Goal: Task Accomplishment & Management: Manage account settings

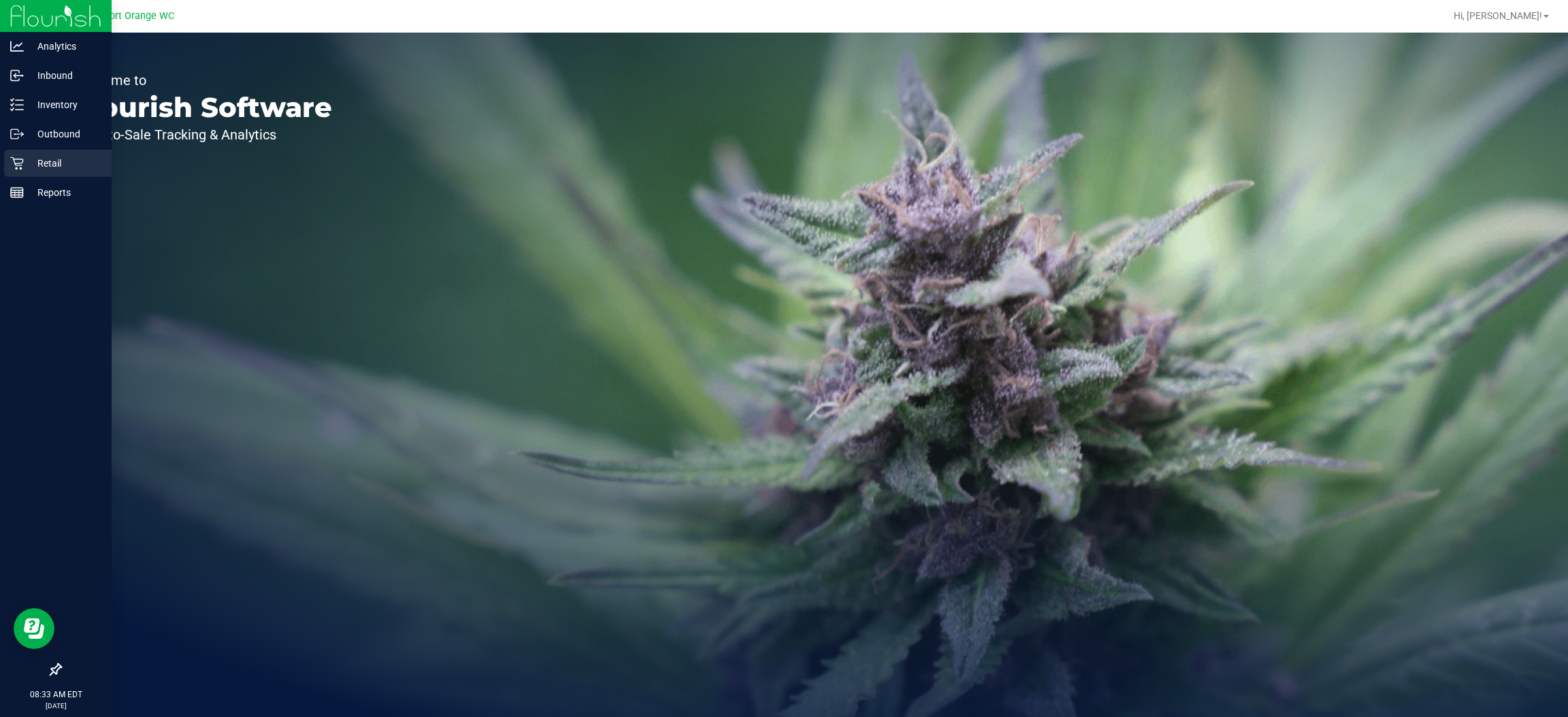
click at [17, 163] on icon at bounding box center [17, 163] width 13 height 13
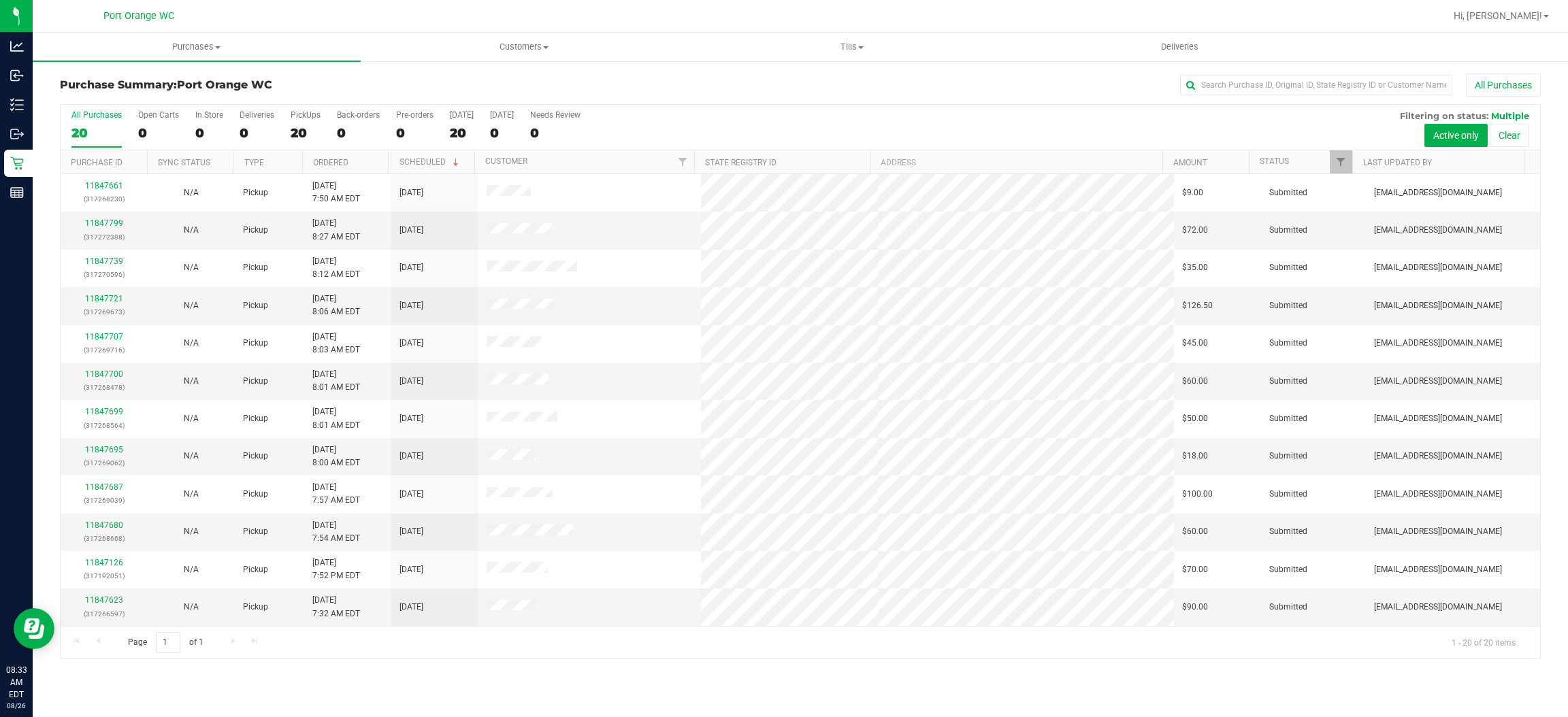
click at [1088, 126] on div "All Purchases 20 Open Carts 0 In Store 0 Deliveries 0 PickUps 20 Back-orders 0 …" at bounding box center [801, 127] width 1480 height 46
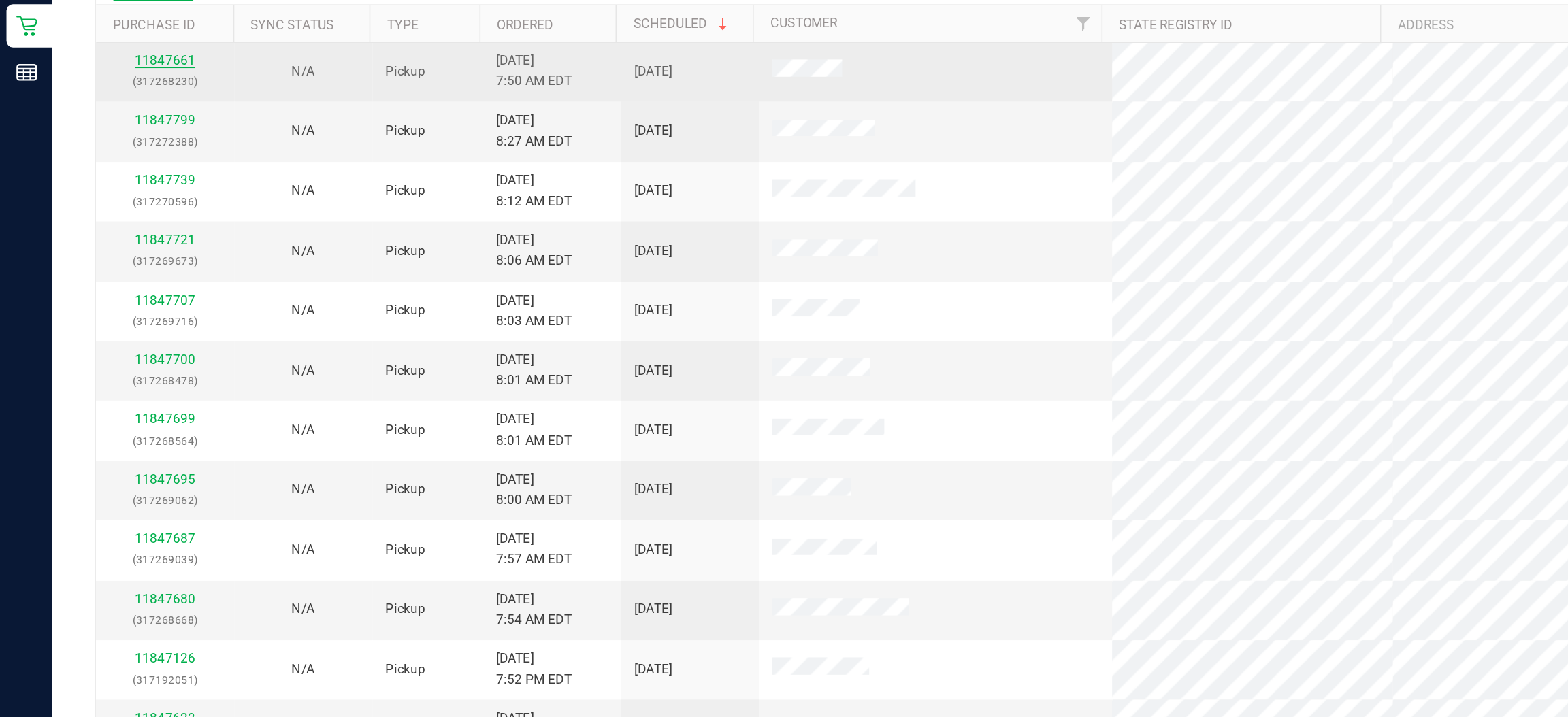
click at [103, 189] on link "11847661" at bounding box center [104, 185] width 38 height 10
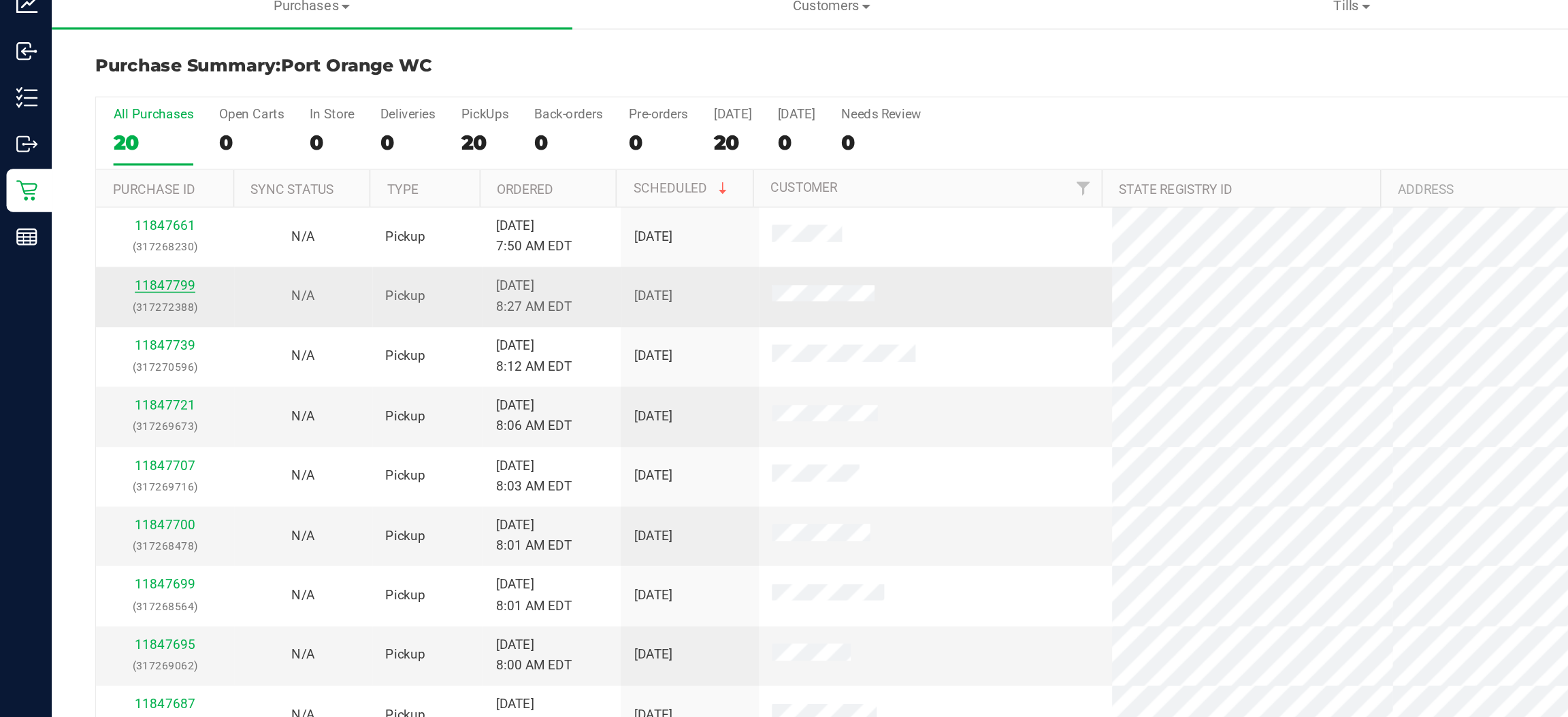
click at [97, 222] on link "11847799" at bounding box center [104, 224] width 38 height 10
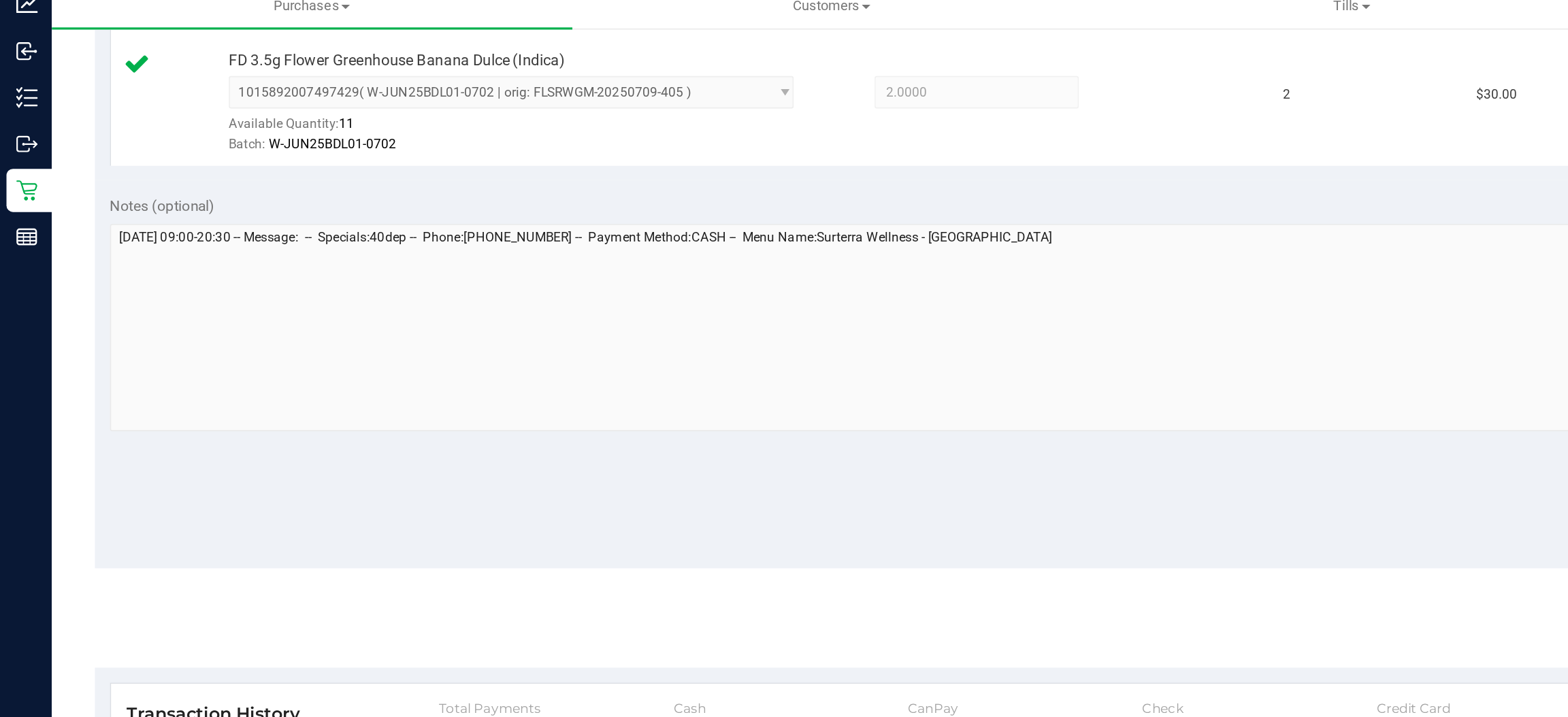
scroll to position [451, 0]
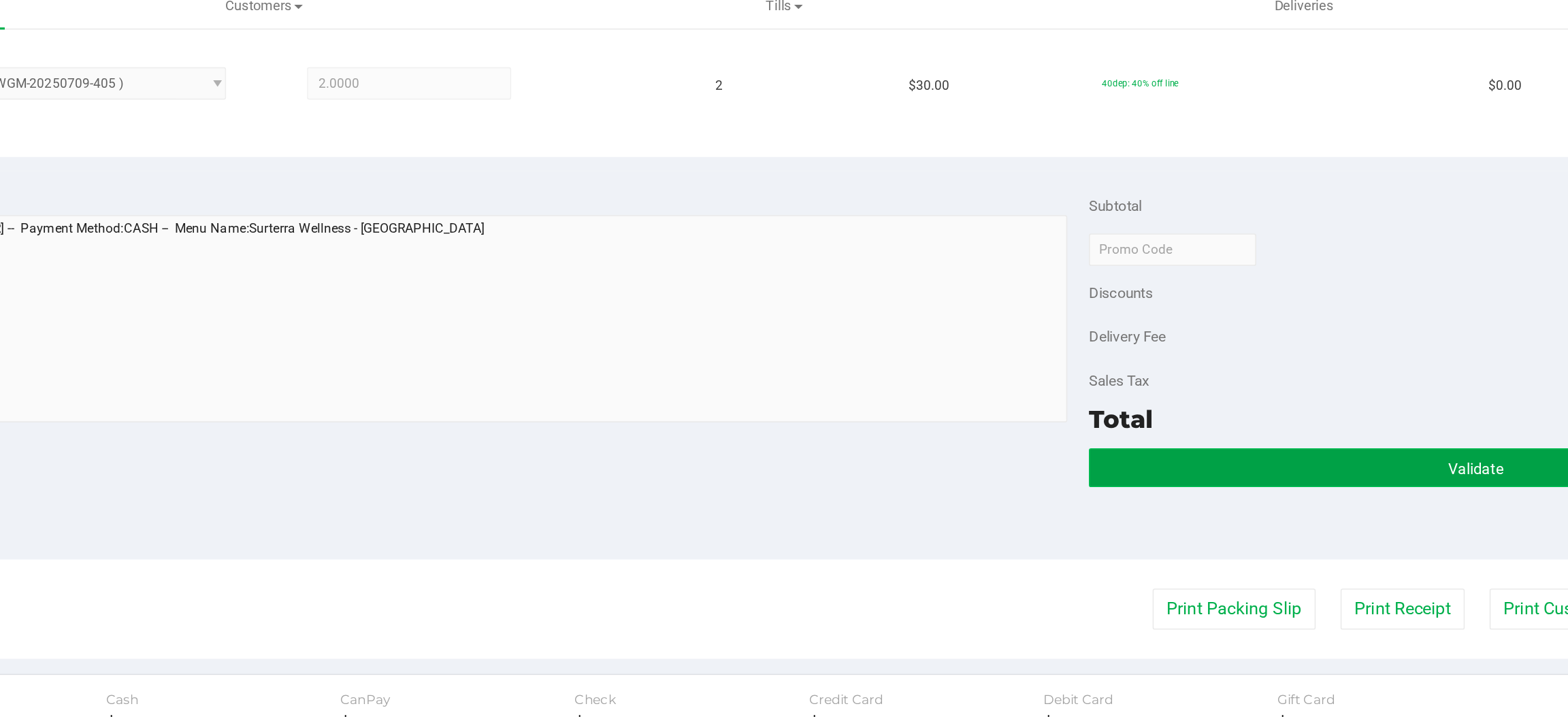
click at [1150, 332] on button "Validate" at bounding box center [1287, 338] width 487 height 25
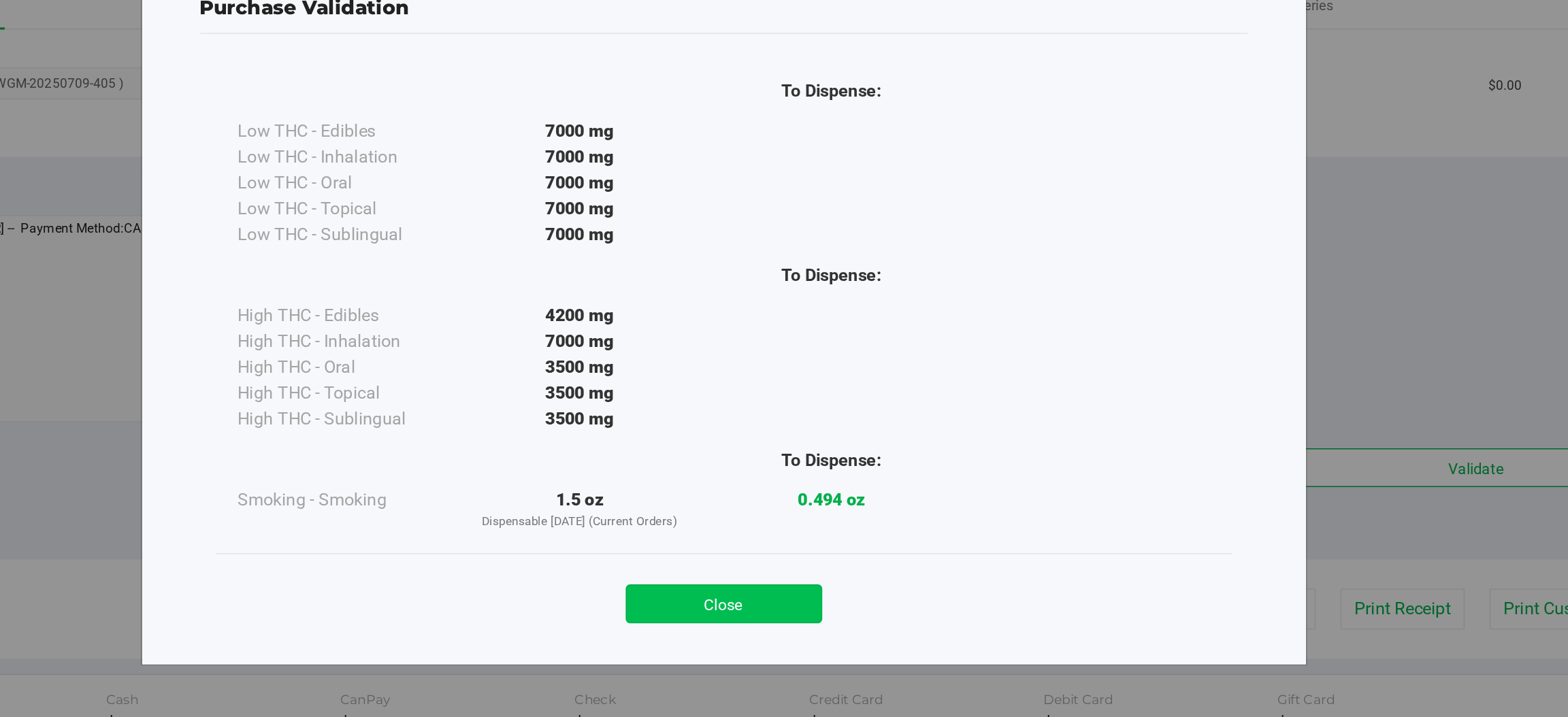
click at [812, 420] on button "Close" at bounding box center [814, 424] width 124 height 25
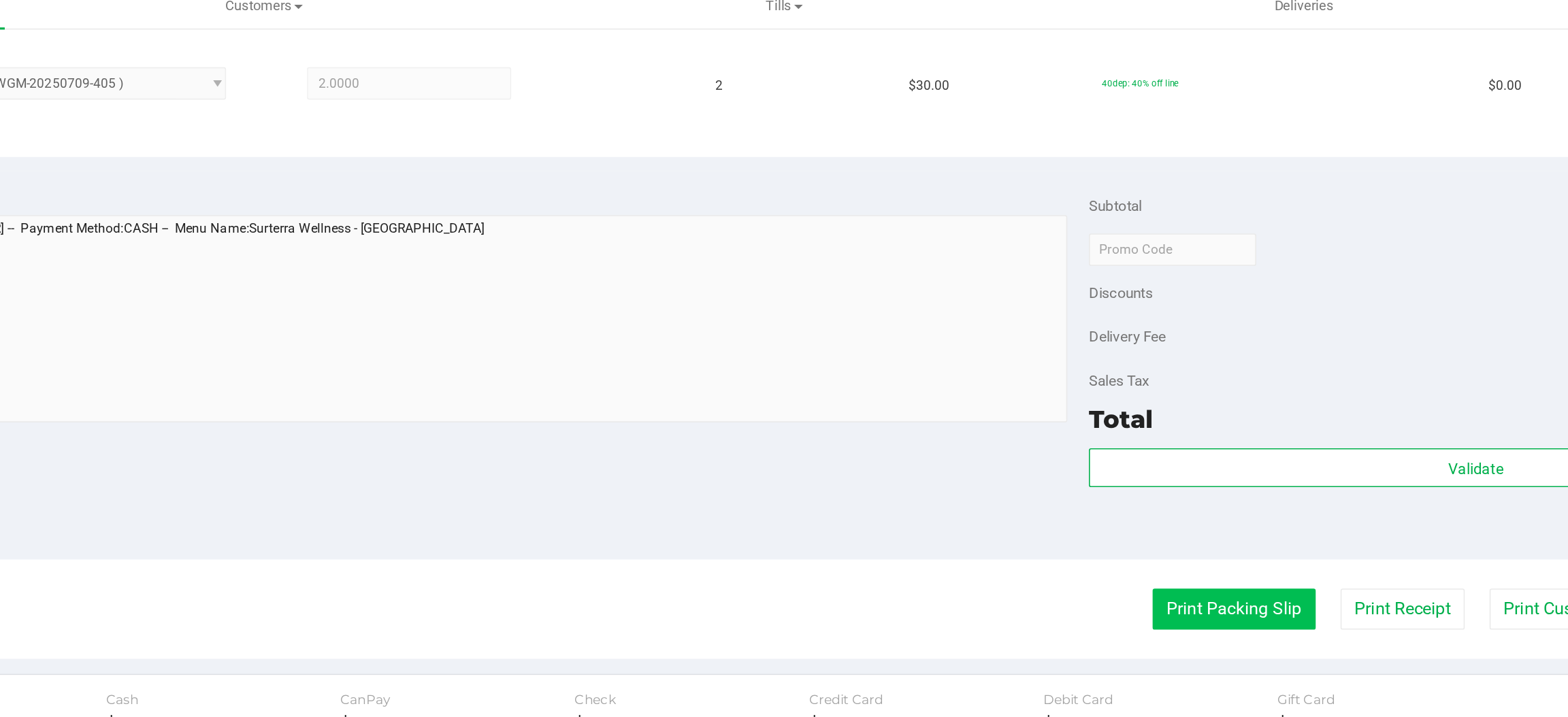
click at [1115, 427] on button "Print Packing Slip" at bounding box center [1135, 427] width 103 height 26
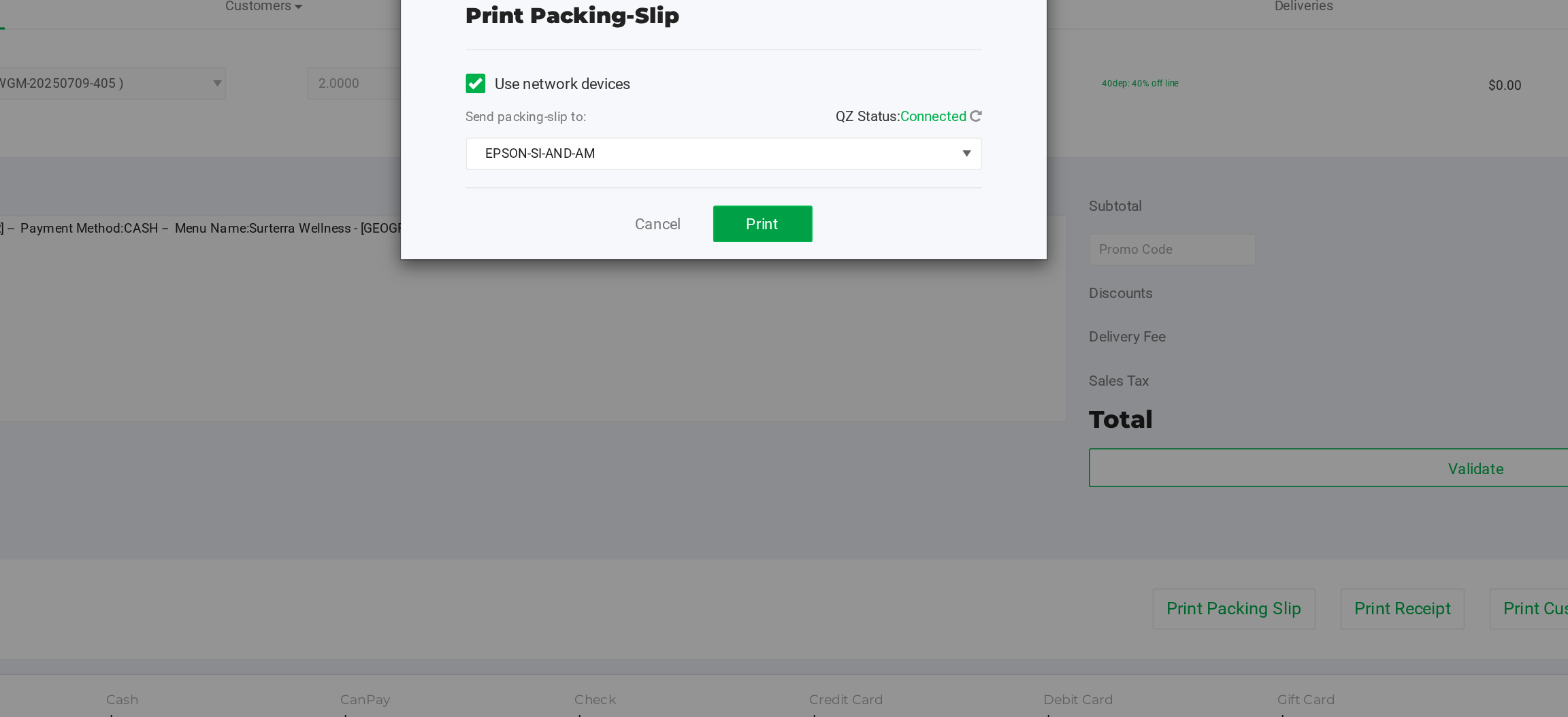
click at [846, 185] on span "Print" at bounding box center [838, 184] width 20 height 11
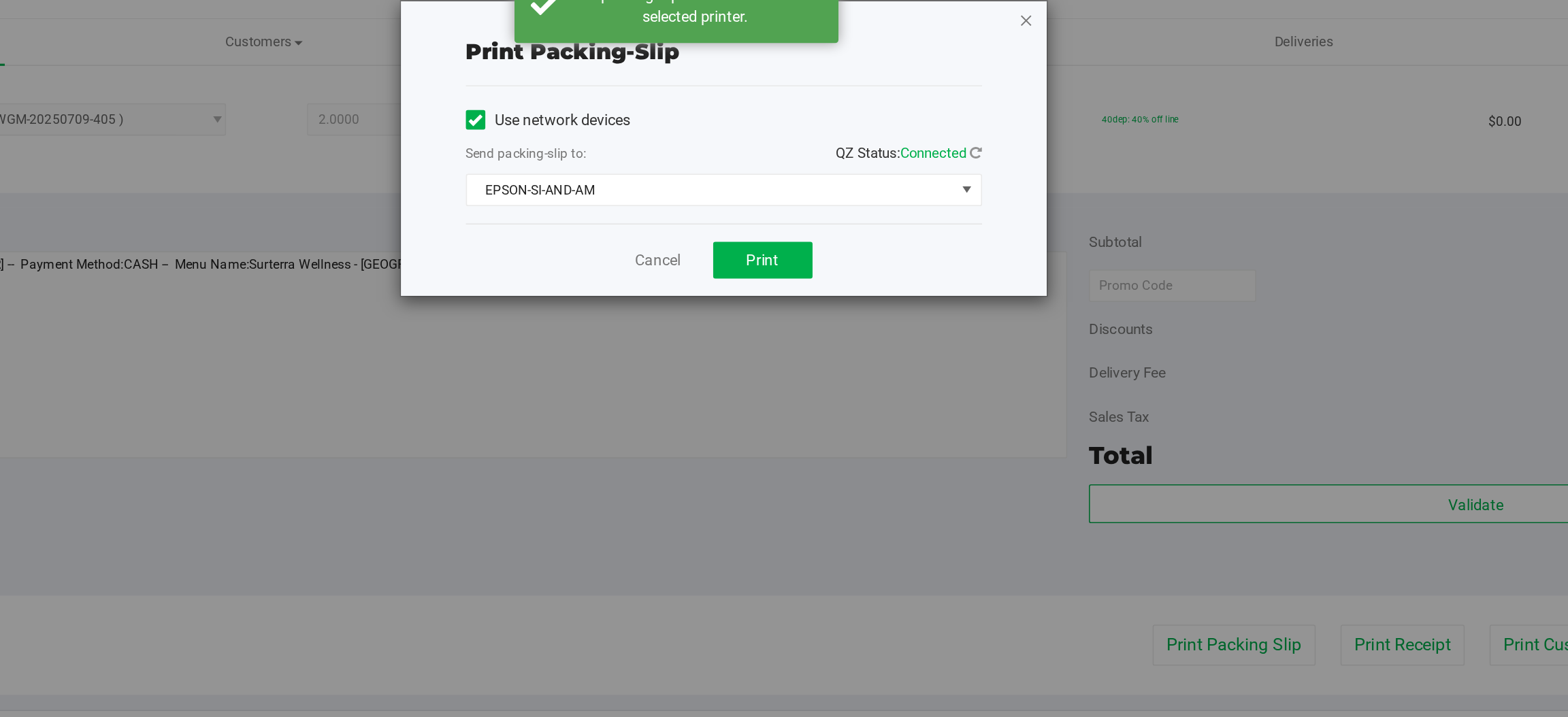
click at [1007, 31] on icon "button" at bounding box center [1004, 33] width 10 height 16
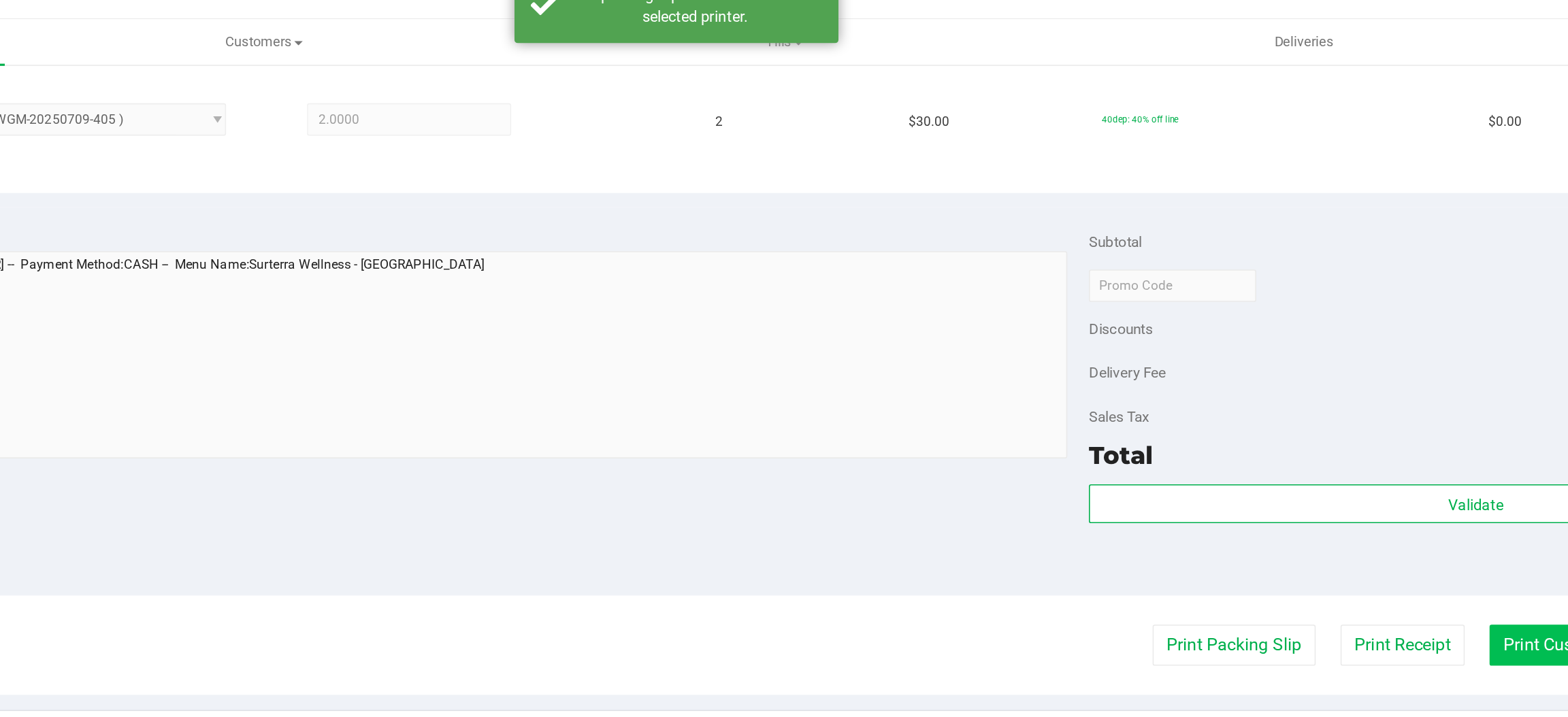
click at [1309, 430] on button "Print Customer Labels" at bounding box center [1358, 427] width 124 height 26
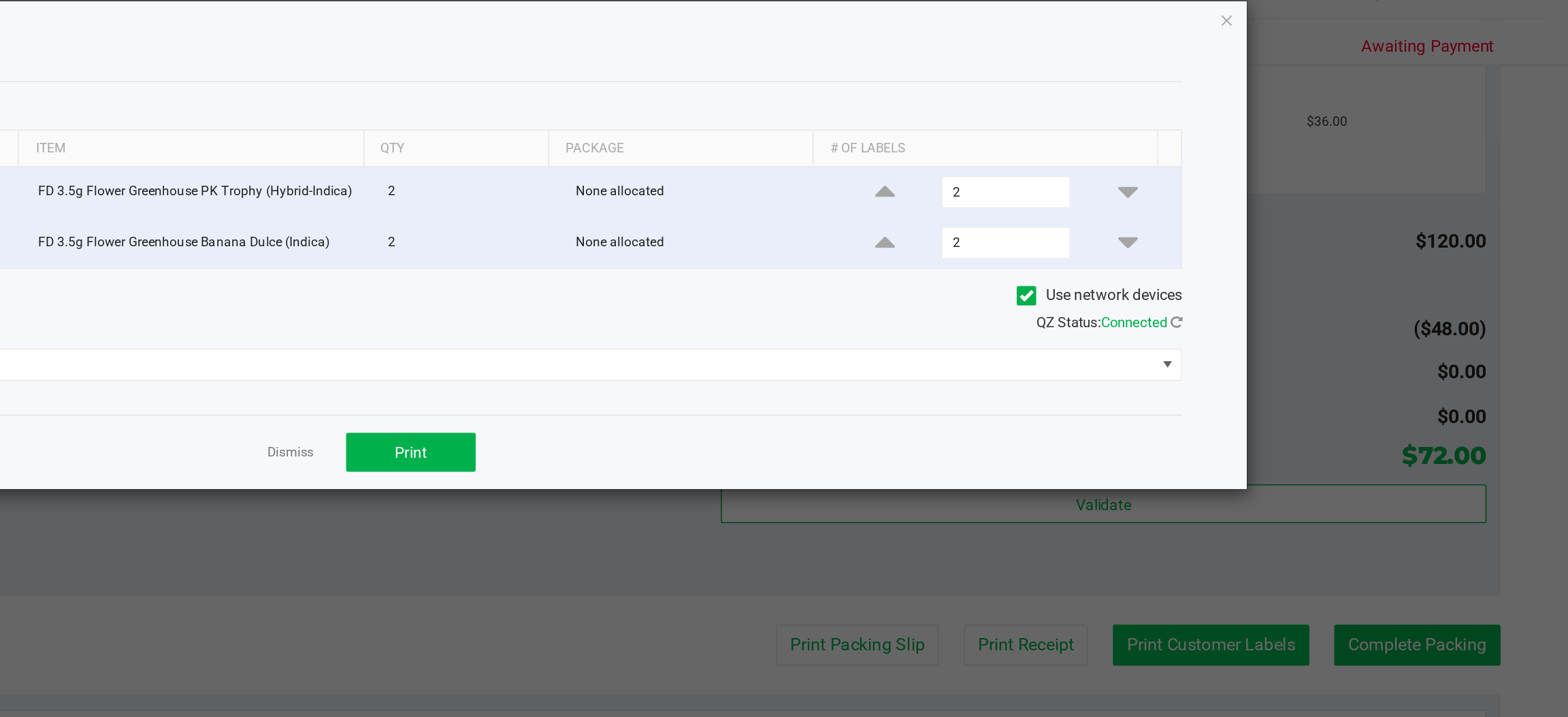
scroll to position [0, 0]
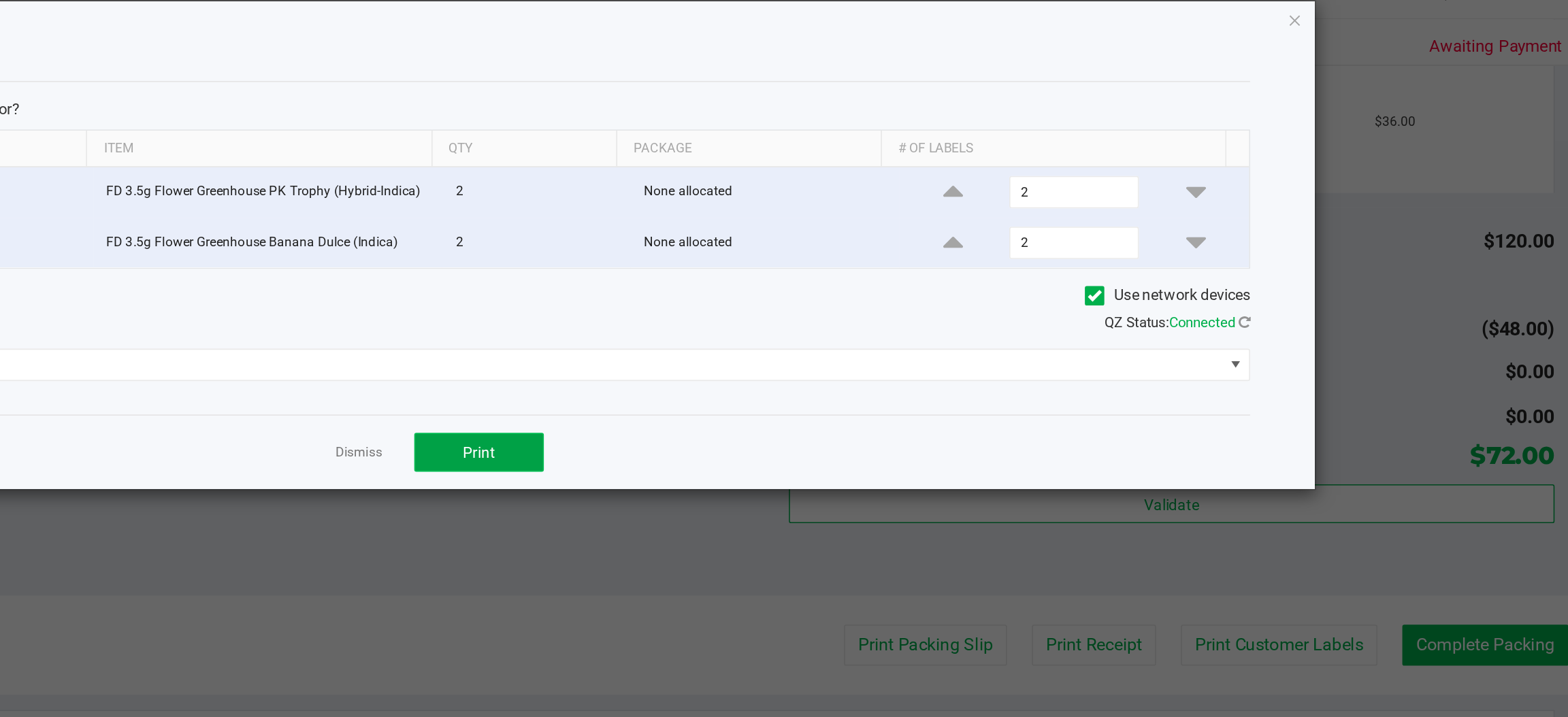
click at [840, 308] on span "Print" at bounding box center [838, 305] width 20 height 11
click at [1352, 32] on icon "button" at bounding box center [1353, 33] width 10 height 16
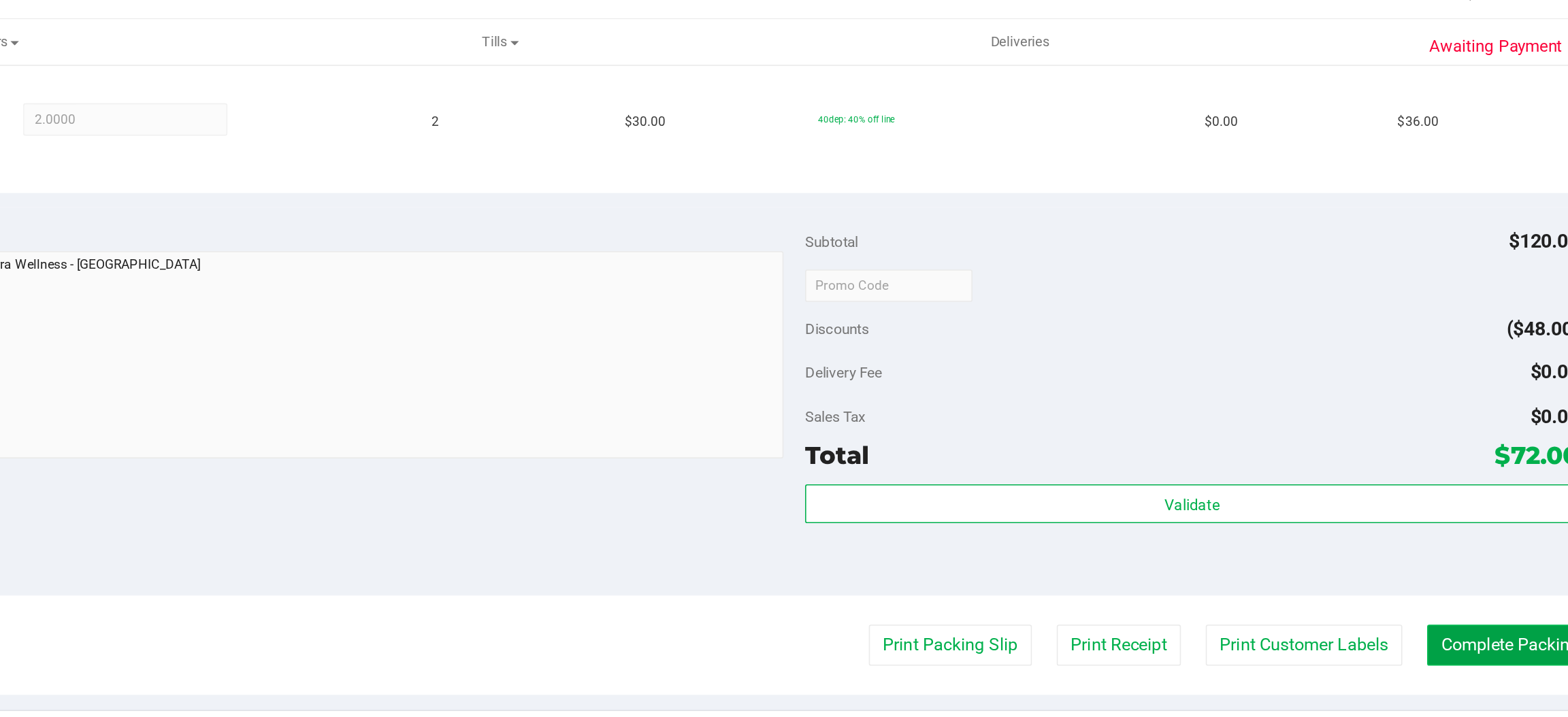
click at [1480, 426] on button "Complete Packing" at bounding box center [1488, 427] width 105 height 26
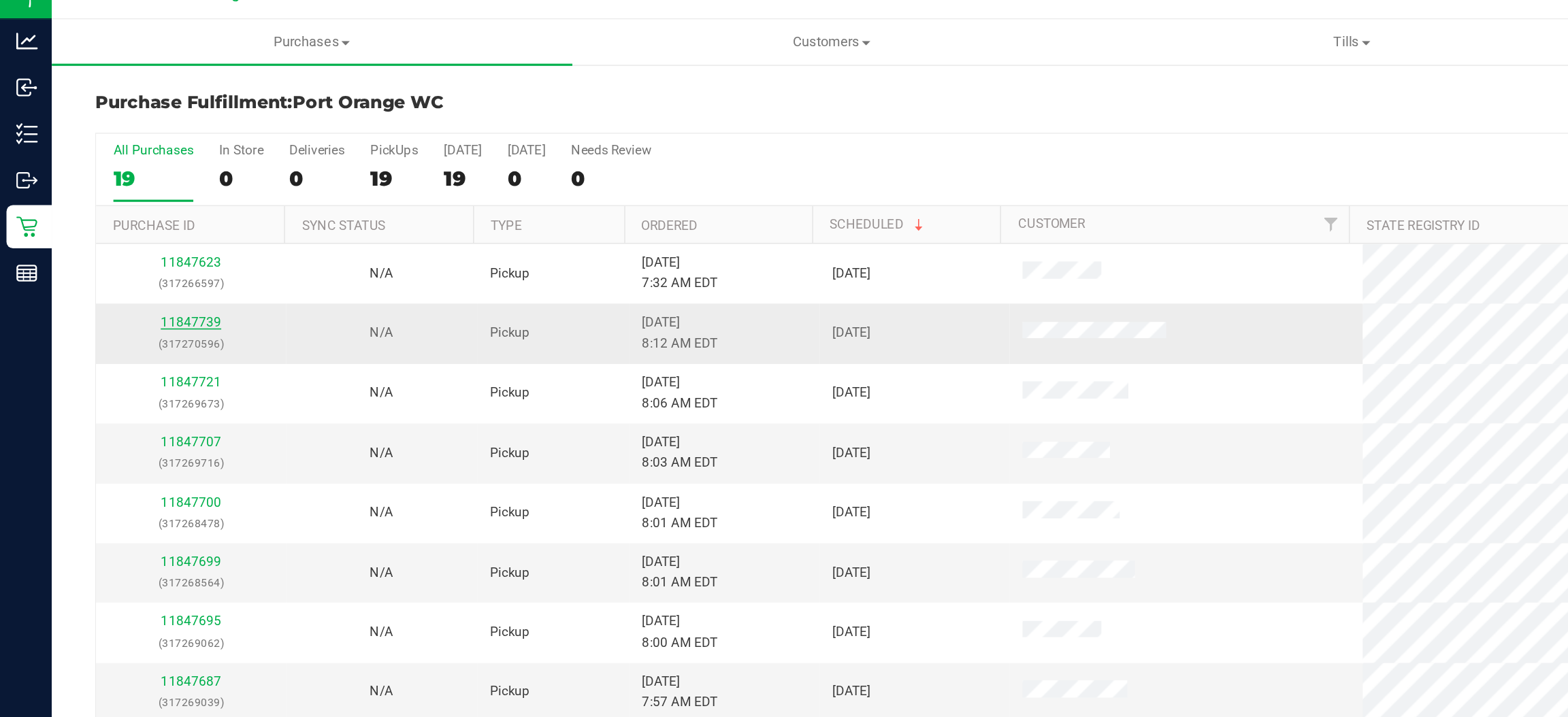
click at [117, 227] on link "11847739" at bounding box center [120, 224] width 38 height 10
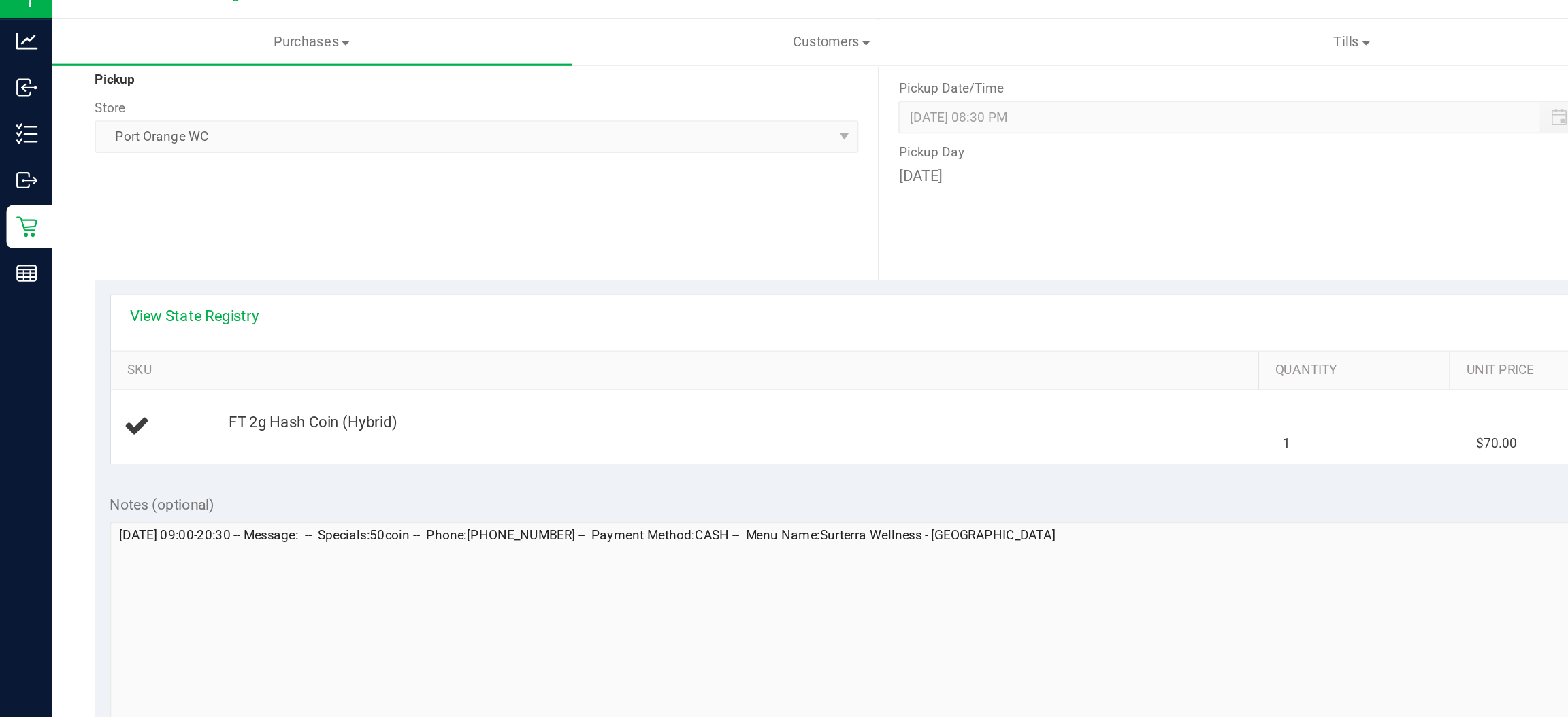
scroll to position [175, 0]
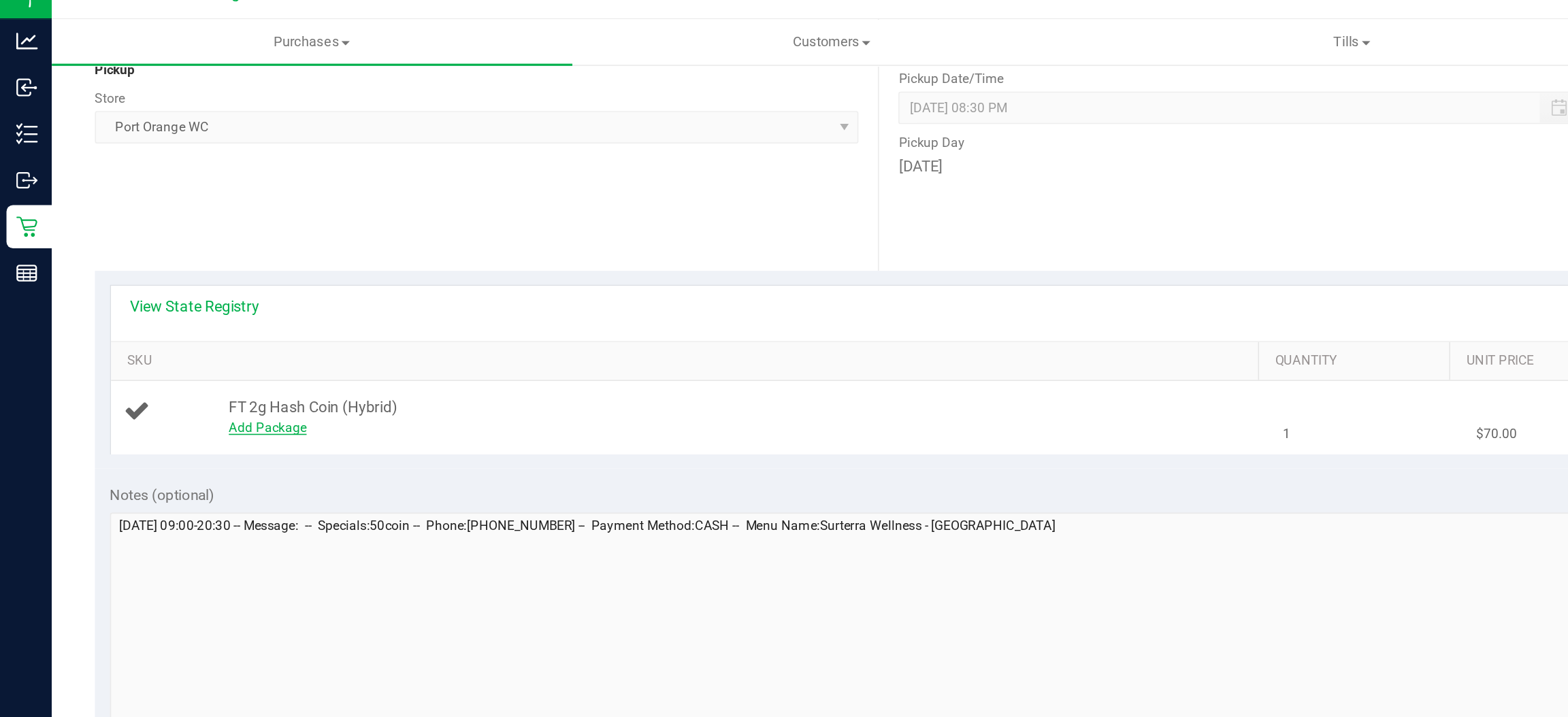
click at [160, 295] on link "Add Package" at bounding box center [168, 290] width 49 height 10
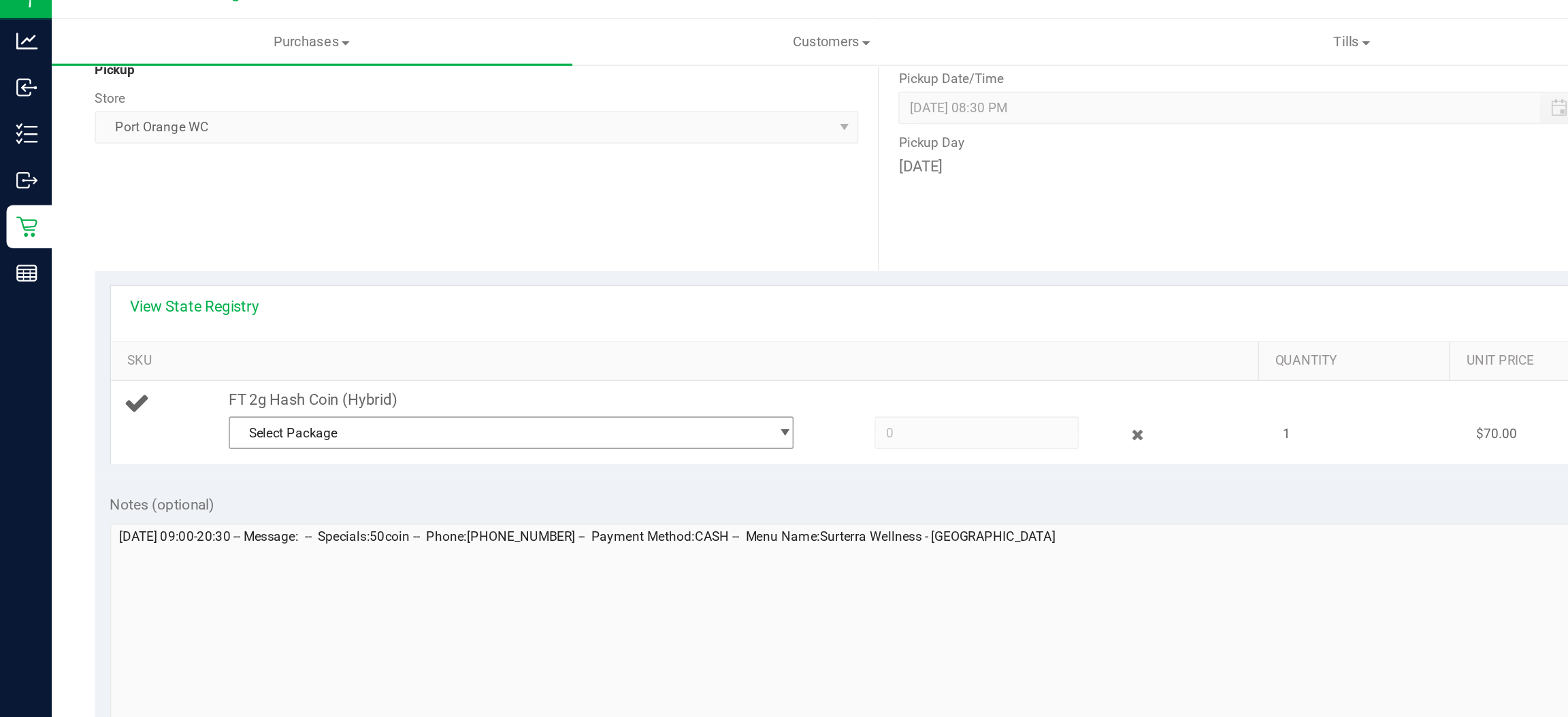
click at [489, 291] on span "select" at bounding box center [494, 293] width 10 height 11
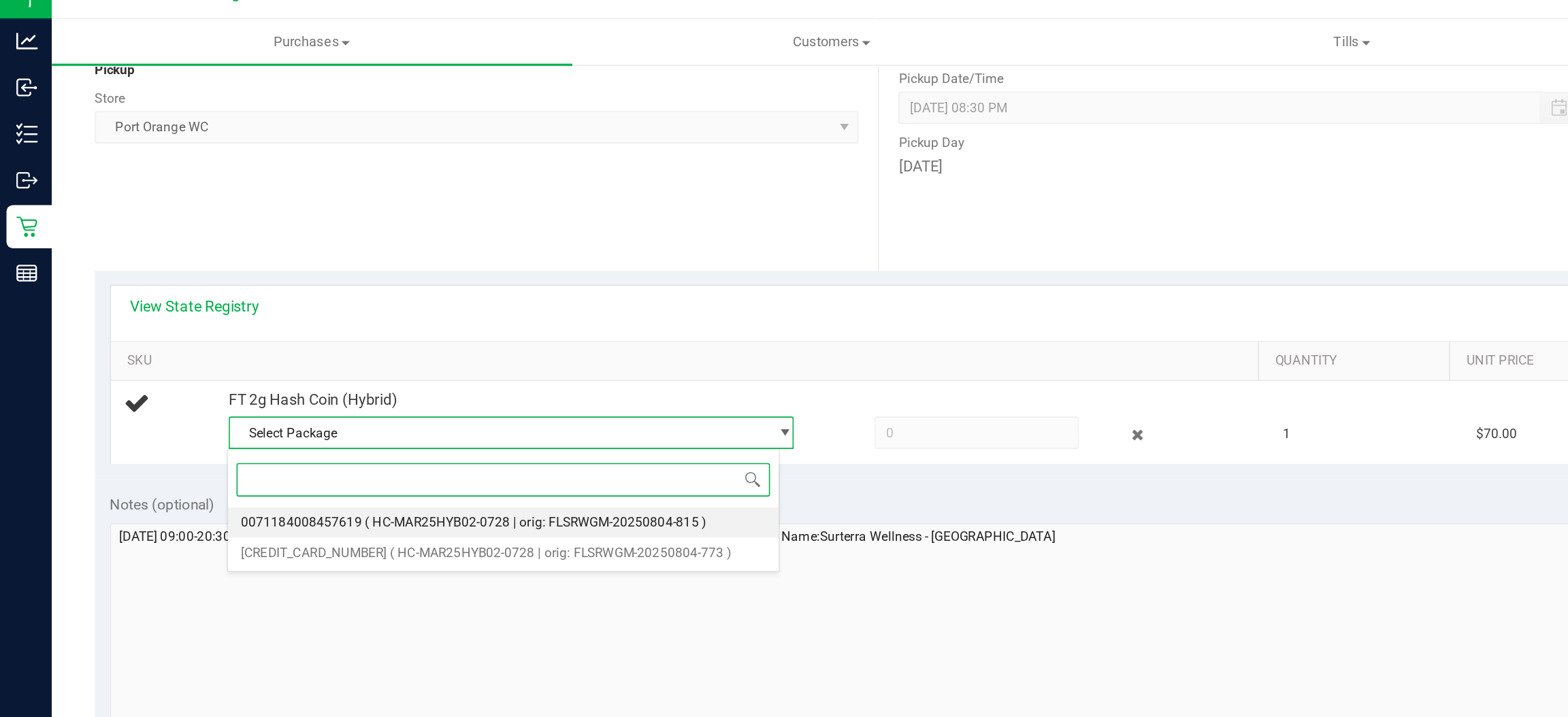
click at [313, 349] on span "( HC-MAR25HYB02-0728 | orig: FLSRWGM-20250804-815 )" at bounding box center [337, 349] width 215 height 10
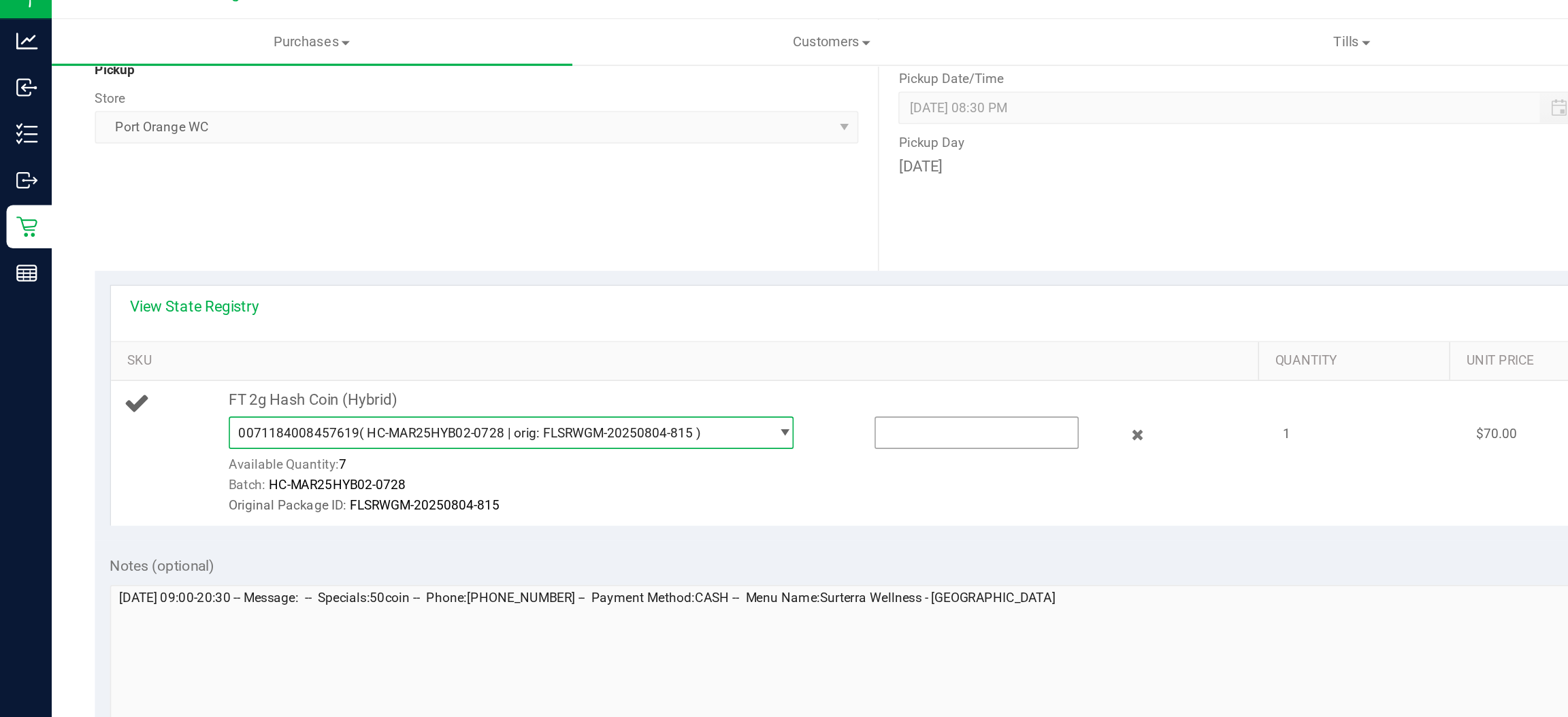
click at [552, 292] on input "text" at bounding box center [616, 293] width 127 height 19
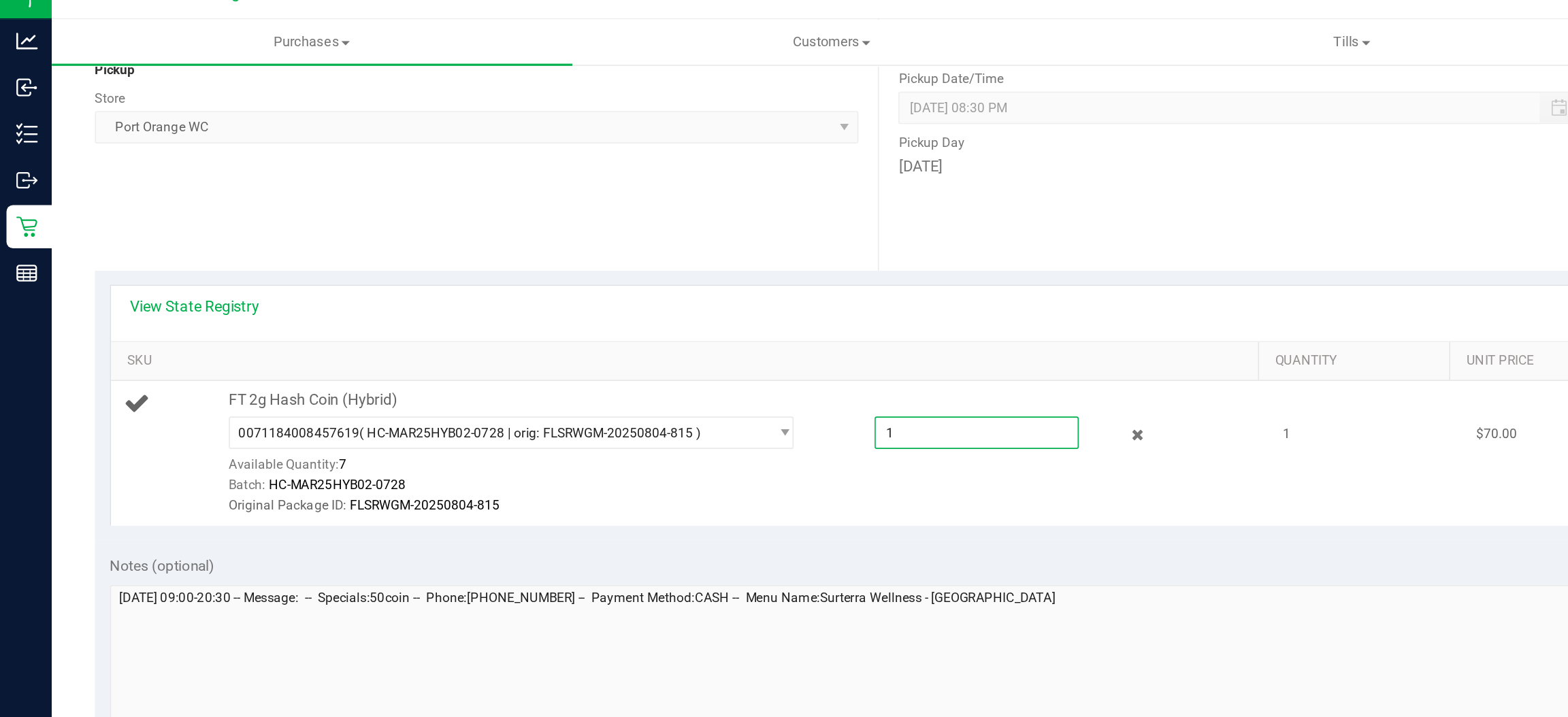
type input "1"
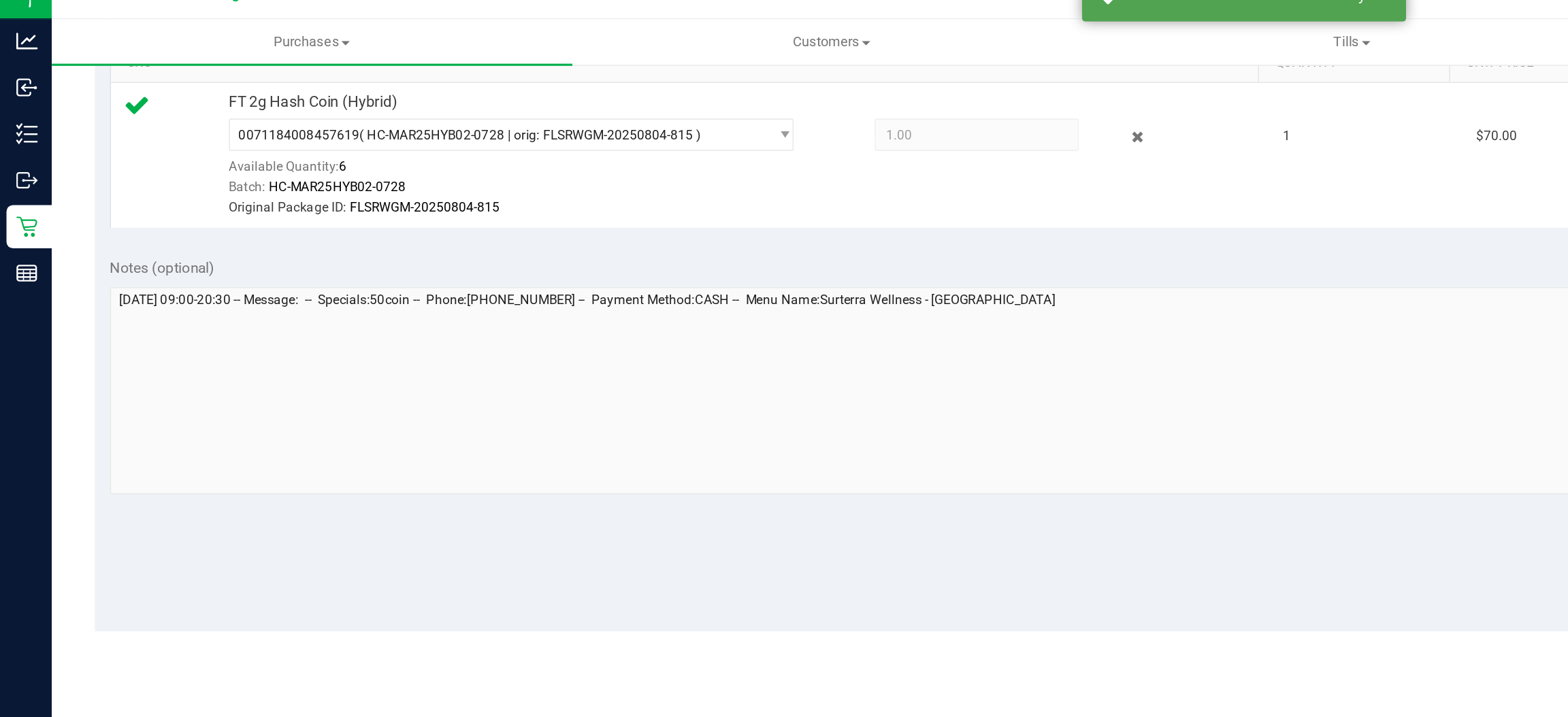
scroll to position [410, 0]
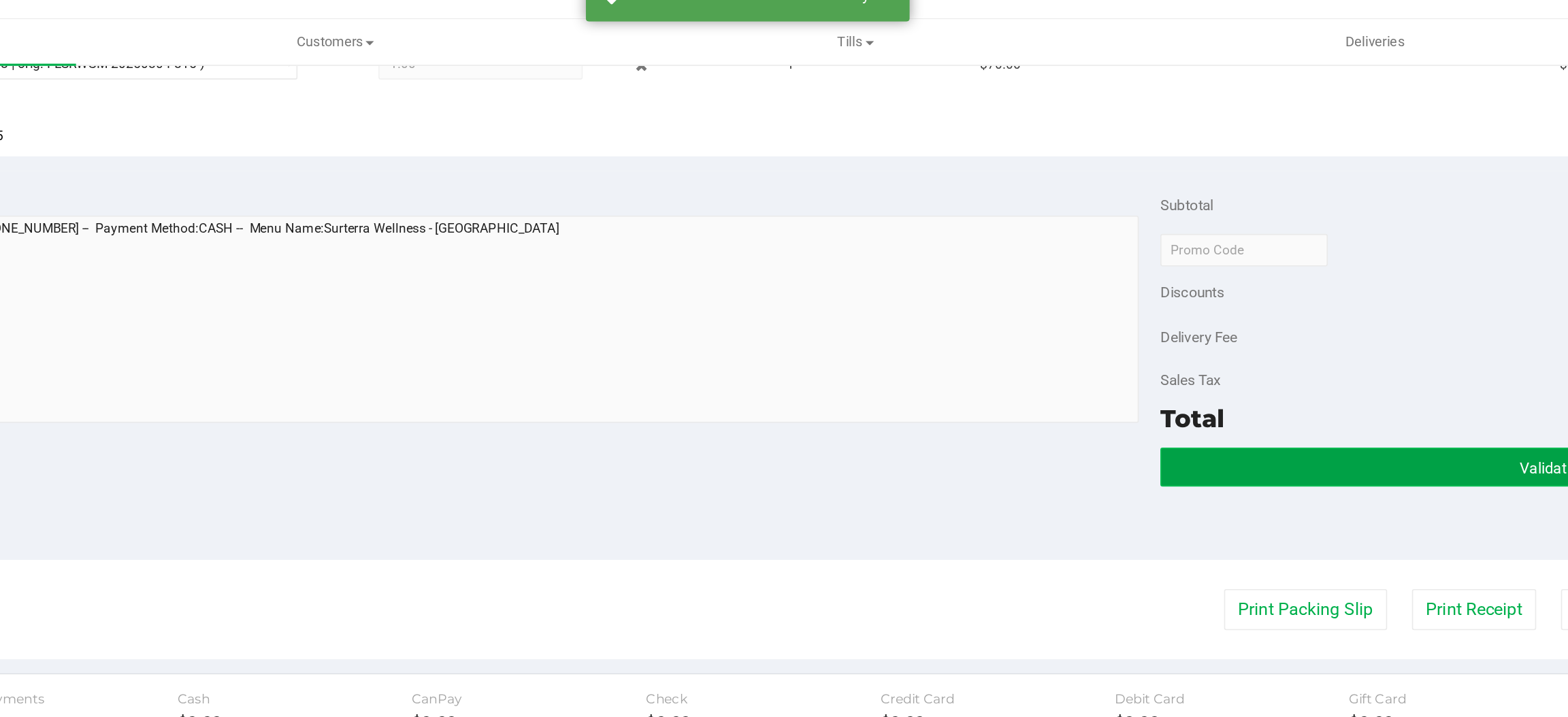
click at [1081, 307] on button "Validate" at bounding box center [1287, 315] width 487 height 25
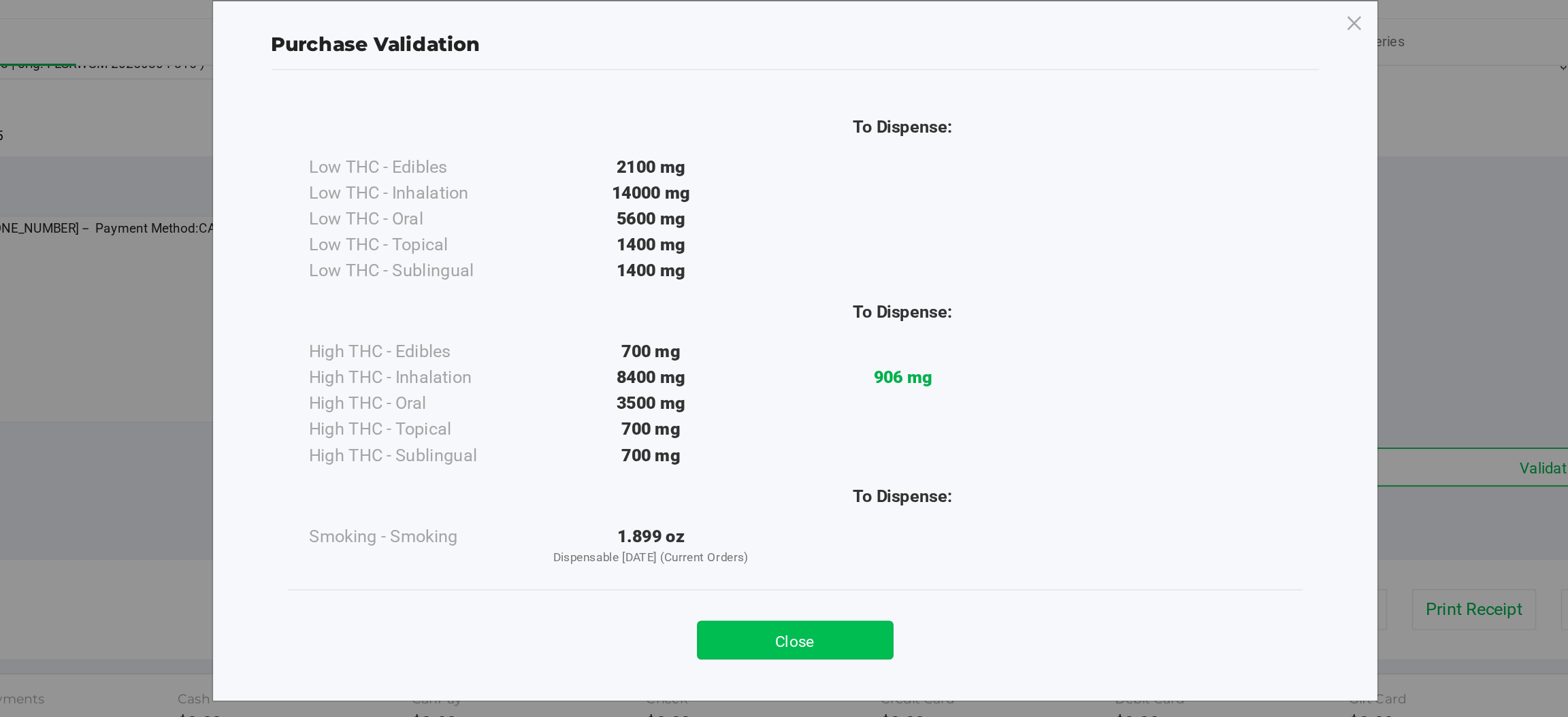
click at [819, 416] on button "Close" at bounding box center [814, 424] width 124 height 25
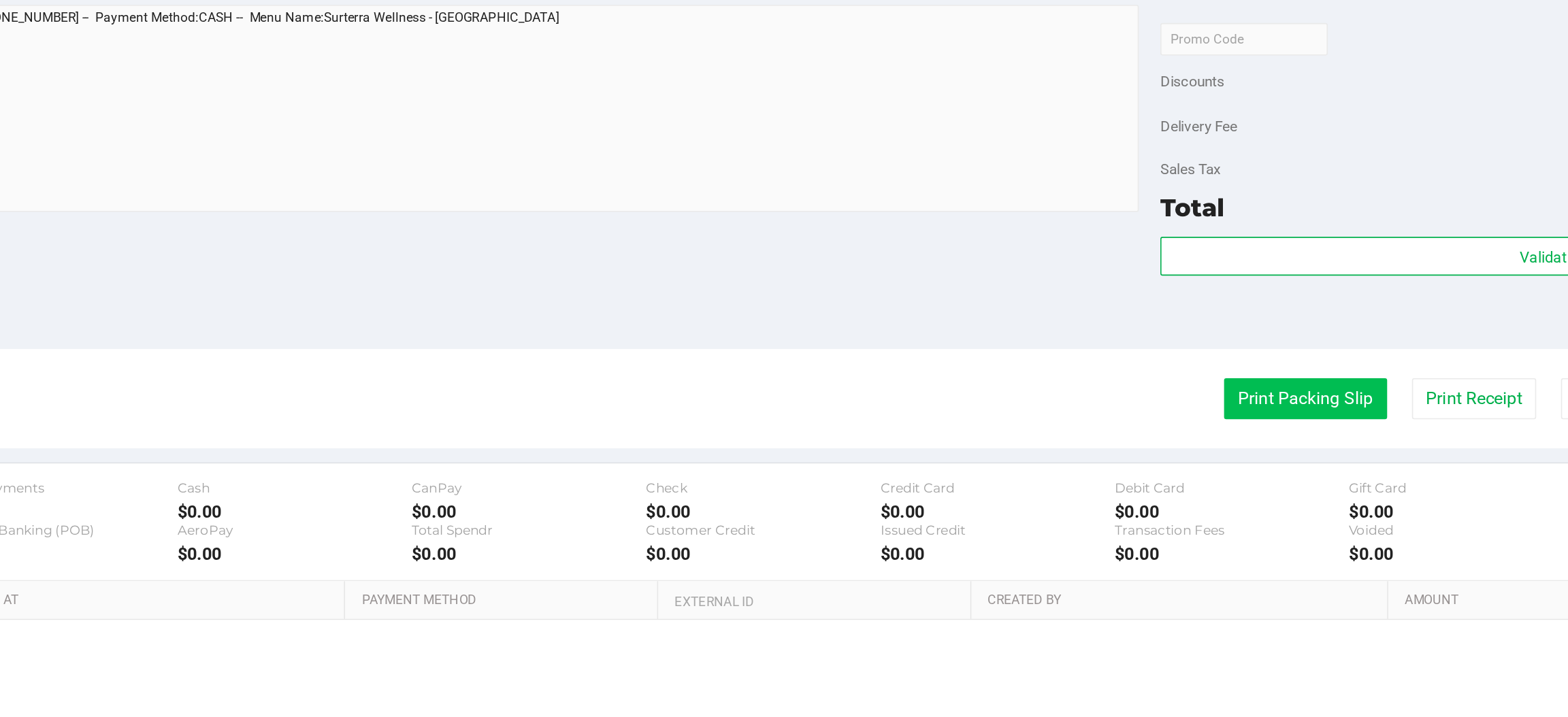
click at [1091, 401] on button "Print Packing Slip" at bounding box center [1135, 405] width 103 height 26
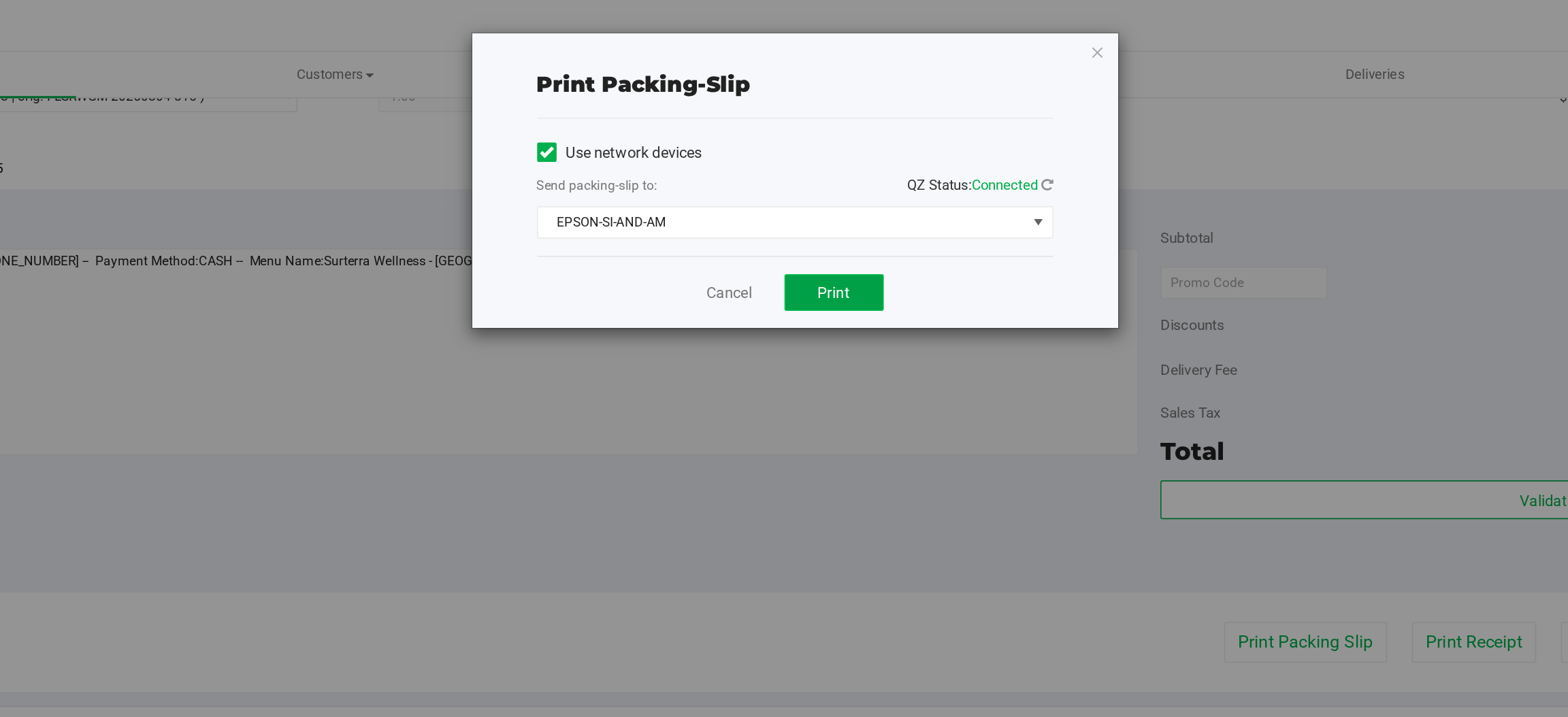
click at [855, 180] on button "Print" at bounding box center [839, 184] width 63 height 23
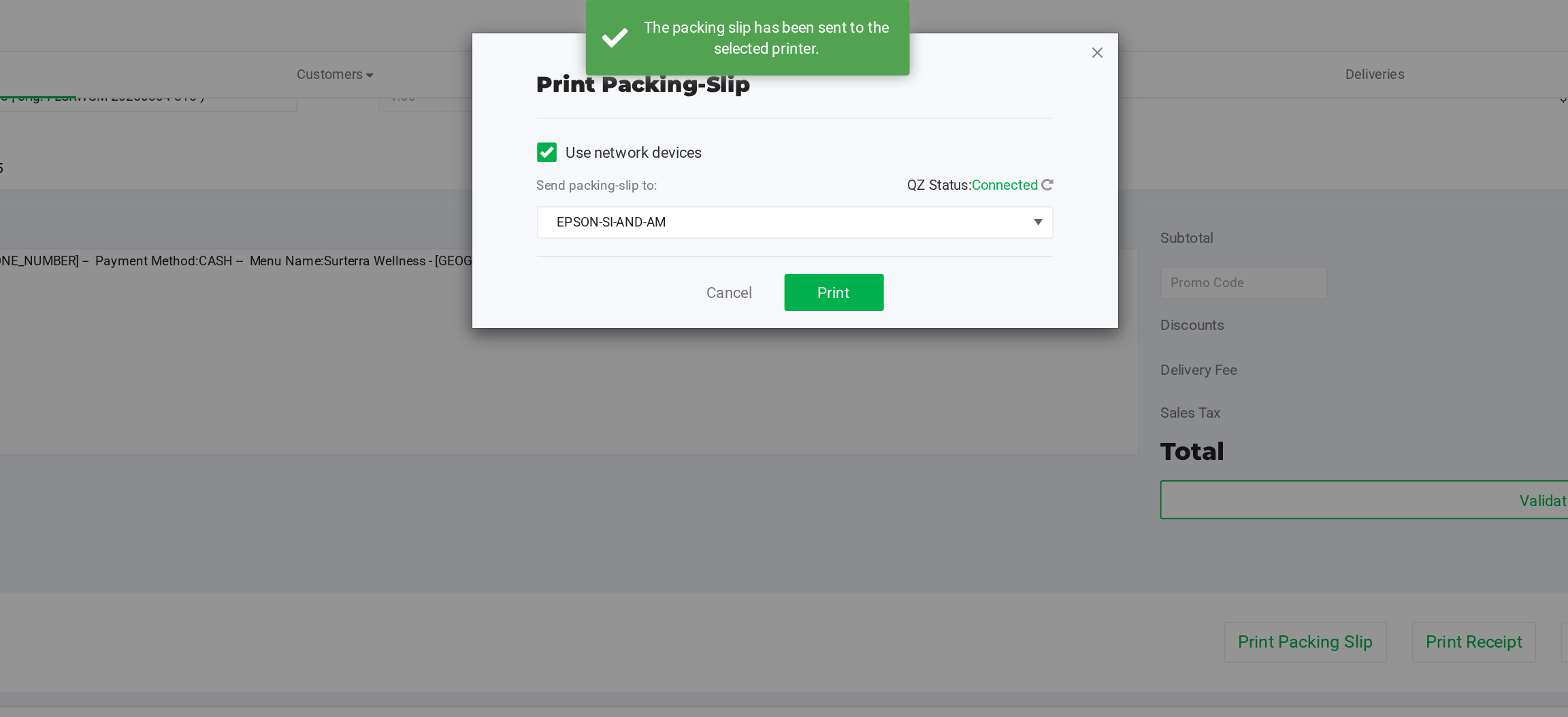
click at [1005, 34] on icon "button" at bounding box center [1004, 33] width 10 height 16
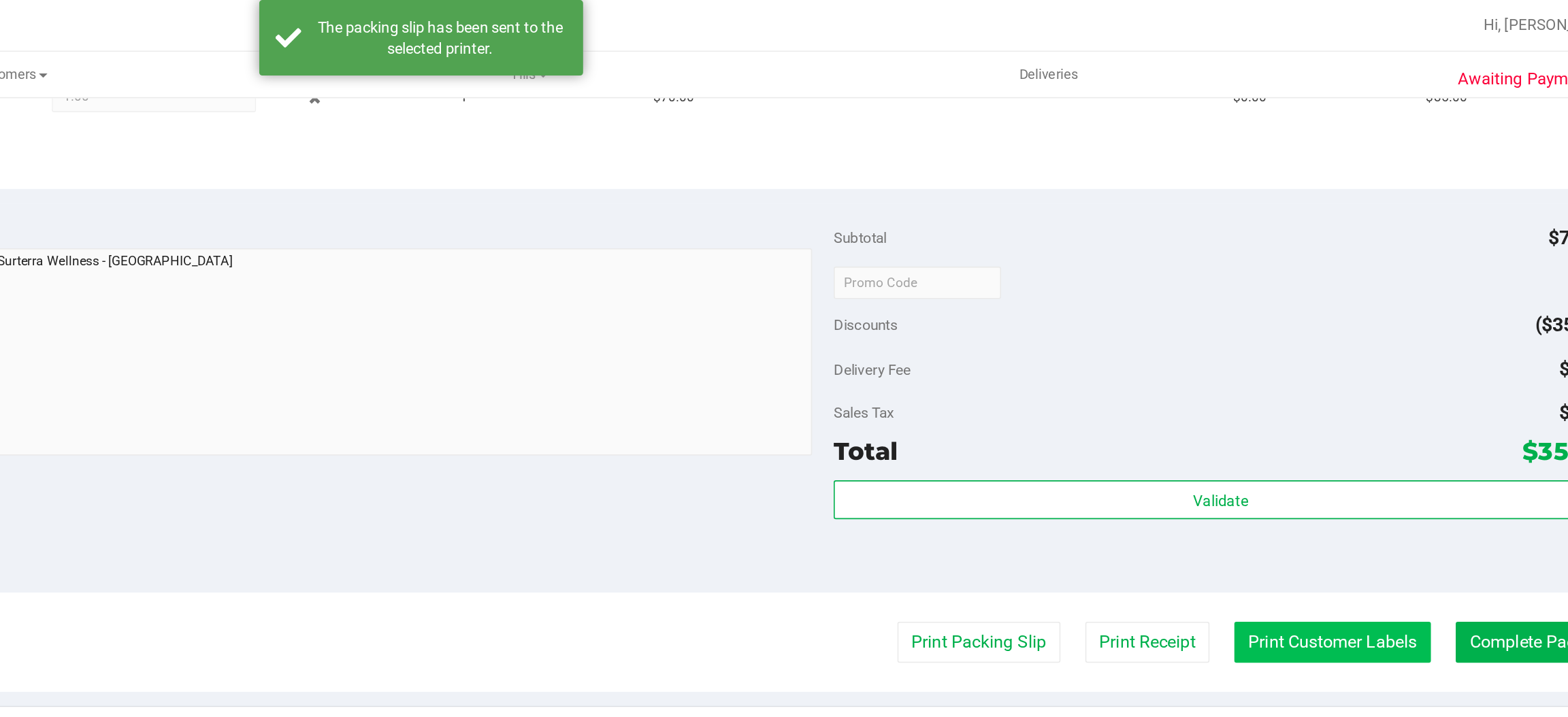
click at [1309, 398] on button "Print Customer Labels" at bounding box center [1358, 405] width 124 height 26
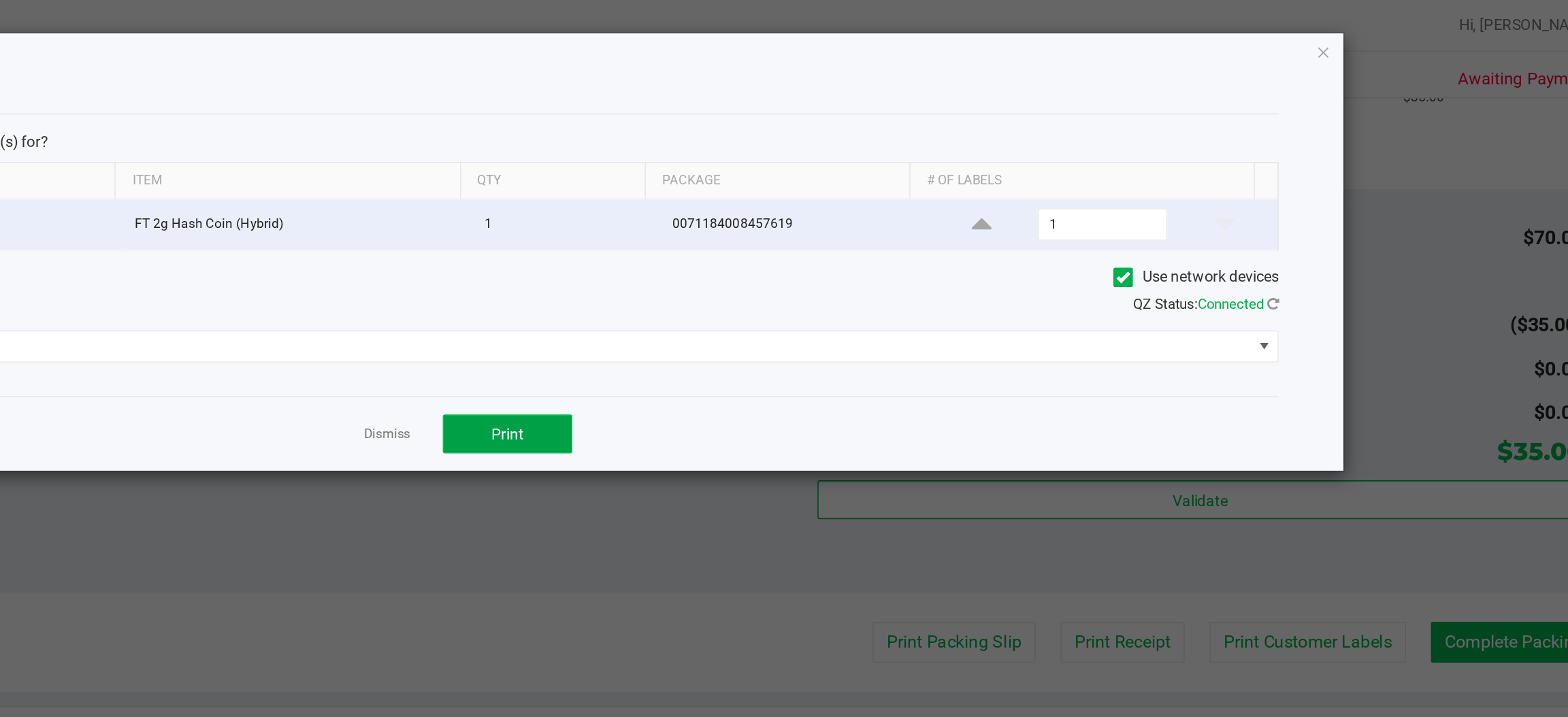
click at [849, 272] on button "Print" at bounding box center [839, 273] width 82 height 25
click at [1354, 35] on icon "button" at bounding box center [1353, 33] width 10 height 16
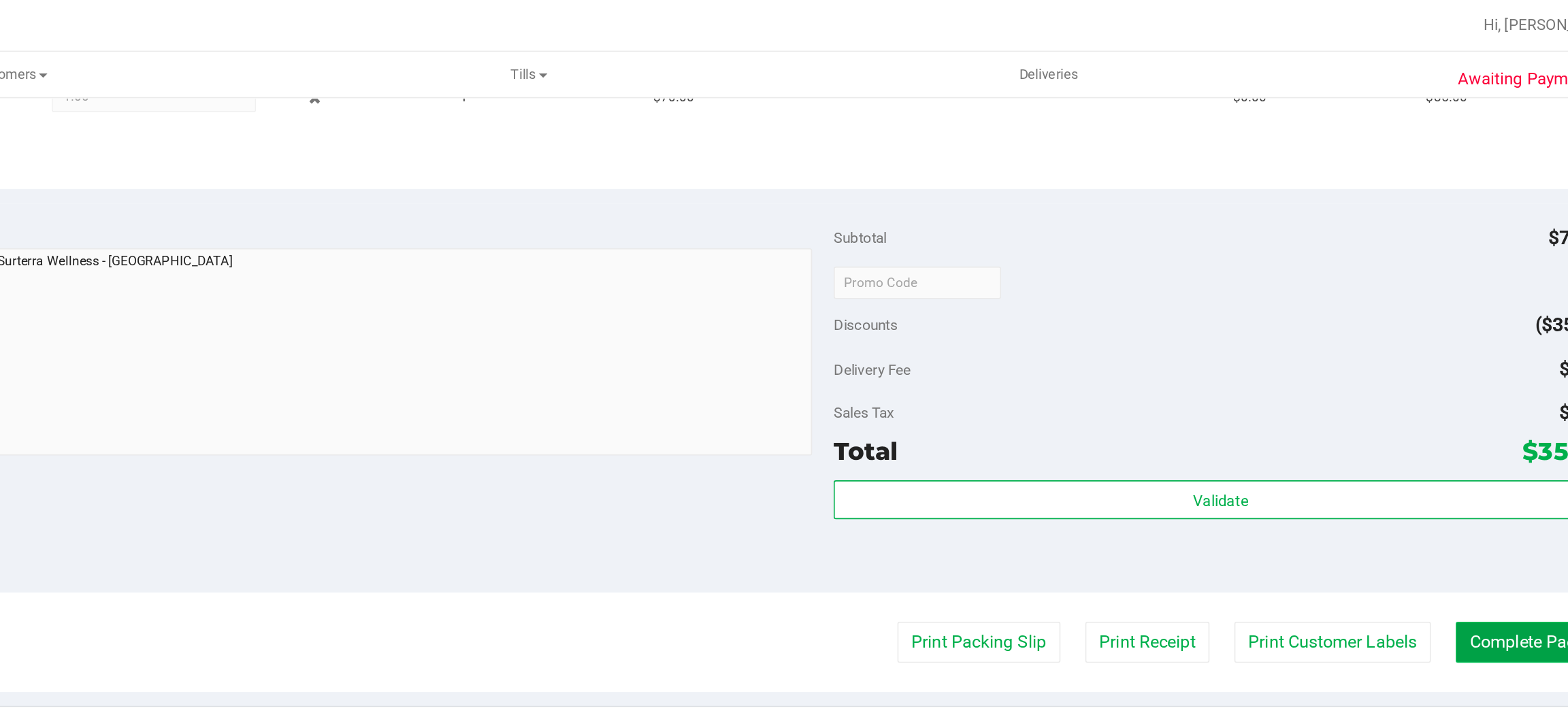
click at [1477, 407] on button "Complete Packing" at bounding box center [1488, 405] width 105 height 26
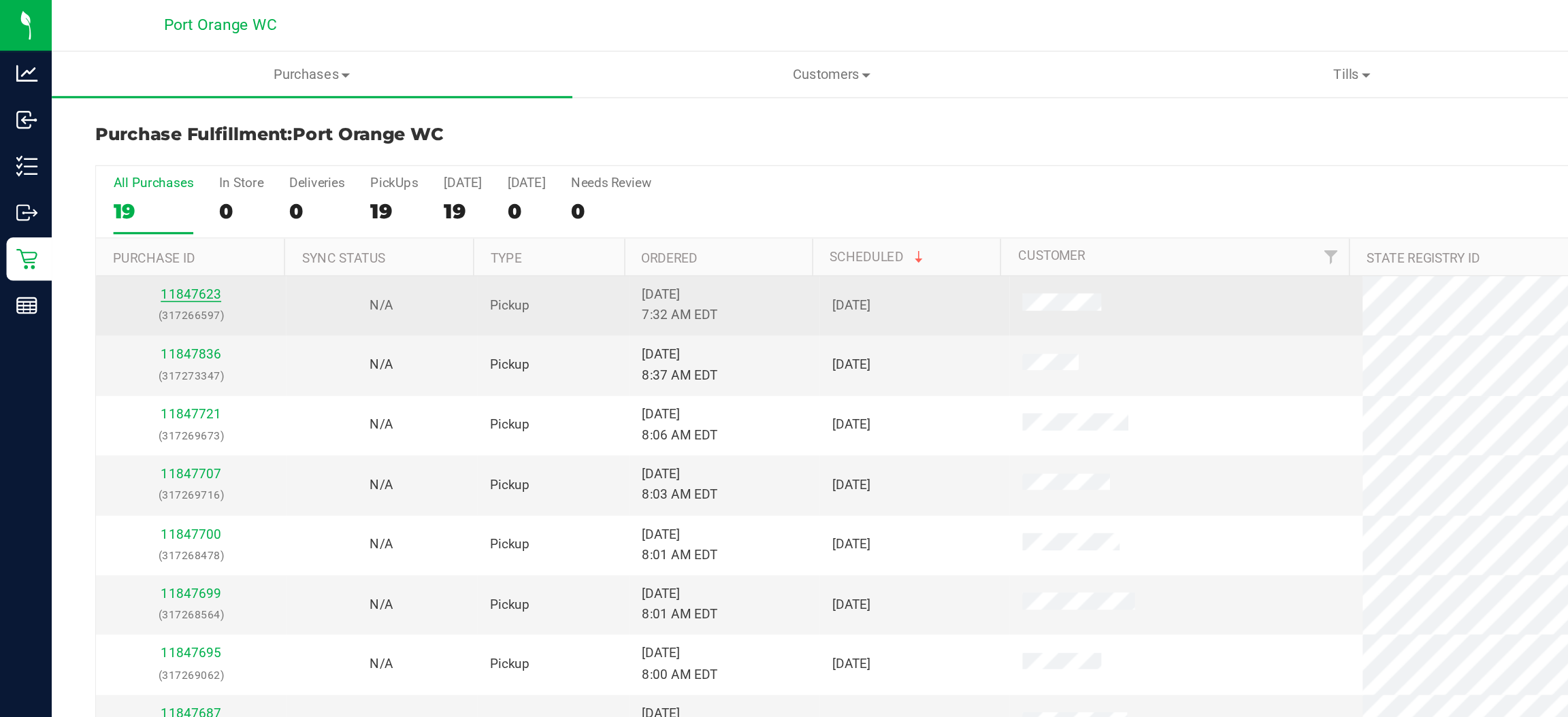
click at [125, 187] on link "11847623" at bounding box center [120, 186] width 38 height 10
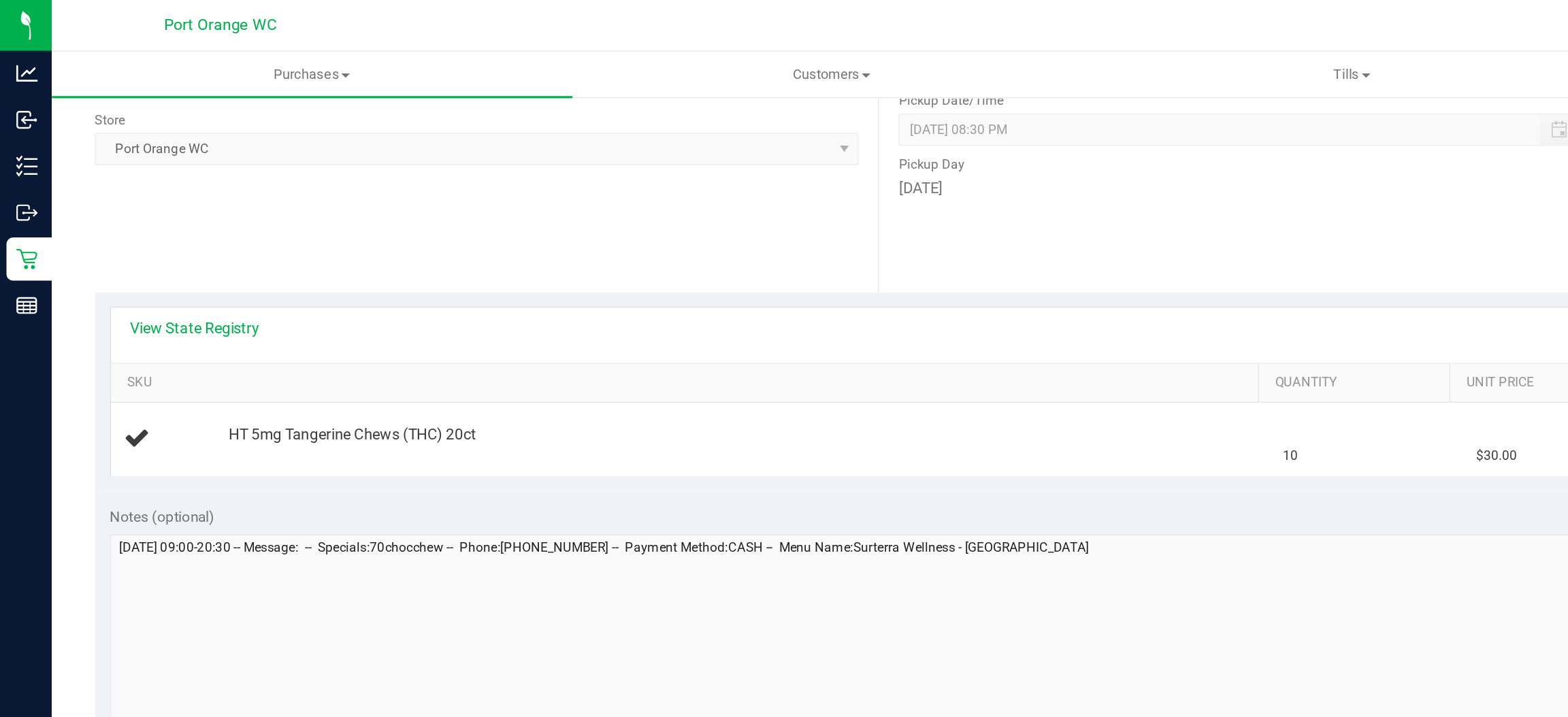
scroll to position [184, 0]
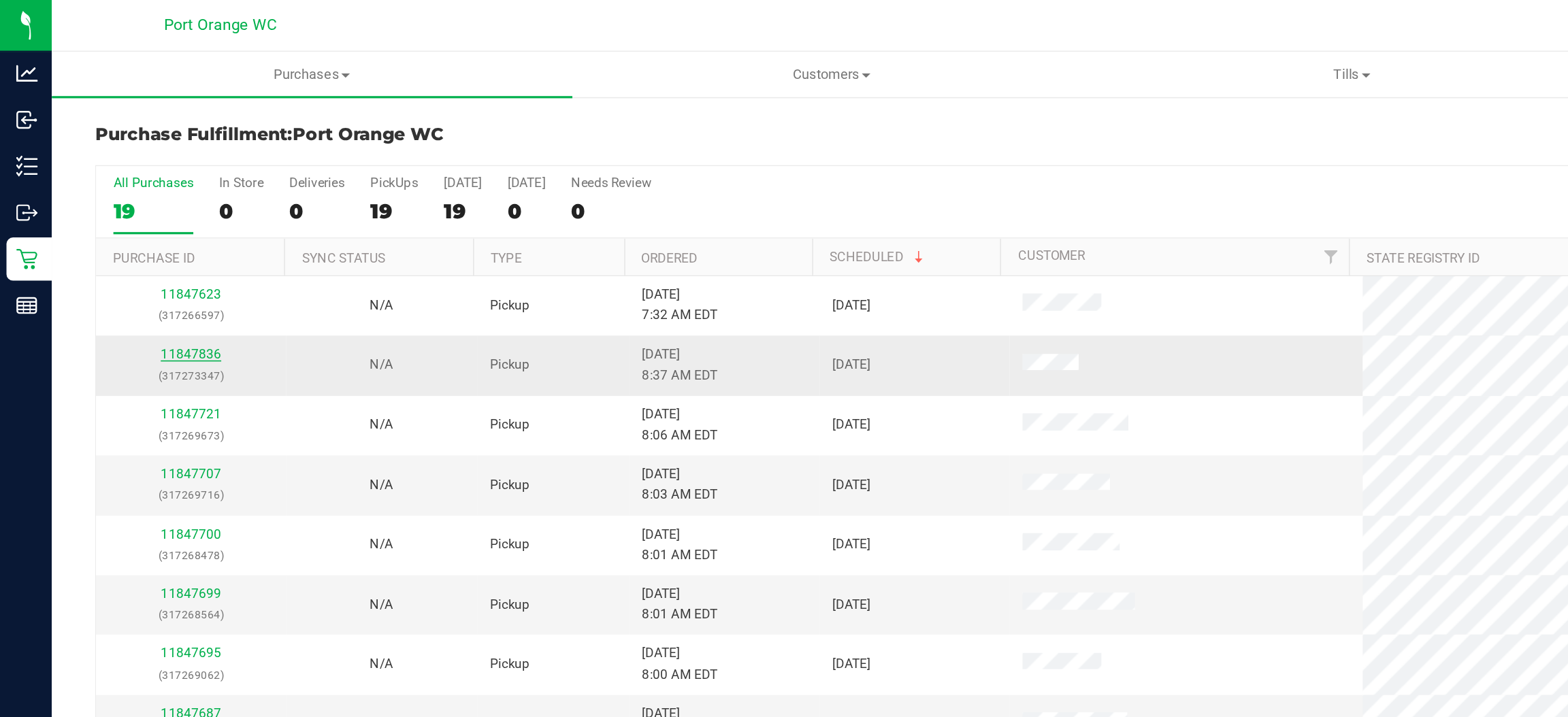
click at [124, 227] on link "11847836" at bounding box center [120, 224] width 38 height 10
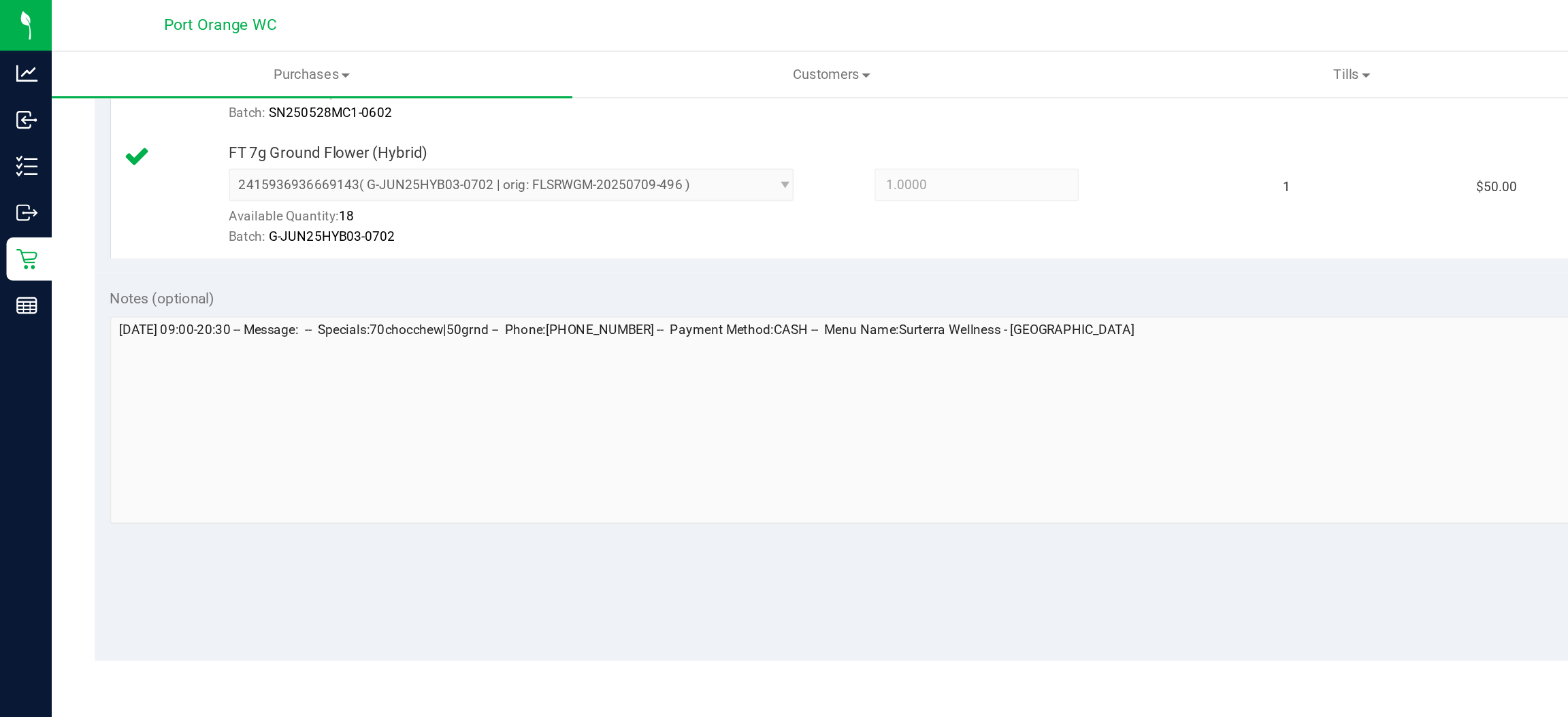
scroll to position [476, 0]
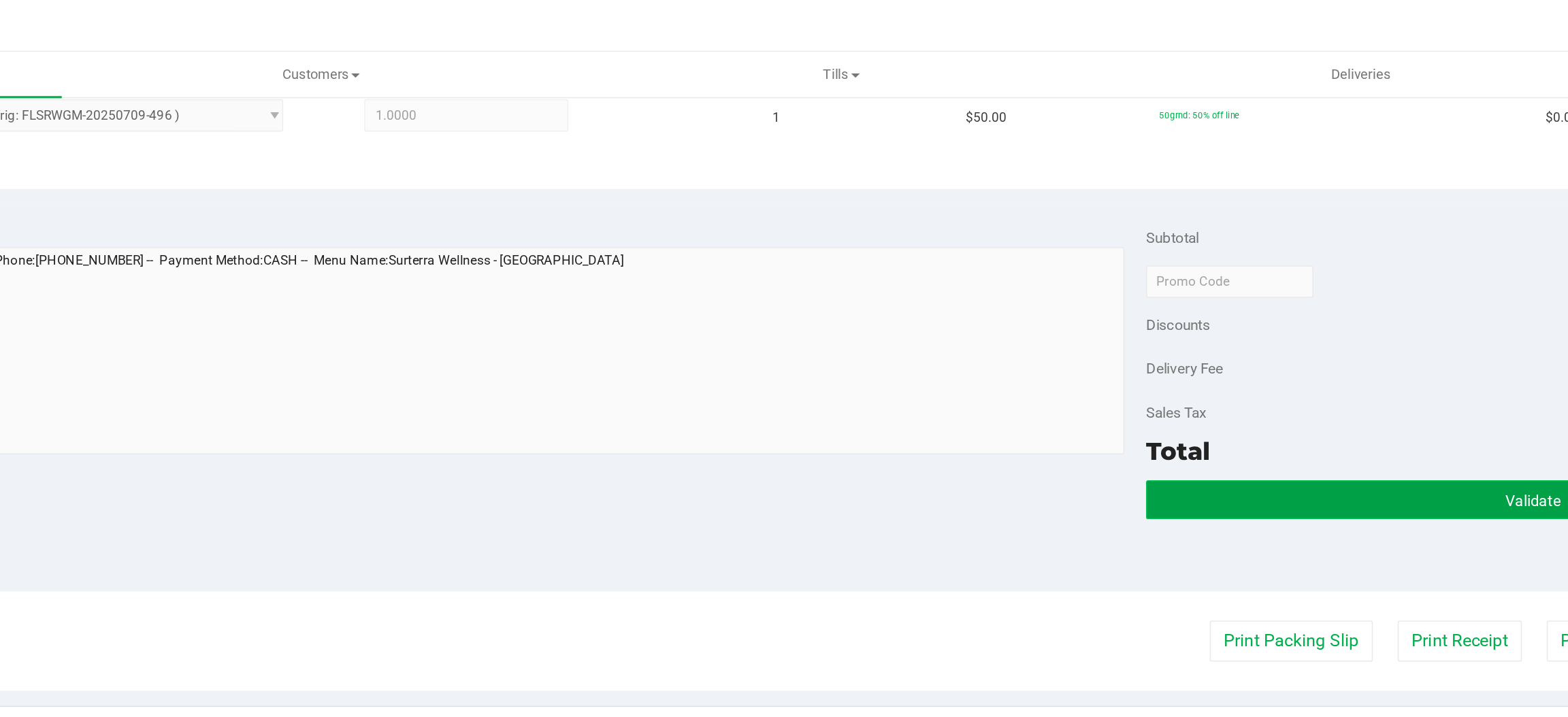
click at [1073, 312] on button "Validate" at bounding box center [1287, 315] width 487 height 25
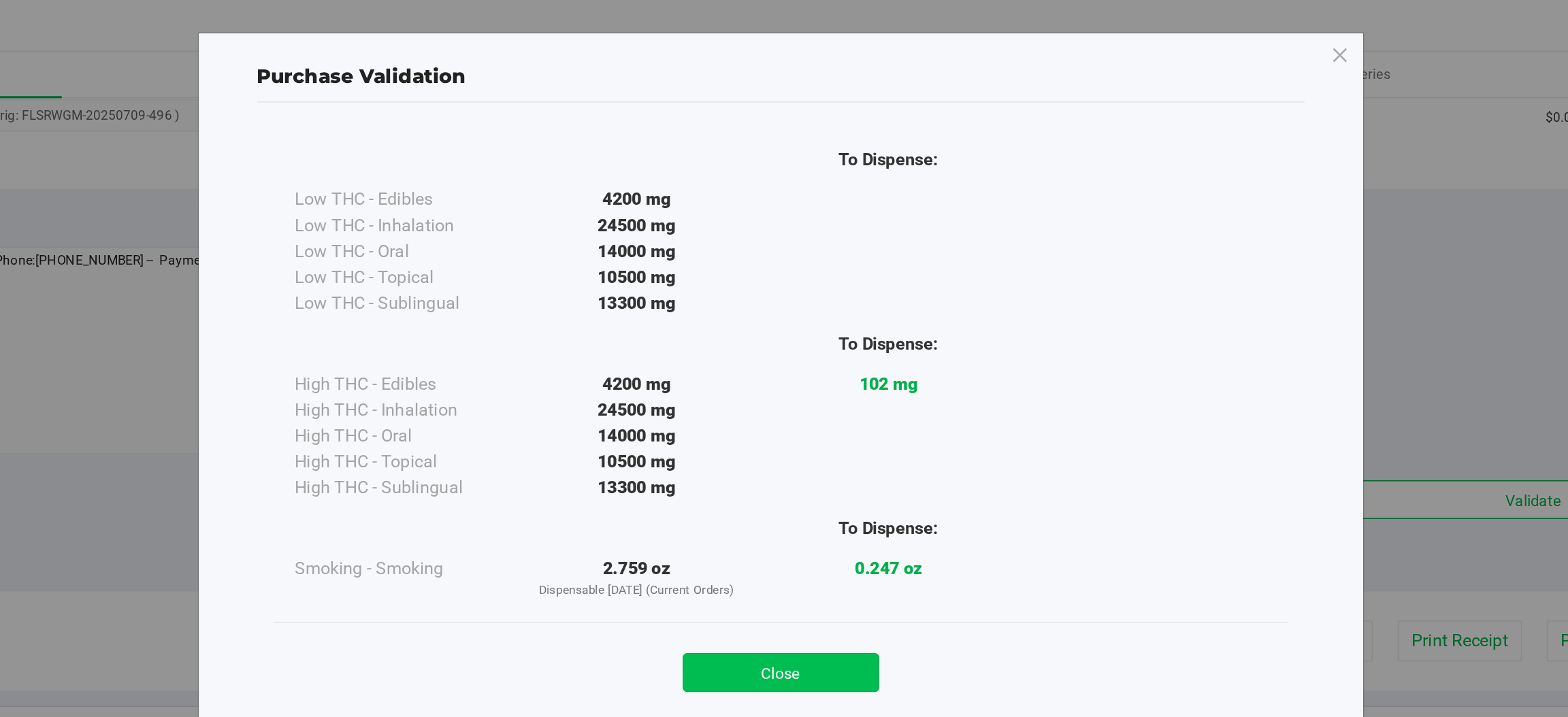
click at [814, 425] on button "Close" at bounding box center [814, 424] width 124 height 25
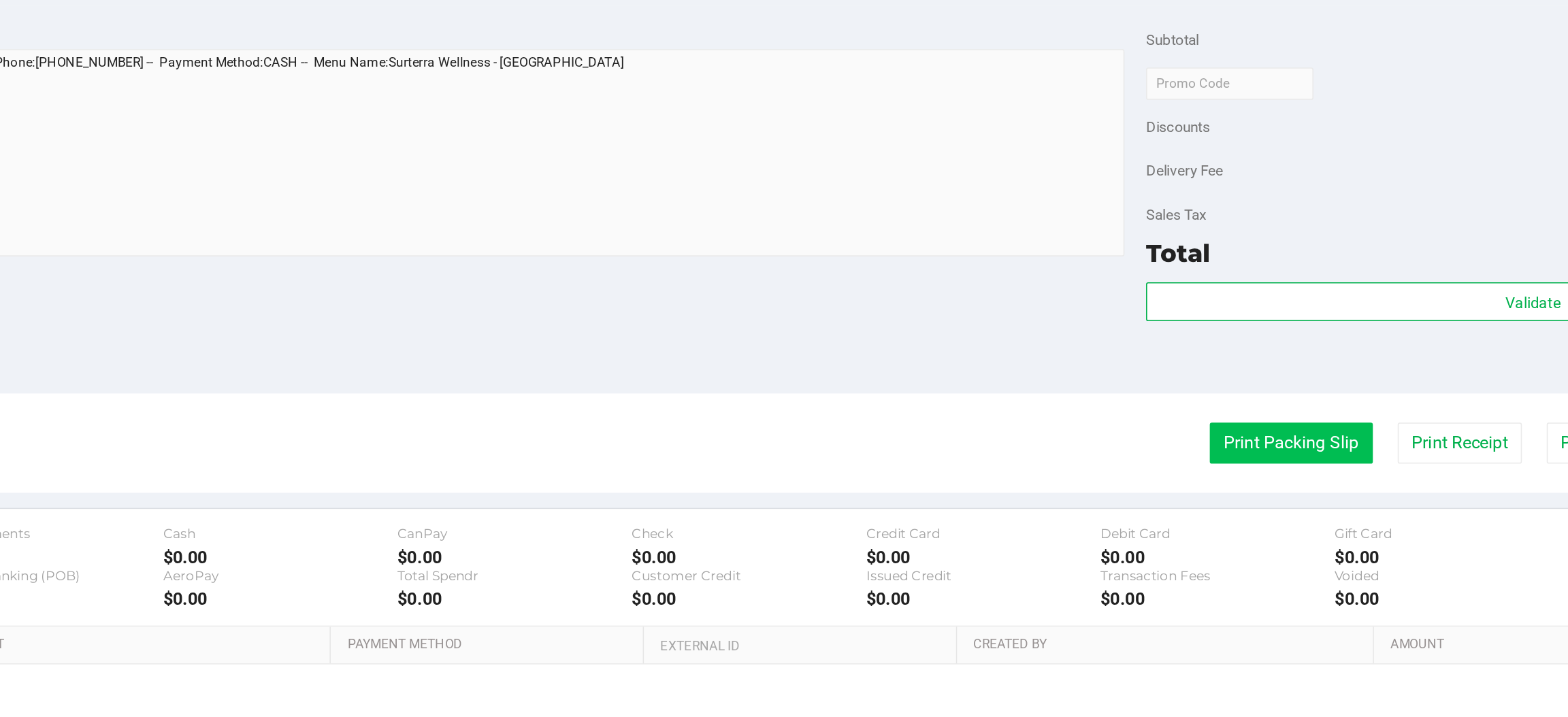
click at [1109, 394] on button "Print Packing Slip" at bounding box center [1135, 404] width 103 height 26
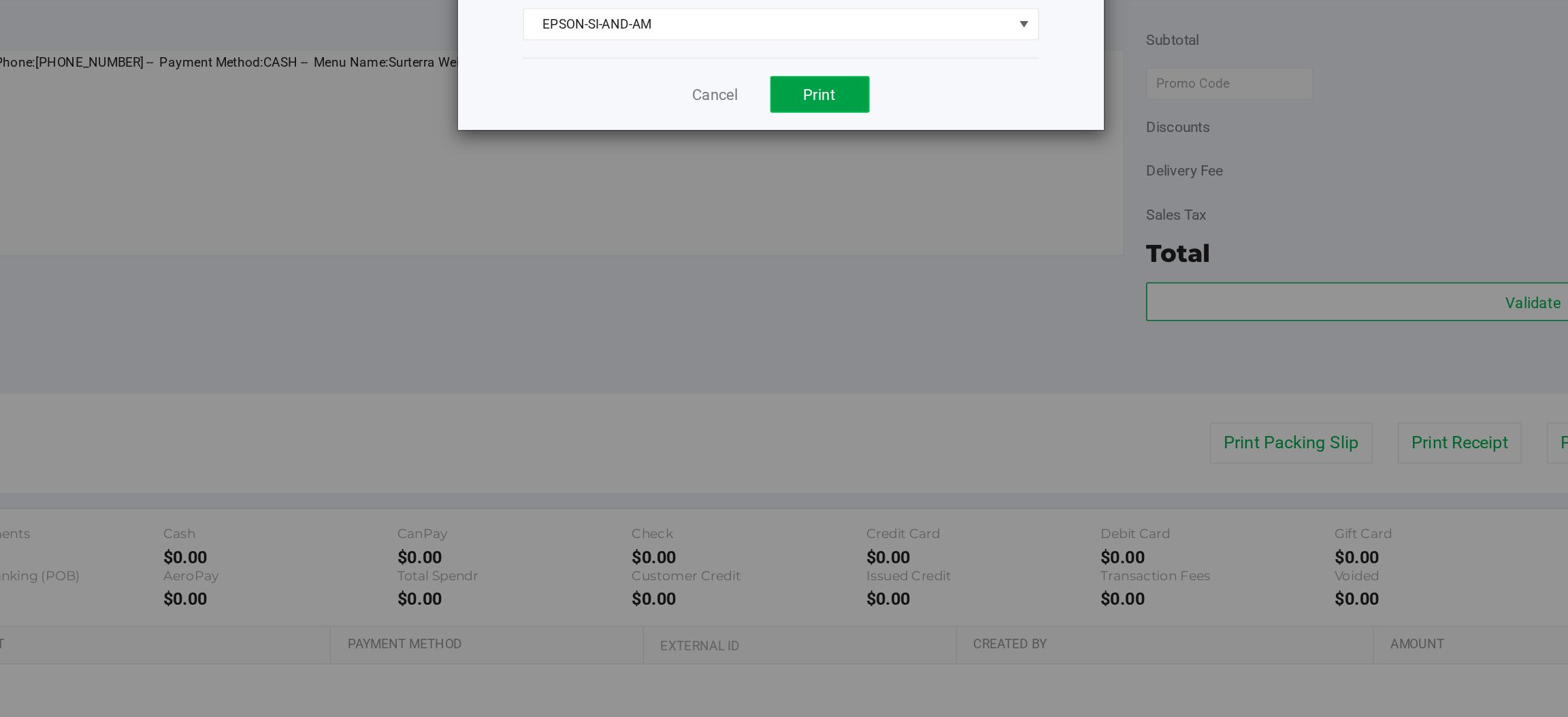
click at [845, 179] on span "Print" at bounding box center [838, 184] width 20 height 11
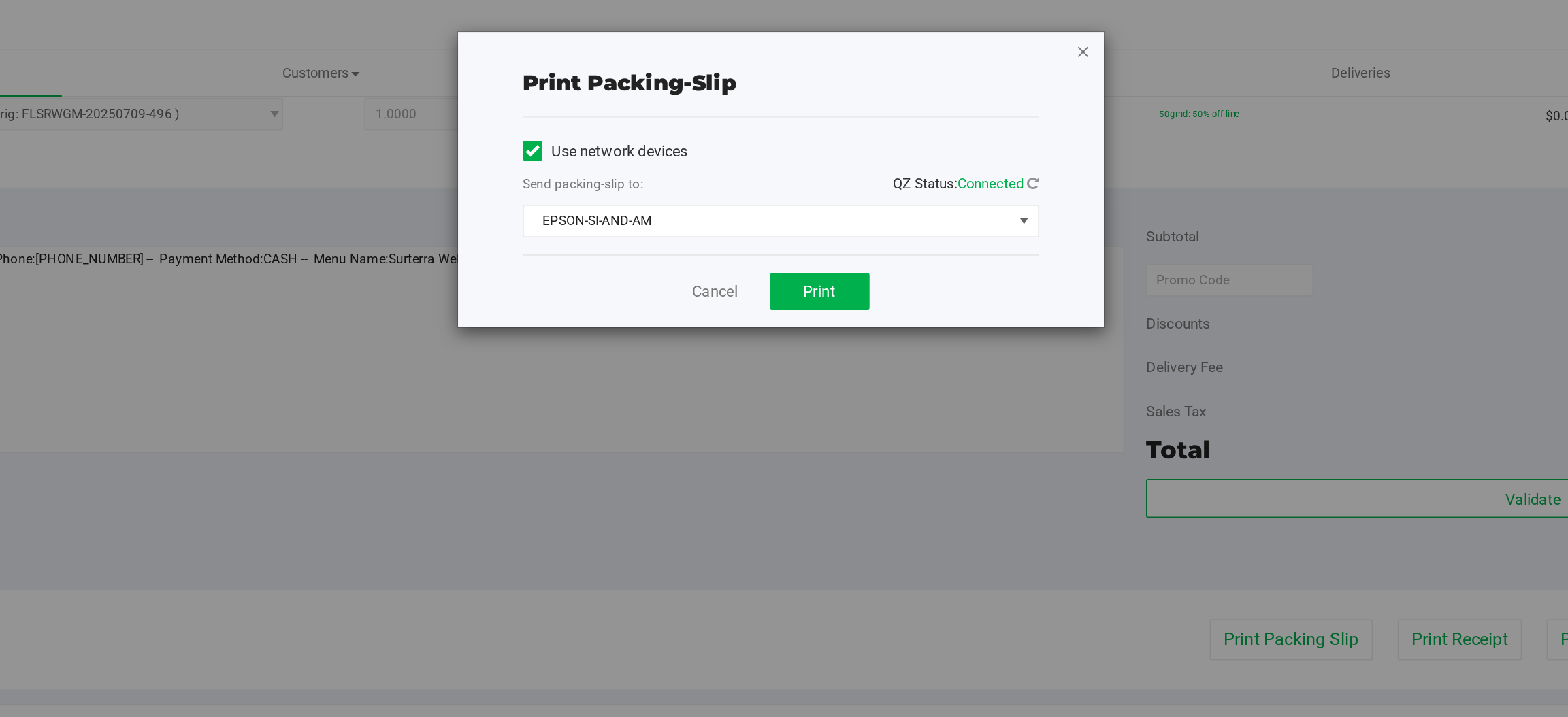
click at [1003, 34] on icon "button" at bounding box center [1004, 33] width 10 height 16
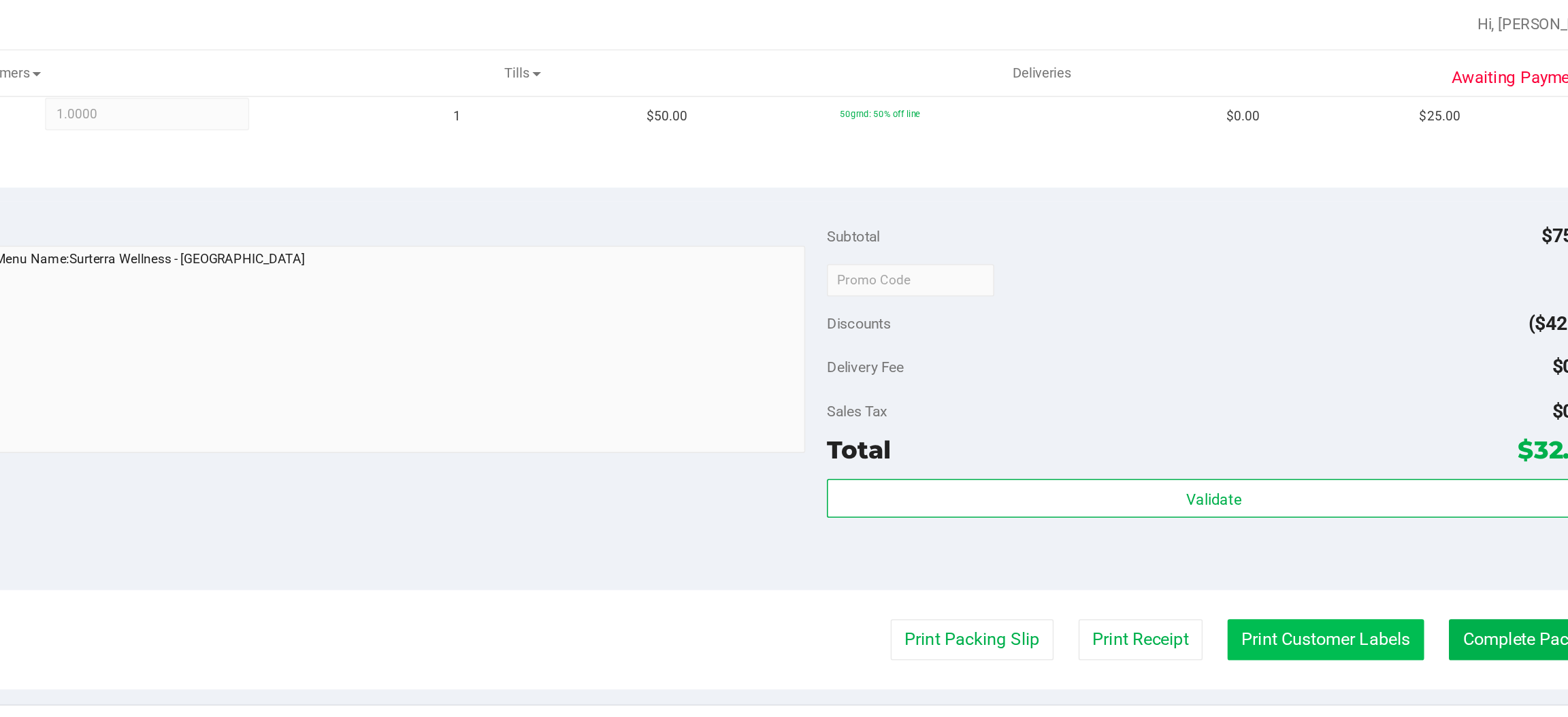
click at [1354, 411] on button "Print Customer Labels" at bounding box center [1358, 404] width 124 height 26
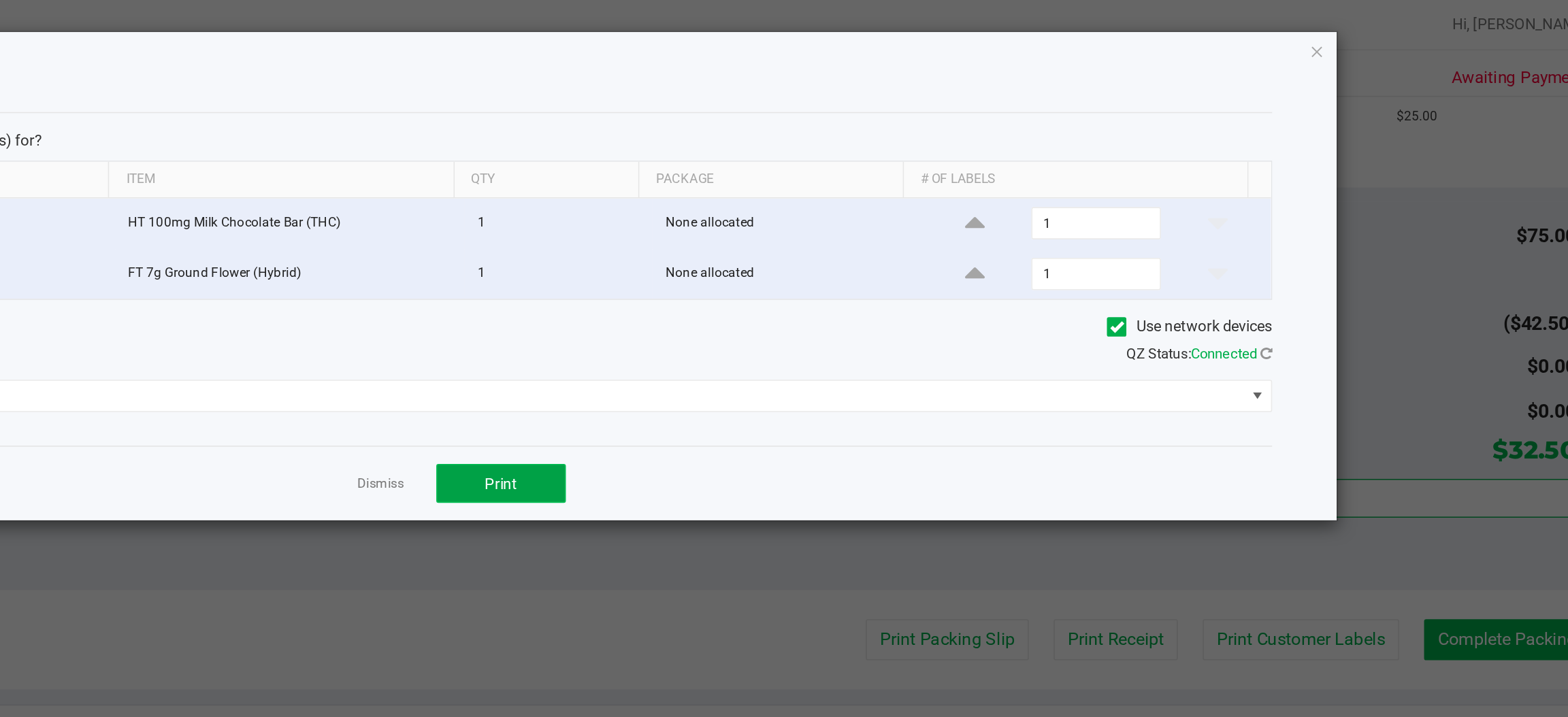
click at [857, 300] on button "Print" at bounding box center [839, 305] width 82 height 25
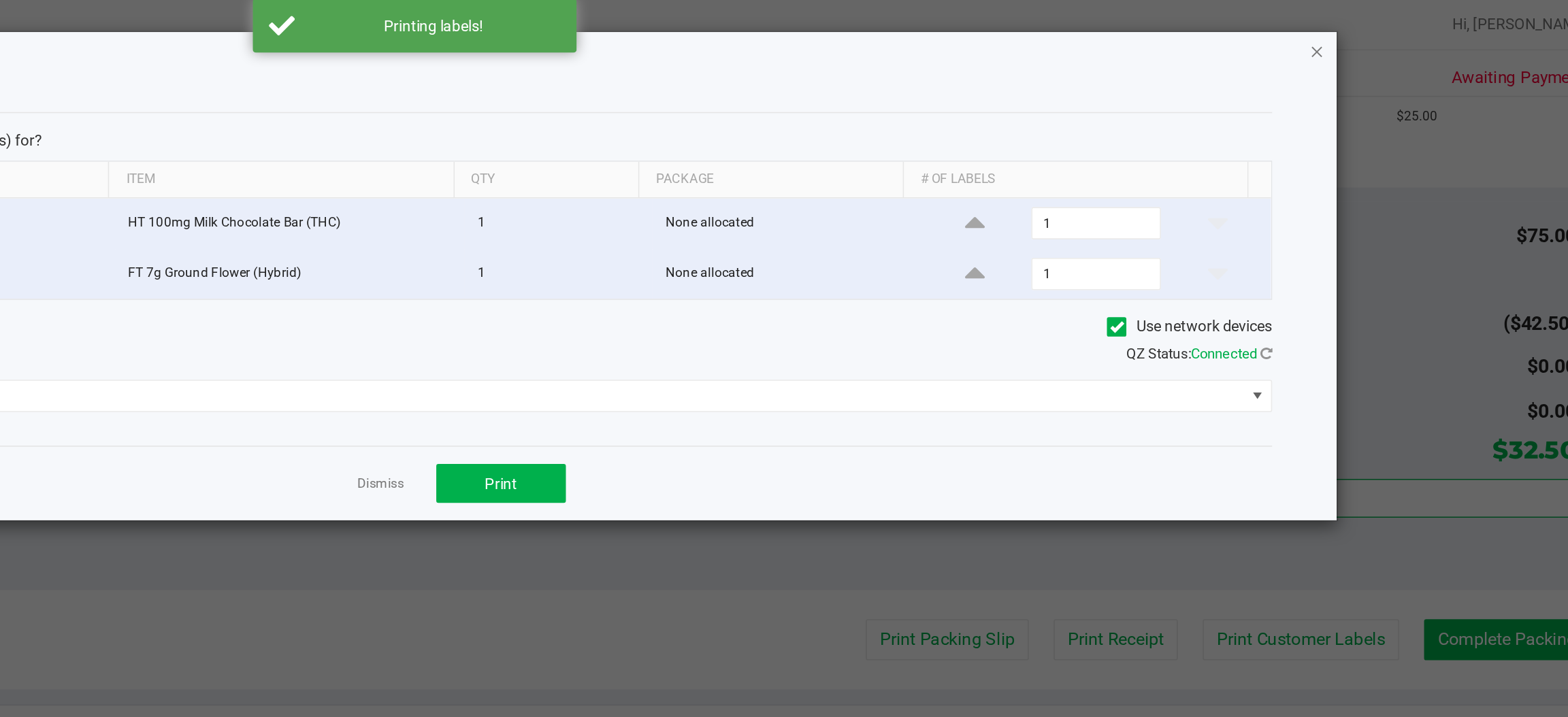
click at [1352, 38] on icon "button" at bounding box center [1353, 33] width 10 height 16
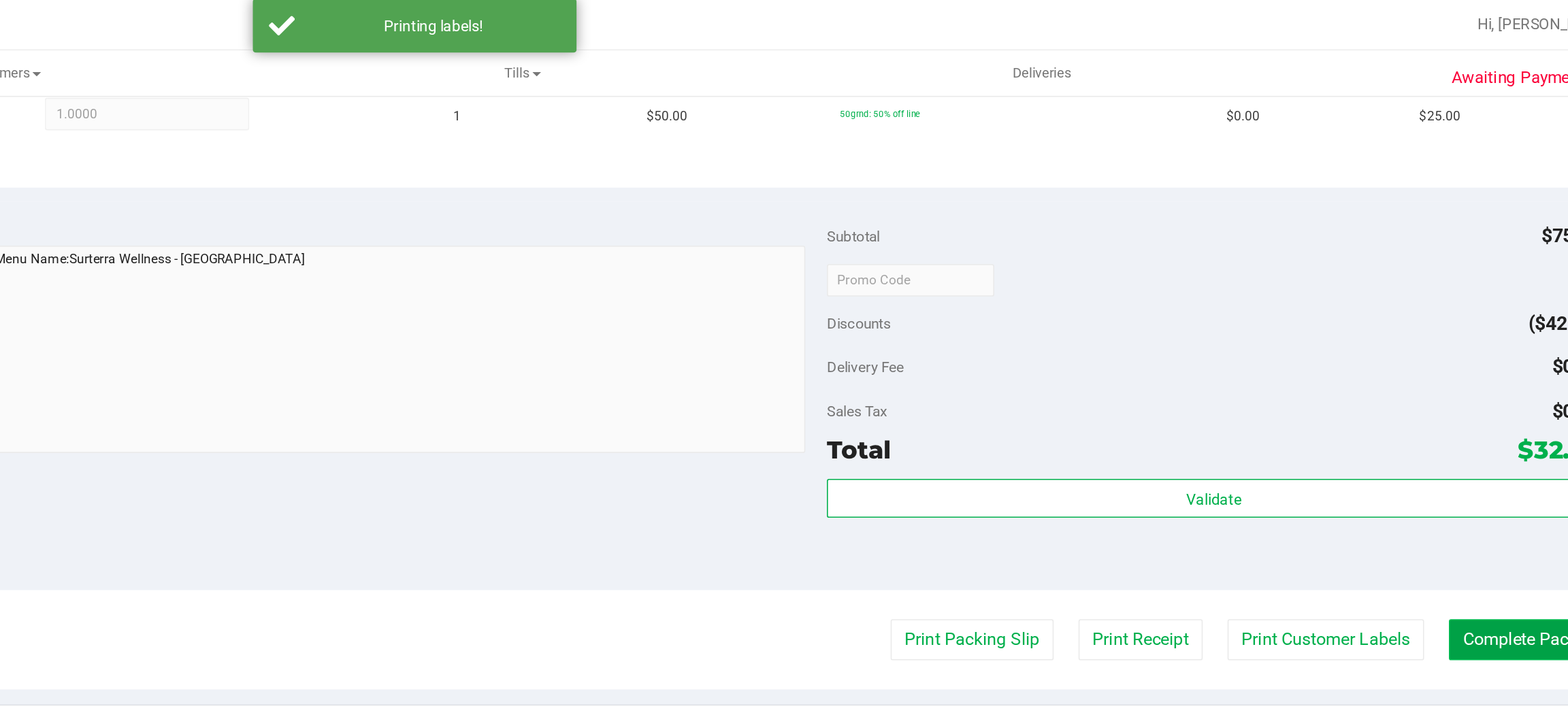
click at [1467, 409] on button "Complete Packing" at bounding box center [1488, 404] width 105 height 26
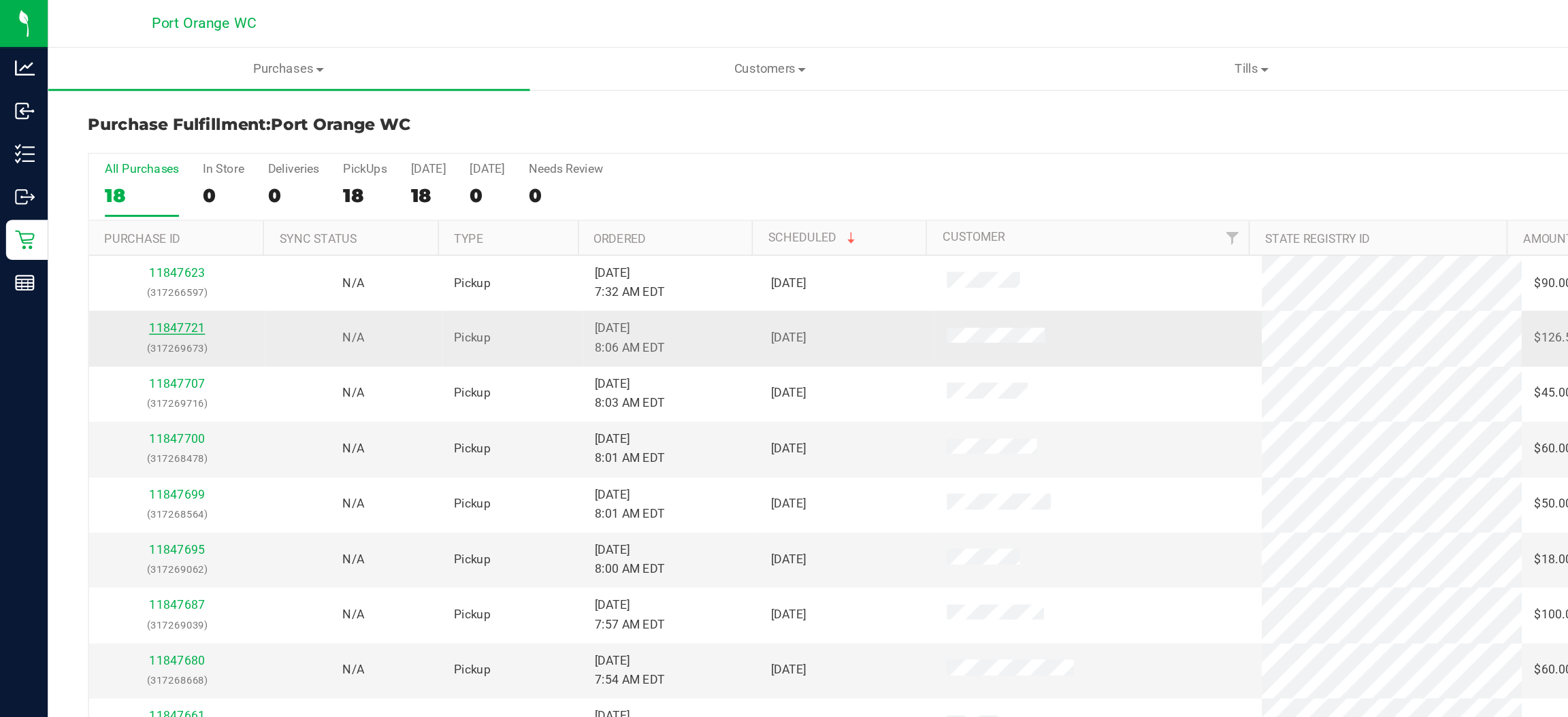
click at [131, 225] on link "11847721" at bounding box center [120, 224] width 38 height 10
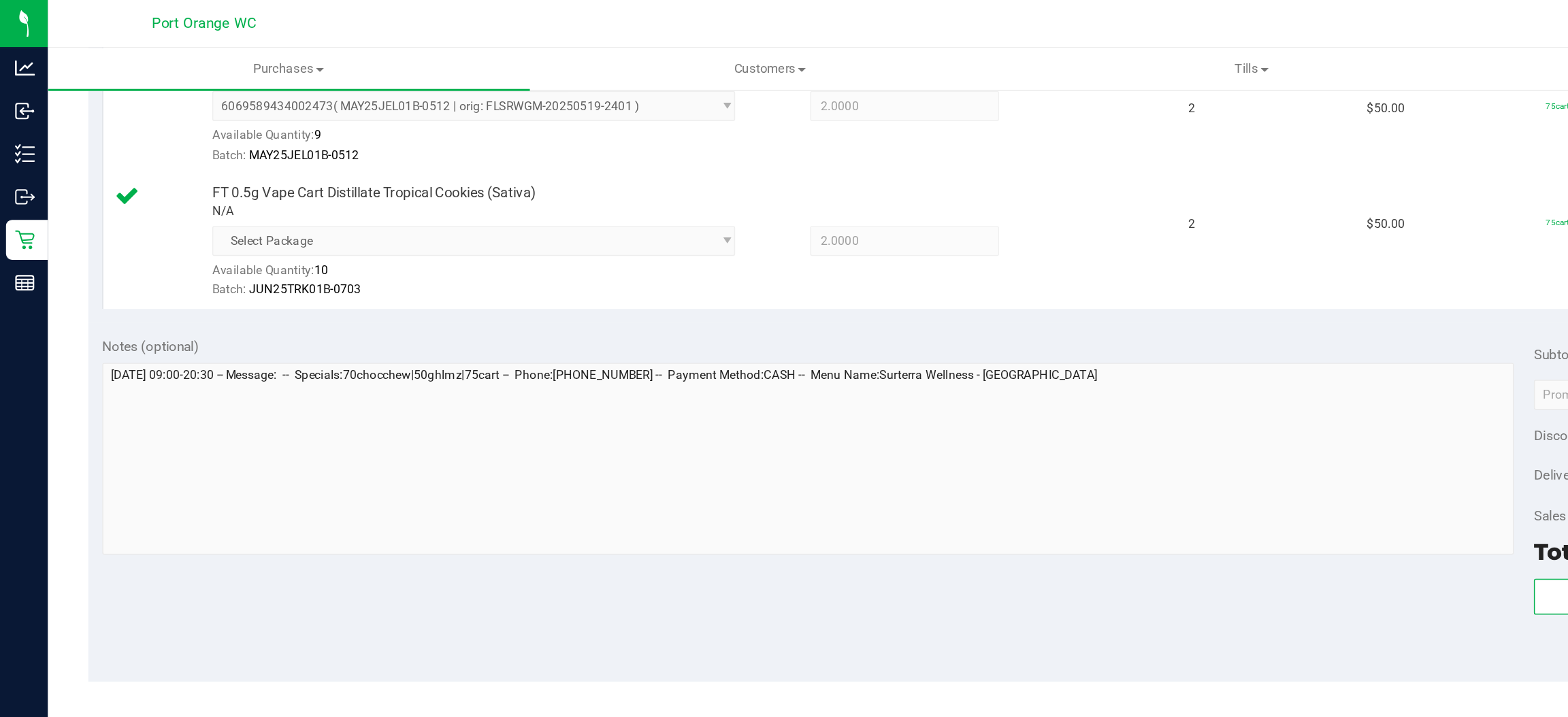
scroll to position [636, 0]
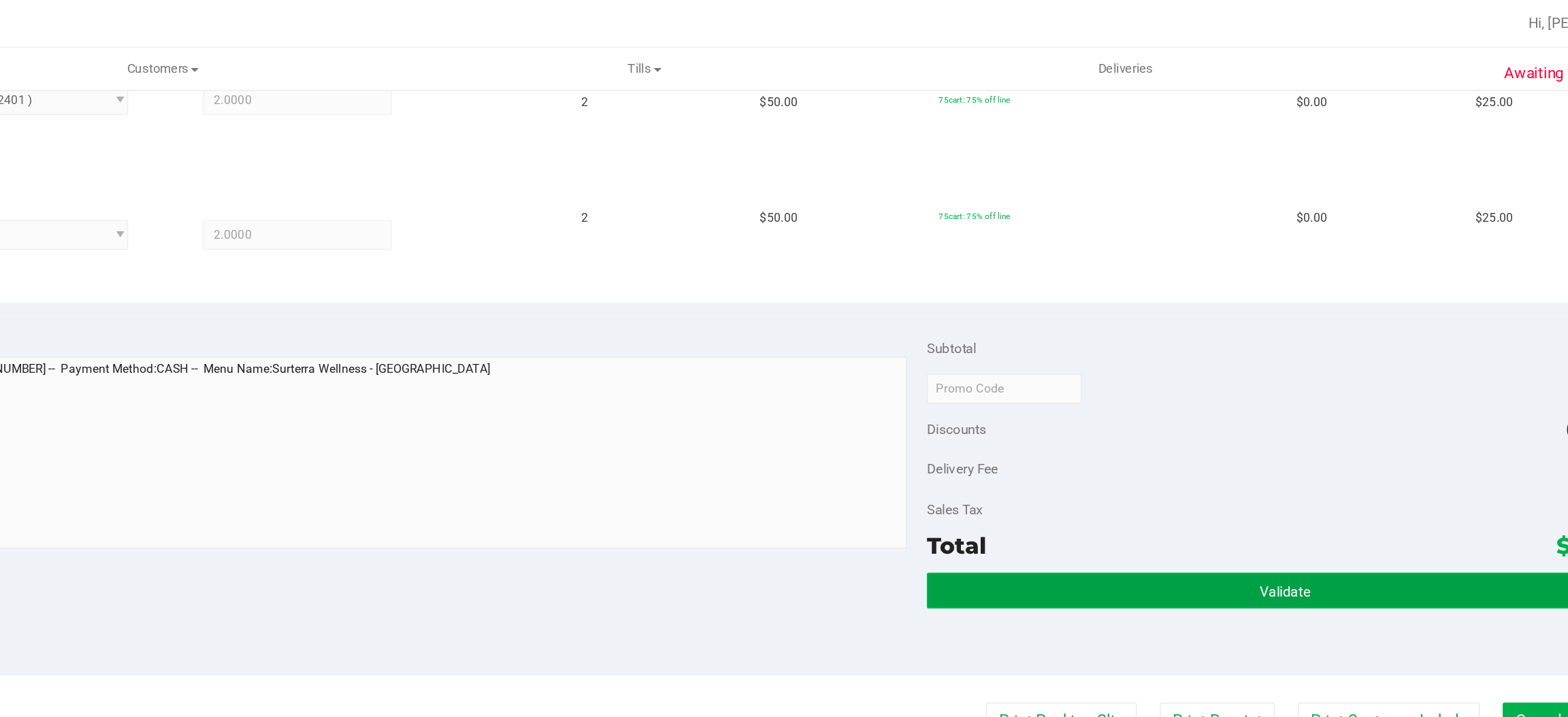
click at [1152, 401] on button "Validate" at bounding box center [1287, 401] width 487 height 25
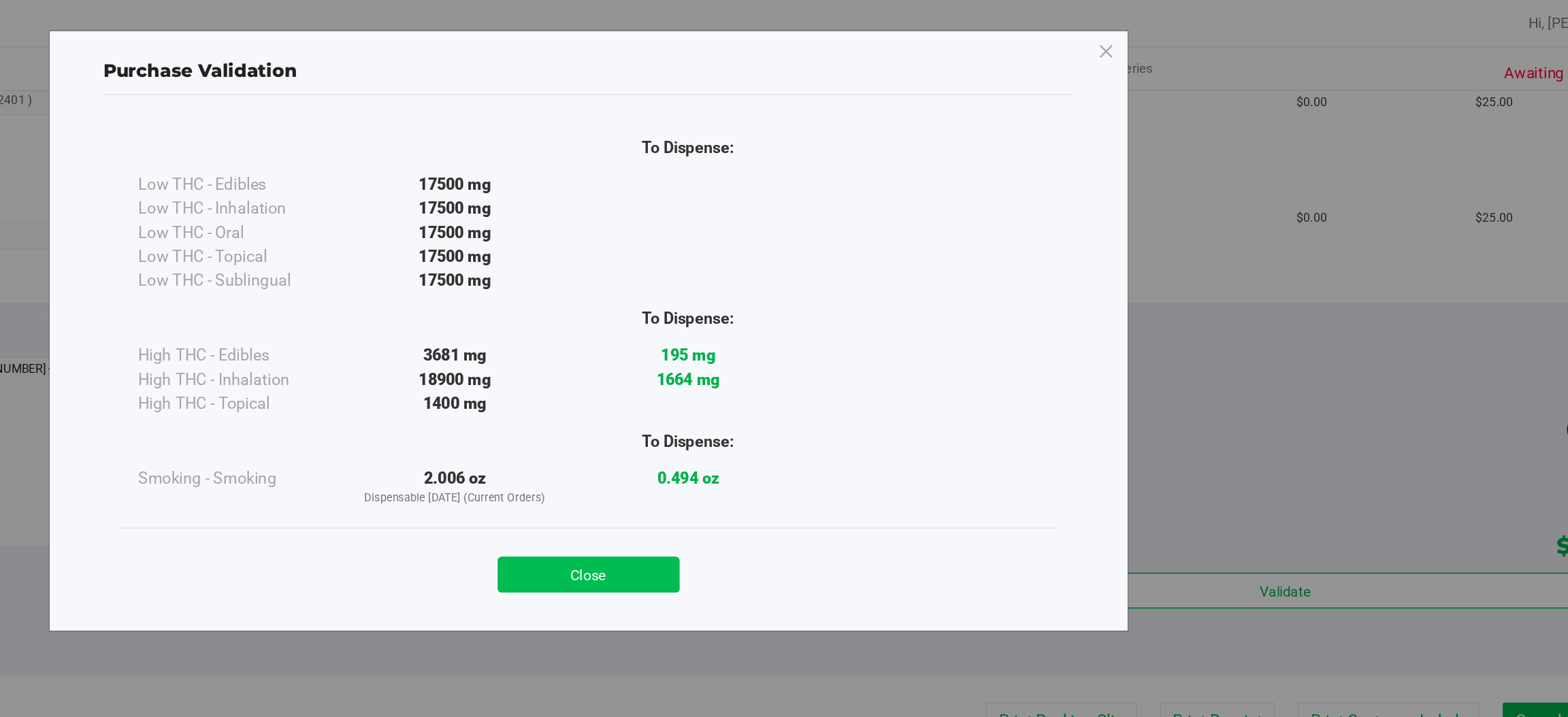
click at [822, 389] on button "Close" at bounding box center [814, 391] width 124 height 25
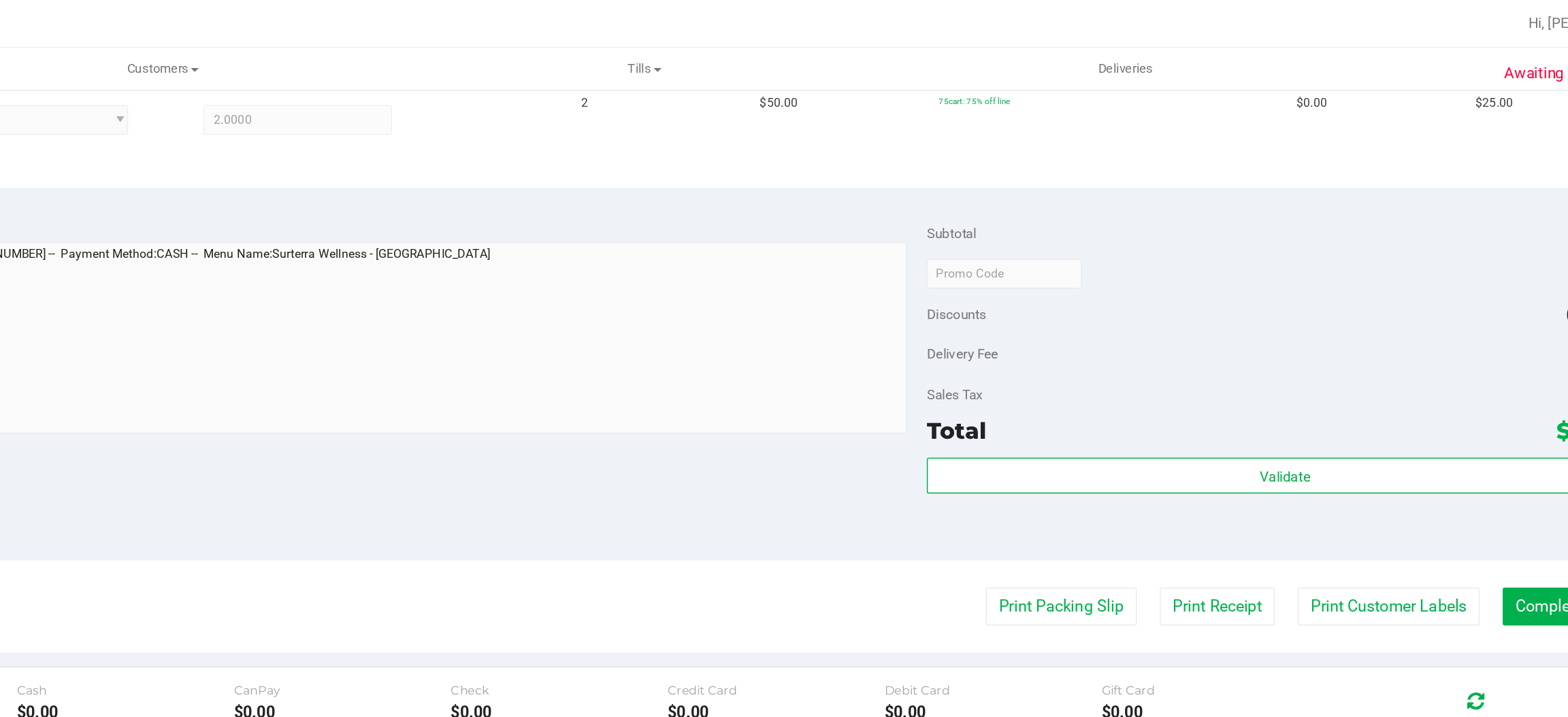
scroll to position [727, 0]
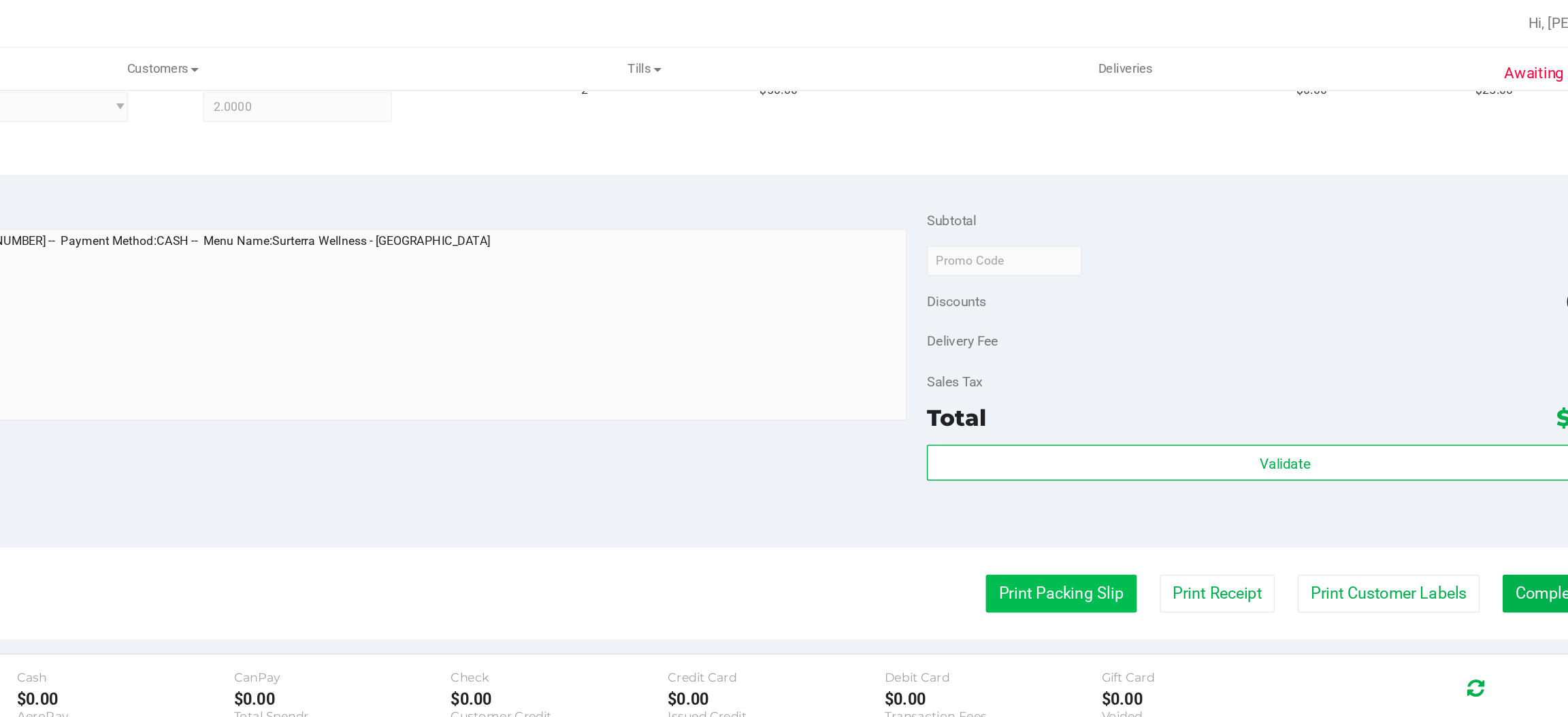
click at [1113, 398] on button "Print Packing Slip" at bounding box center [1135, 404] width 103 height 26
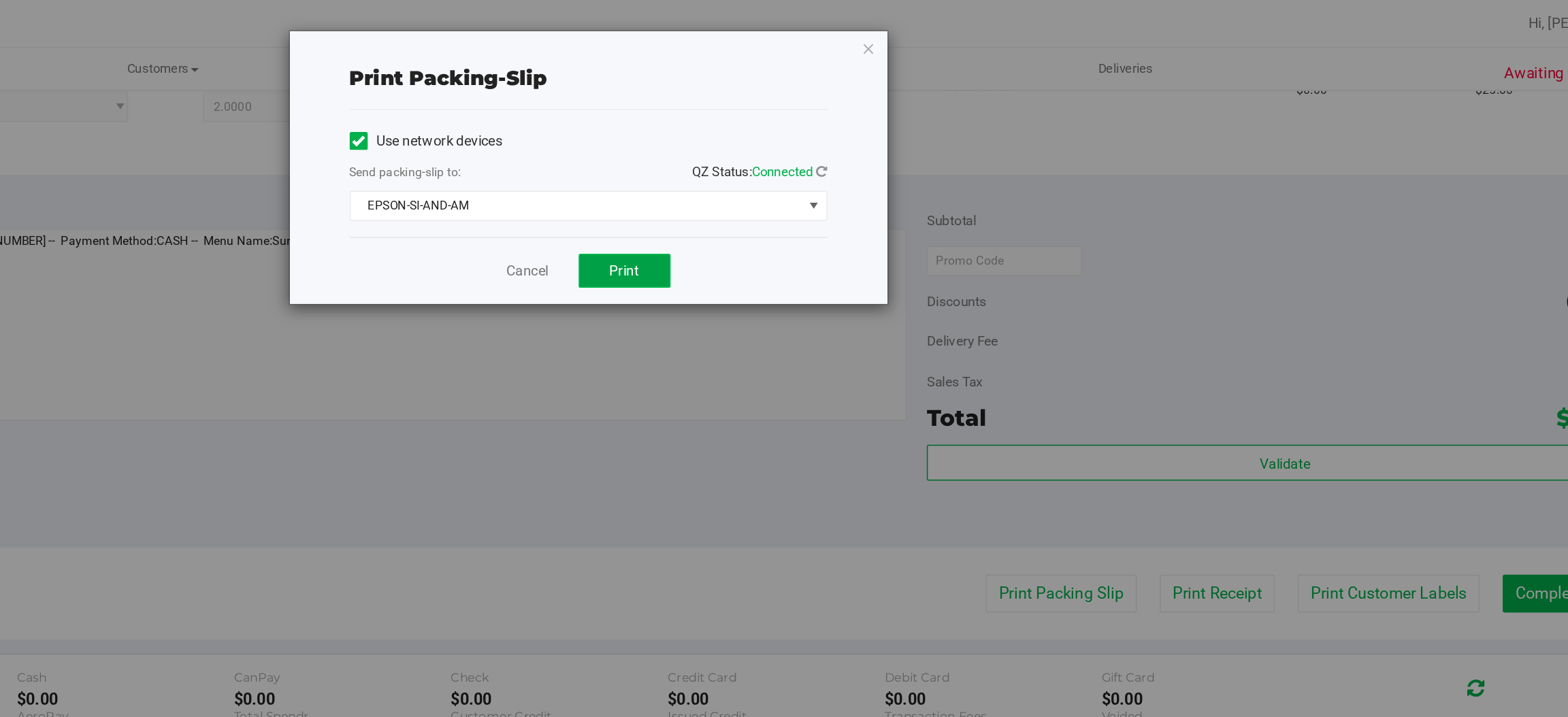
click at [836, 180] on span "Print" at bounding box center [838, 184] width 20 height 11
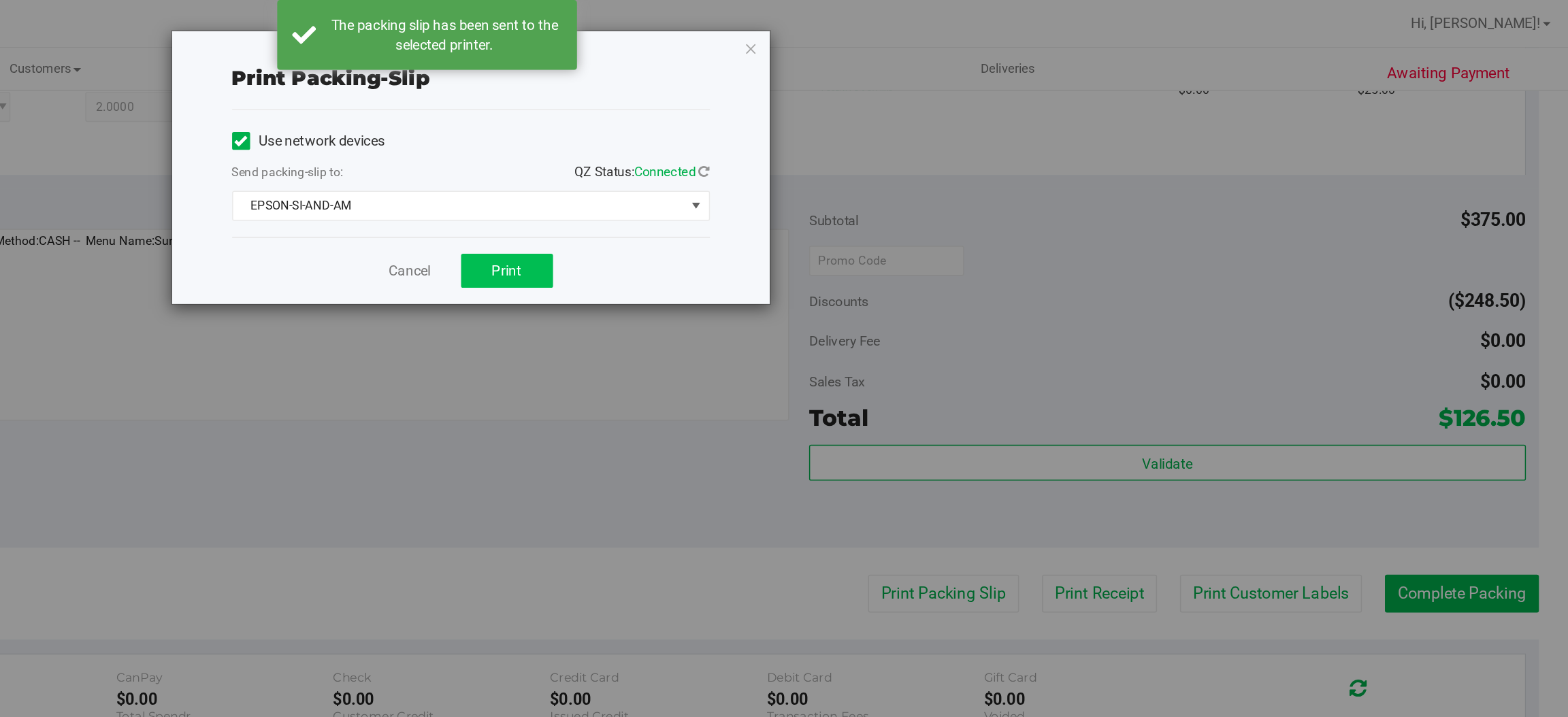
scroll to position [0, 0]
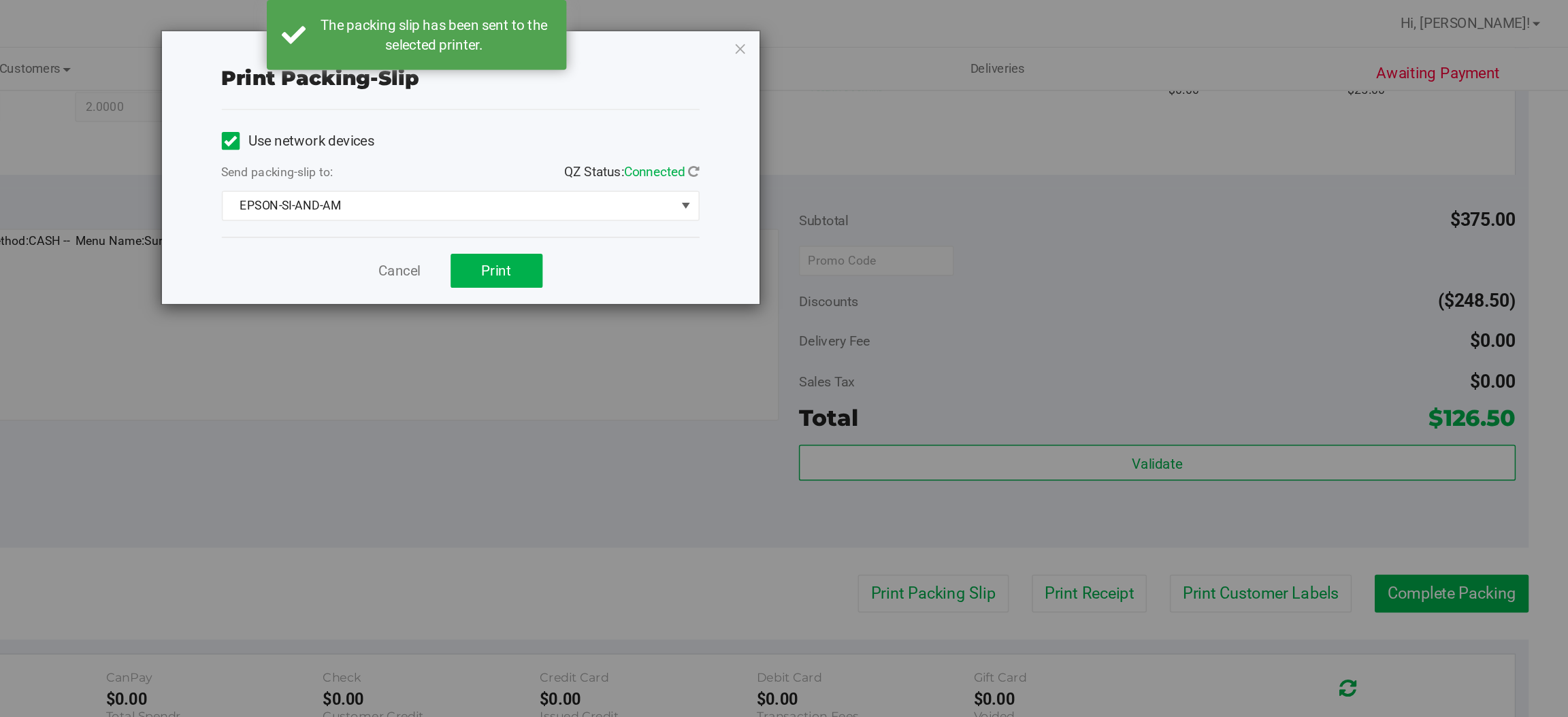
click at [1345, 402] on div "Print packing-slip Use network devices Send packing-slip to: QZ Status: Connect…" at bounding box center [789, 358] width 1578 height 717
click at [1000, 26] on icon "button" at bounding box center [1004, 33] width 10 height 16
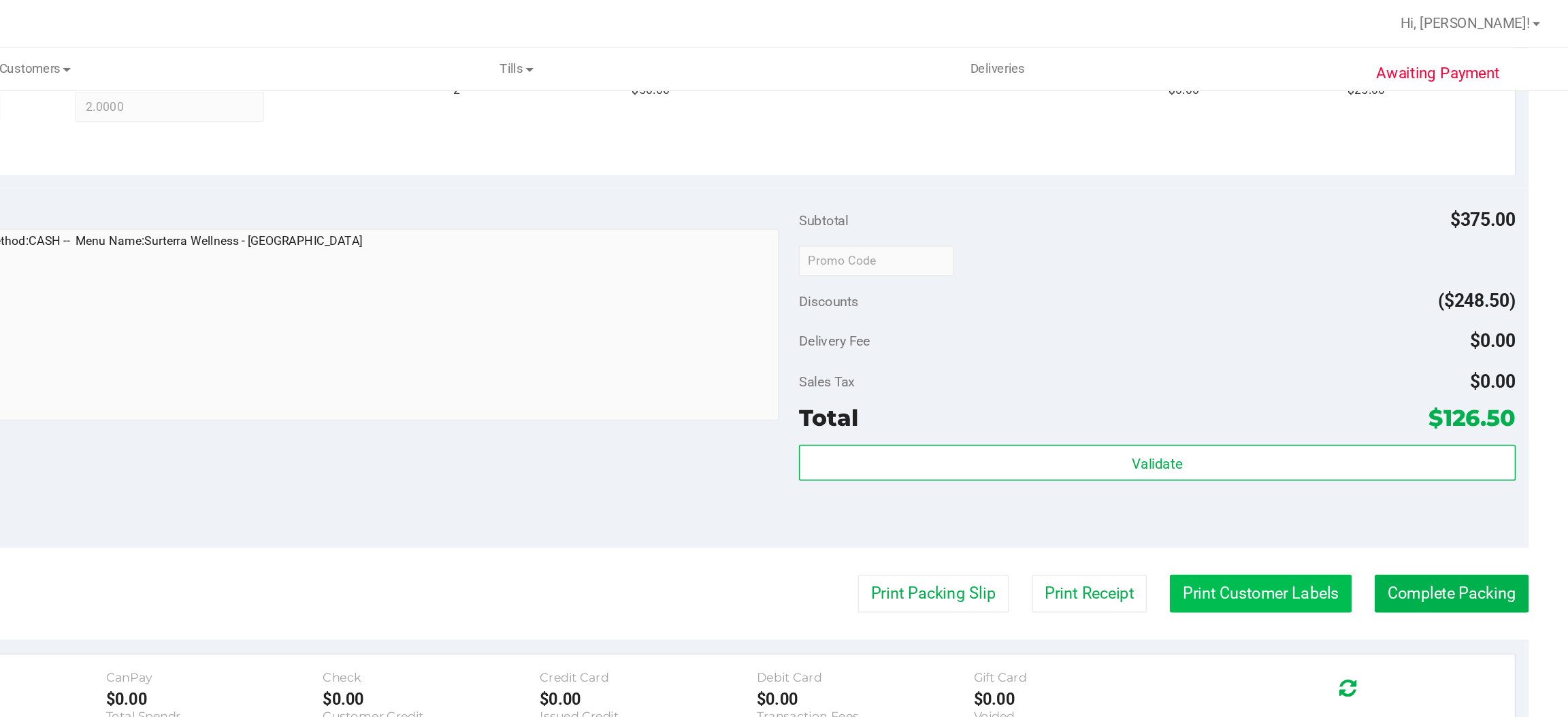
click at [1332, 401] on button "Print Customer Labels" at bounding box center [1358, 404] width 124 height 26
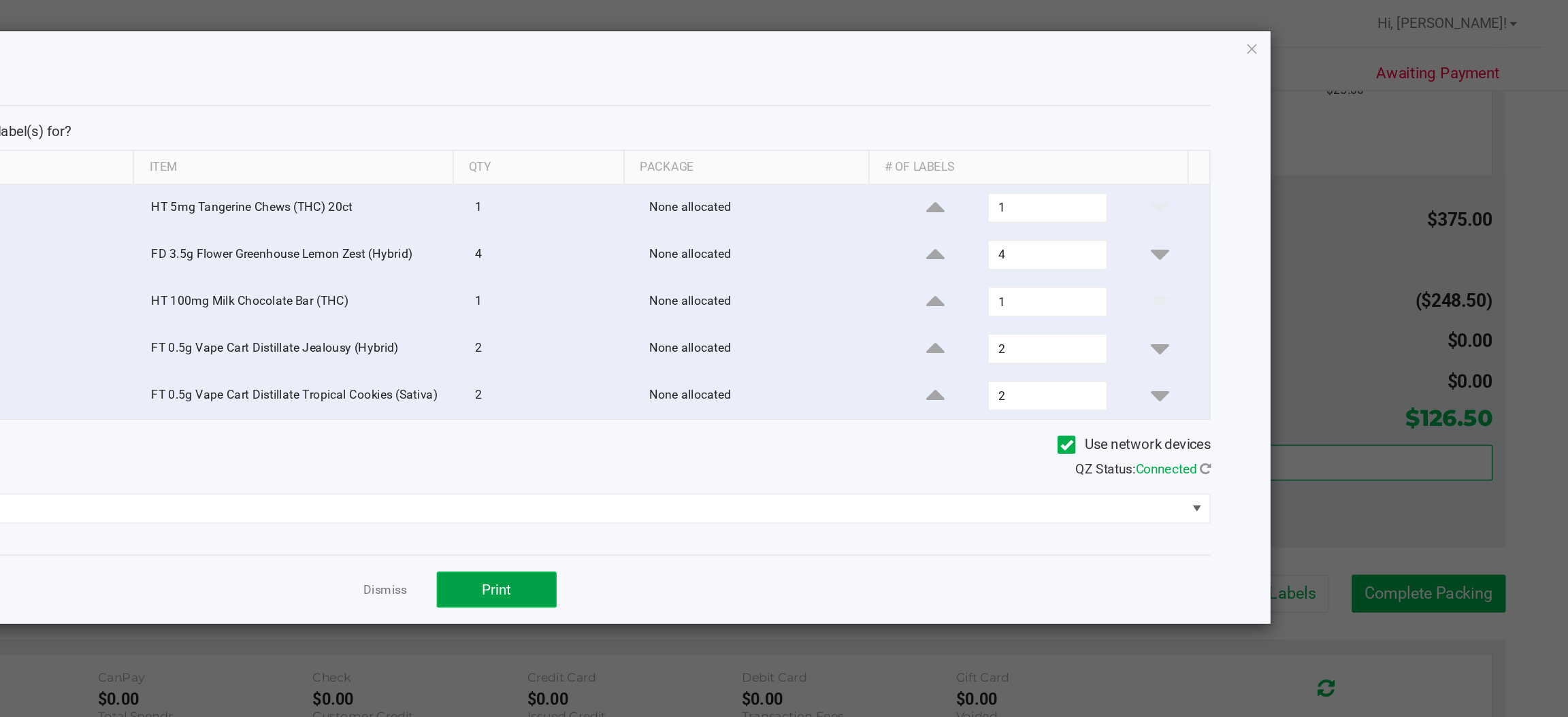
click at [838, 405] on span "Print" at bounding box center [838, 401] width 20 height 11
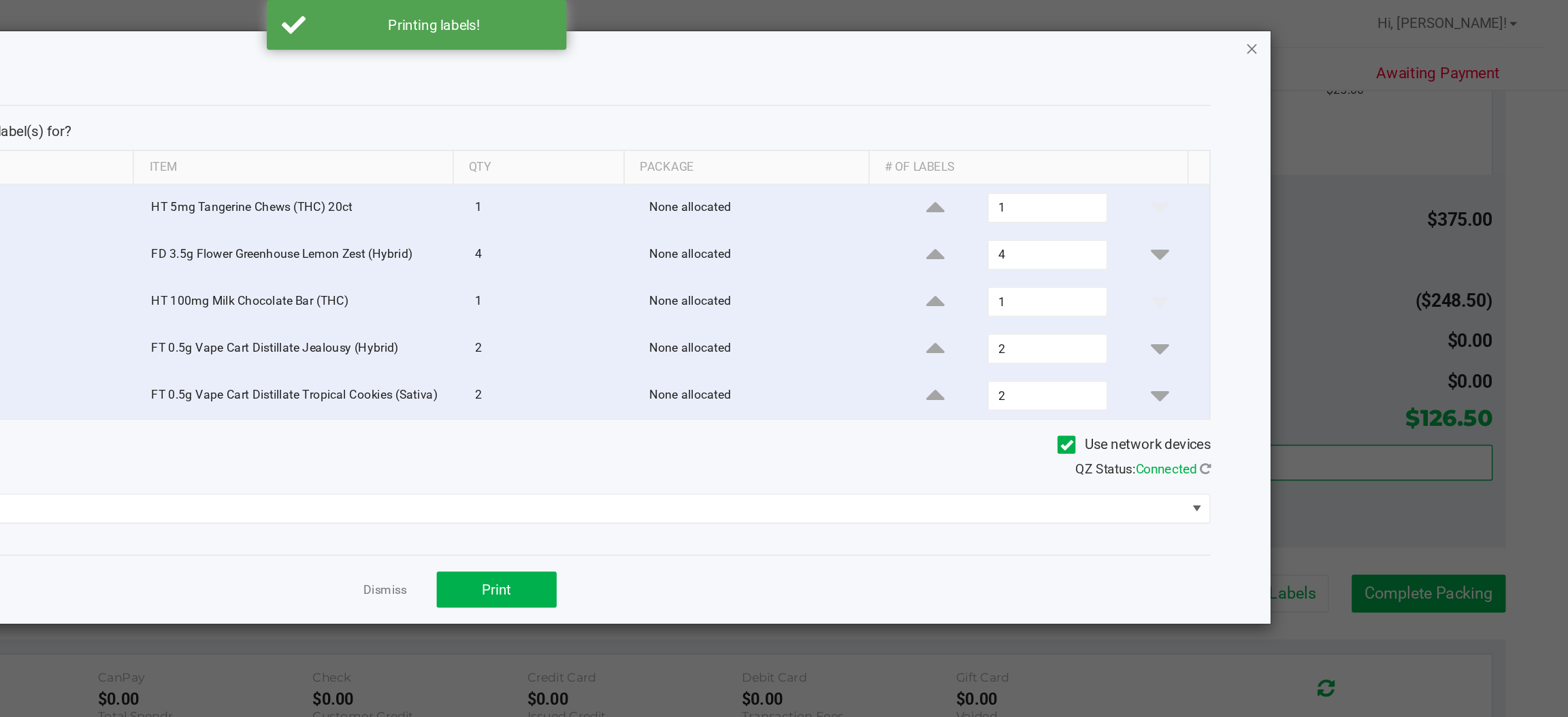
click at [1353, 34] on icon "button" at bounding box center [1353, 33] width 10 height 16
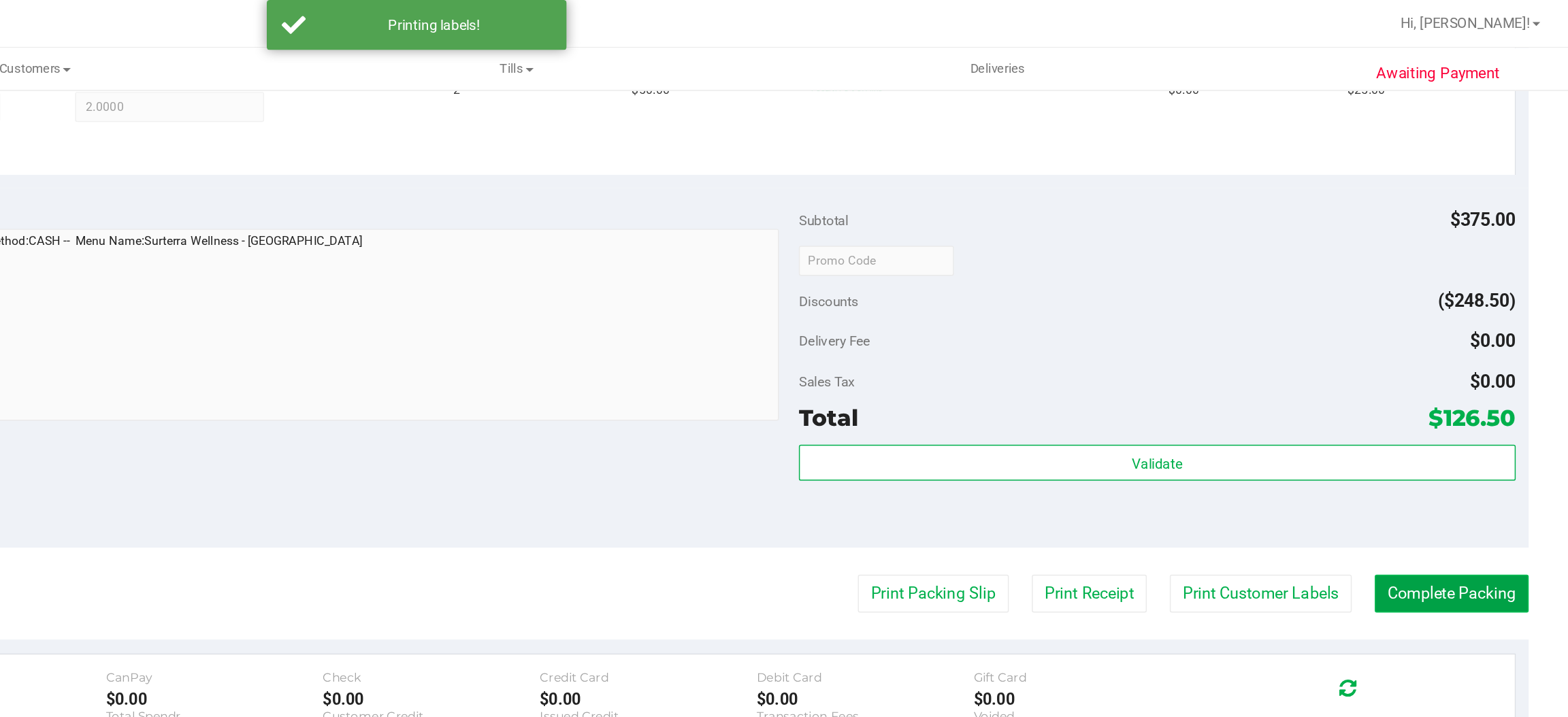
click at [1461, 407] on button "Complete Packing" at bounding box center [1488, 404] width 105 height 26
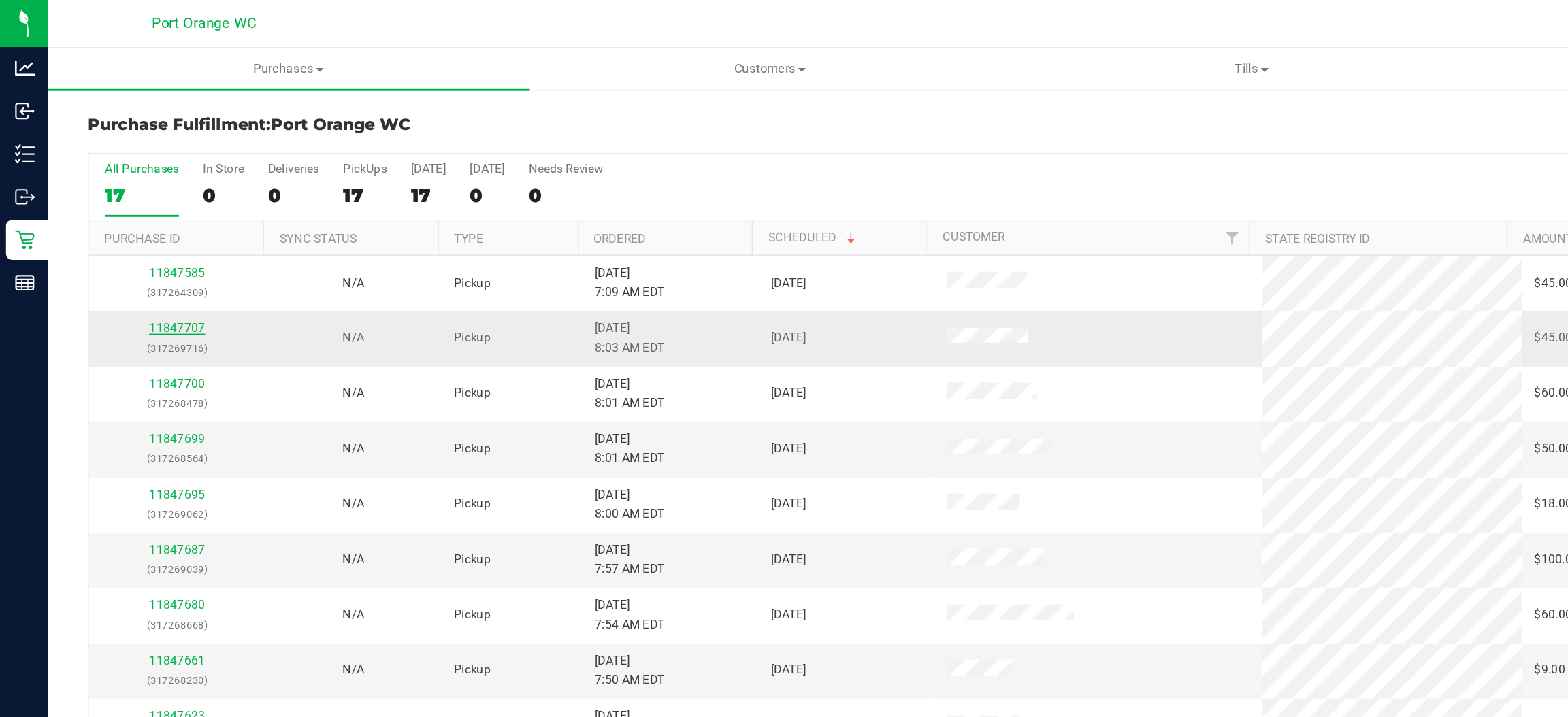
click at [120, 225] on link "11847707" at bounding box center [120, 224] width 38 height 10
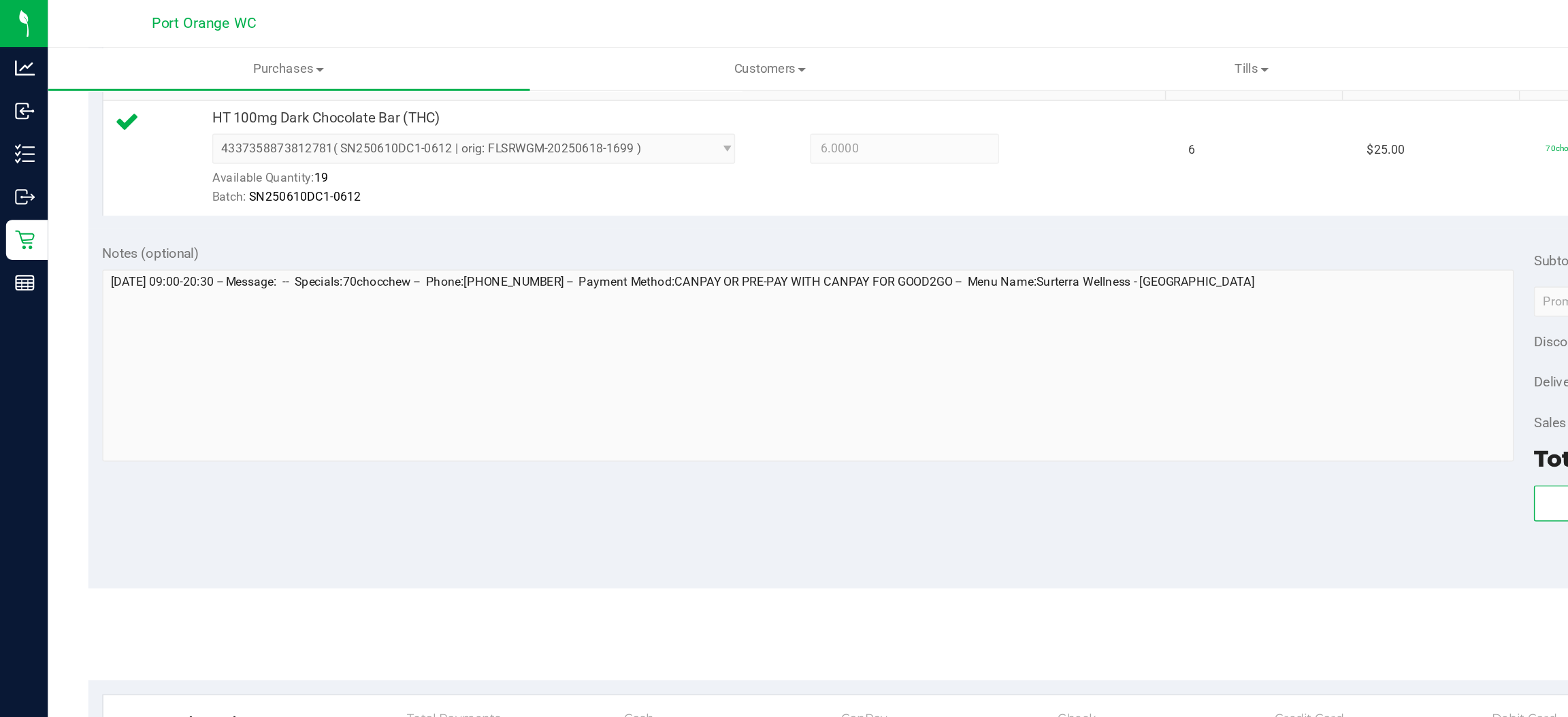
scroll to position [397, 0]
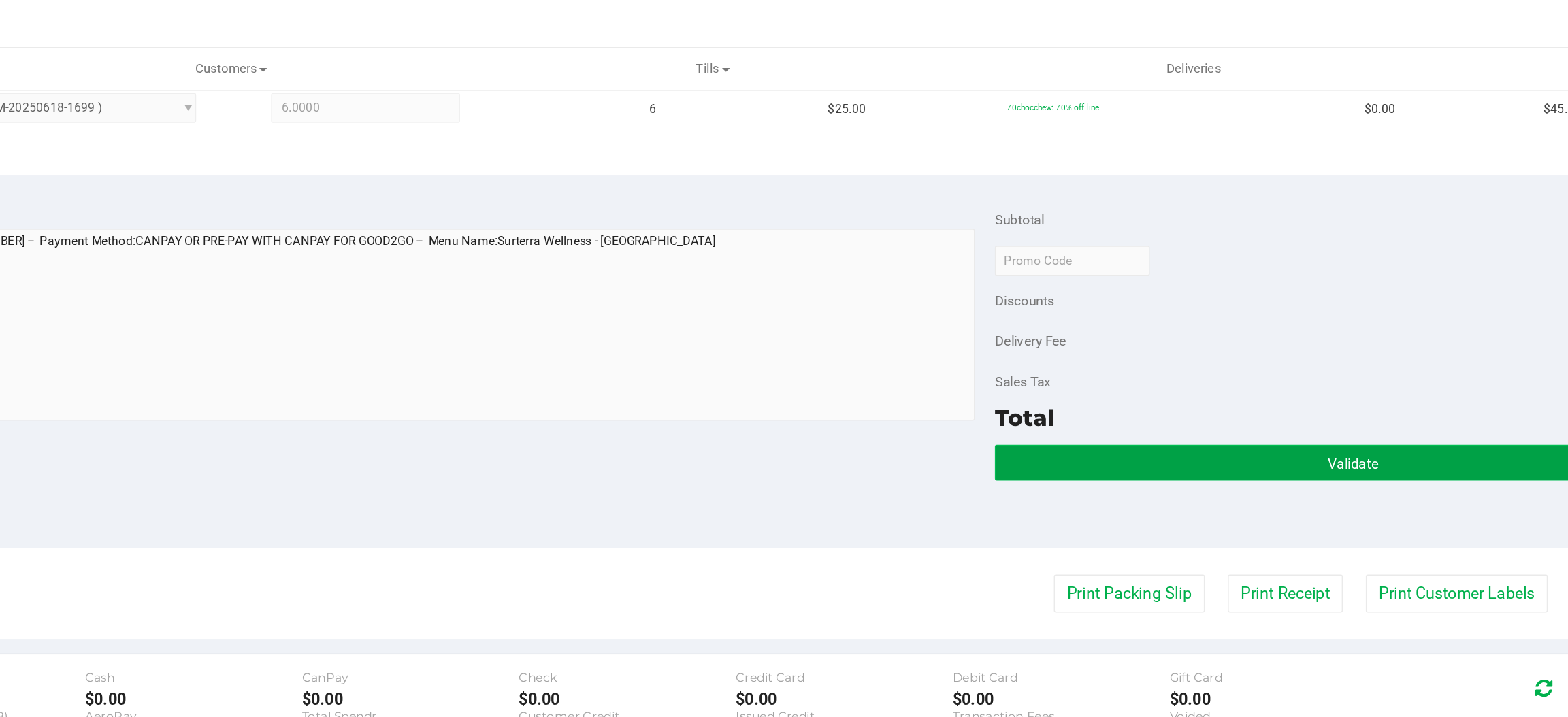
click at [1142, 308] on button "Validate" at bounding box center [1287, 315] width 487 height 25
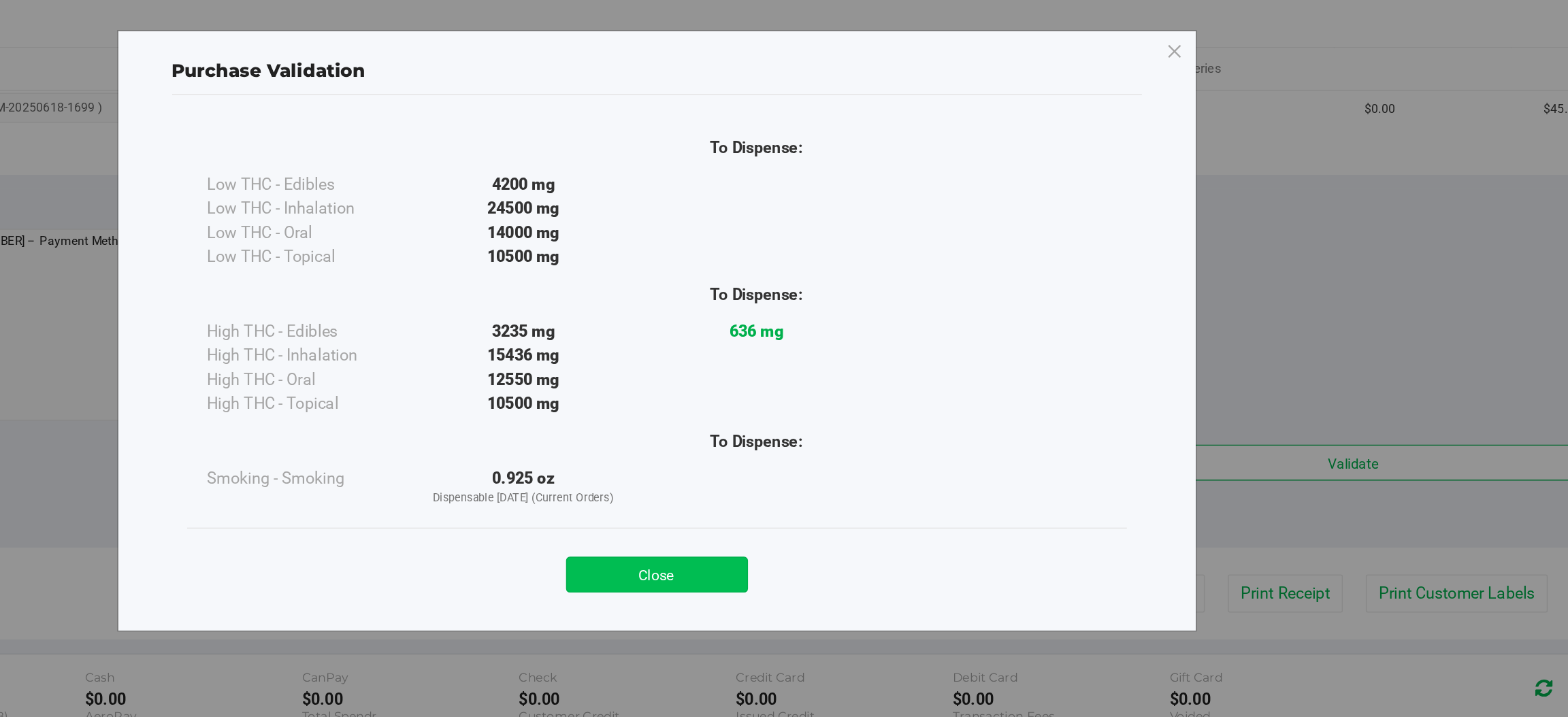
click at [816, 393] on button "Close" at bounding box center [814, 391] width 124 height 25
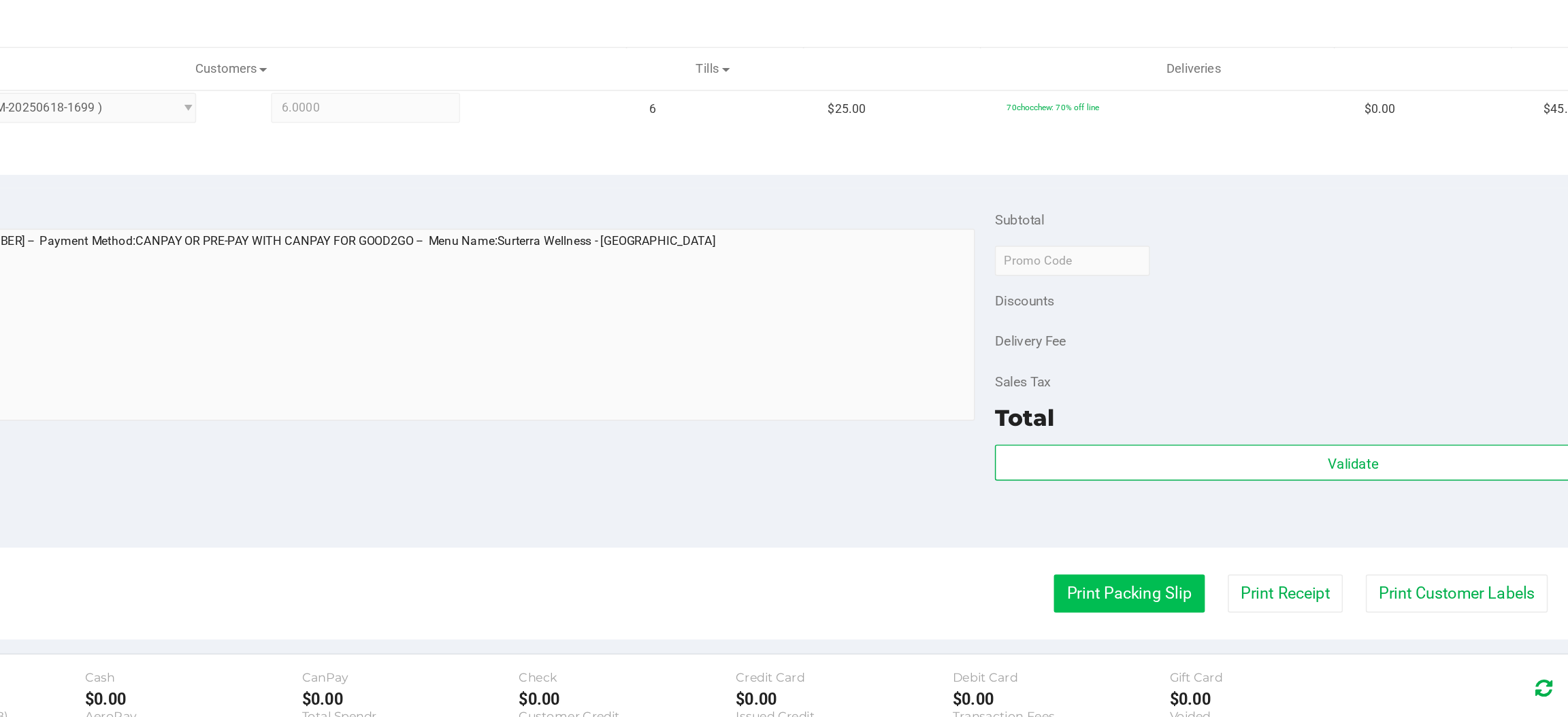
click at [1112, 397] on button "Print Packing Slip" at bounding box center [1135, 404] width 103 height 26
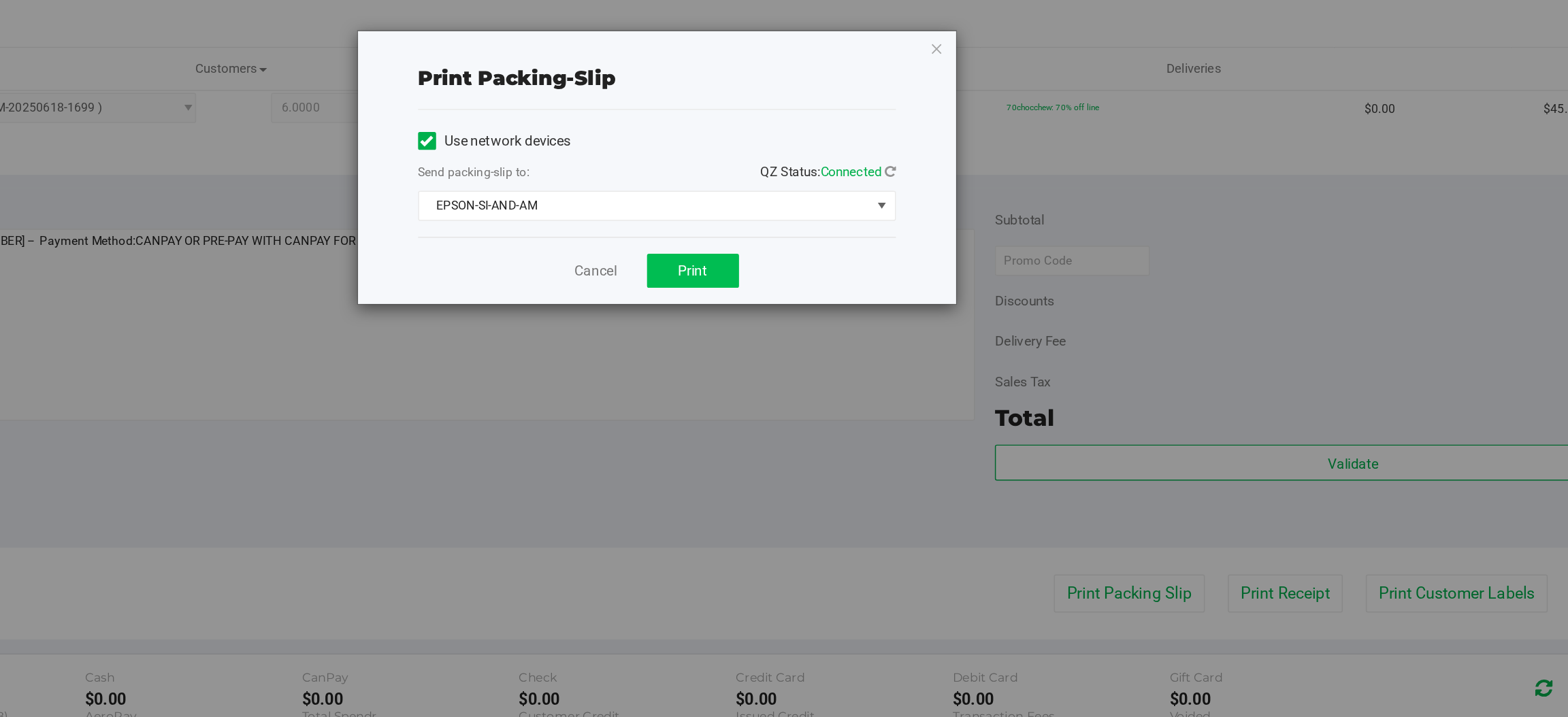
click at [835, 186] on span "Print" at bounding box center [838, 184] width 20 height 11
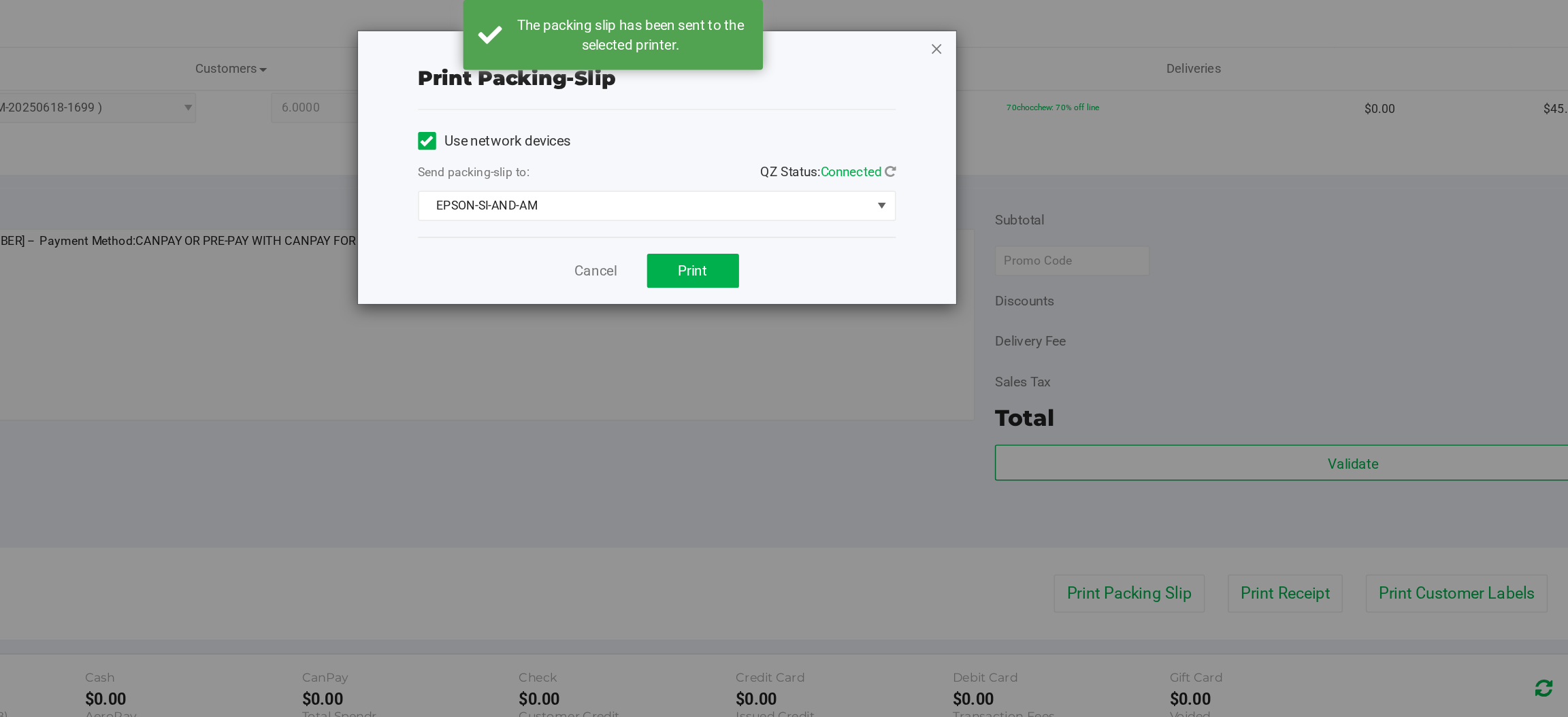
click at [1007, 28] on icon "button" at bounding box center [1004, 33] width 10 height 16
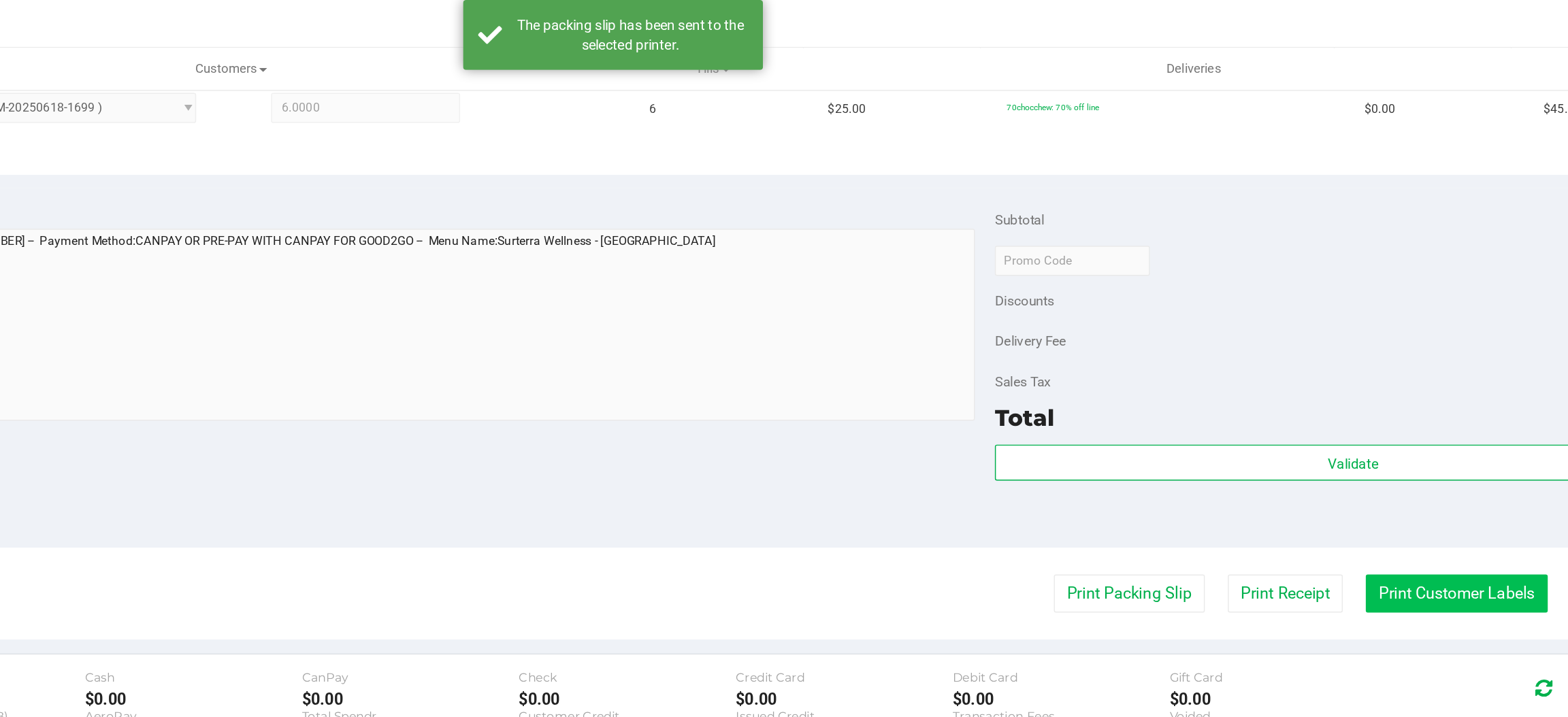
click at [1339, 403] on button "Print Customer Labels" at bounding box center [1358, 404] width 124 height 26
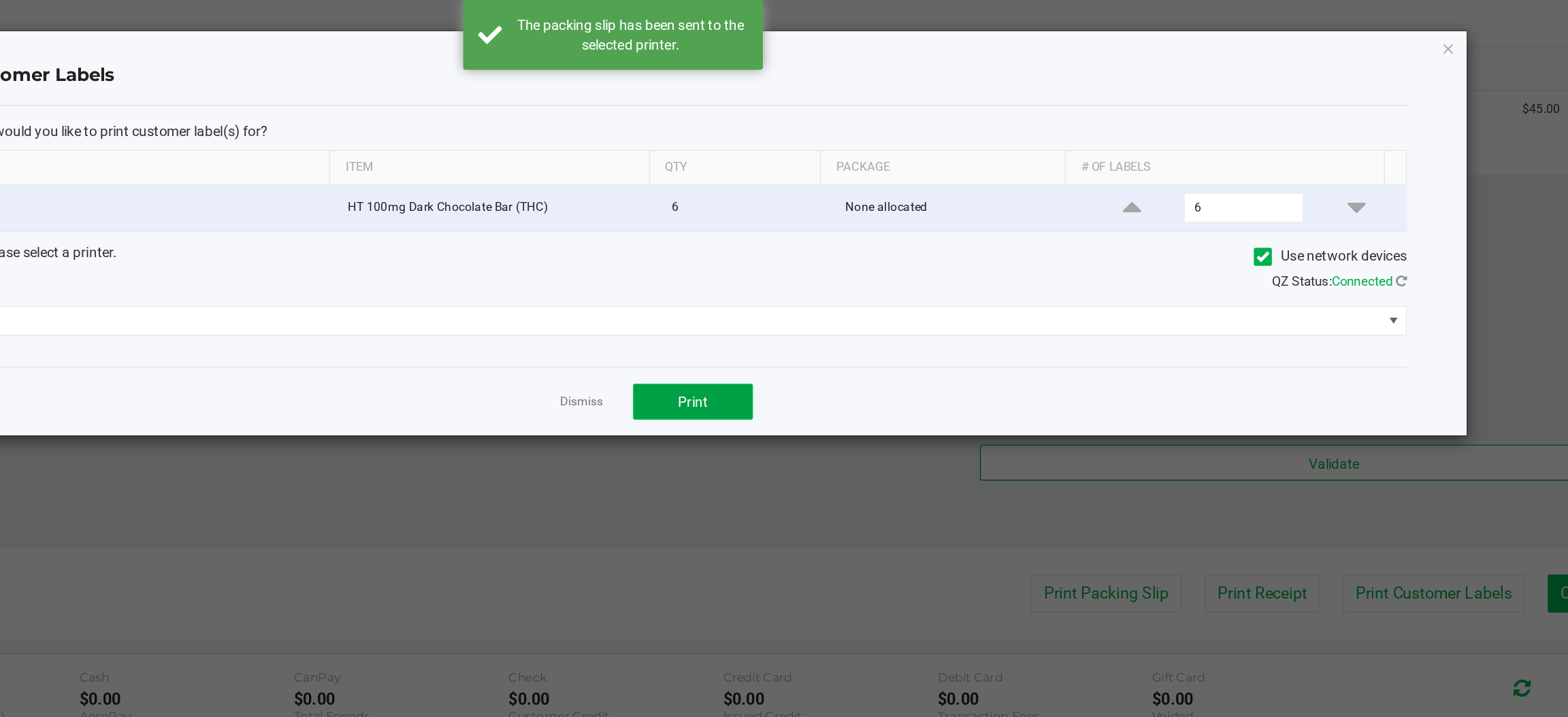
click at [835, 279] on span "Print" at bounding box center [838, 273] width 20 height 11
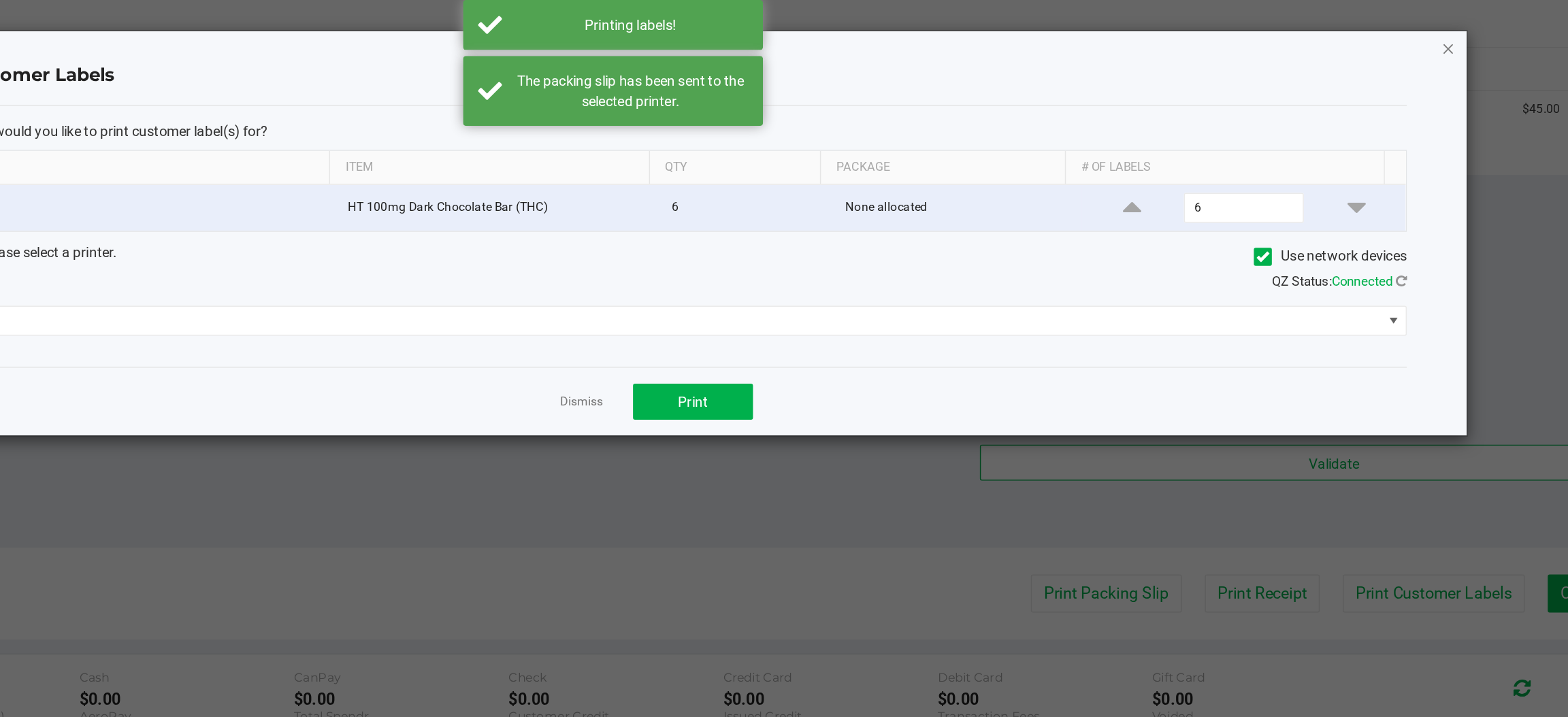
click at [1352, 30] on icon "button" at bounding box center [1353, 33] width 10 height 16
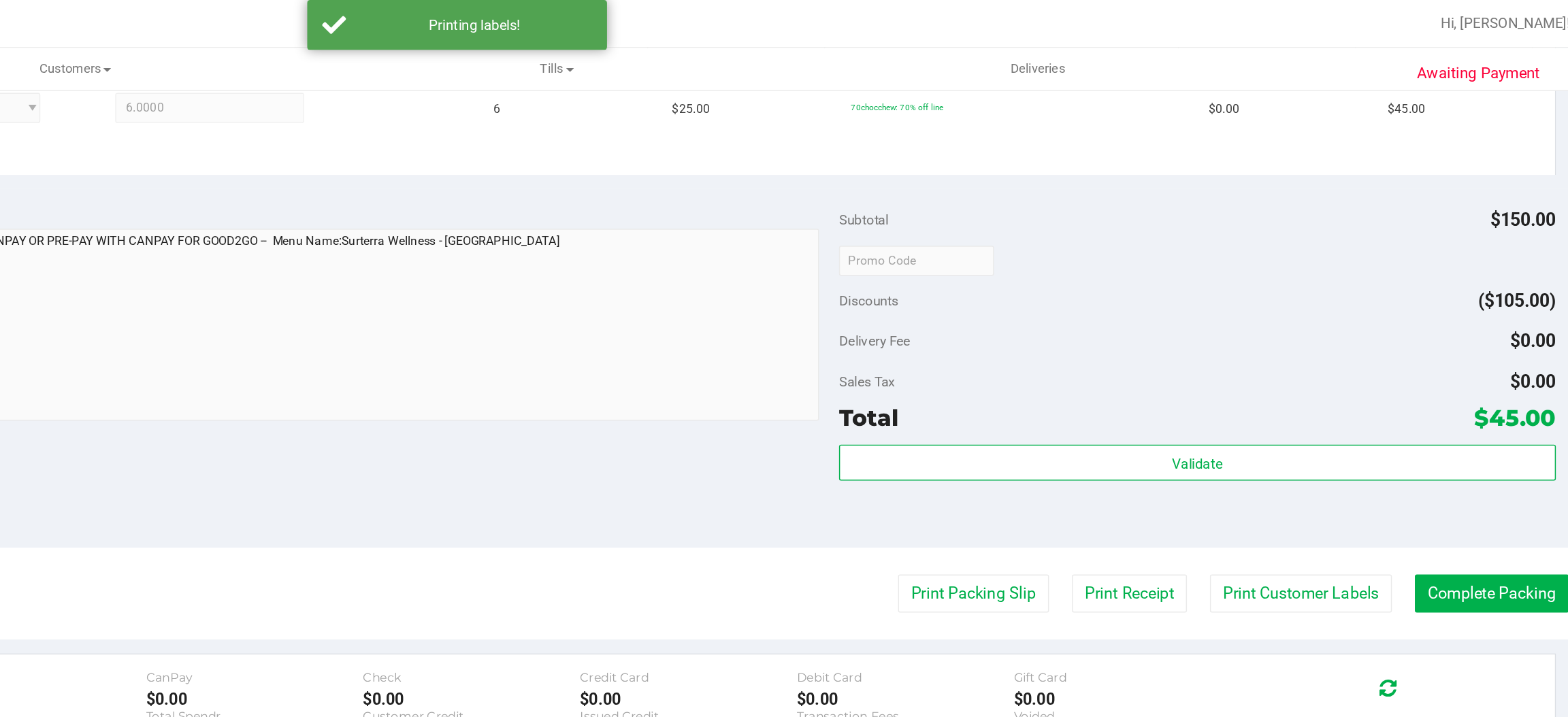
scroll to position [0, 0]
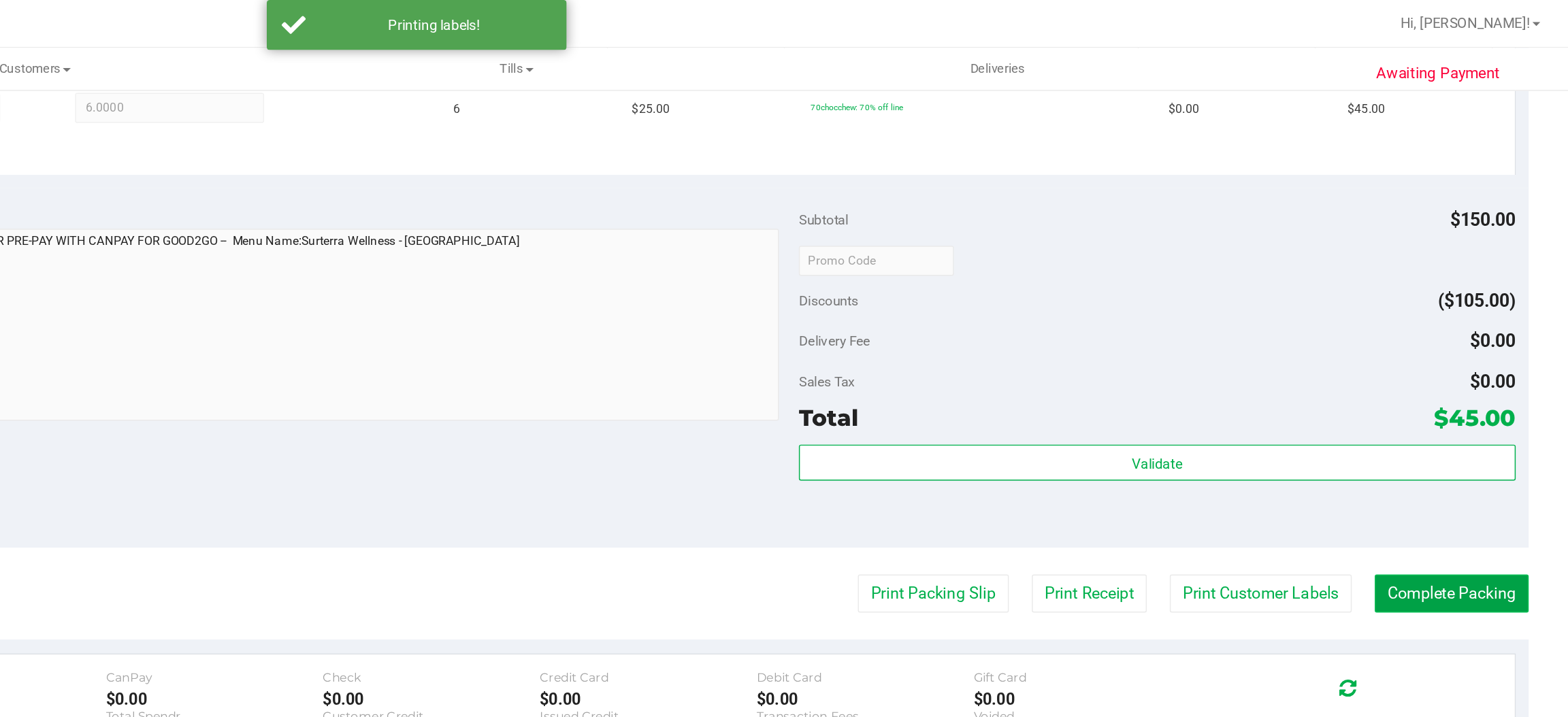
click at [1449, 391] on button "Complete Packing" at bounding box center [1488, 404] width 105 height 26
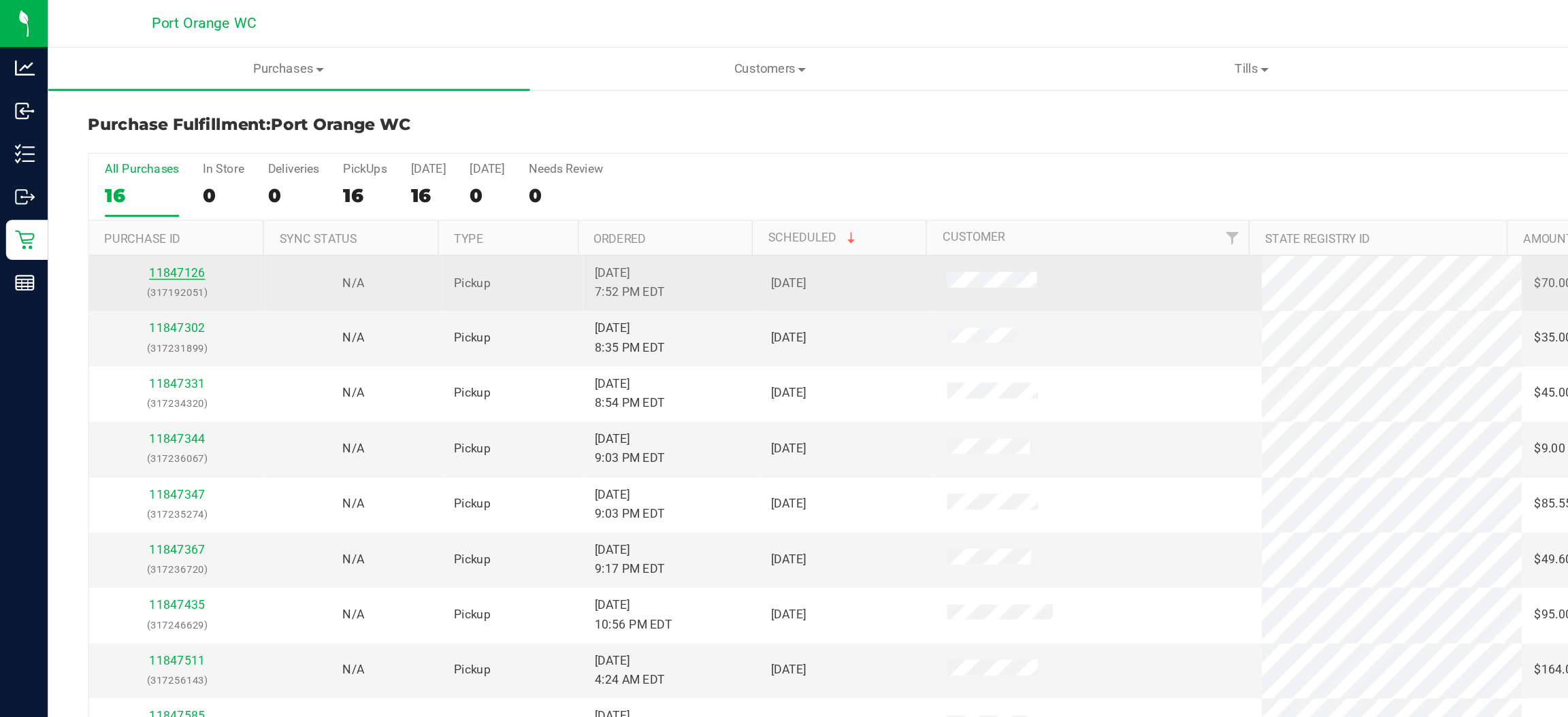
click at [122, 187] on link "11847126" at bounding box center [120, 186] width 38 height 10
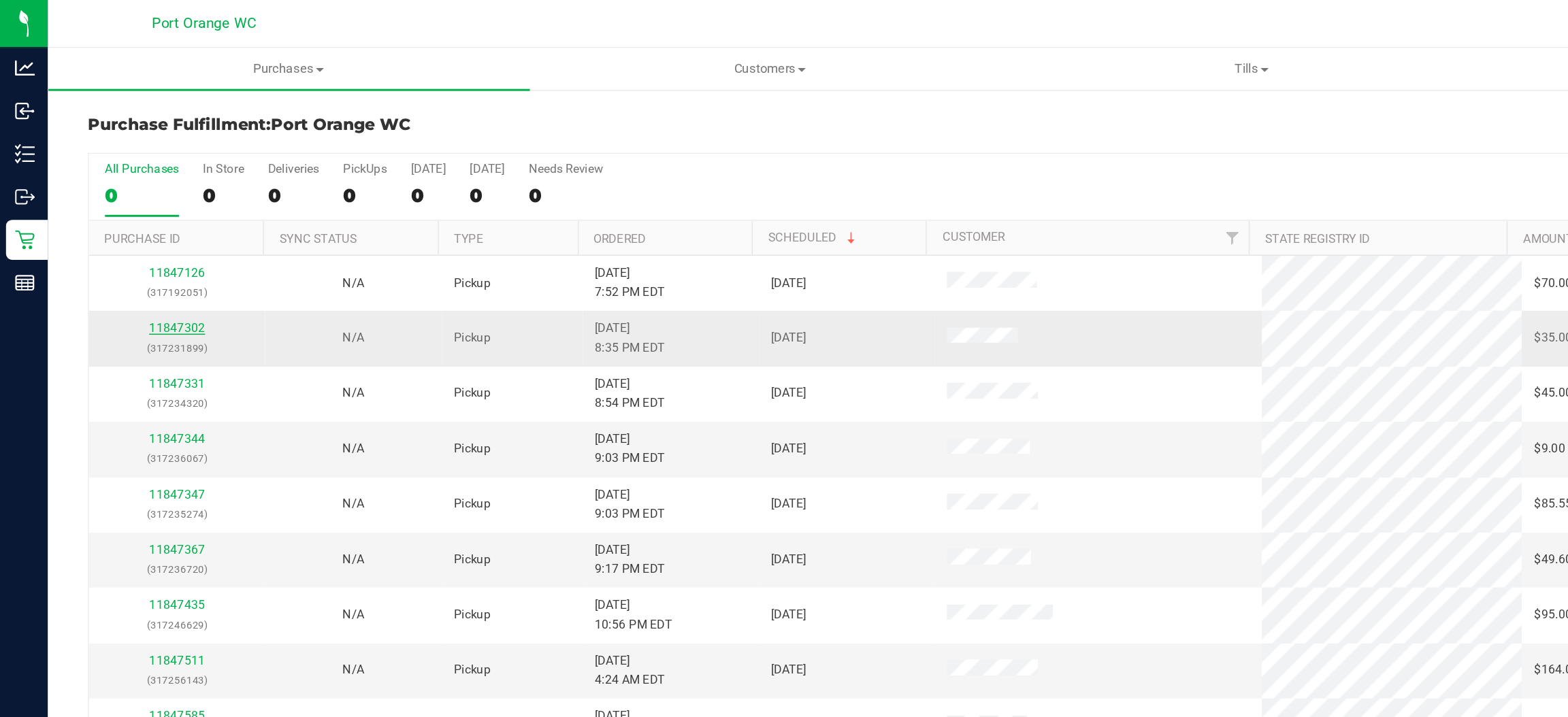
click at [104, 225] on link "11847302" at bounding box center [120, 224] width 38 height 10
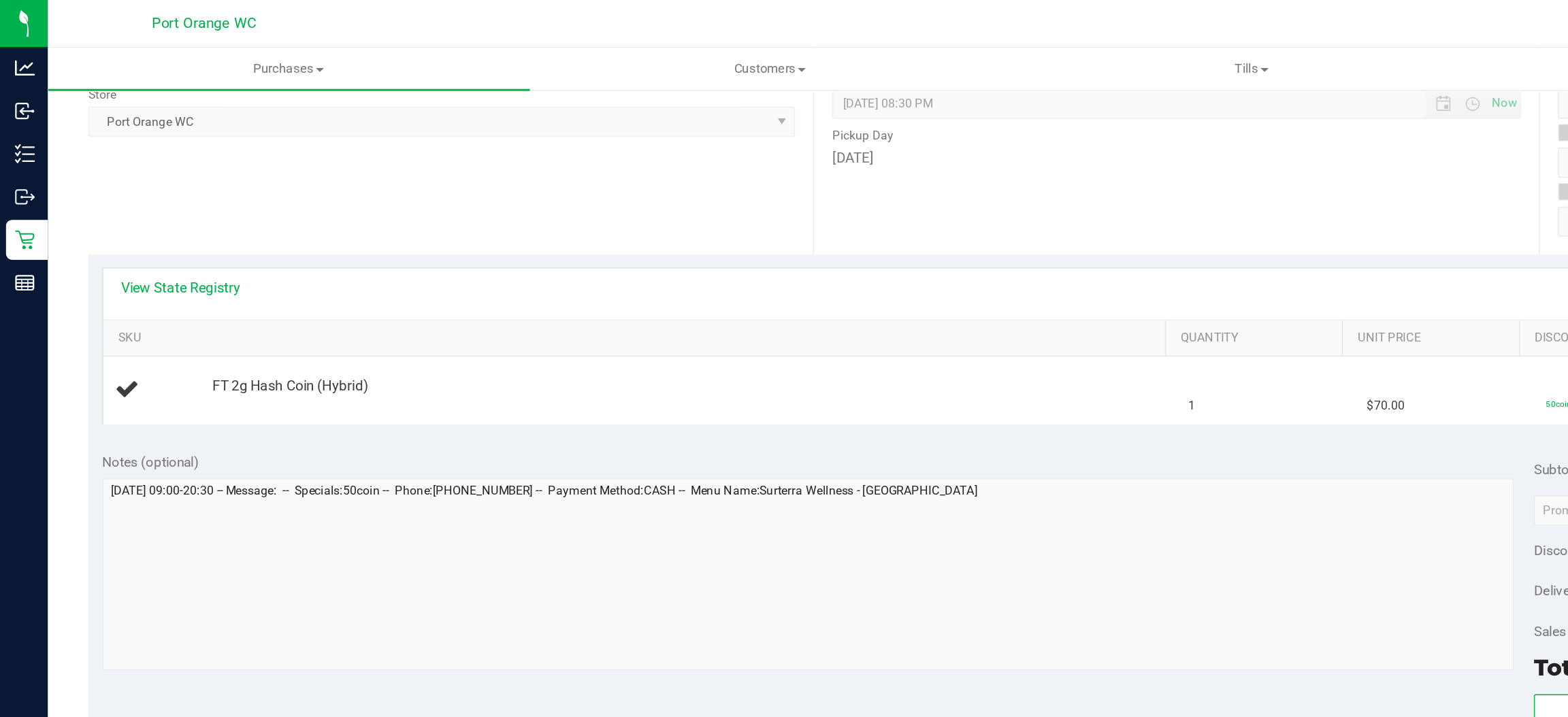
scroll to position [202, 0]
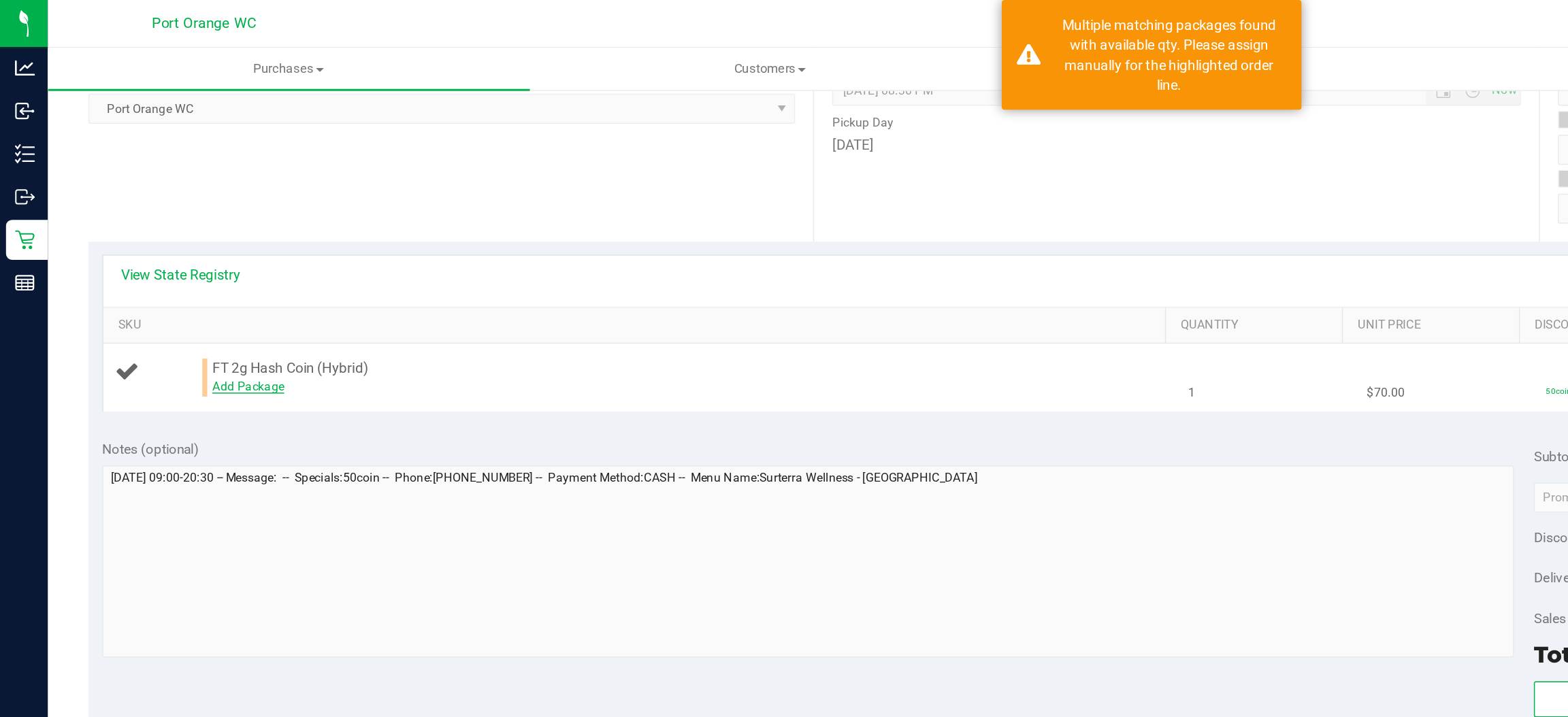
click at [176, 264] on link "Add Package" at bounding box center [168, 264] width 49 height 10
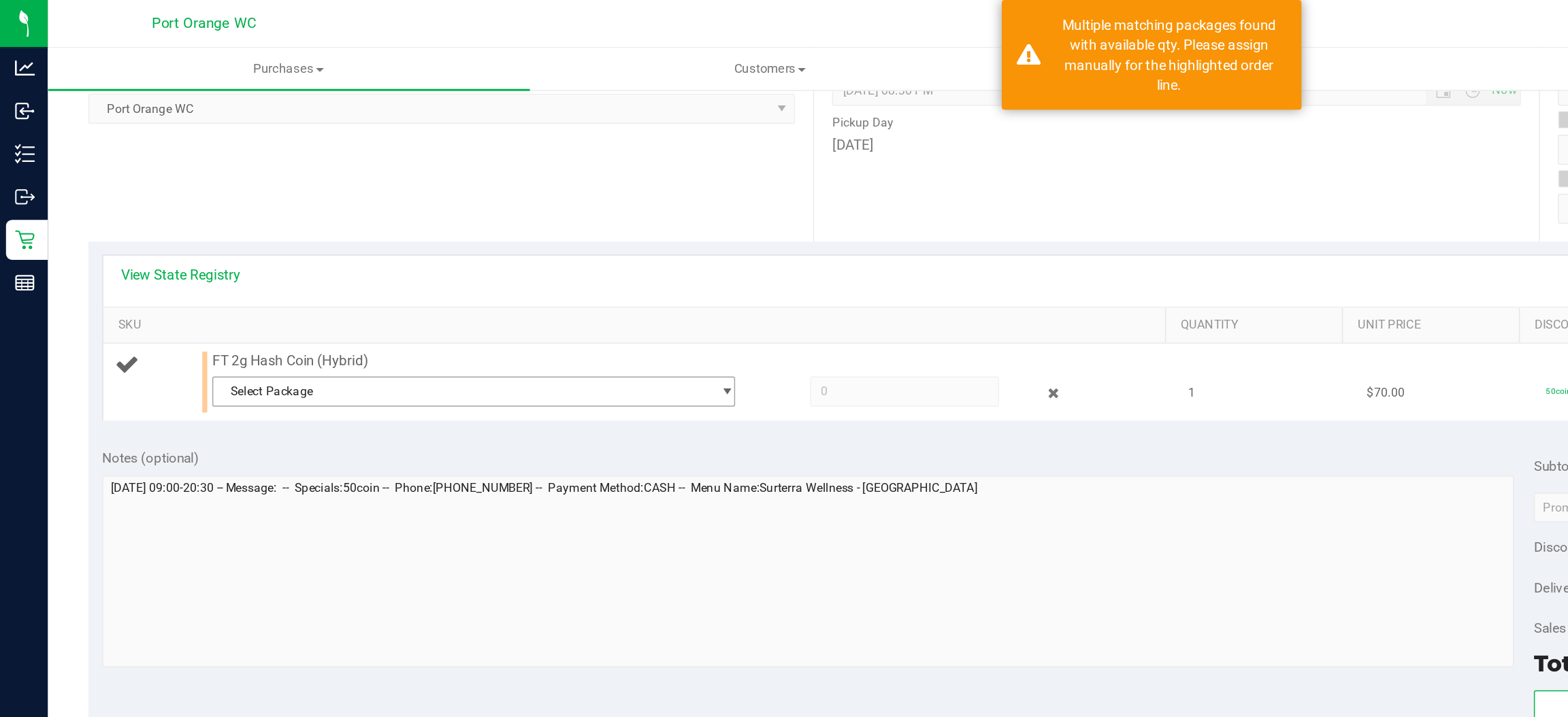
click at [489, 264] on span "select" at bounding box center [494, 267] width 10 height 11
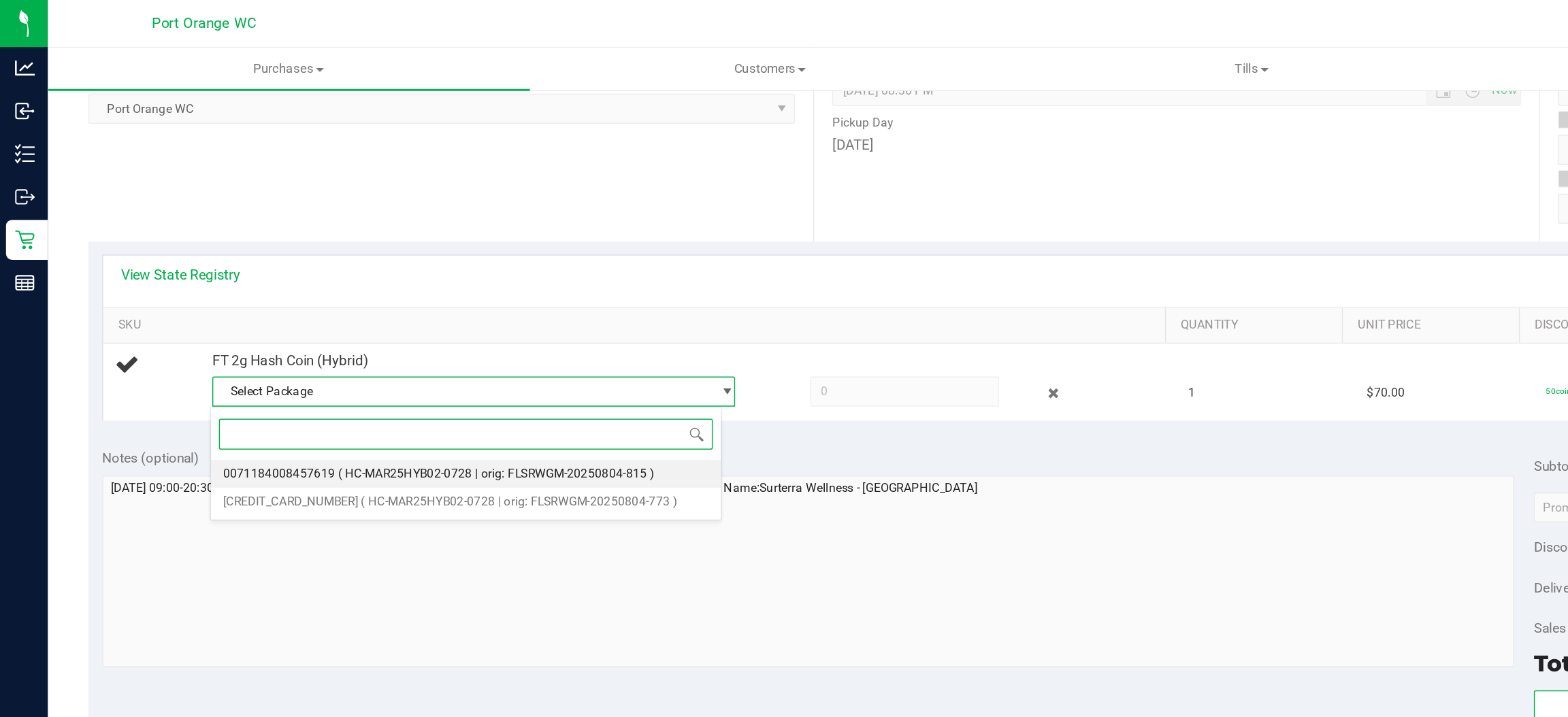
click at [373, 322] on span "( HC-MAR25HYB02-0728 | orig: FLSRWGM-20250804-815 )" at bounding box center [337, 322] width 215 height 10
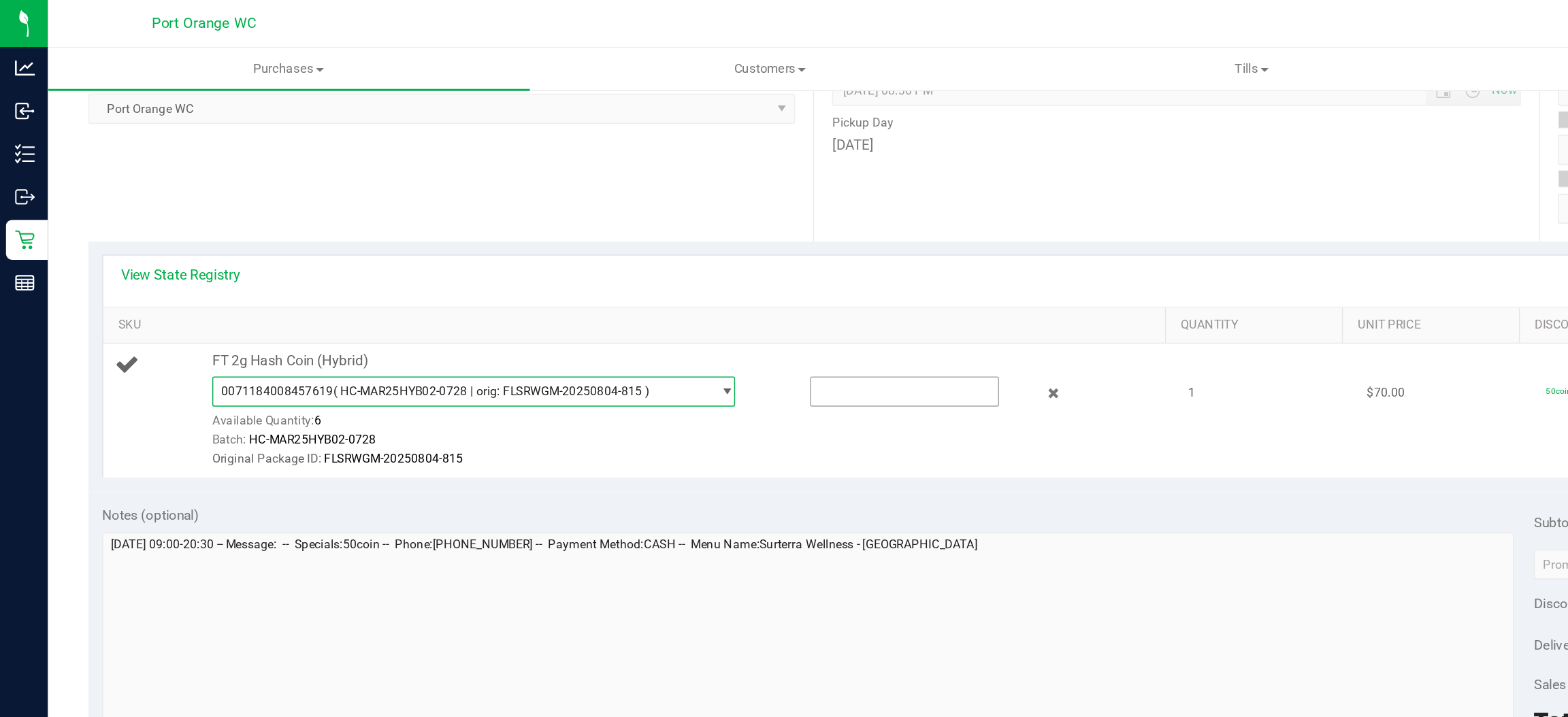
click at [556, 264] on input "text" at bounding box center [616, 267] width 127 height 19
type input "1"
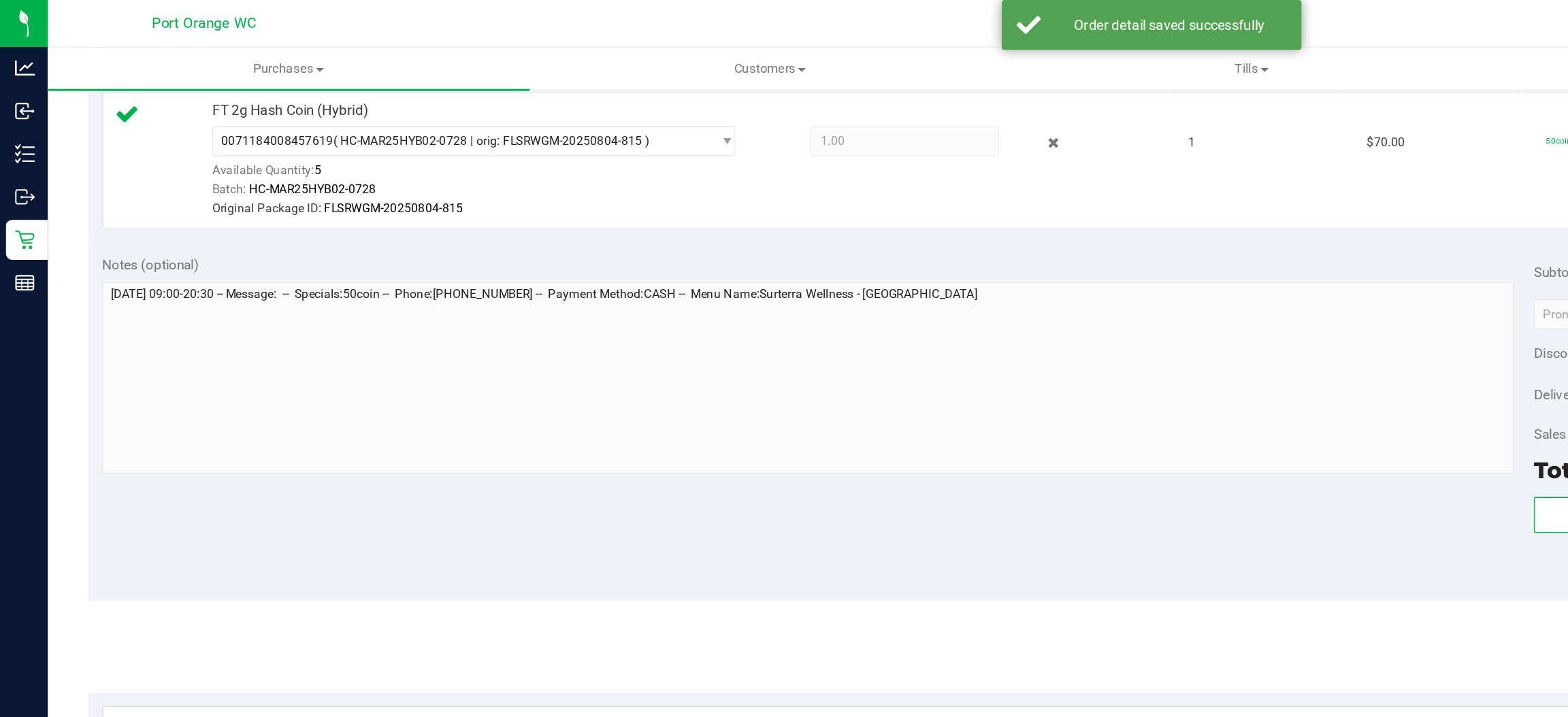
scroll to position [410, 0]
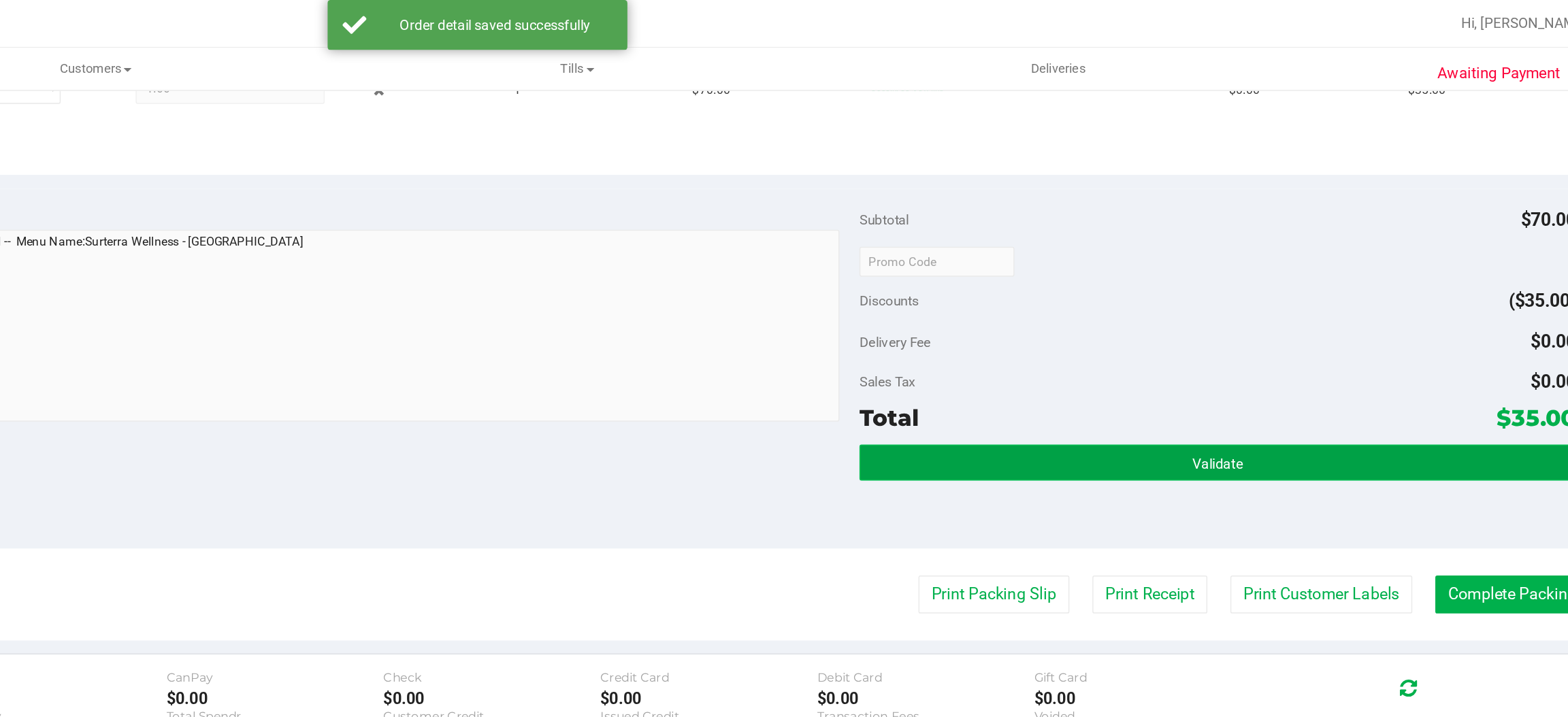
click at [1202, 308] on button "Validate" at bounding box center [1287, 315] width 487 height 25
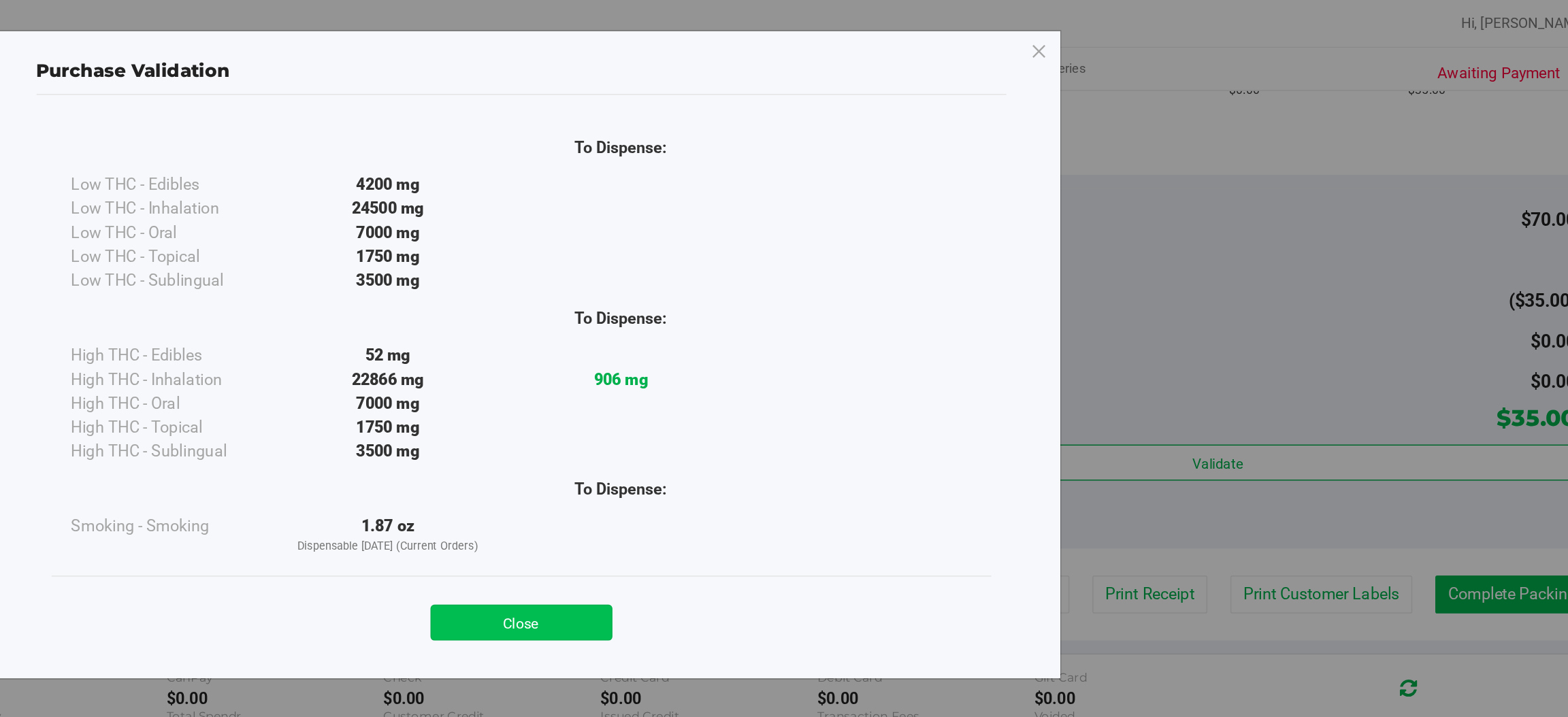
click at [822, 417] on button "Close" at bounding box center [814, 424] width 124 height 25
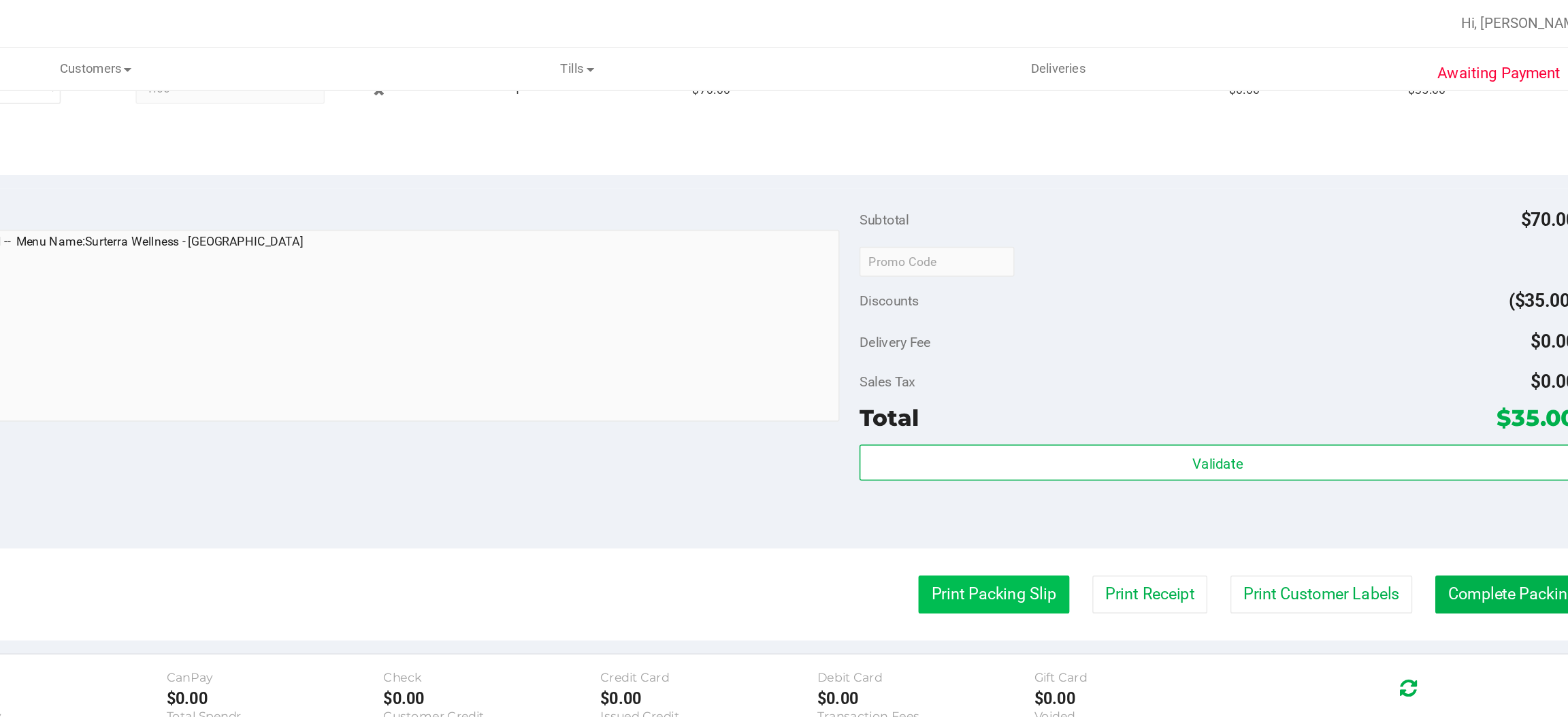
click at [1105, 406] on button "Print Packing Slip" at bounding box center [1135, 405] width 103 height 26
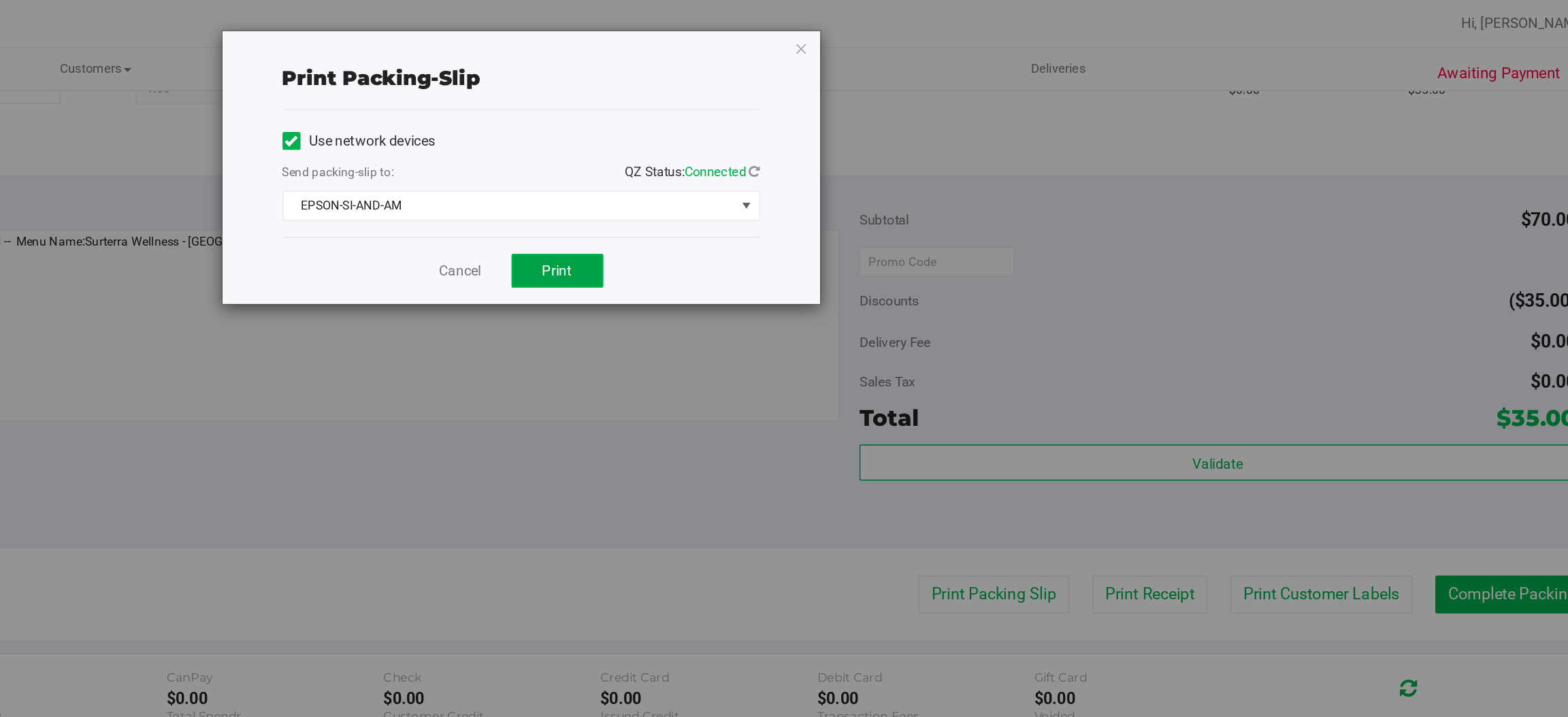
click at [836, 187] on span "Print" at bounding box center [838, 184] width 20 height 11
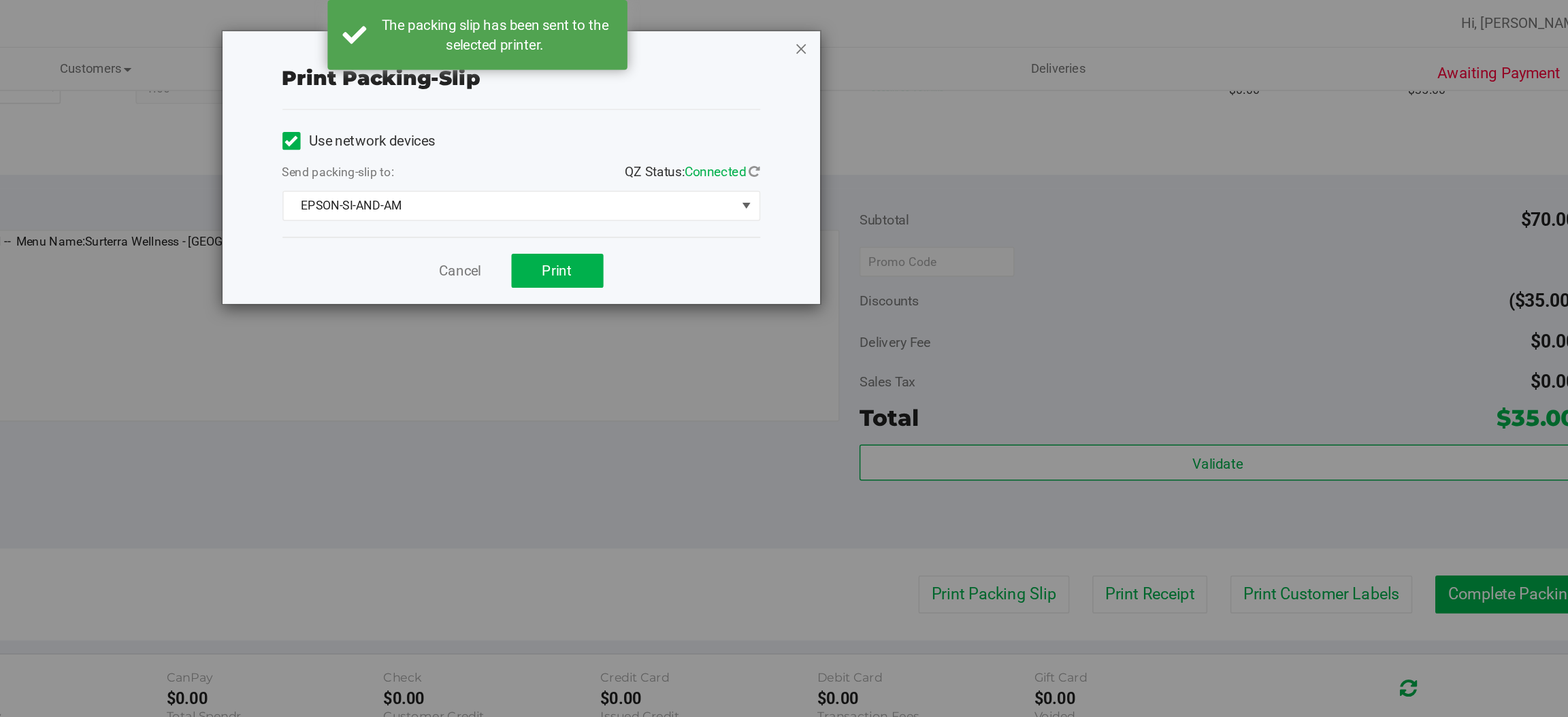
click at [1005, 26] on icon "button" at bounding box center [1004, 33] width 10 height 16
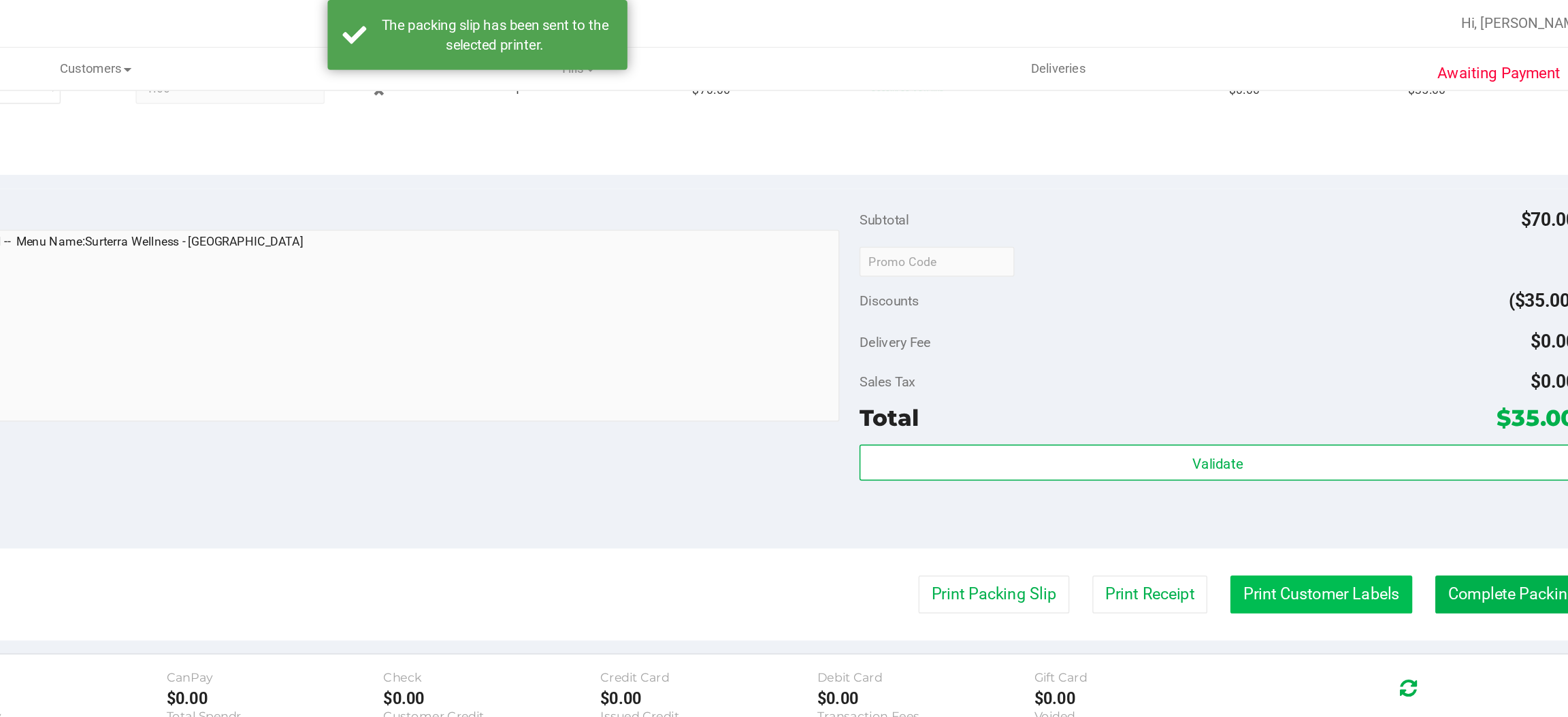
click at [1317, 403] on button "Print Customer Labels" at bounding box center [1358, 405] width 124 height 26
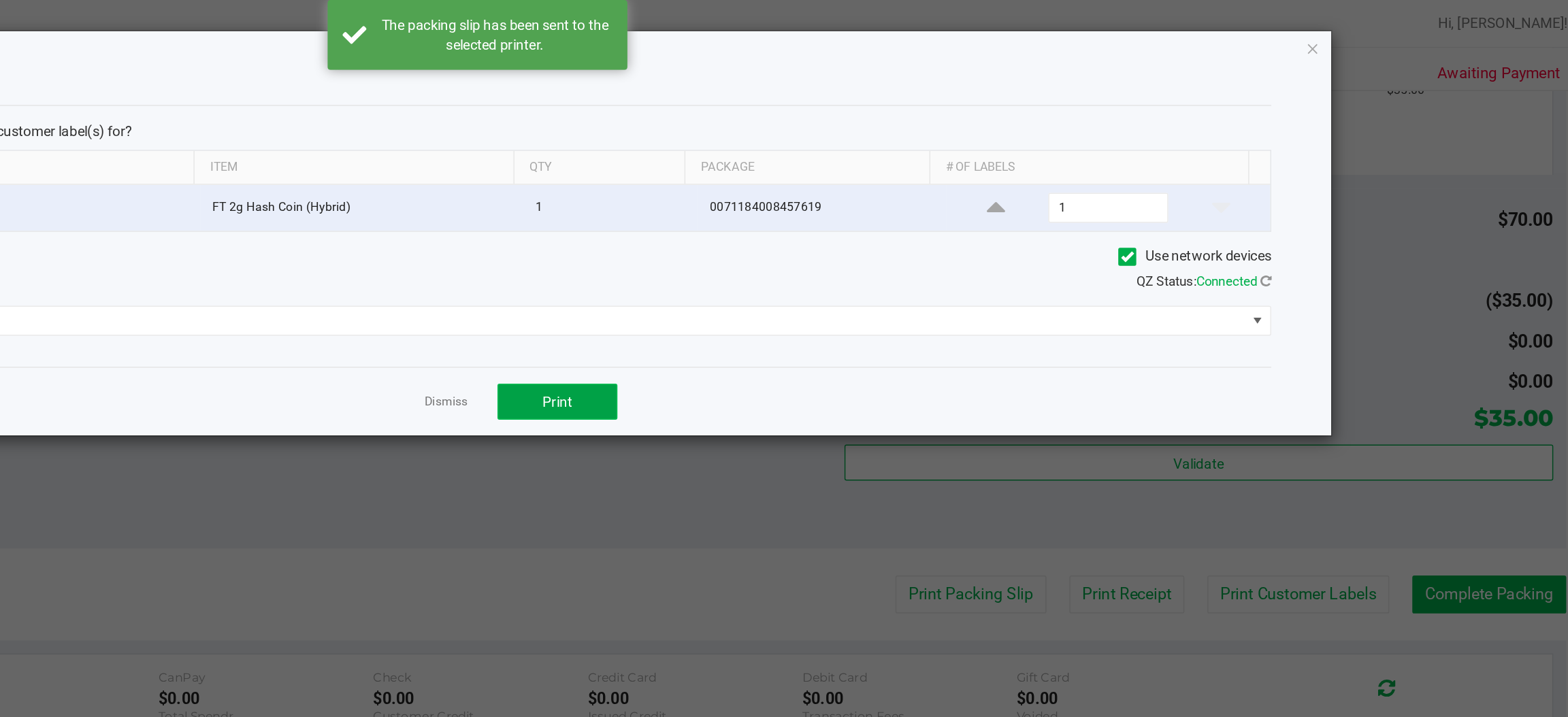
click at [836, 274] on span "Print" at bounding box center [838, 273] width 20 height 11
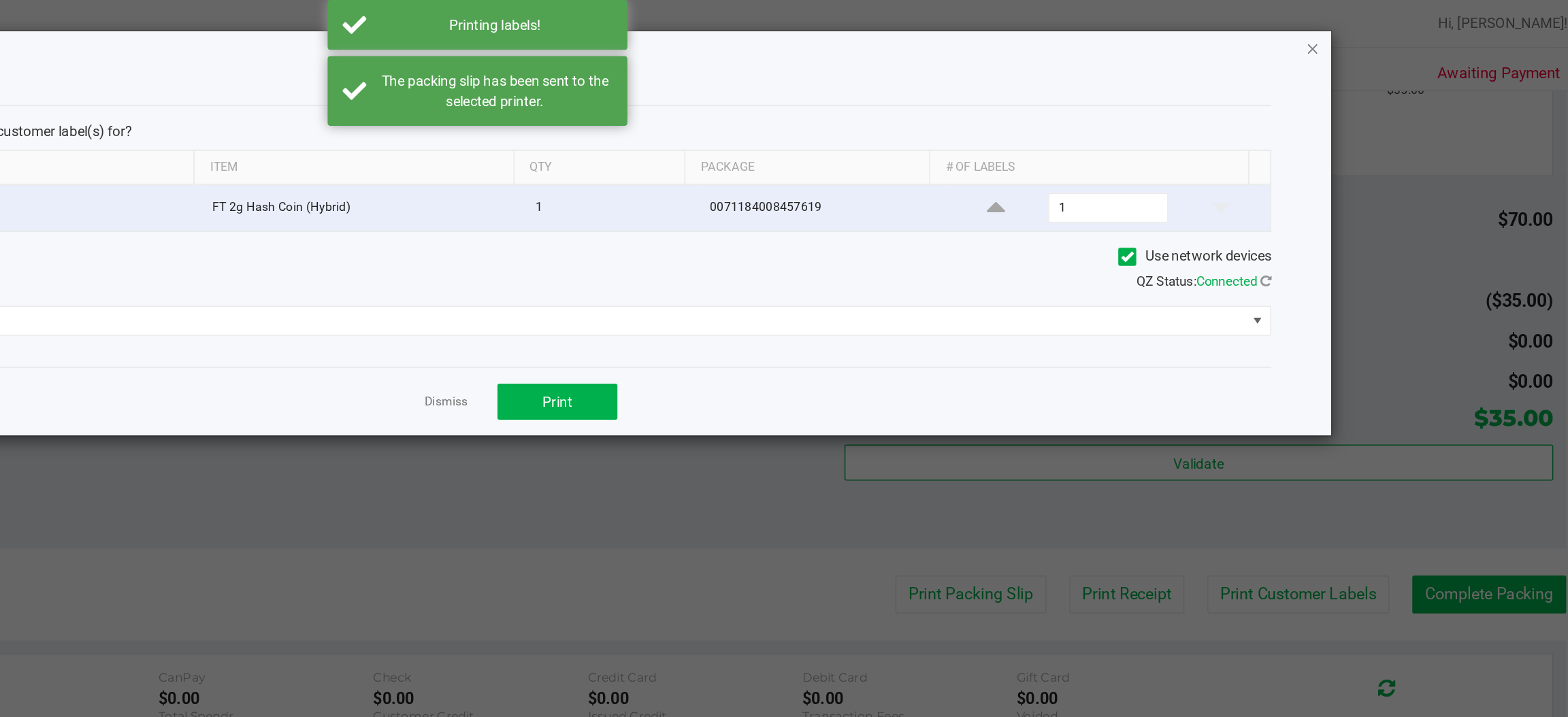
click at [1349, 28] on icon "button" at bounding box center [1353, 33] width 10 height 16
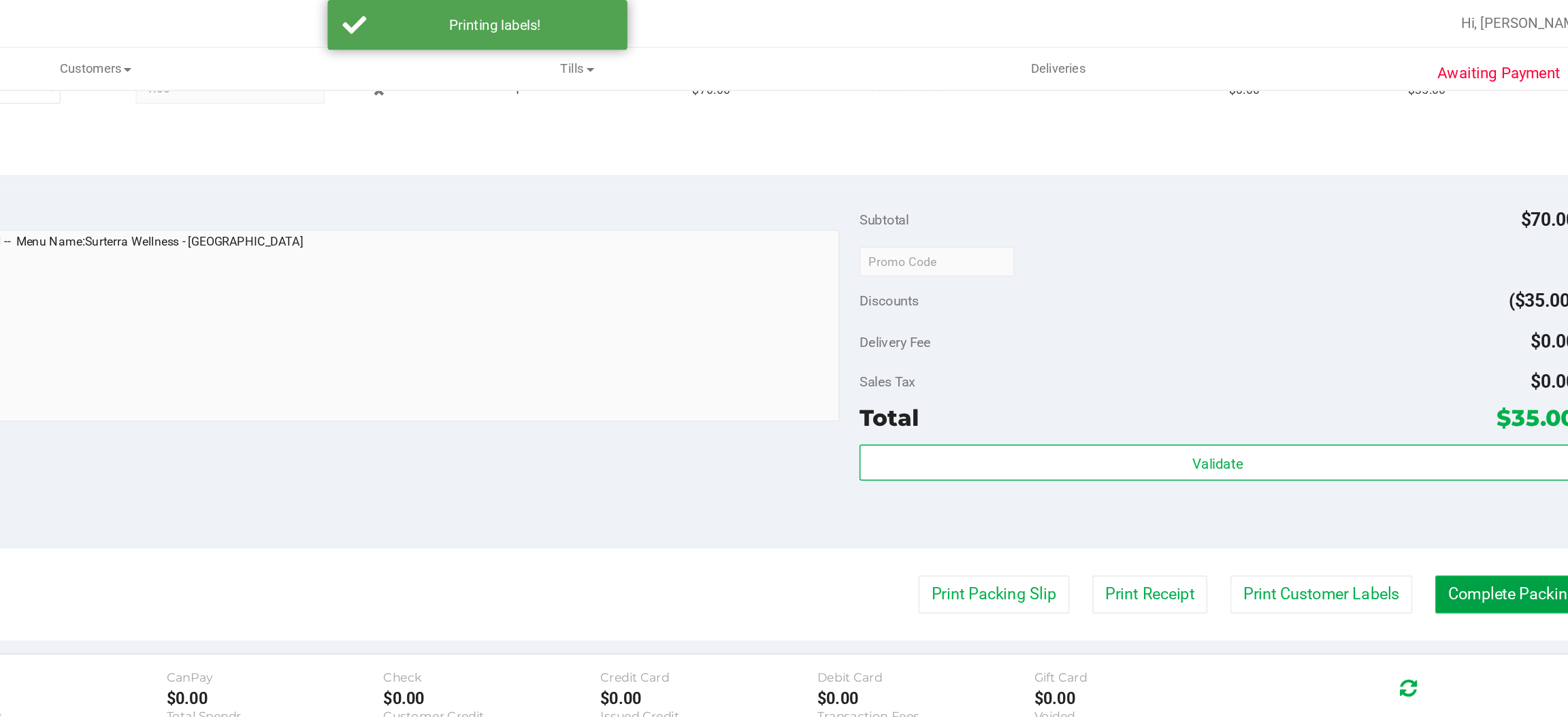
click at [1465, 405] on button "Complete Packing" at bounding box center [1488, 405] width 105 height 26
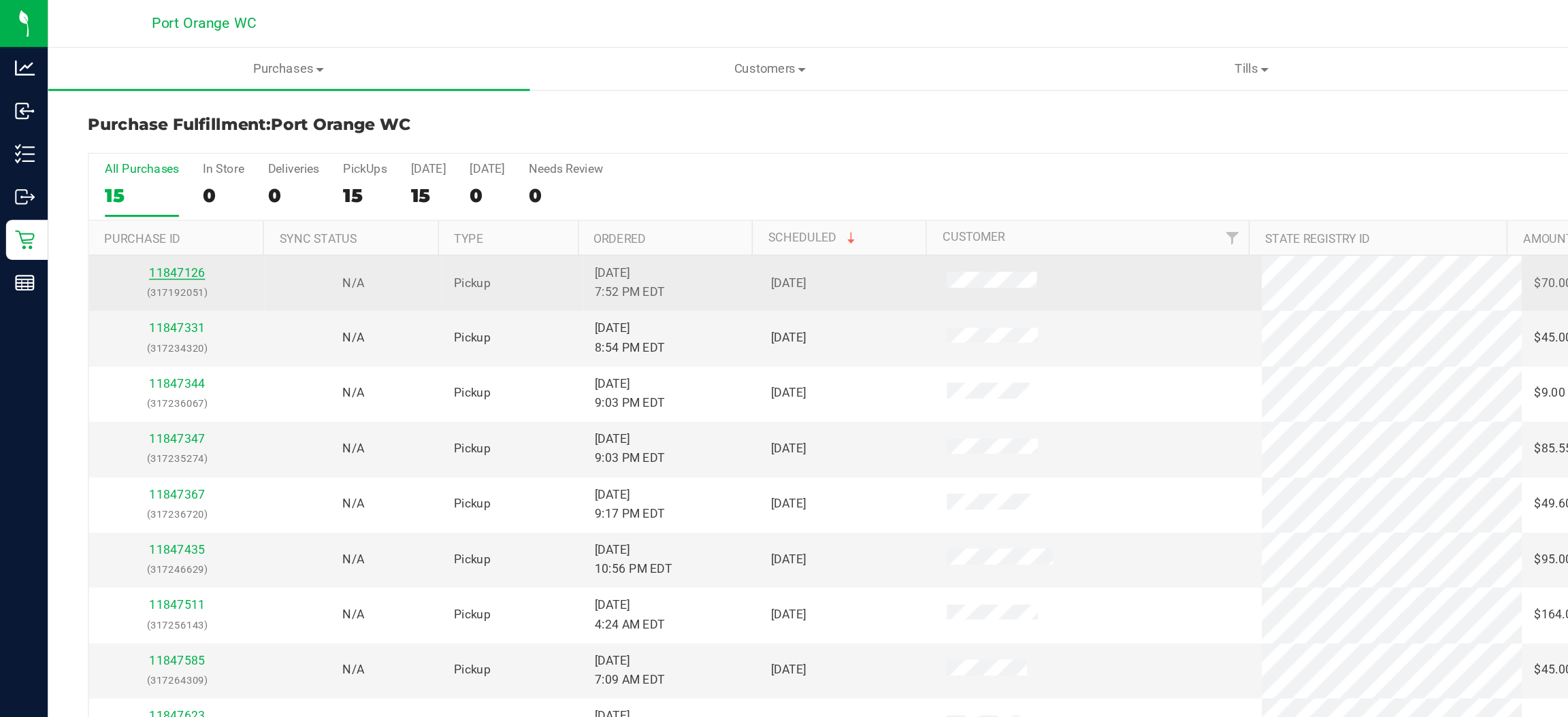
click at [119, 181] on link "11847126" at bounding box center [120, 186] width 38 height 10
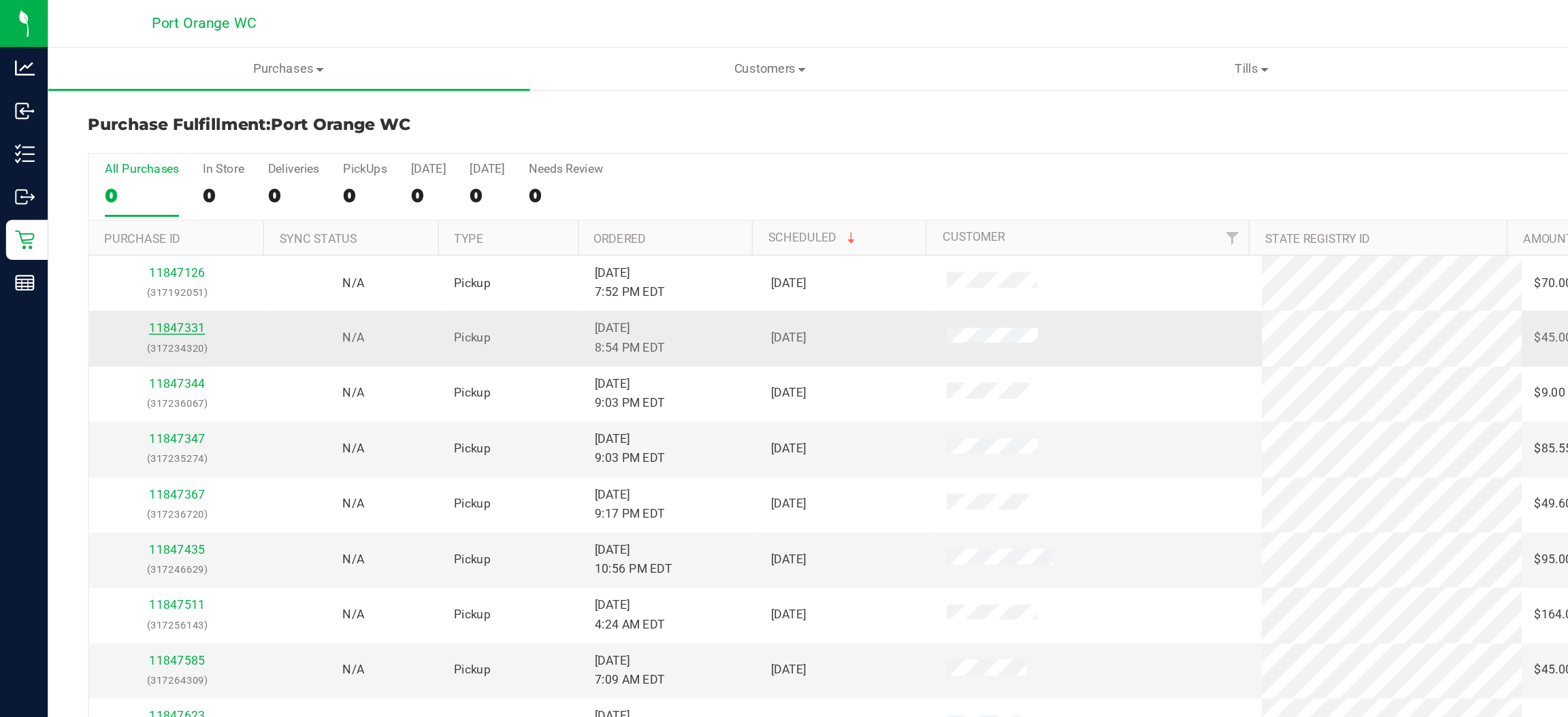
click at [119, 227] on link "11847331" at bounding box center [120, 224] width 38 height 10
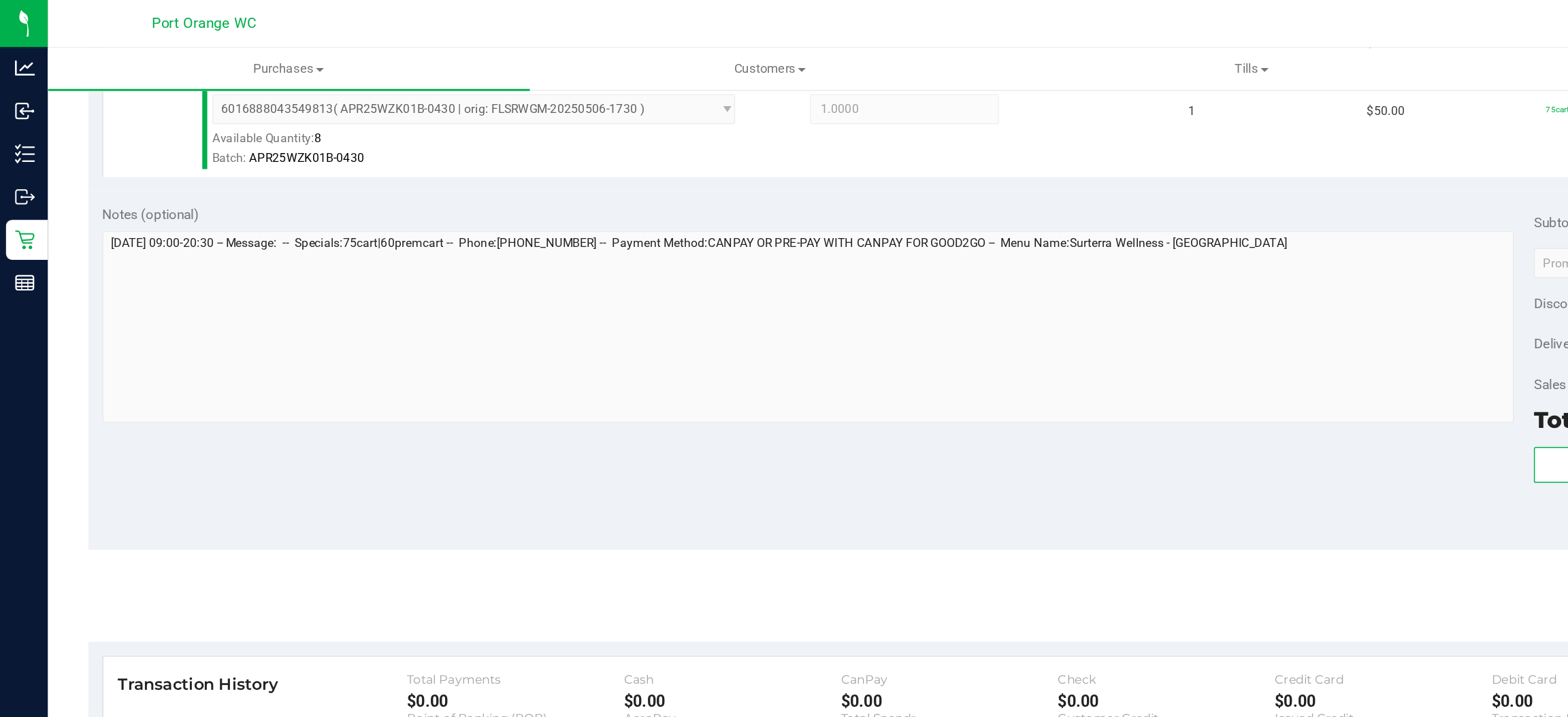
scroll to position [518, 0]
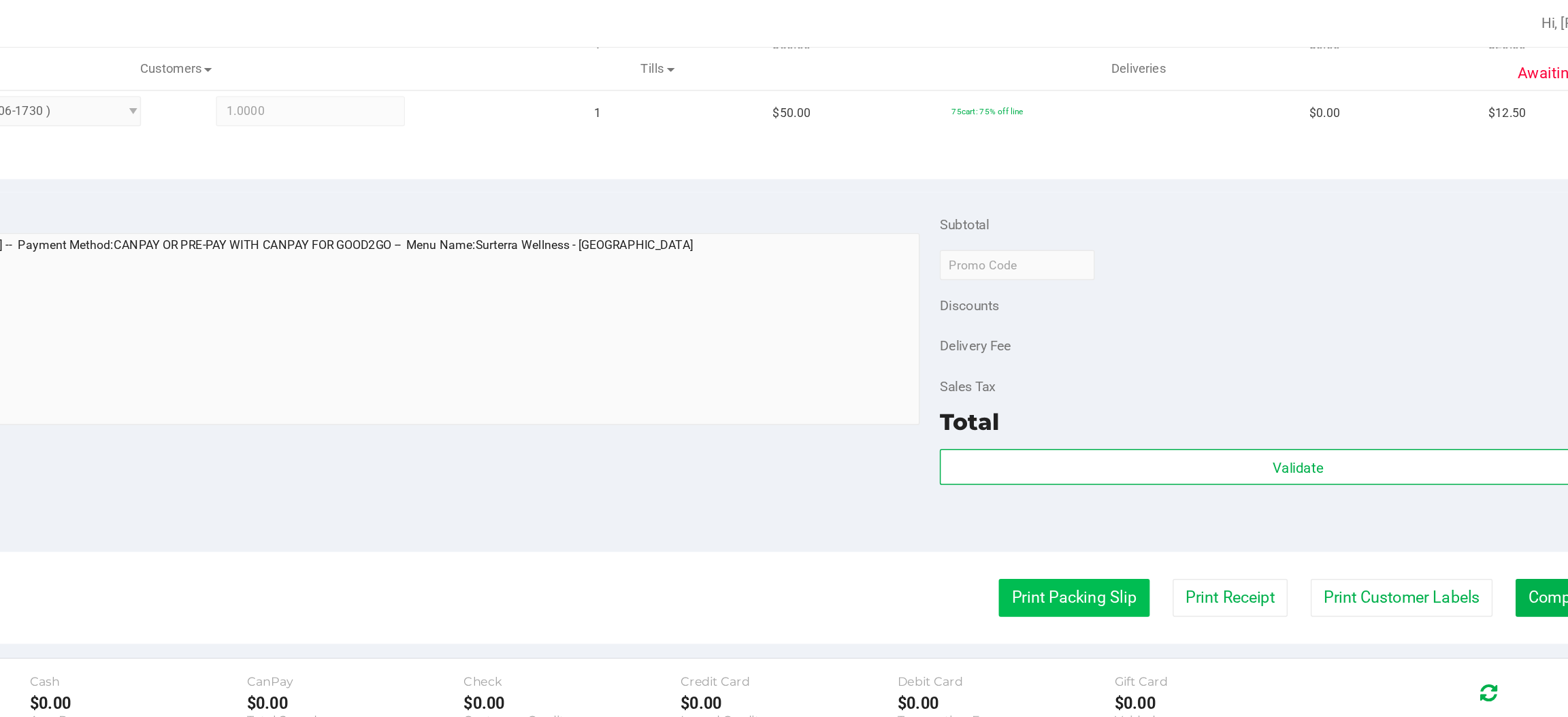
click at [1110, 408] on button "Print Packing Slip" at bounding box center [1135, 407] width 103 height 26
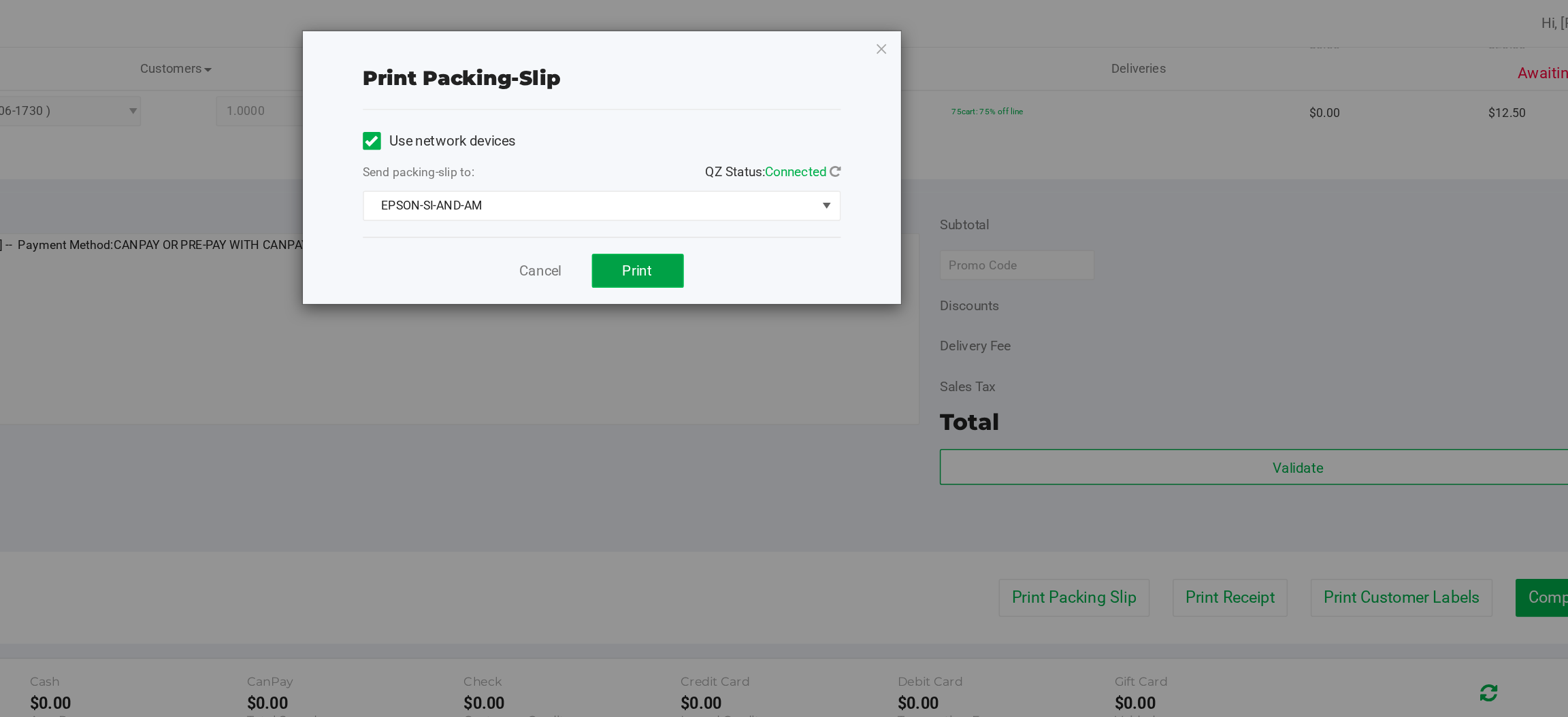
click at [848, 182] on button "Print" at bounding box center [839, 184] width 63 height 23
click at [1004, 26] on icon "button" at bounding box center [1004, 33] width 10 height 16
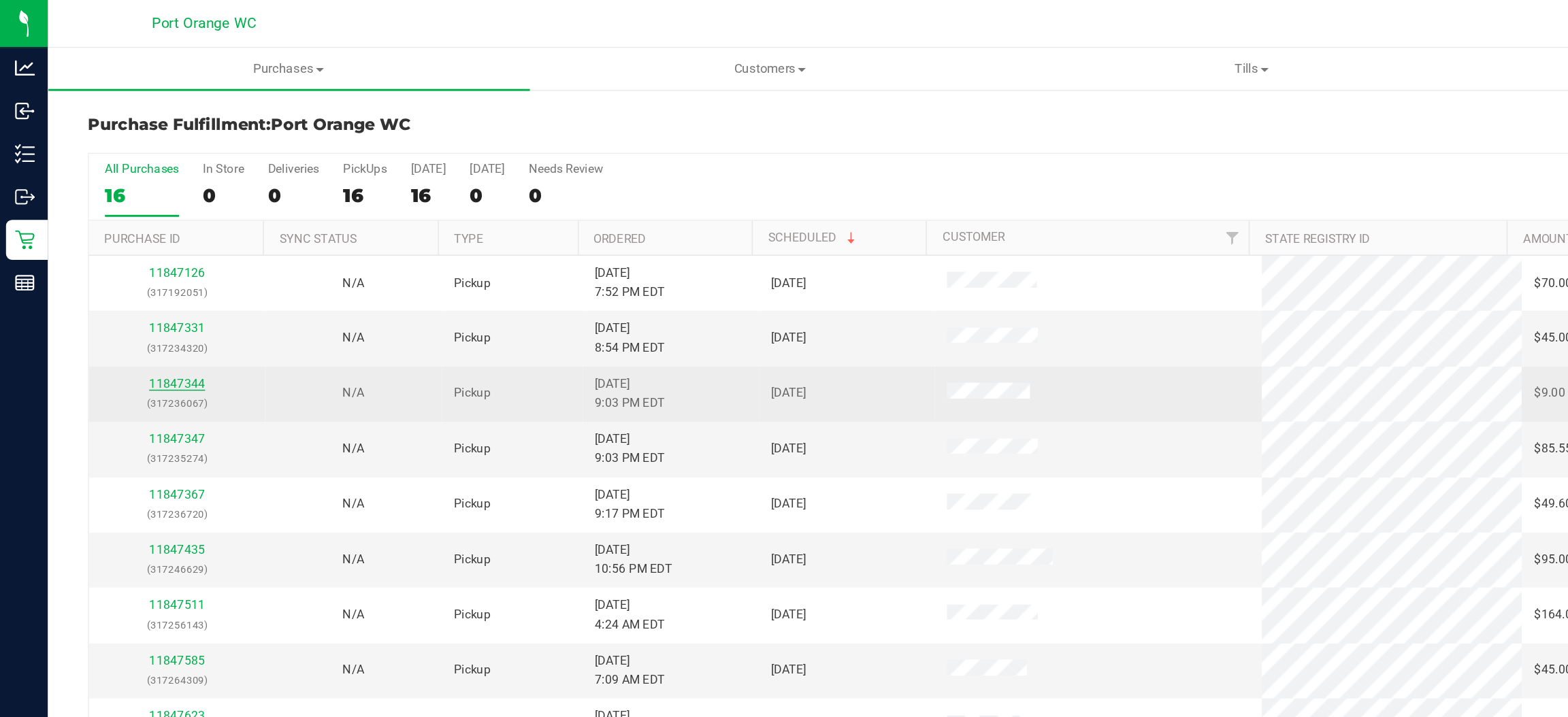
click at [124, 259] on link "11847344" at bounding box center [120, 261] width 38 height 10
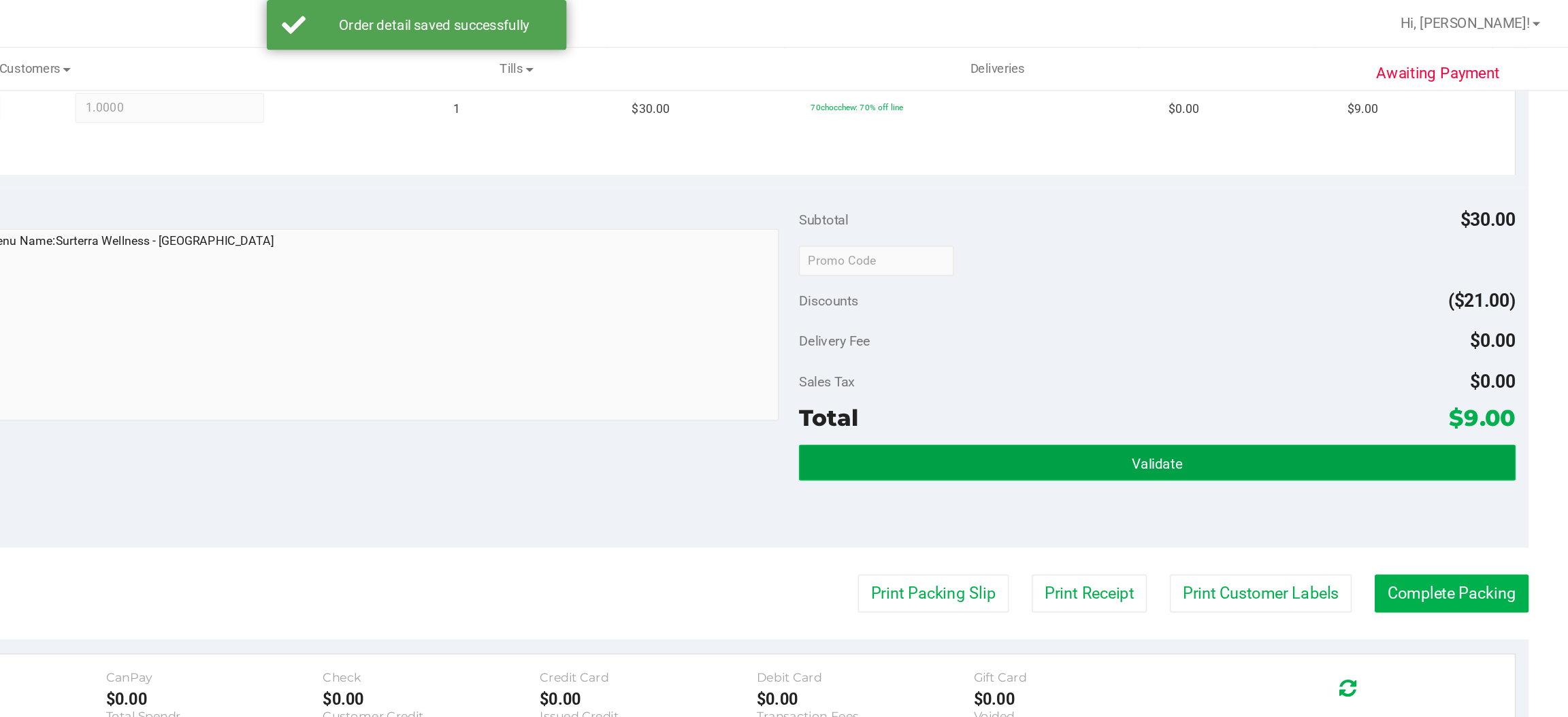
click at [1206, 308] on button "Validate" at bounding box center [1287, 315] width 487 height 25
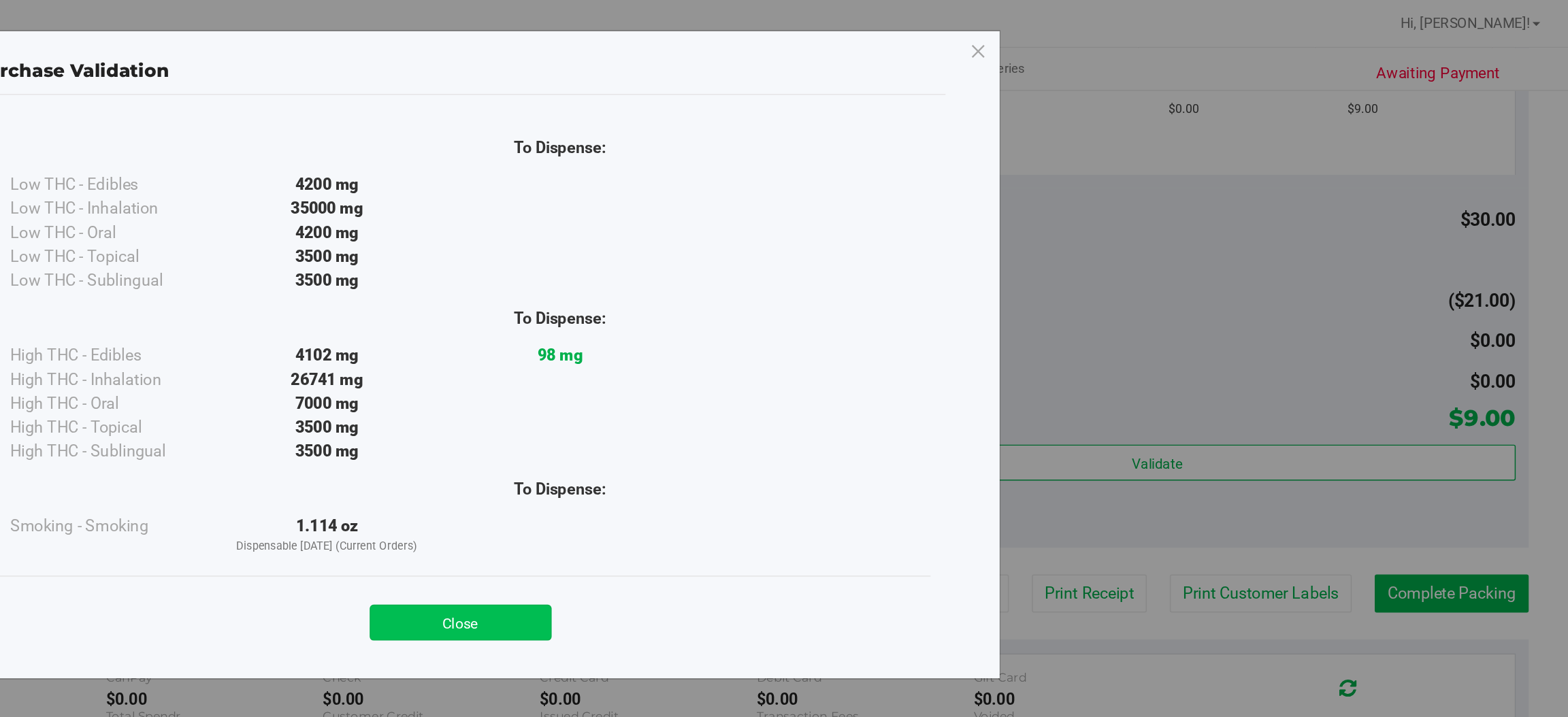
click at [830, 428] on button "Close" at bounding box center [814, 424] width 124 height 25
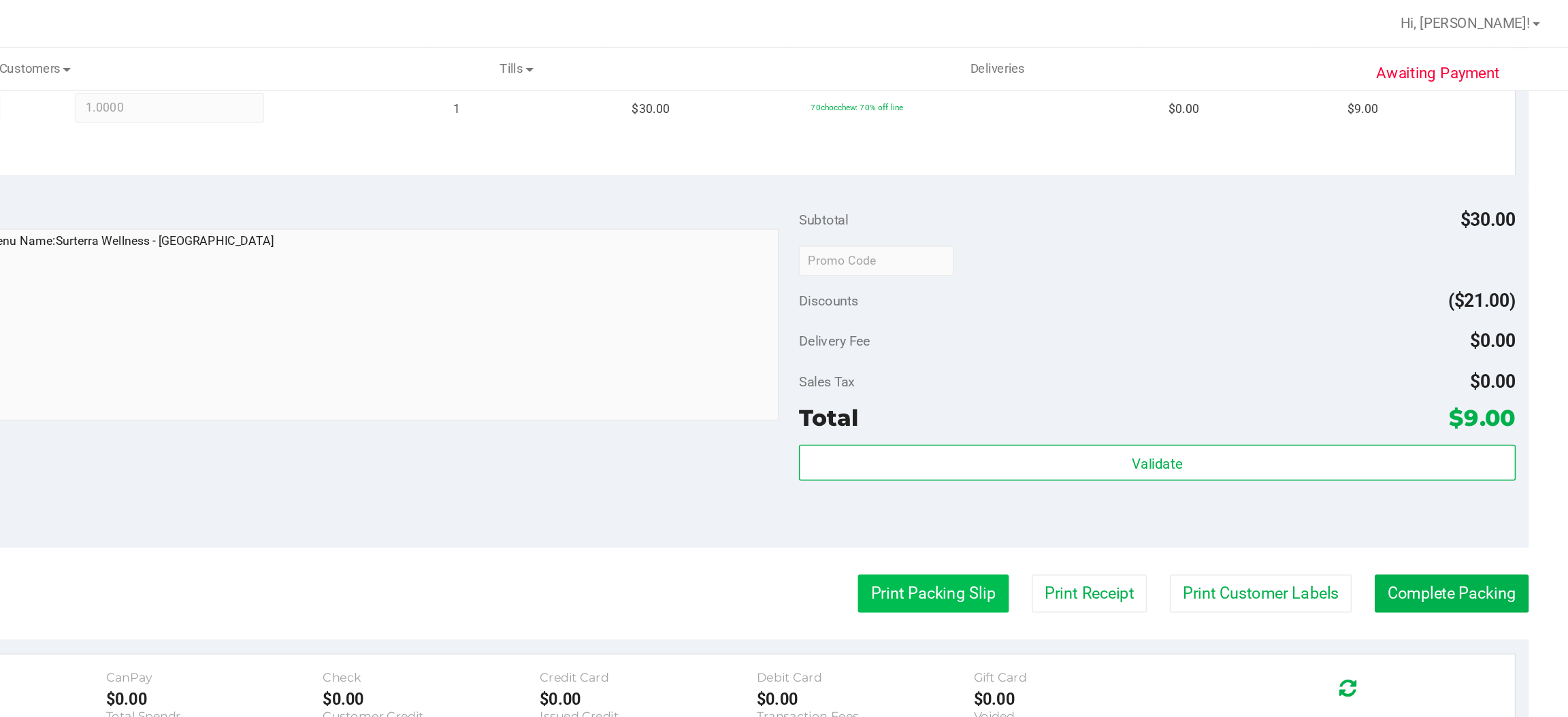
click at [1111, 408] on button "Print Packing Slip" at bounding box center [1135, 404] width 103 height 26
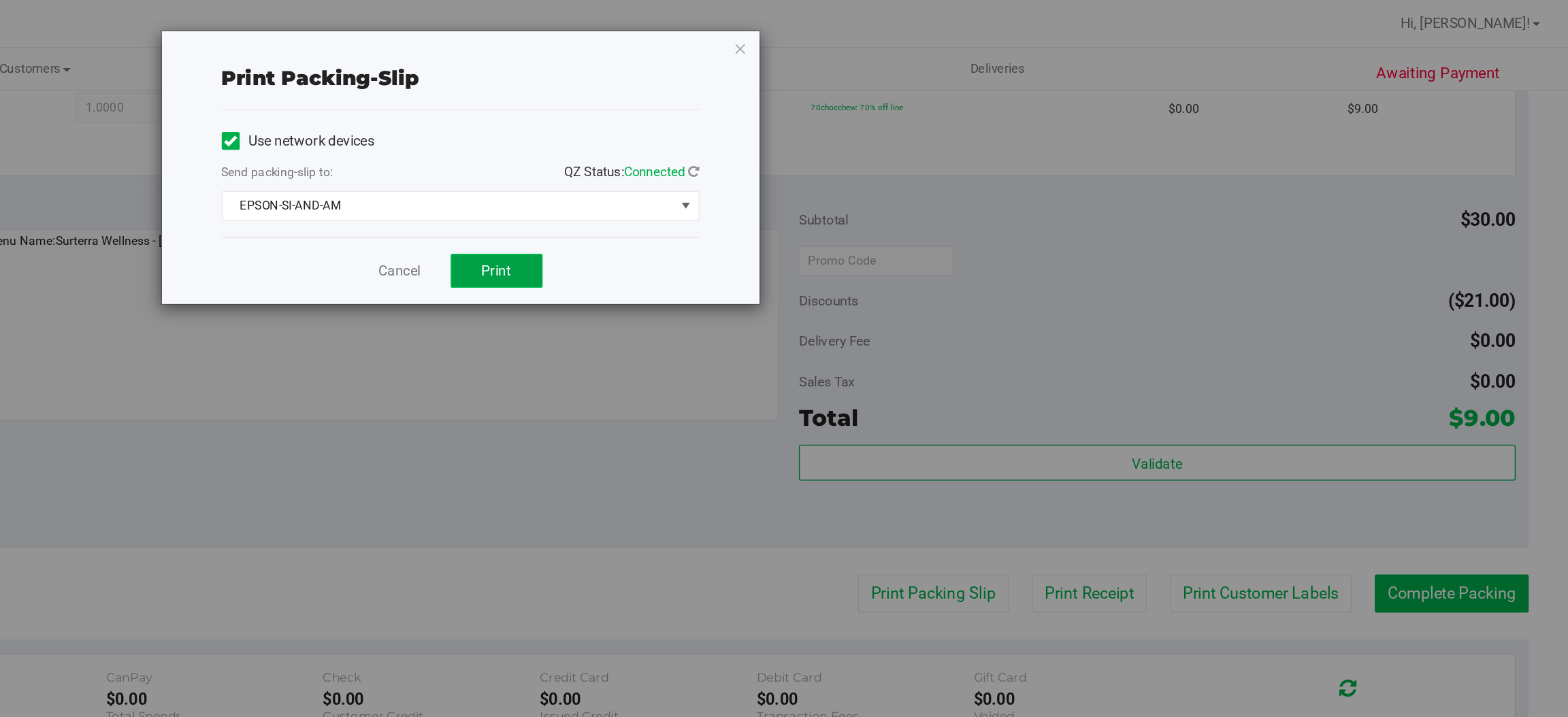
click at [839, 185] on span "Print" at bounding box center [838, 184] width 20 height 11
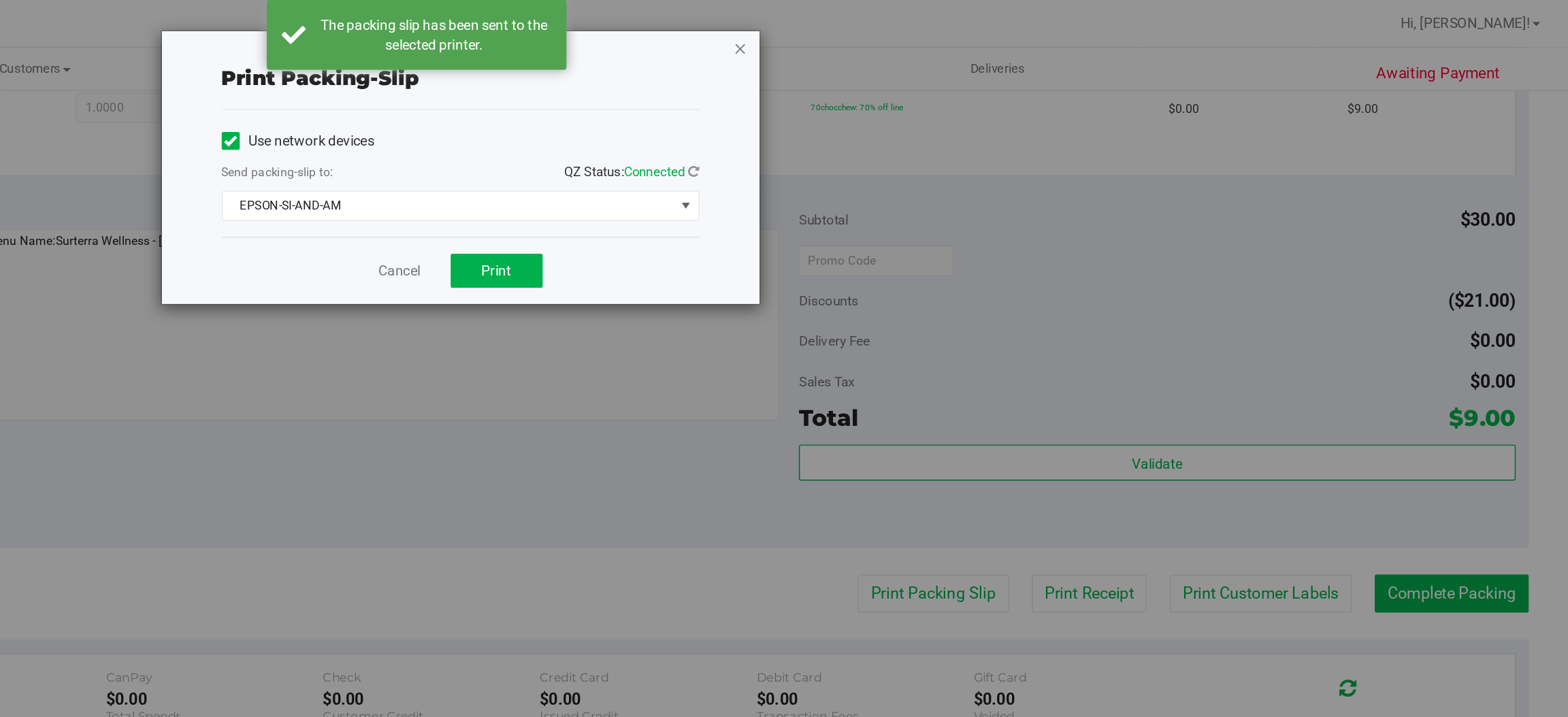
click at [1003, 34] on icon "button" at bounding box center [1004, 33] width 10 height 16
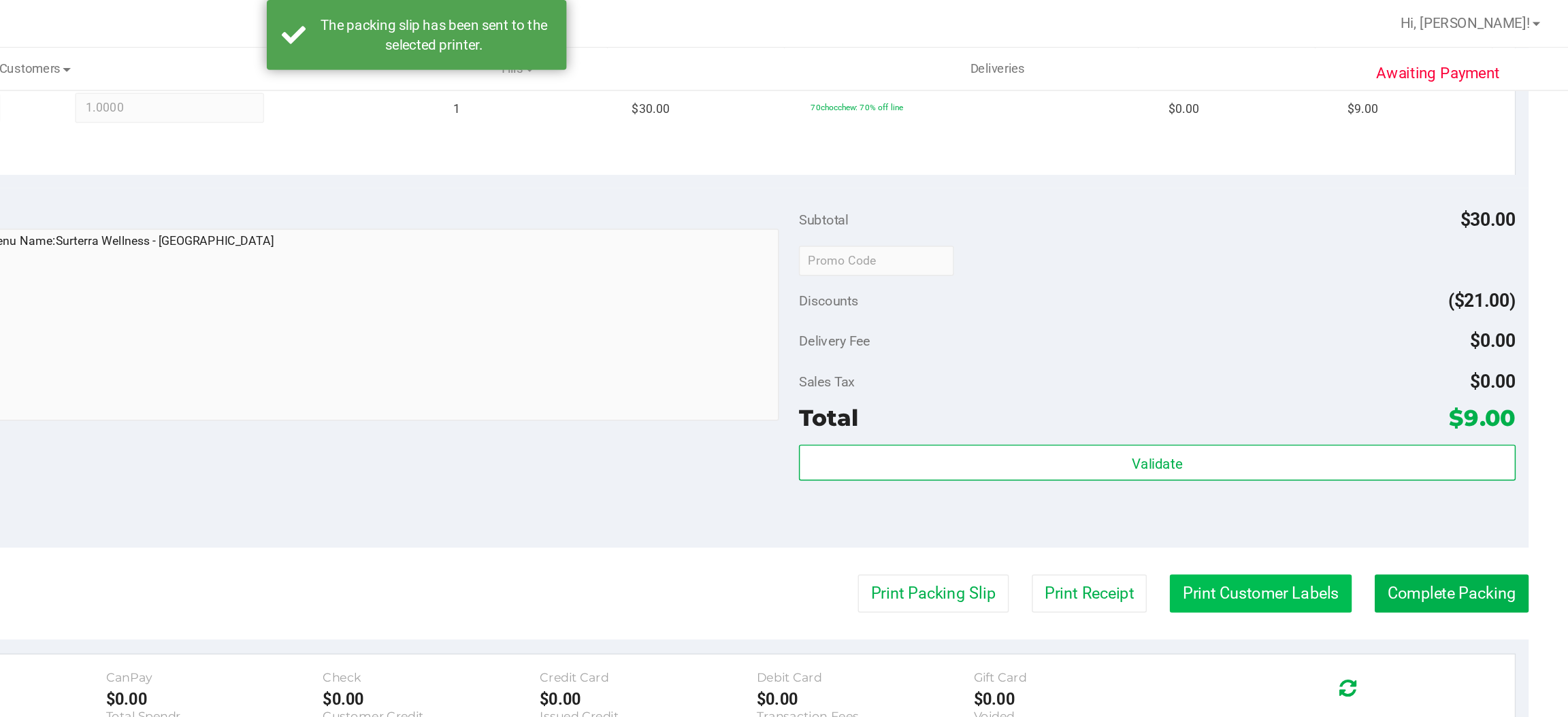
click at [1342, 403] on button "Print Customer Labels" at bounding box center [1358, 404] width 124 height 26
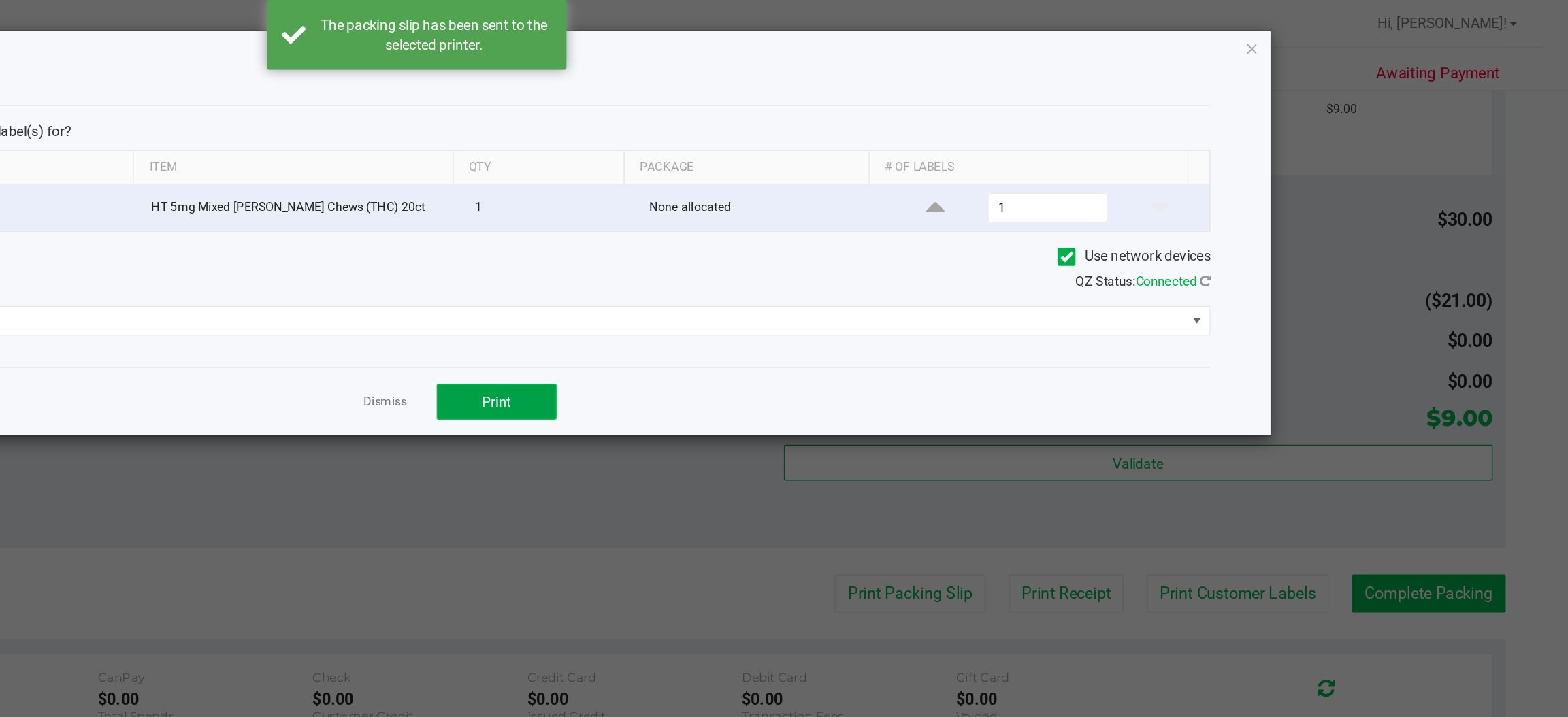
click at [840, 277] on span "Print" at bounding box center [838, 273] width 20 height 11
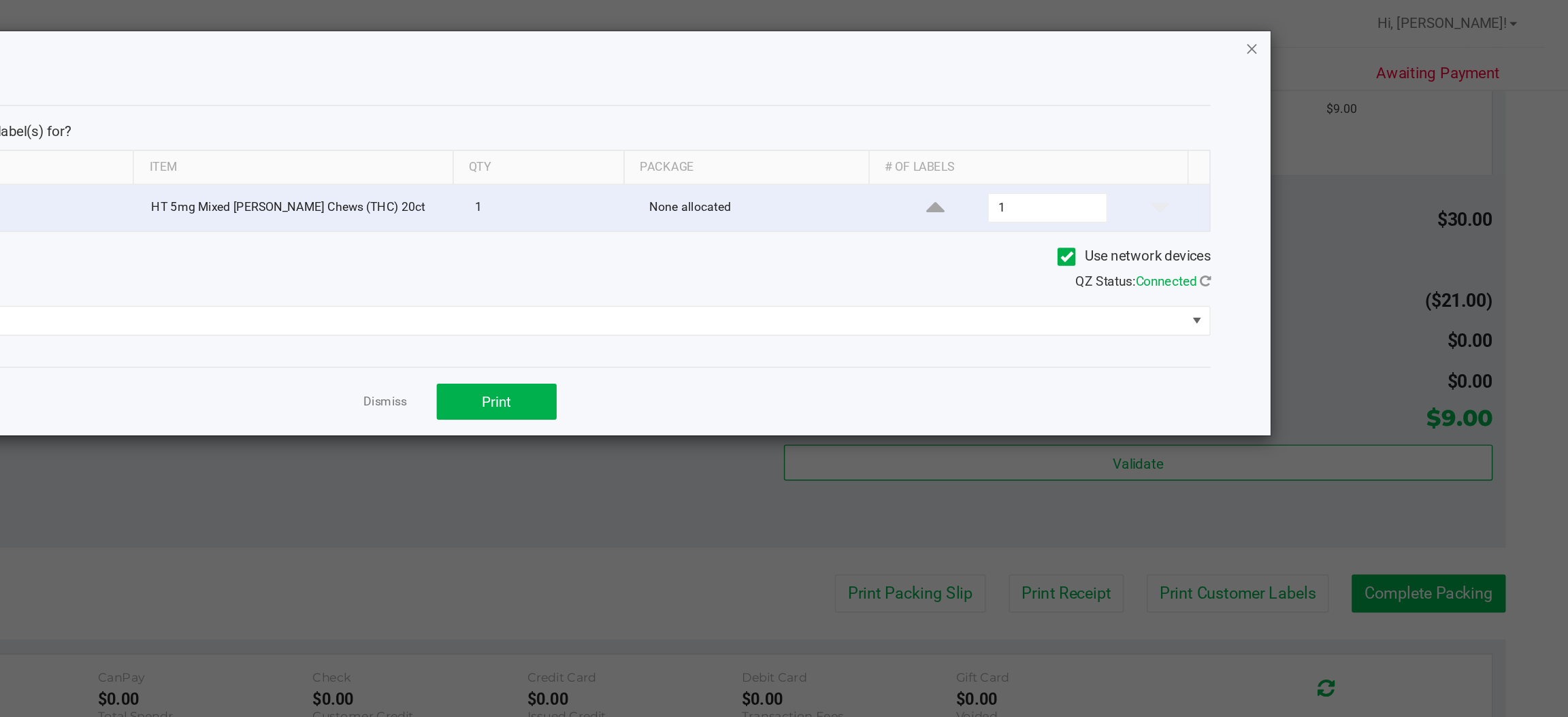
click at [1353, 30] on icon "button" at bounding box center [1353, 33] width 10 height 16
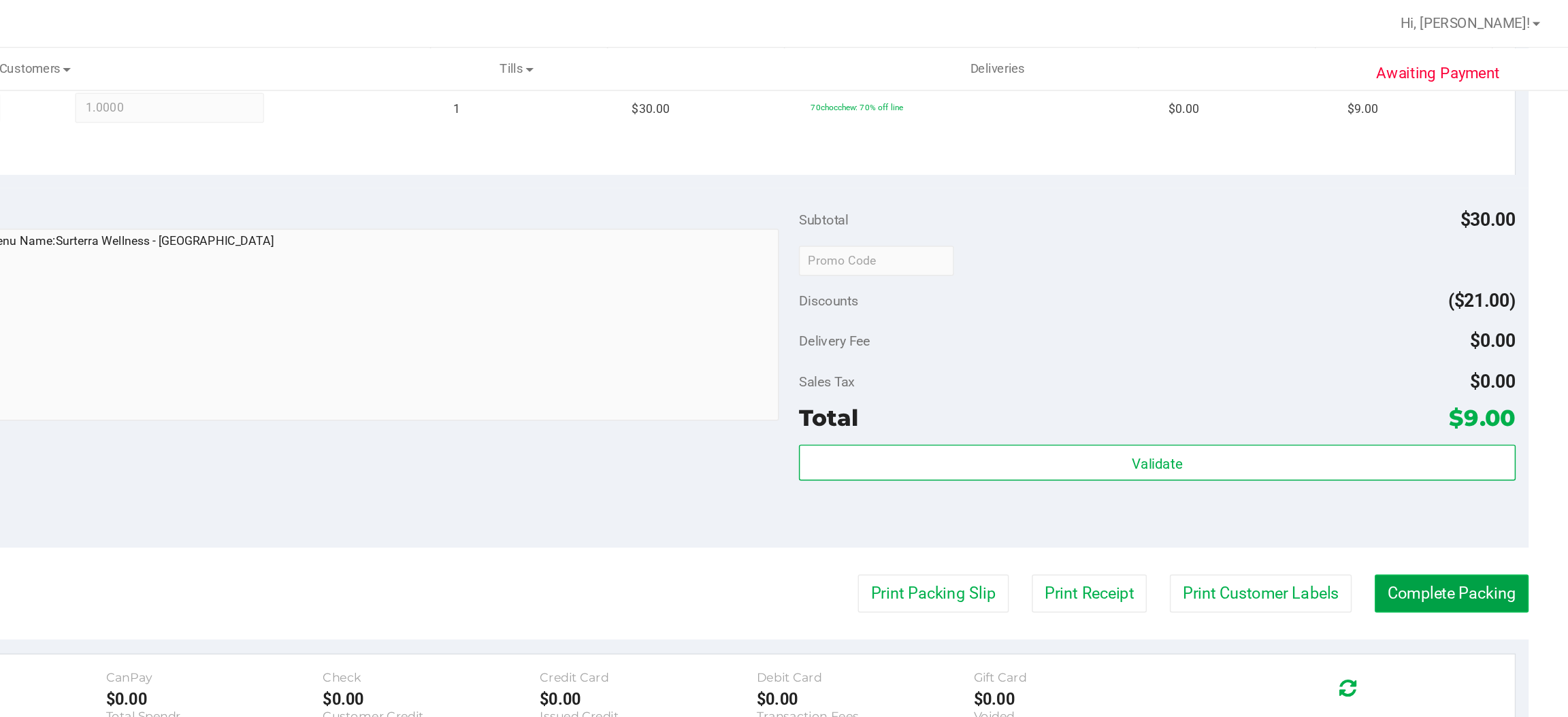
click at [1461, 401] on button "Complete Packing" at bounding box center [1488, 404] width 105 height 26
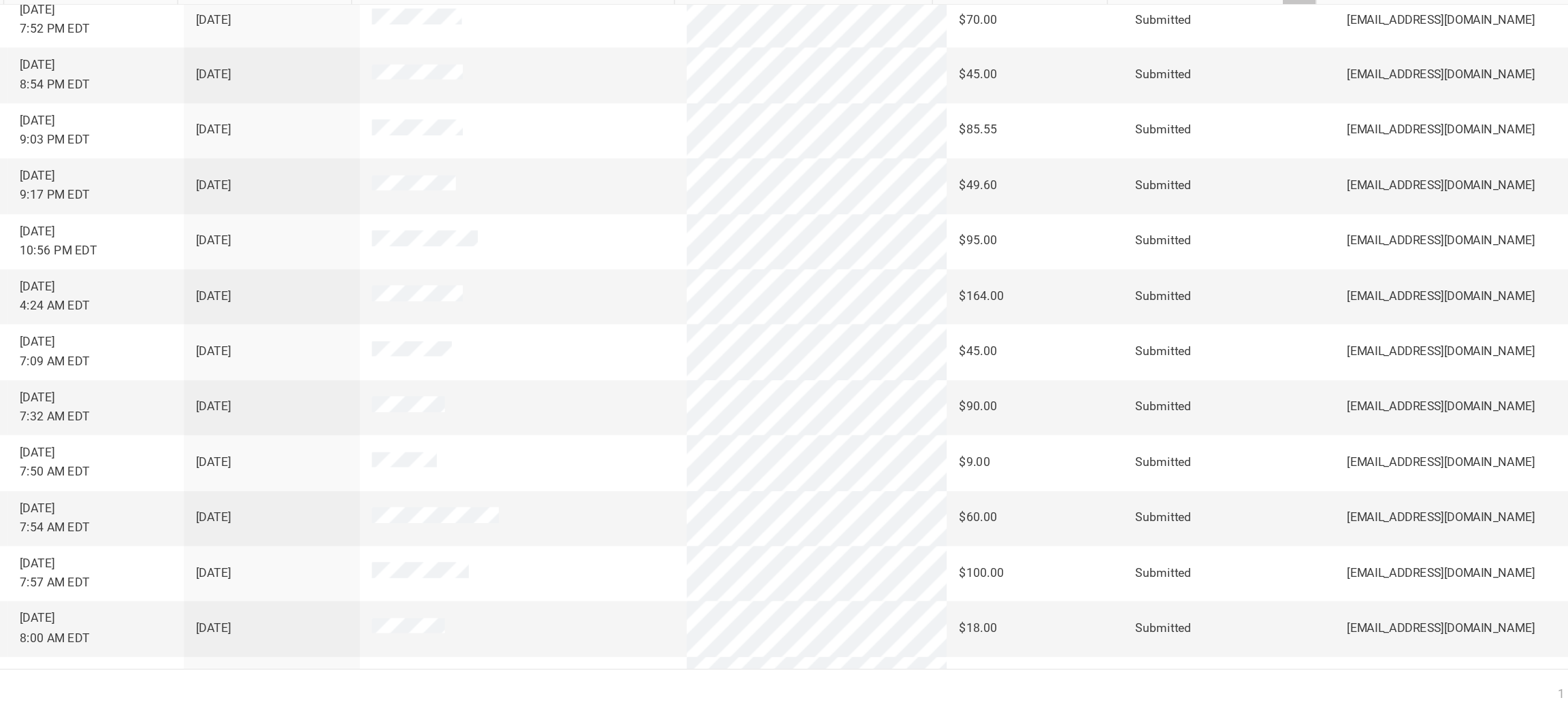
scroll to position [10, 0]
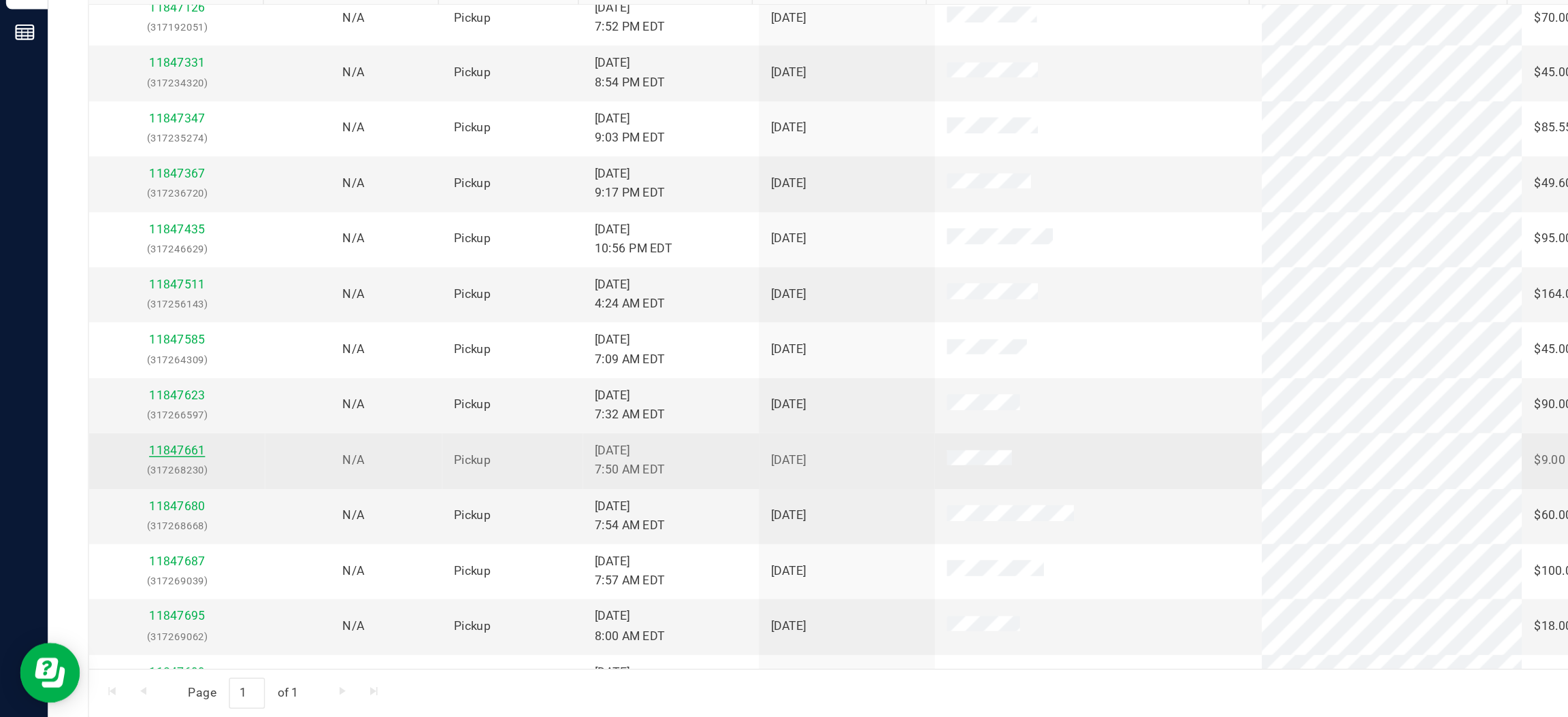
click at [124, 480] on link "11847661" at bounding box center [120, 477] width 38 height 10
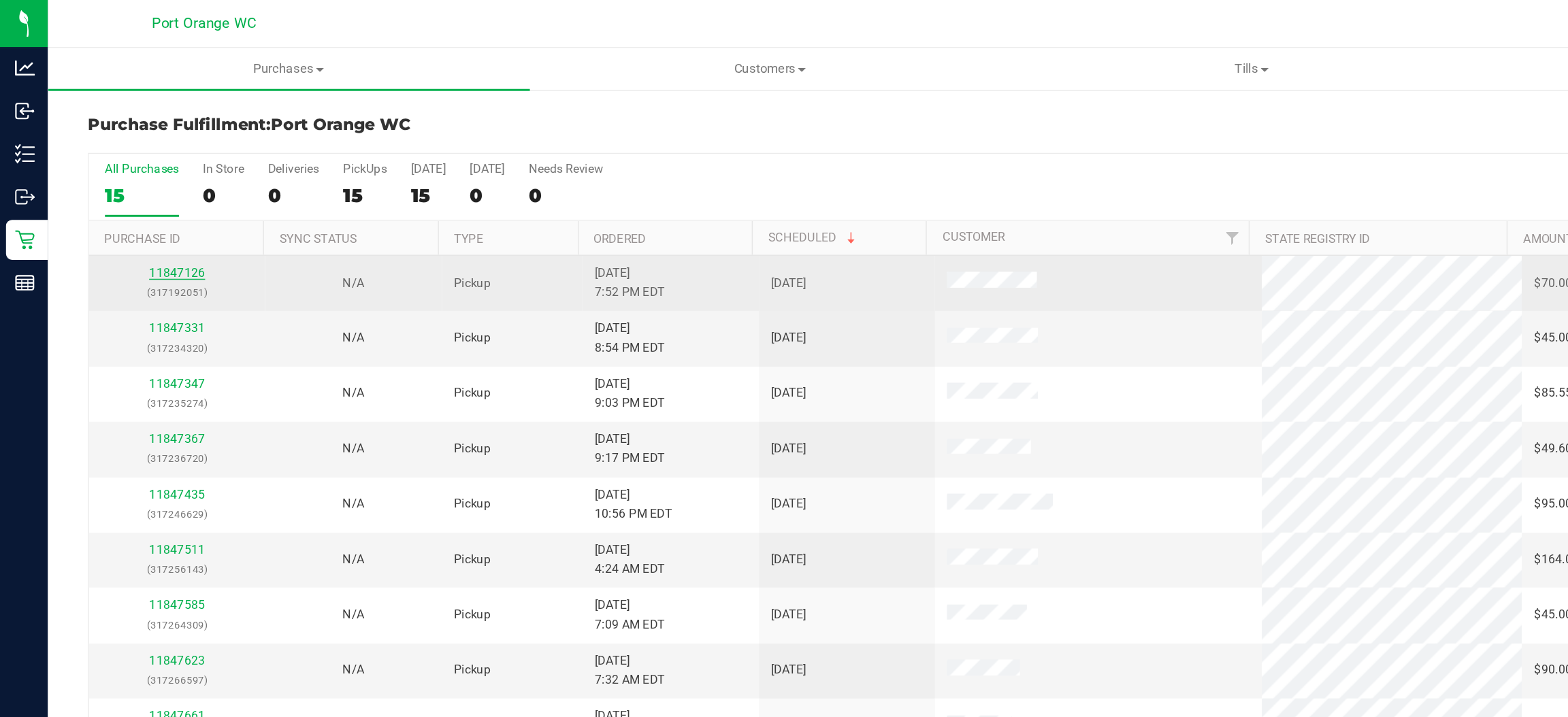
click at [122, 183] on link "11847126" at bounding box center [120, 186] width 38 height 10
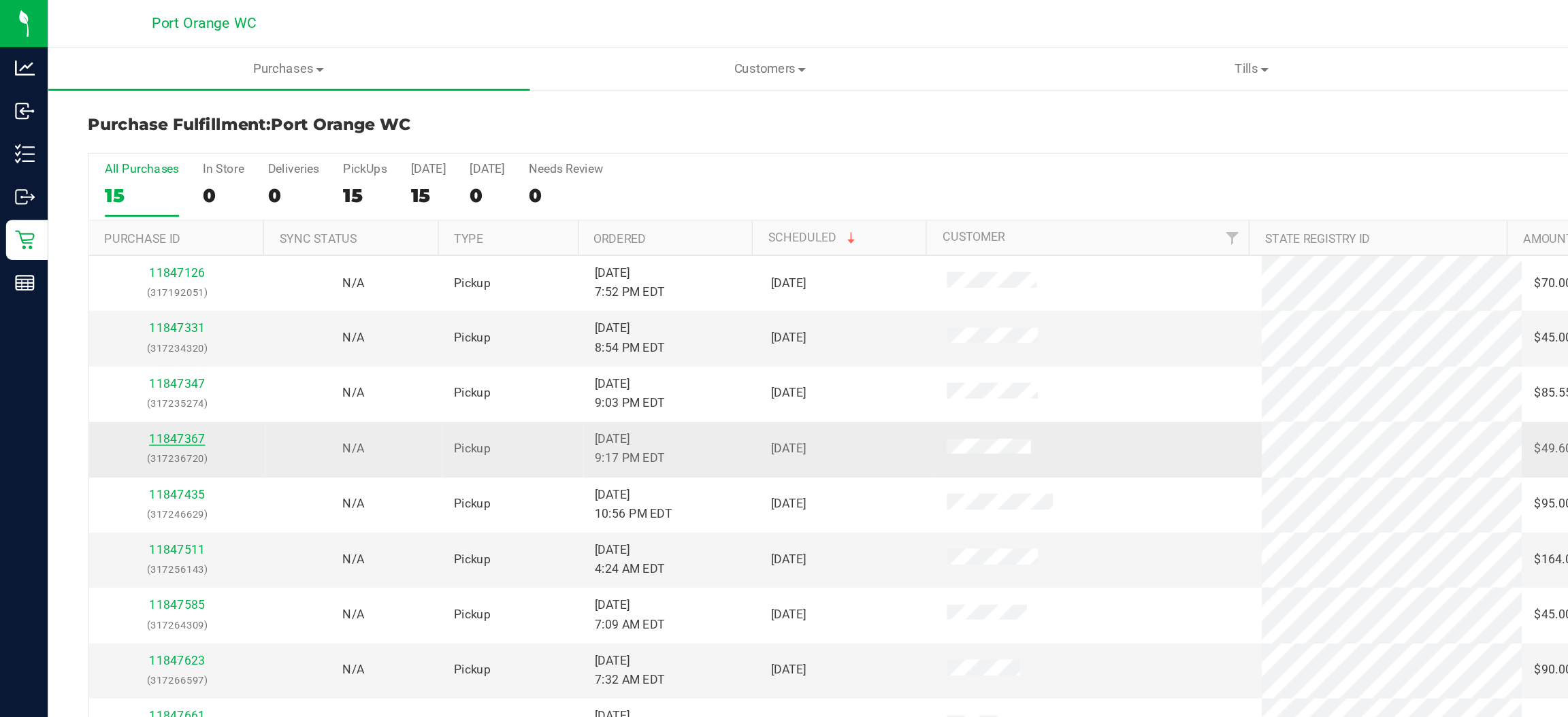
click at [111, 303] on link "11847367" at bounding box center [120, 299] width 38 height 10
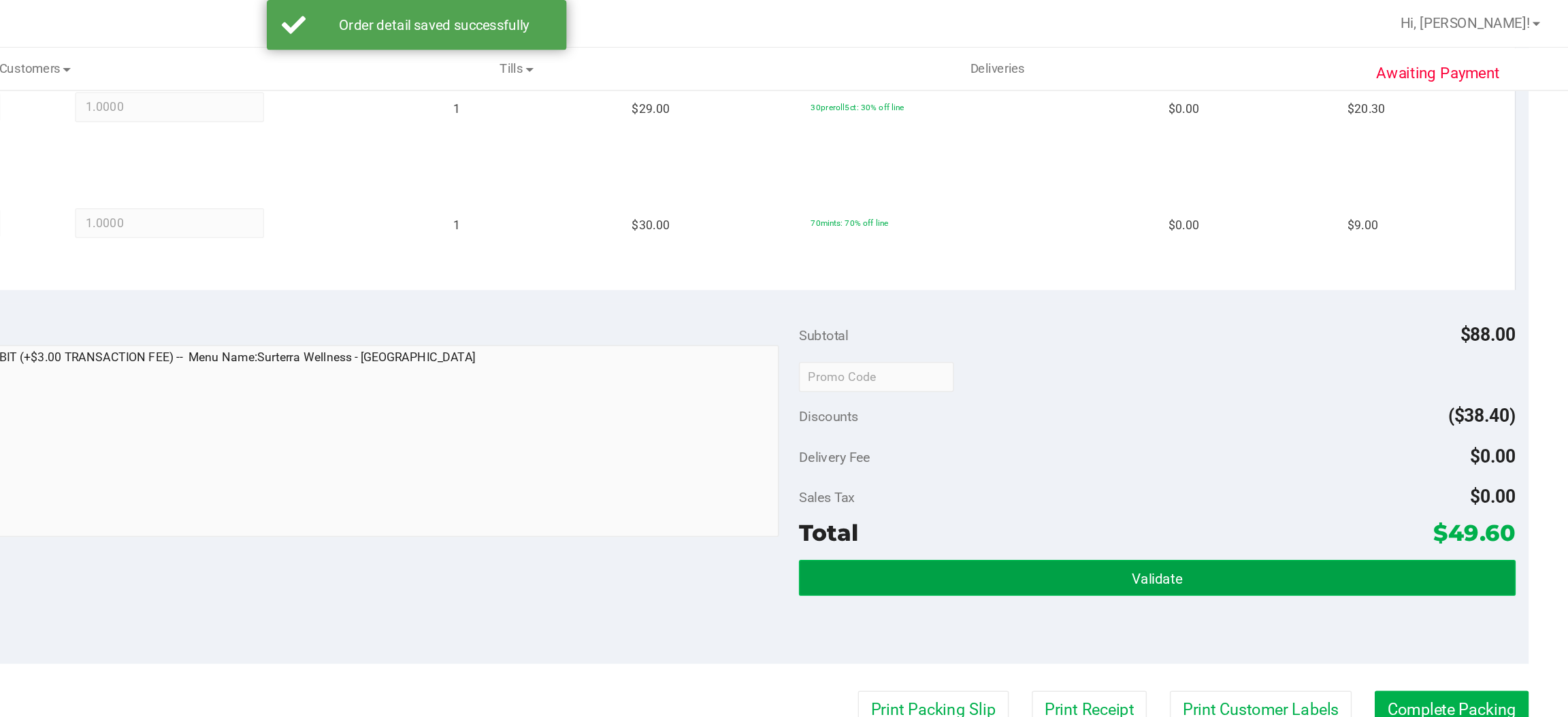
click at [1186, 393] on button "Validate" at bounding box center [1287, 393] width 487 height 25
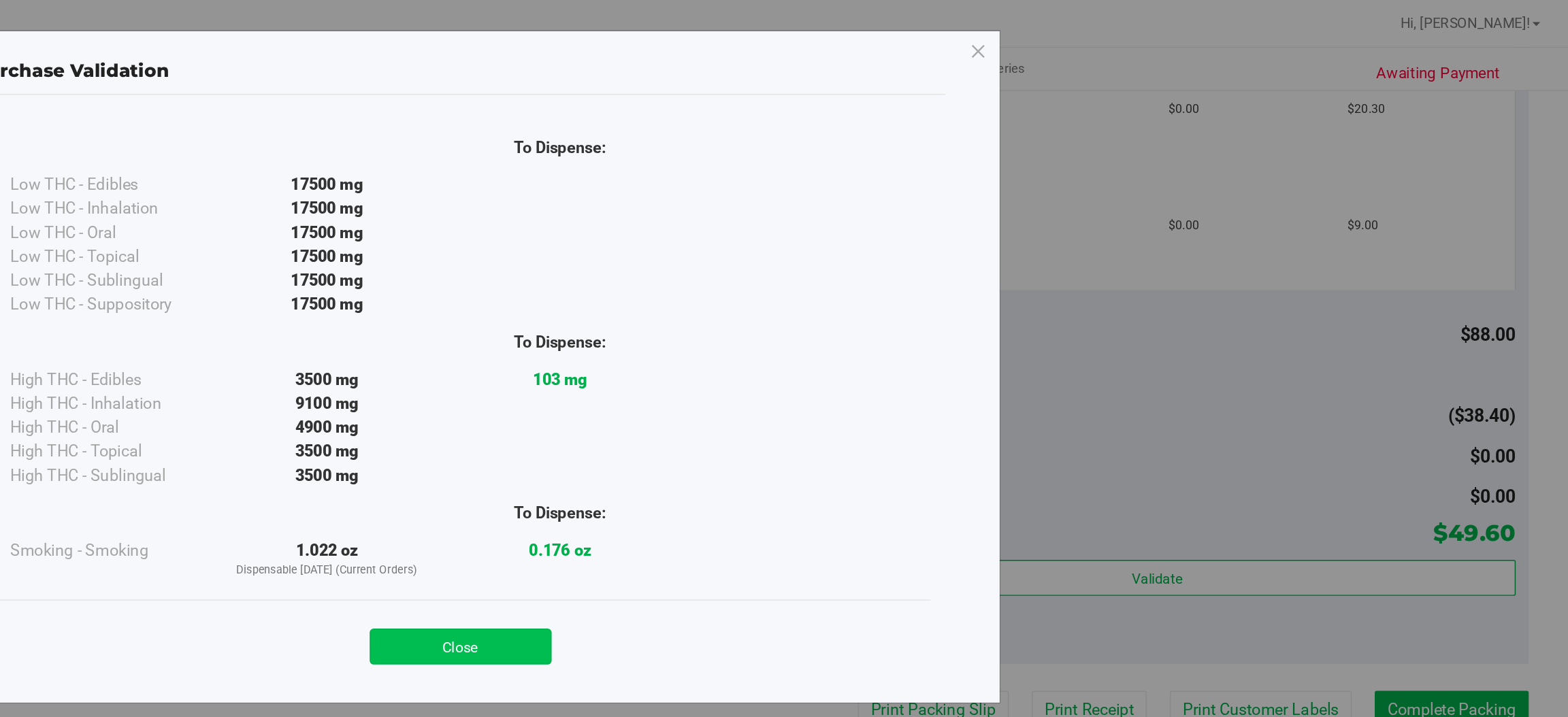
click at [822, 436] on button "Close" at bounding box center [814, 440] width 124 height 25
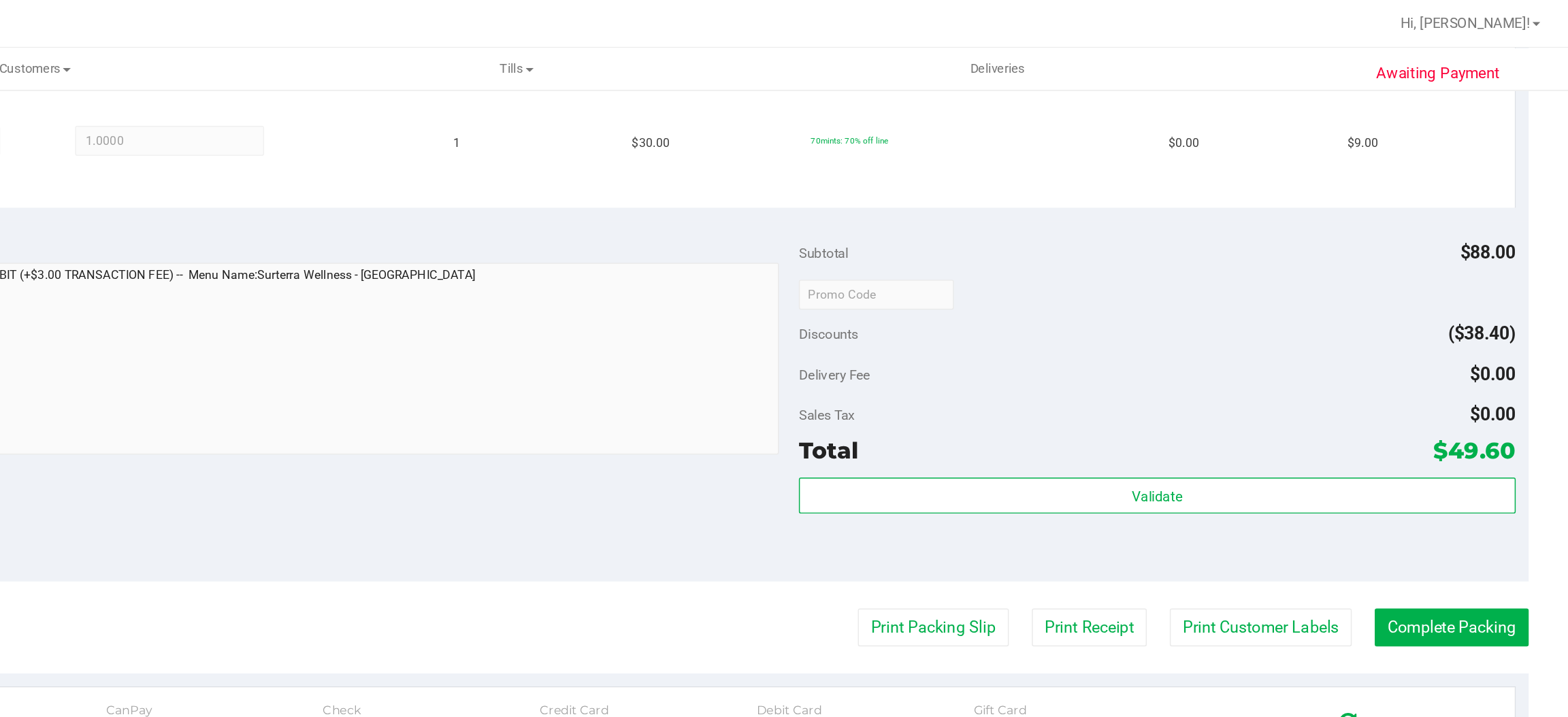
scroll to position [556, 0]
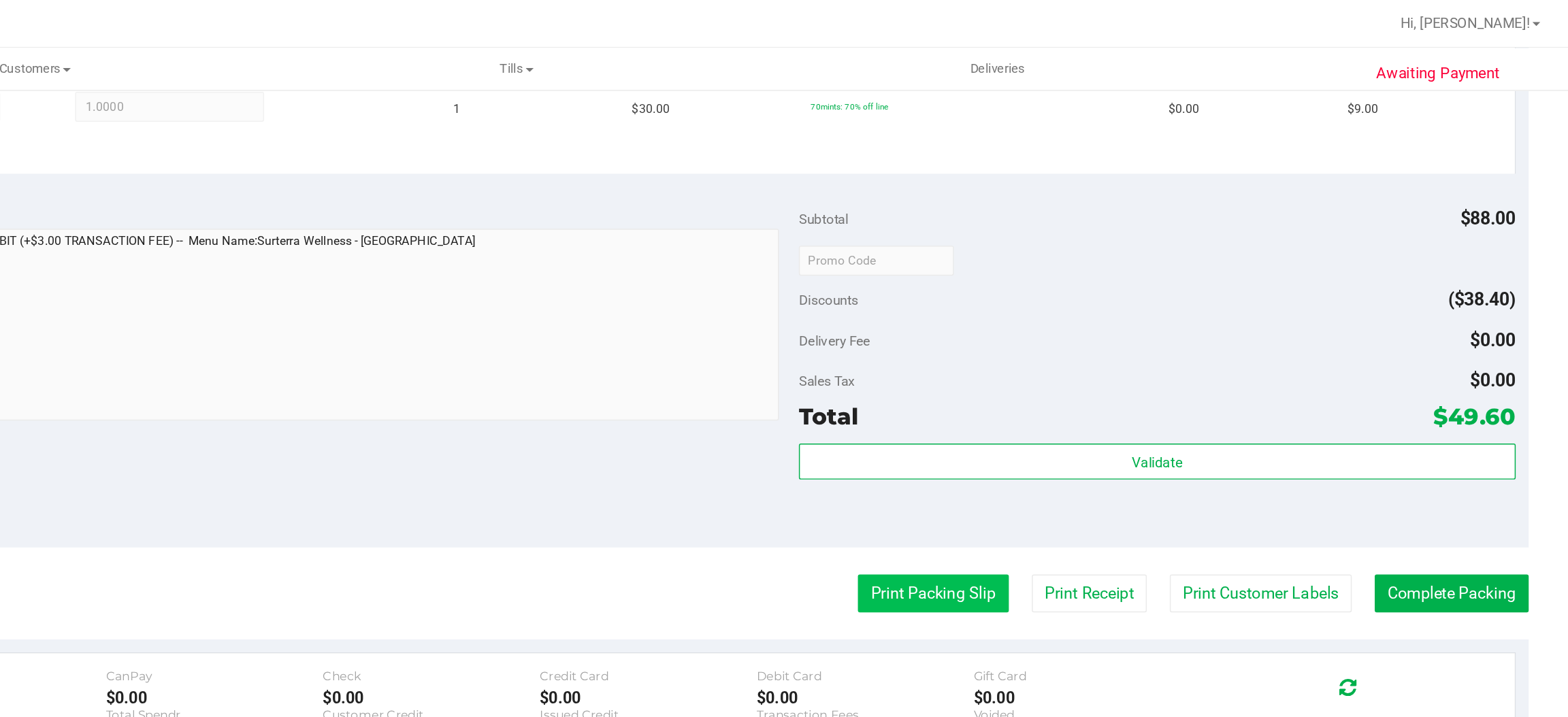
click at [1118, 395] on button "Print Packing Slip" at bounding box center [1135, 404] width 103 height 26
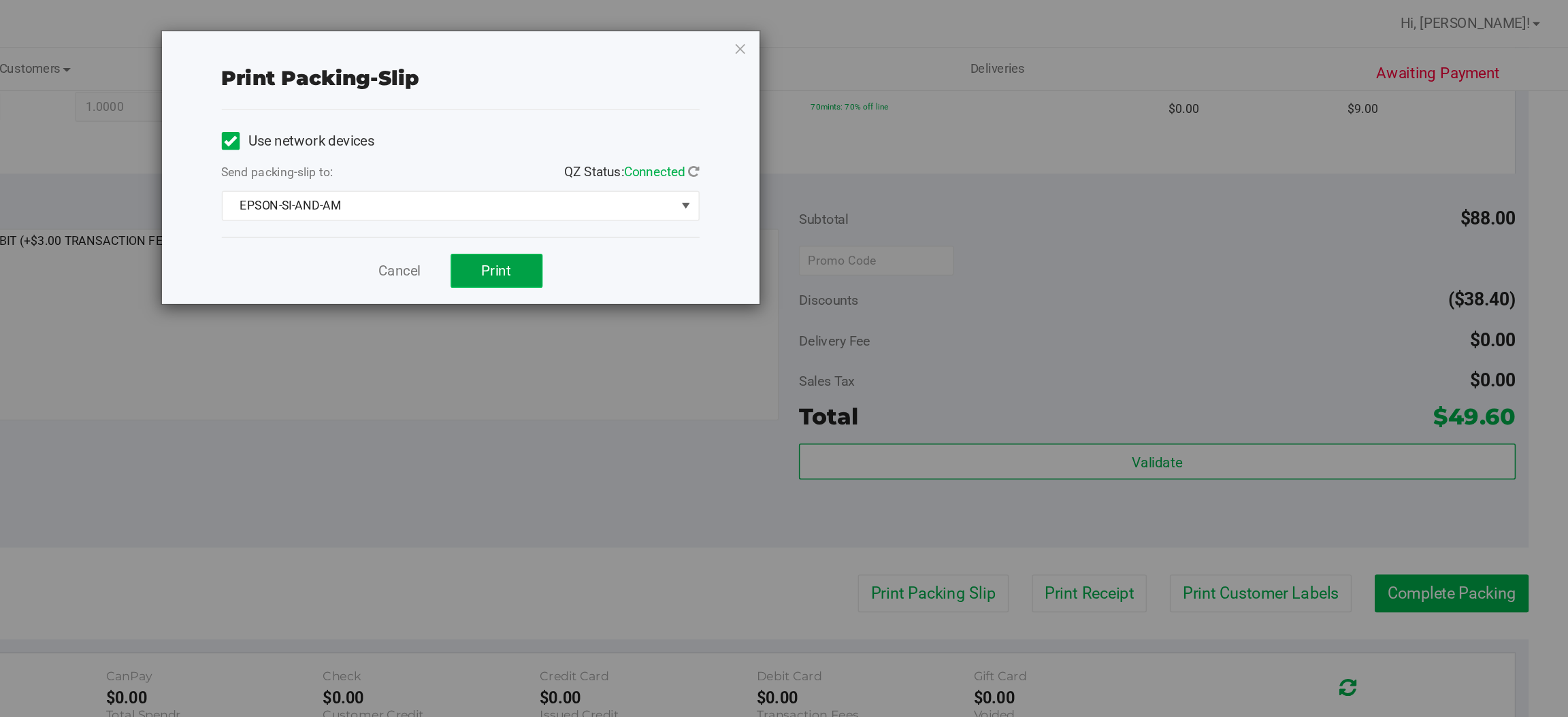
click at [831, 186] on span "Print" at bounding box center [838, 184] width 20 height 11
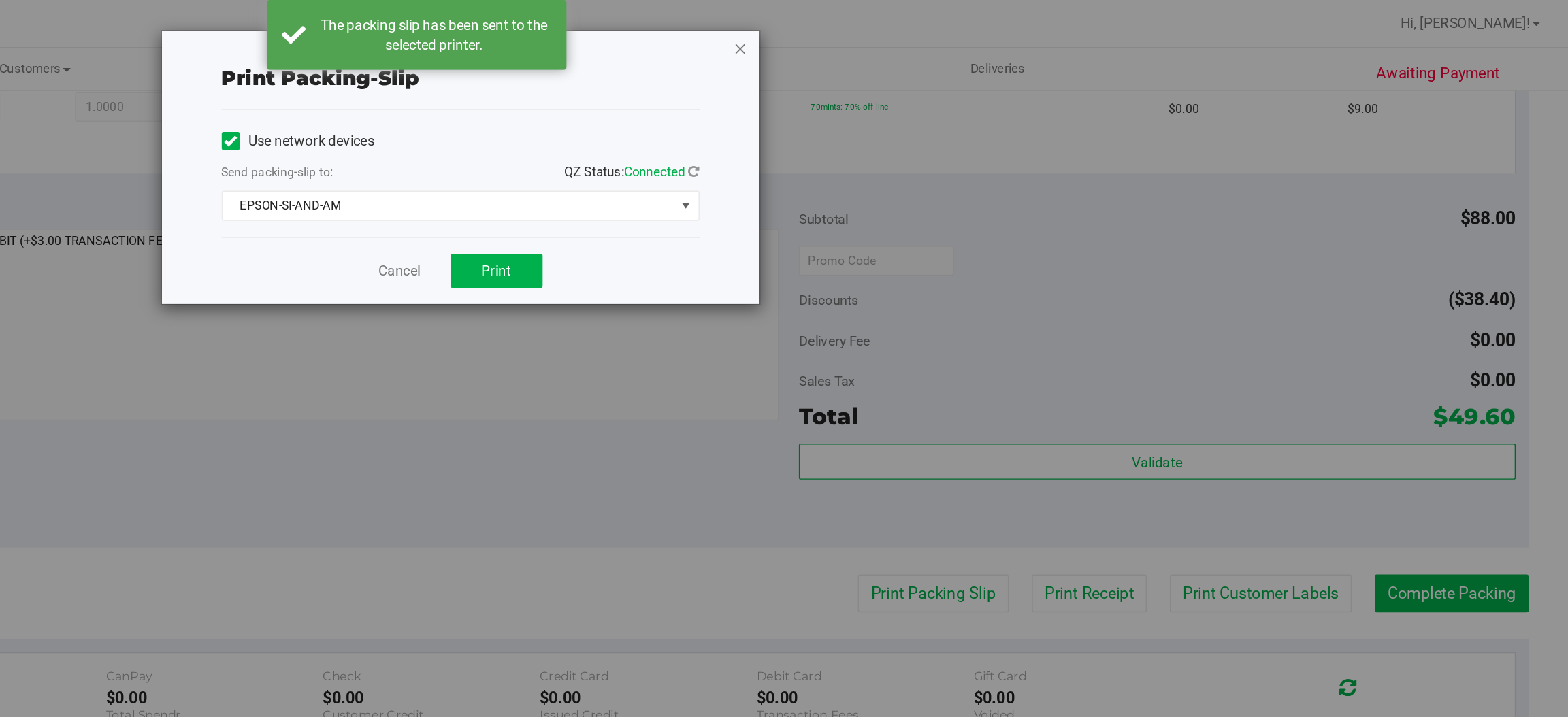
click at [1003, 30] on icon "button" at bounding box center [1004, 33] width 10 height 16
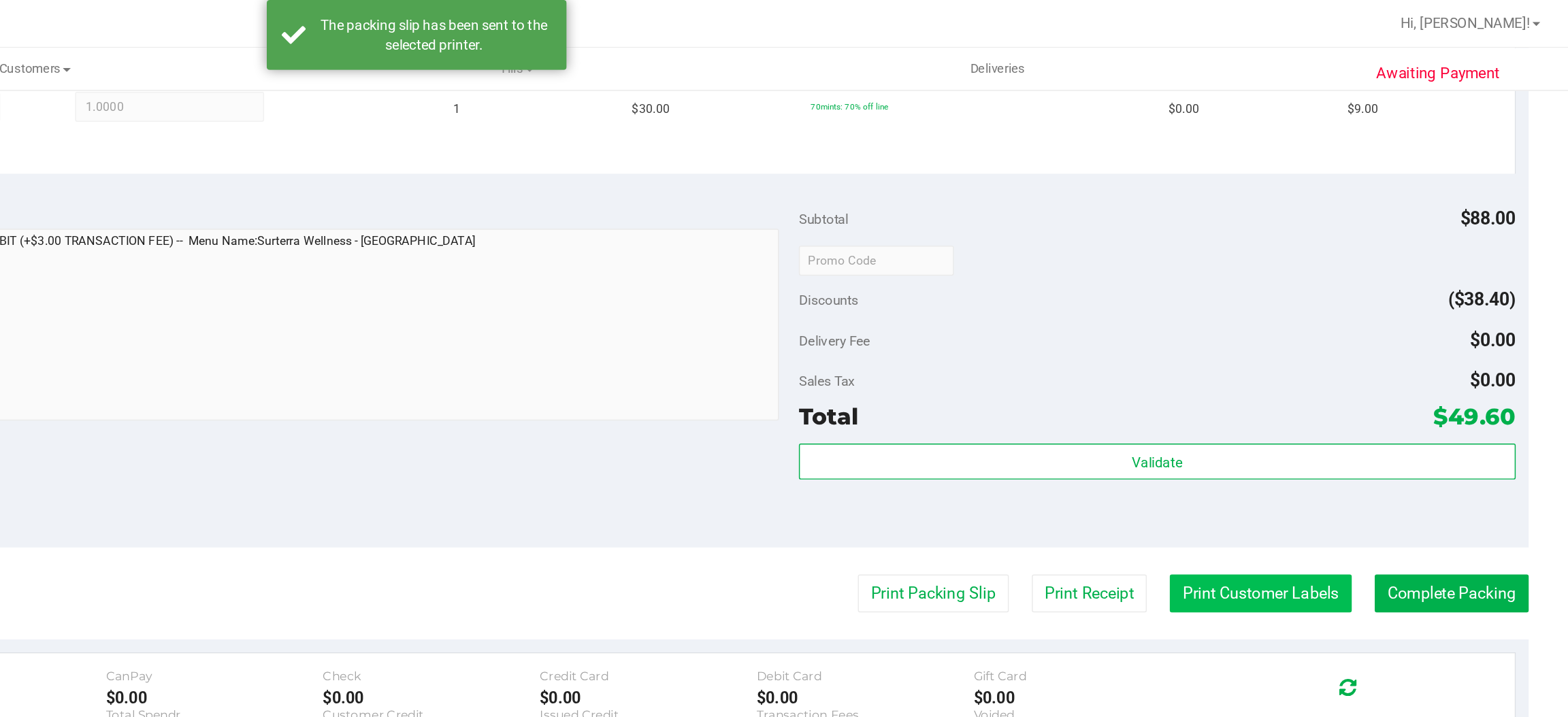
click at [1324, 397] on button "Print Customer Labels" at bounding box center [1358, 404] width 124 height 26
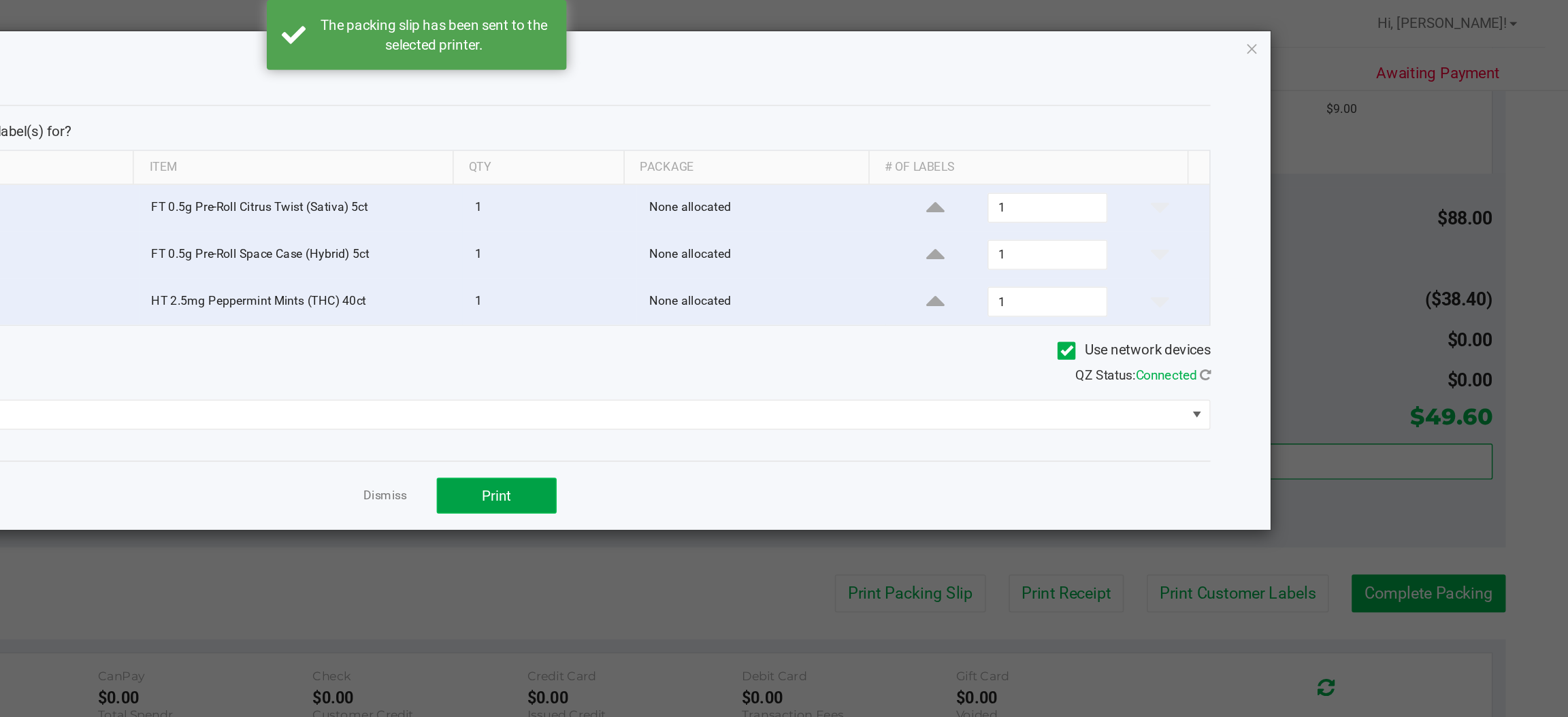
click at [843, 348] on button "Print" at bounding box center [839, 337] width 82 height 25
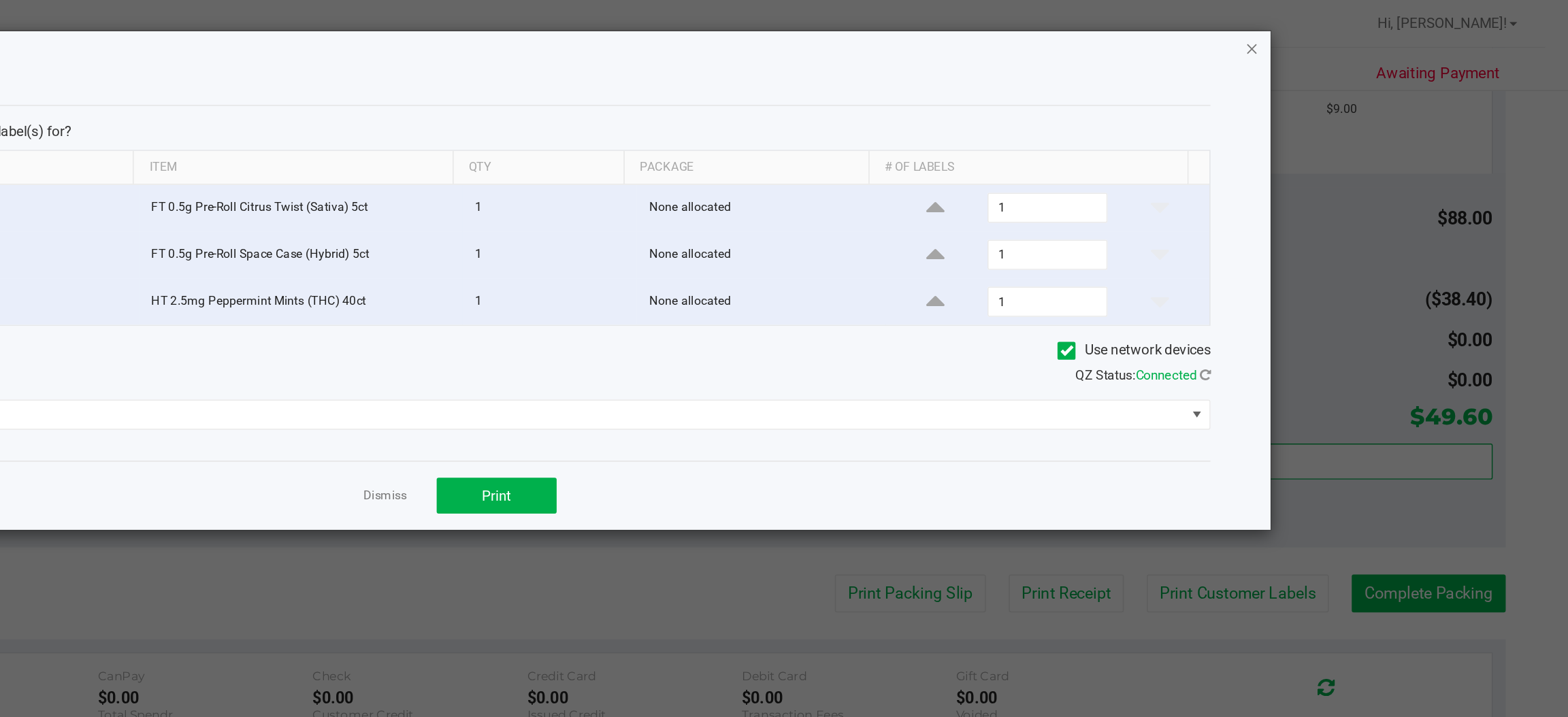
click at [1352, 31] on icon "button" at bounding box center [1353, 33] width 10 height 16
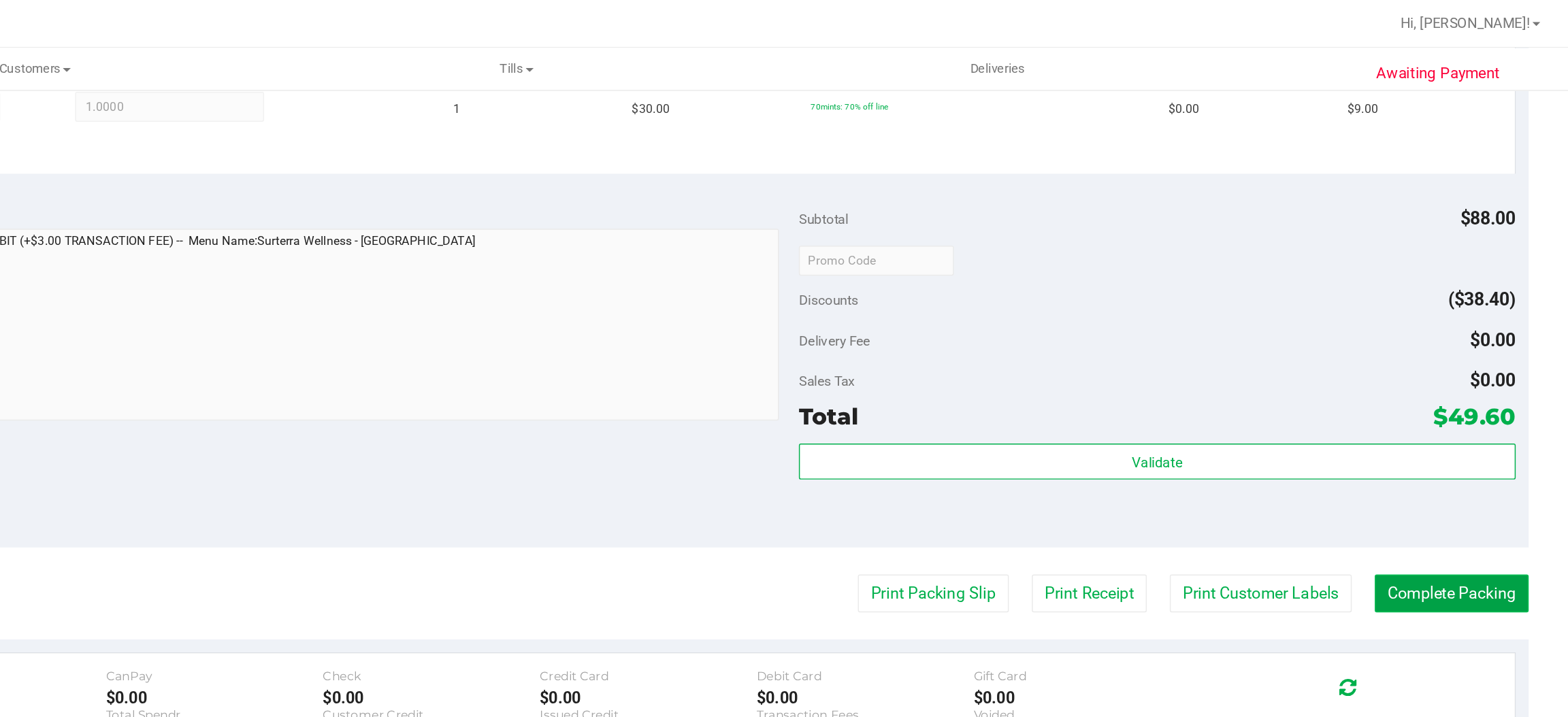
click at [1480, 399] on button "Complete Packing" at bounding box center [1488, 404] width 105 height 26
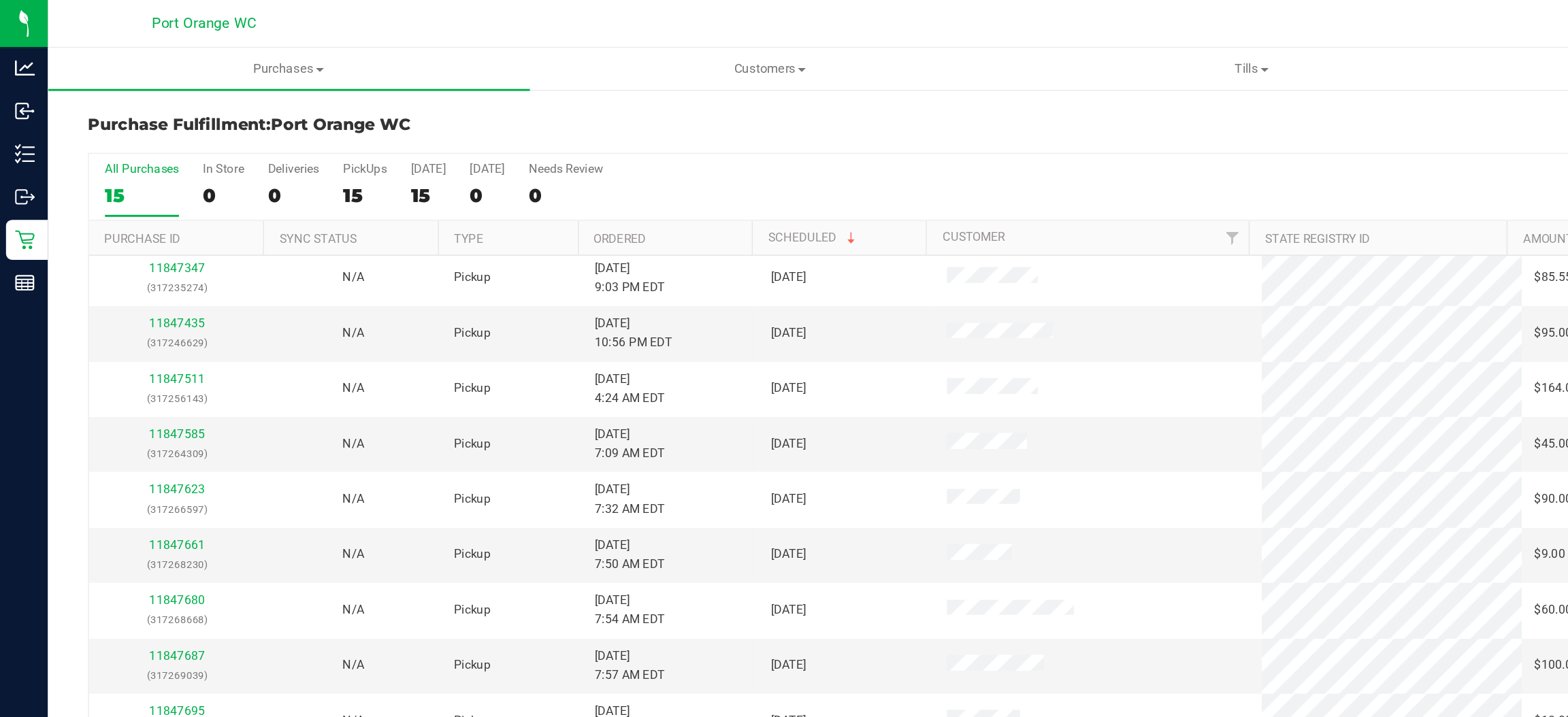
scroll to position [114, 0]
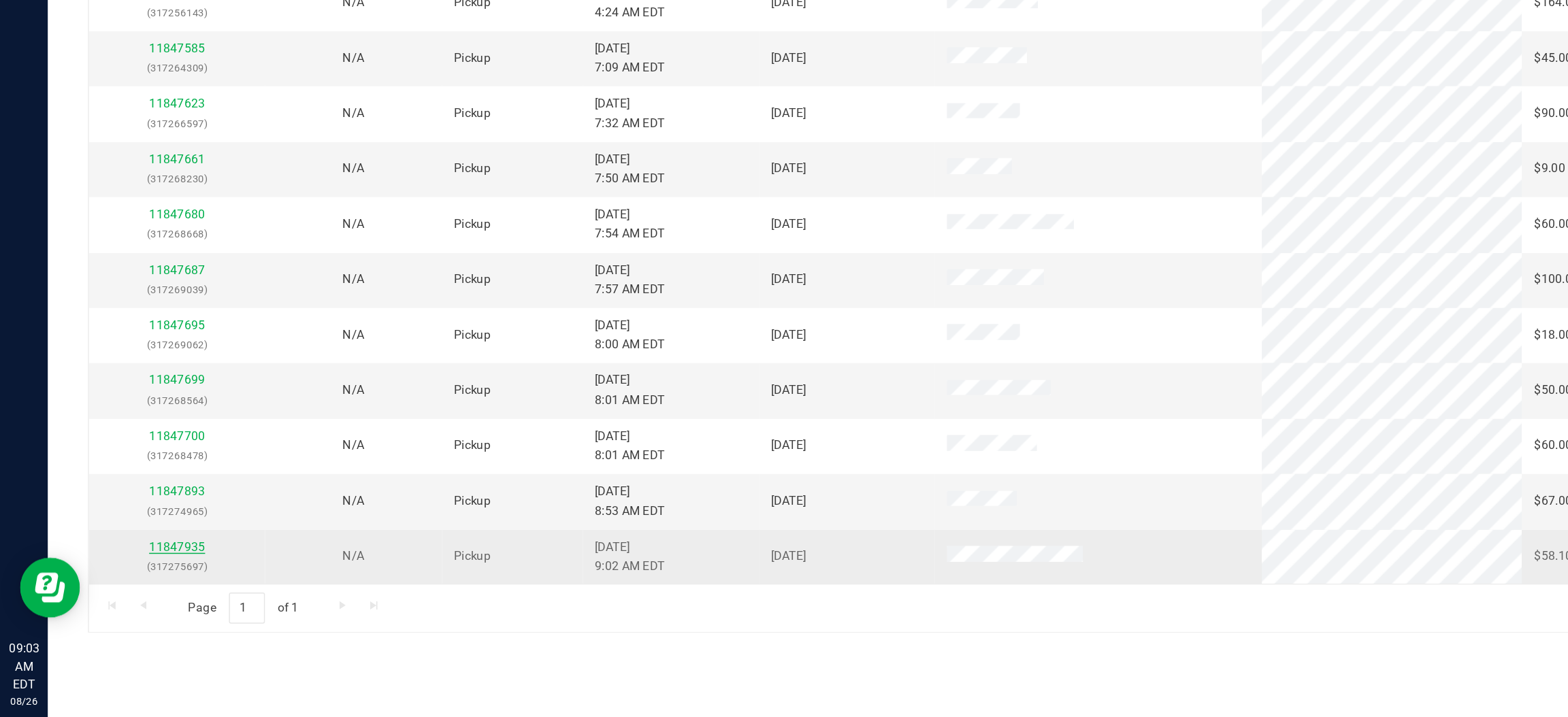
click at [120, 601] on link "11847935" at bounding box center [120, 601] width 38 height 10
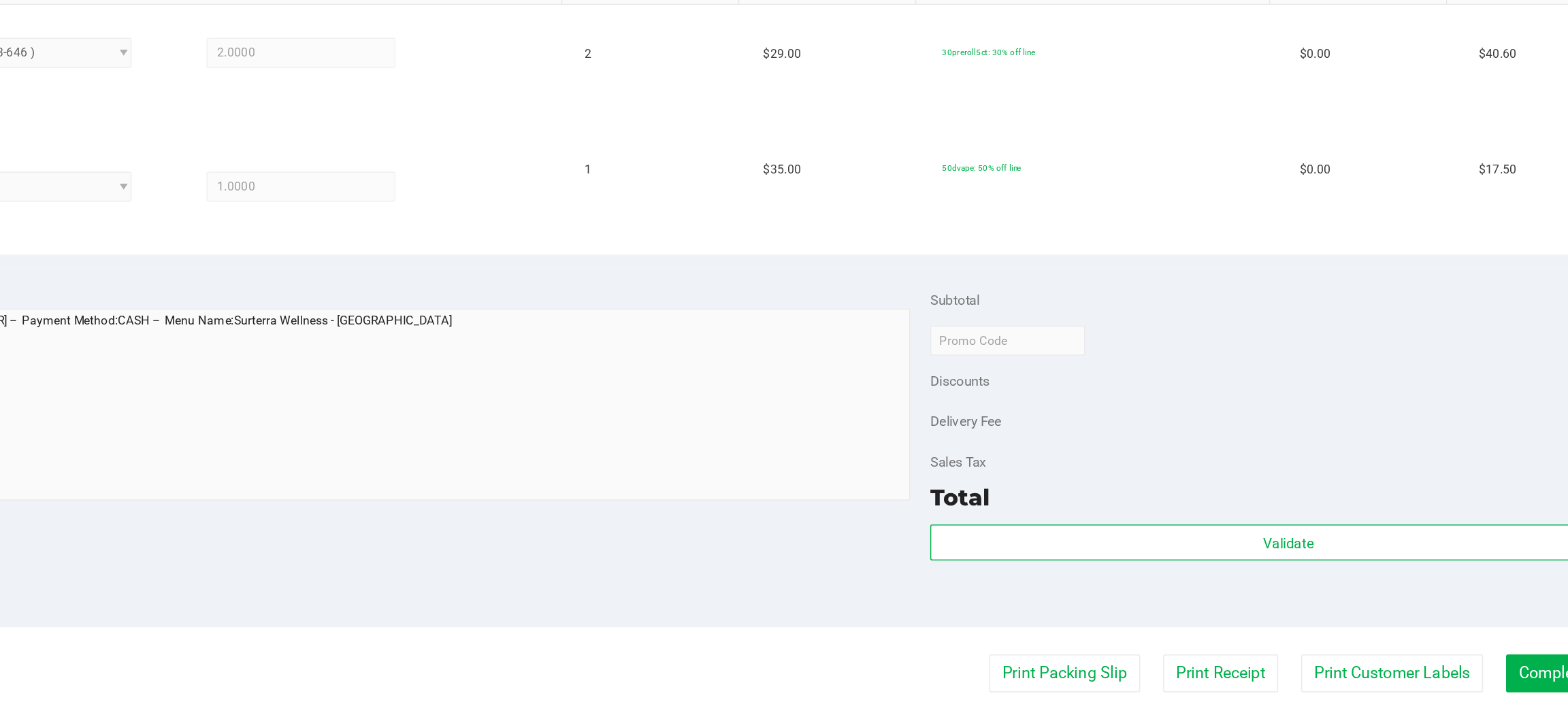
scroll to position [233, 0]
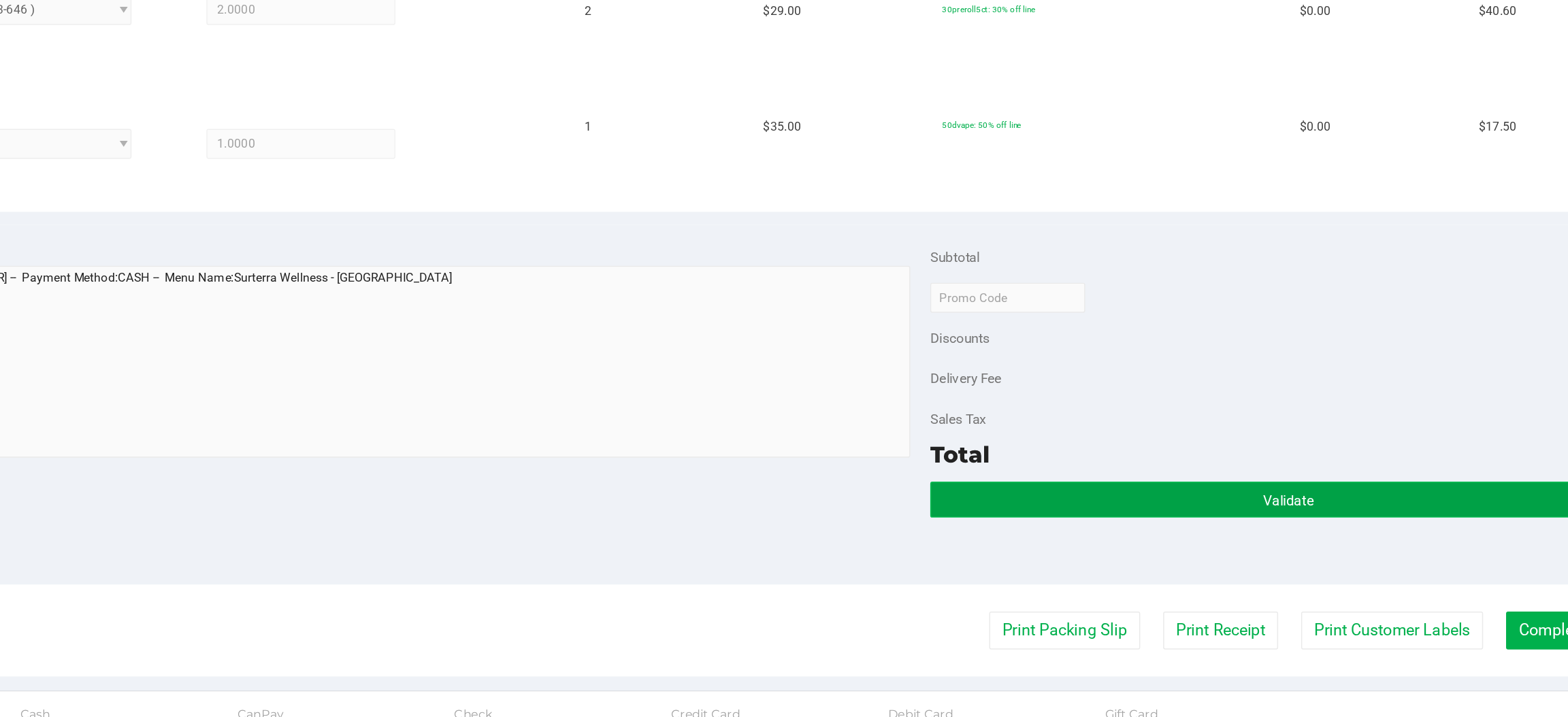
click at [1218, 568] on button "Validate" at bounding box center [1287, 568] width 487 height 25
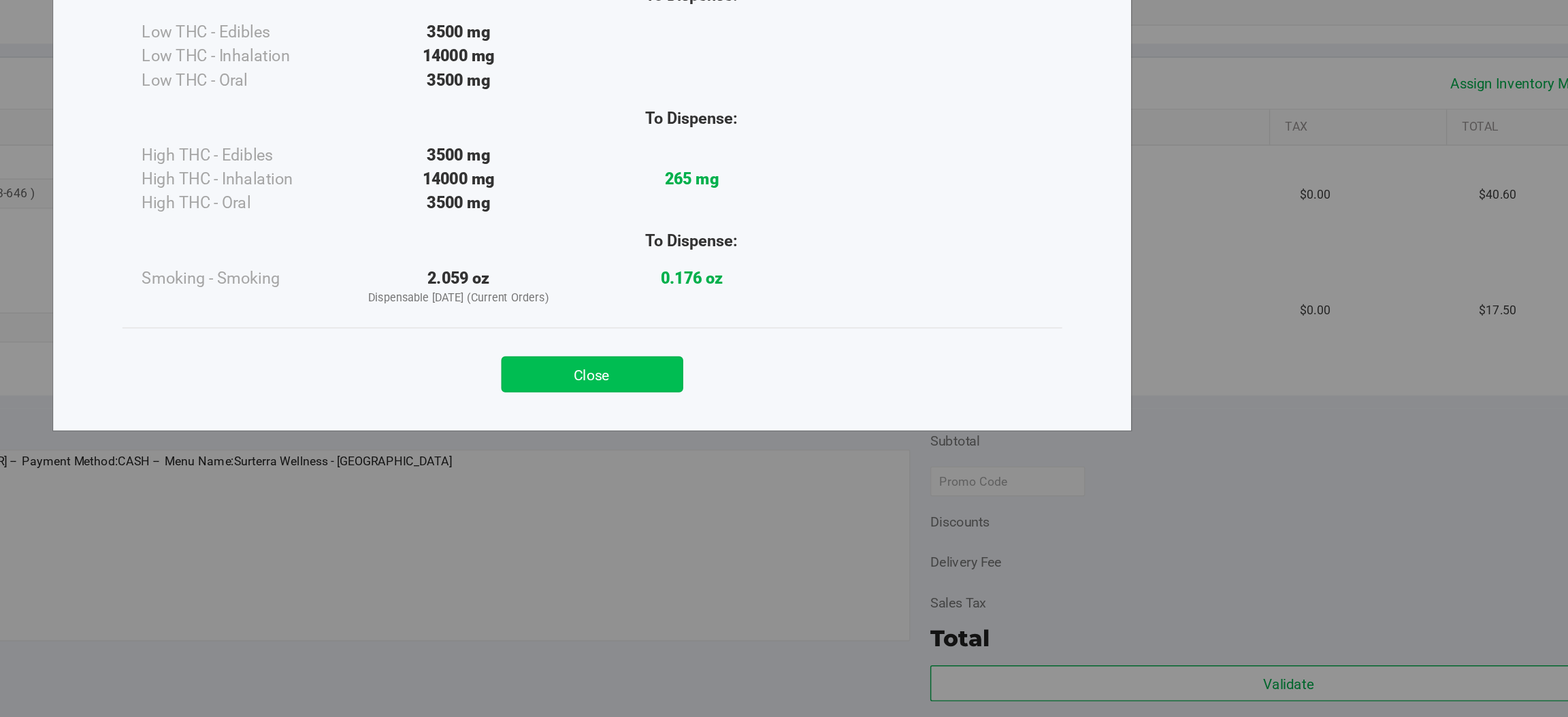
click at [823, 354] on button "Close" at bounding box center [814, 358] width 124 height 25
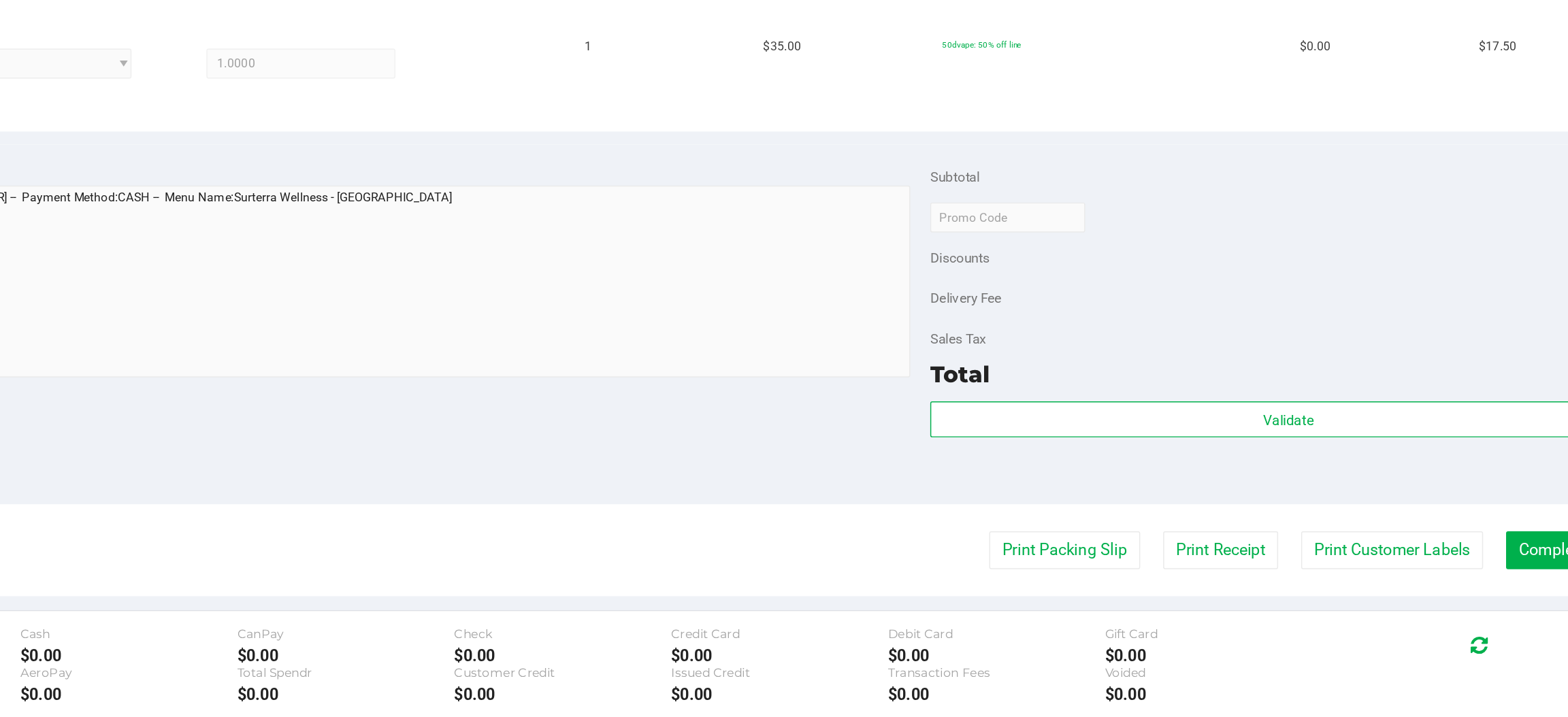
scroll to position [489, 0]
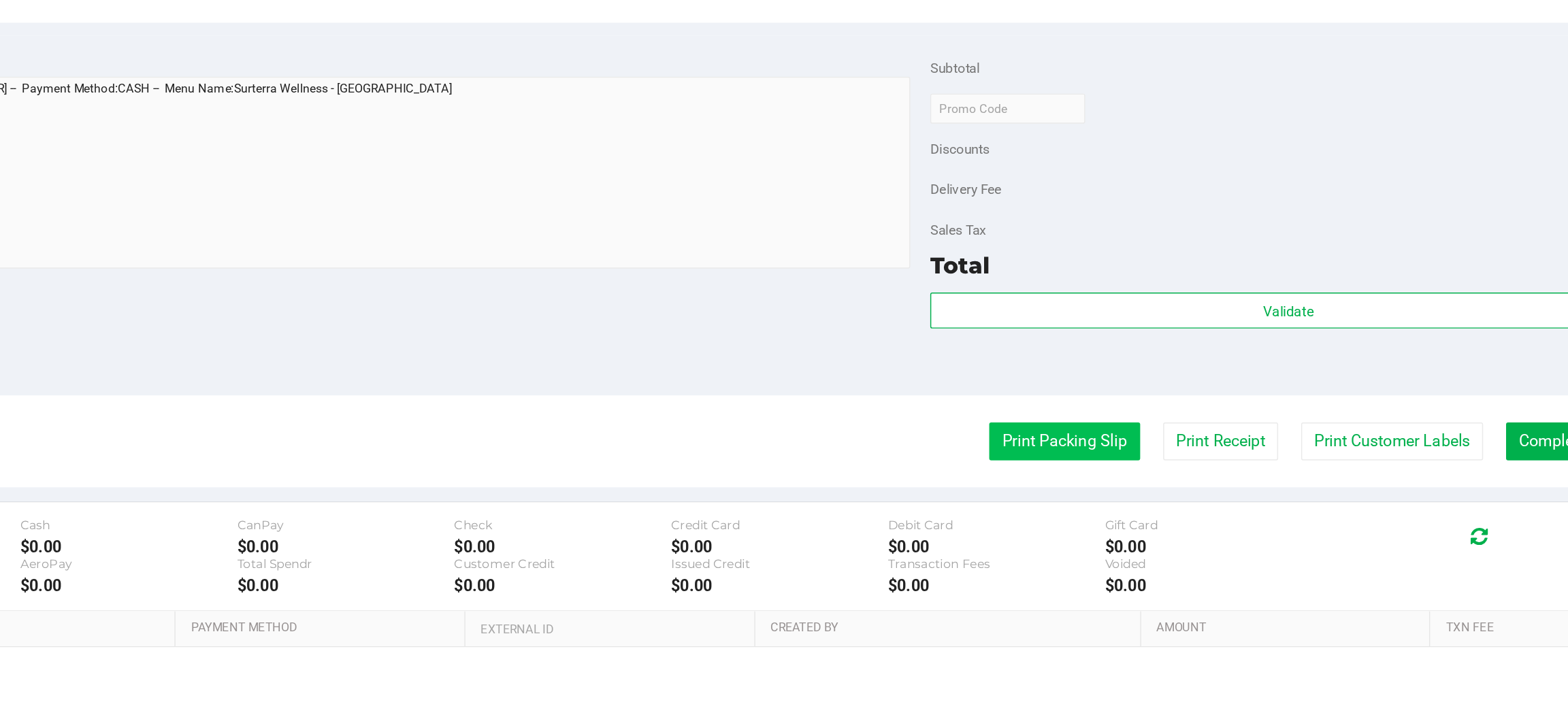
click at [1117, 399] on button "Print Packing Slip" at bounding box center [1135, 404] width 103 height 26
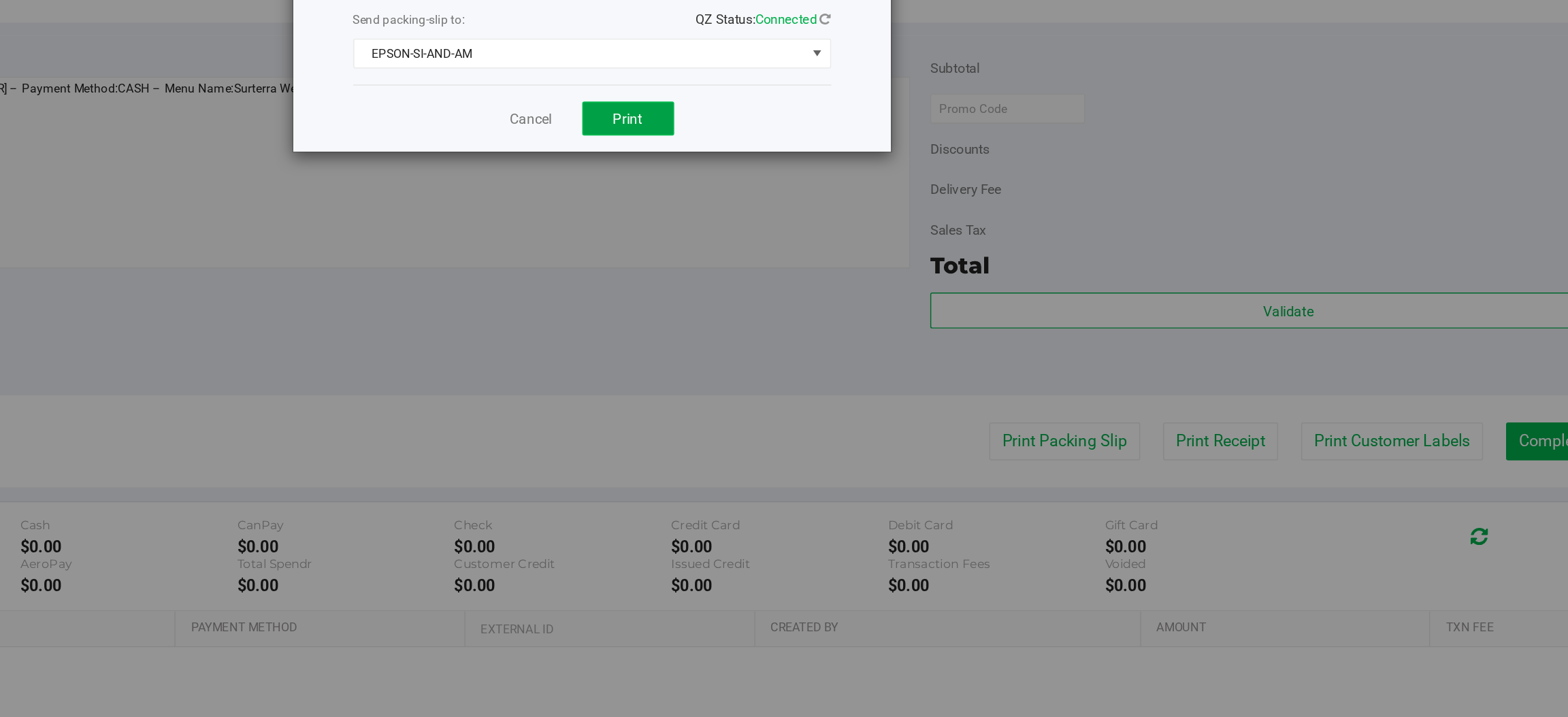
click at [840, 184] on span "Print" at bounding box center [838, 184] width 20 height 11
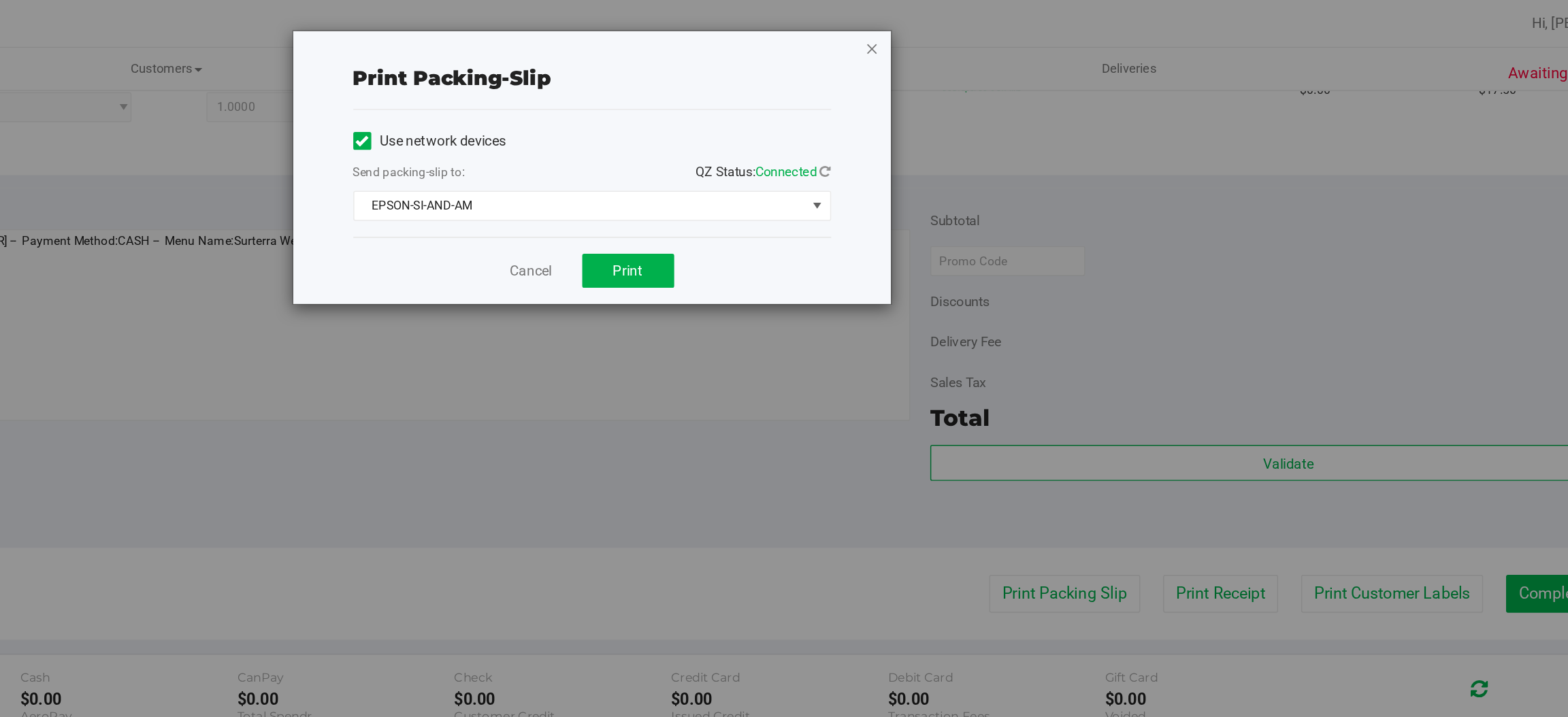
click at [1003, 31] on icon "button" at bounding box center [1004, 33] width 10 height 16
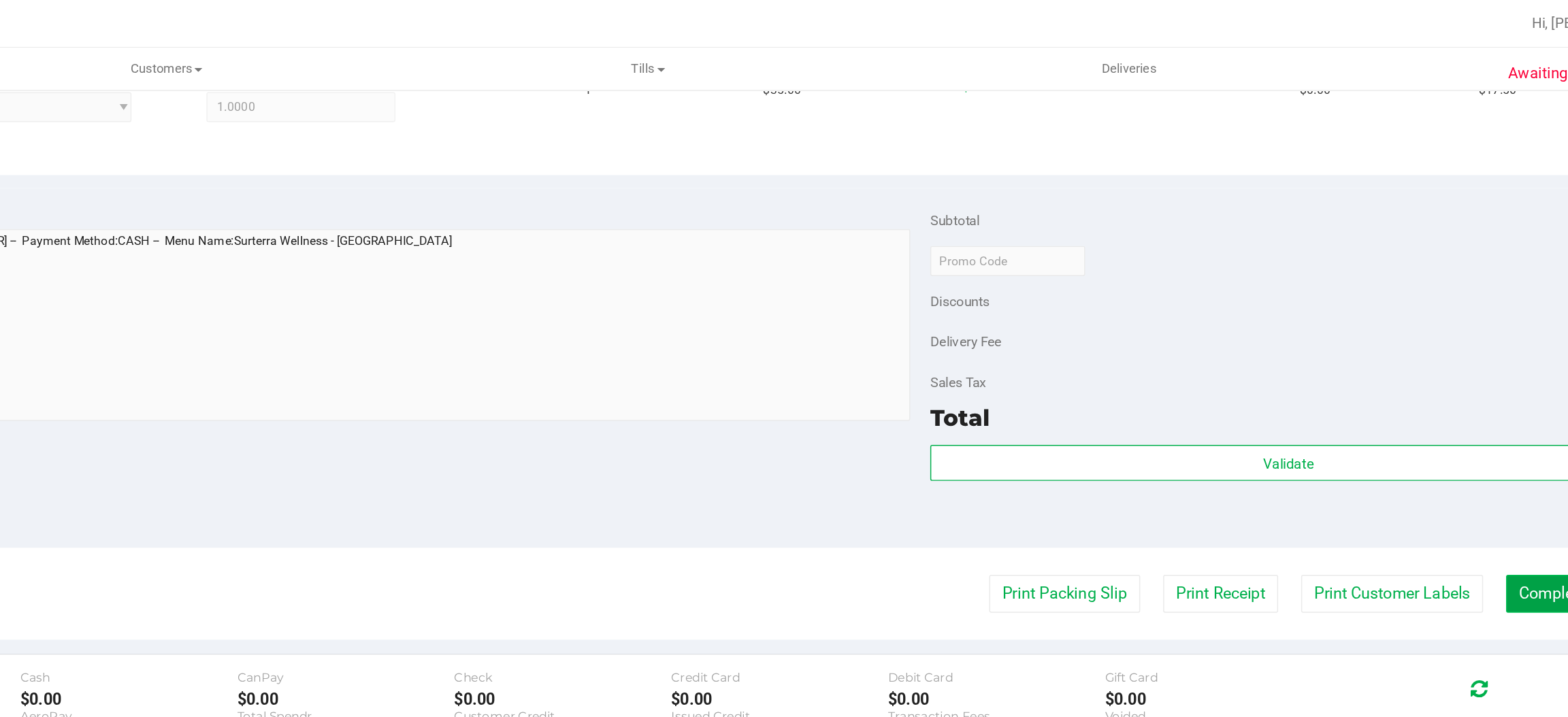
click at [1451, 393] on button "Complete Packing" at bounding box center [1488, 404] width 105 height 26
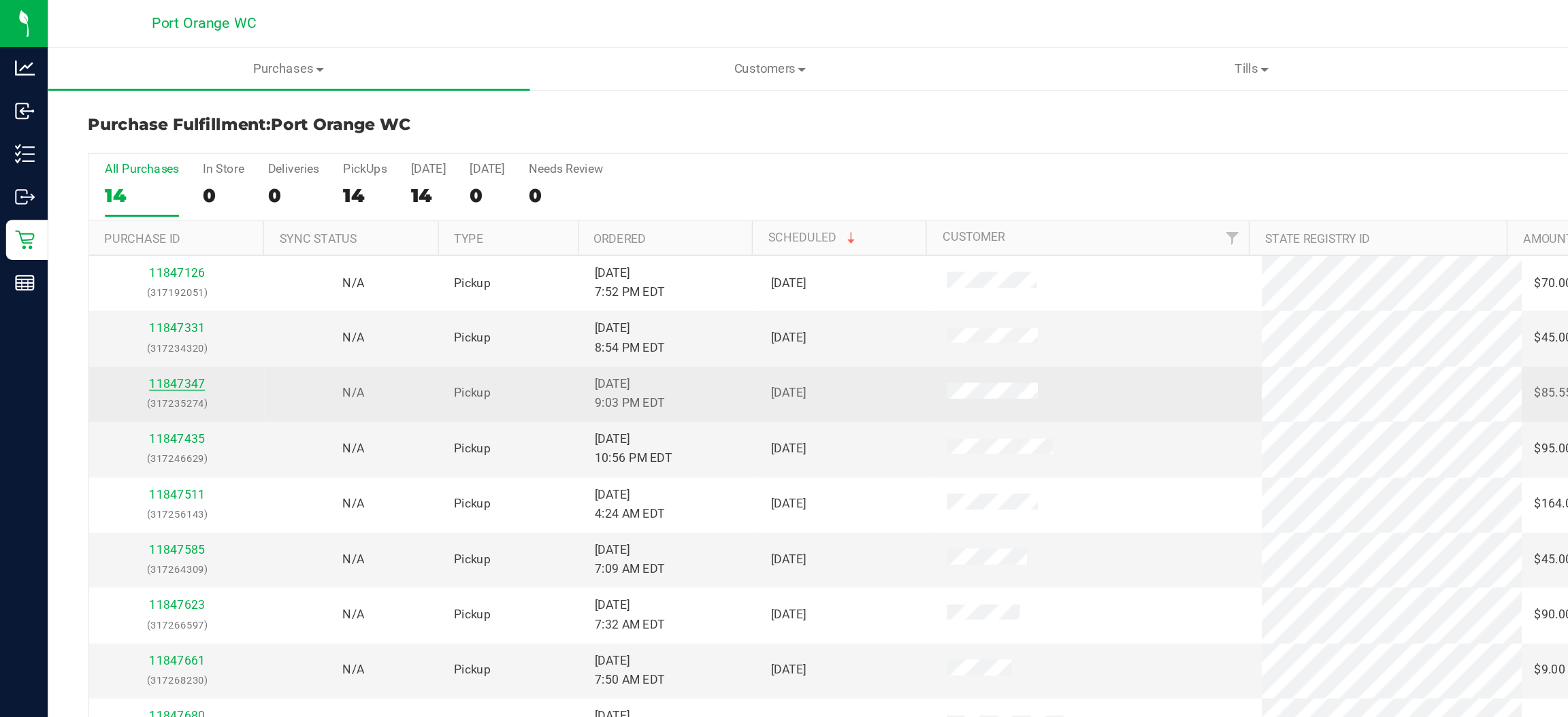
click at [124, 264] on link "11847347" at bounding box center [120, 261] width 38 height 10
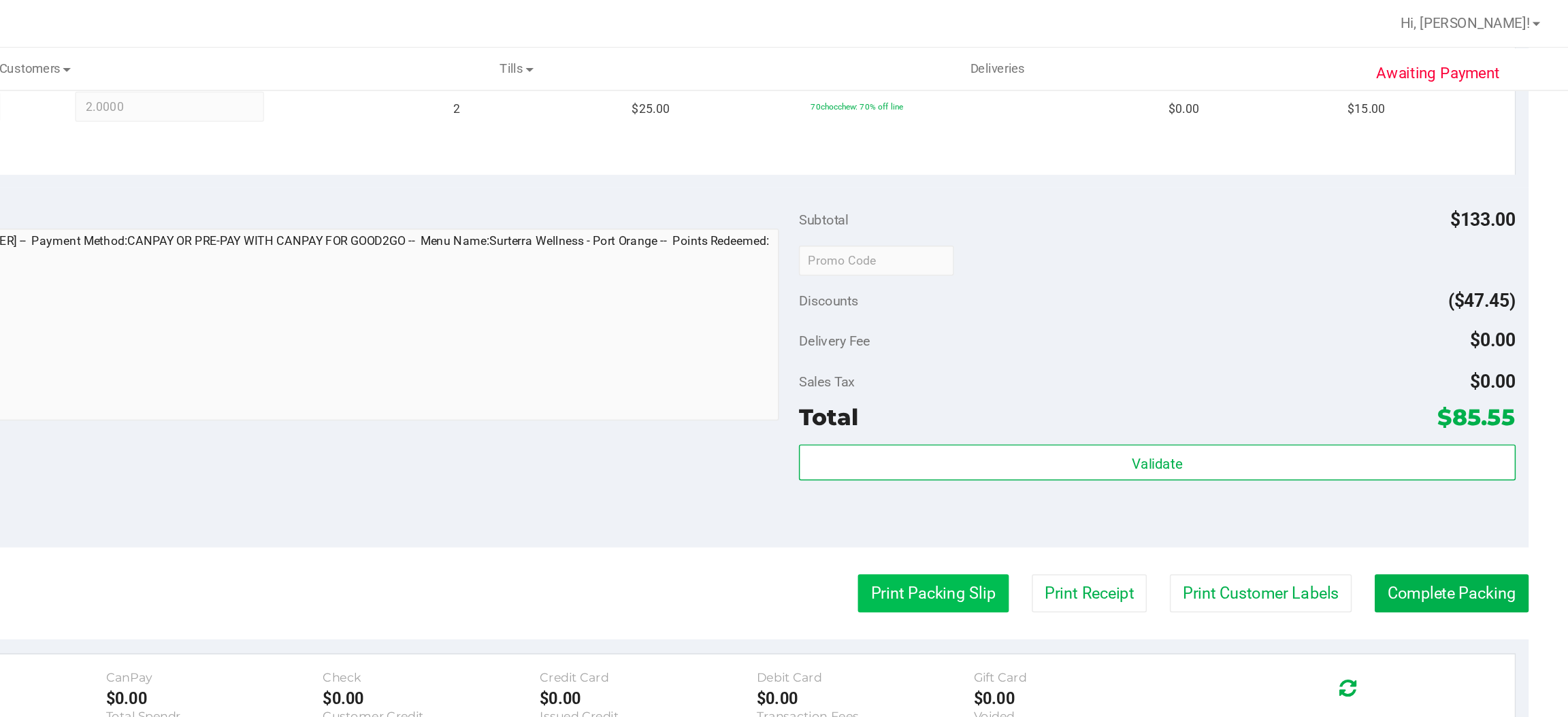
click at [1120, 398] on button "Print Packing Slip" at bounding box center [1135, 404] width 103 height 26
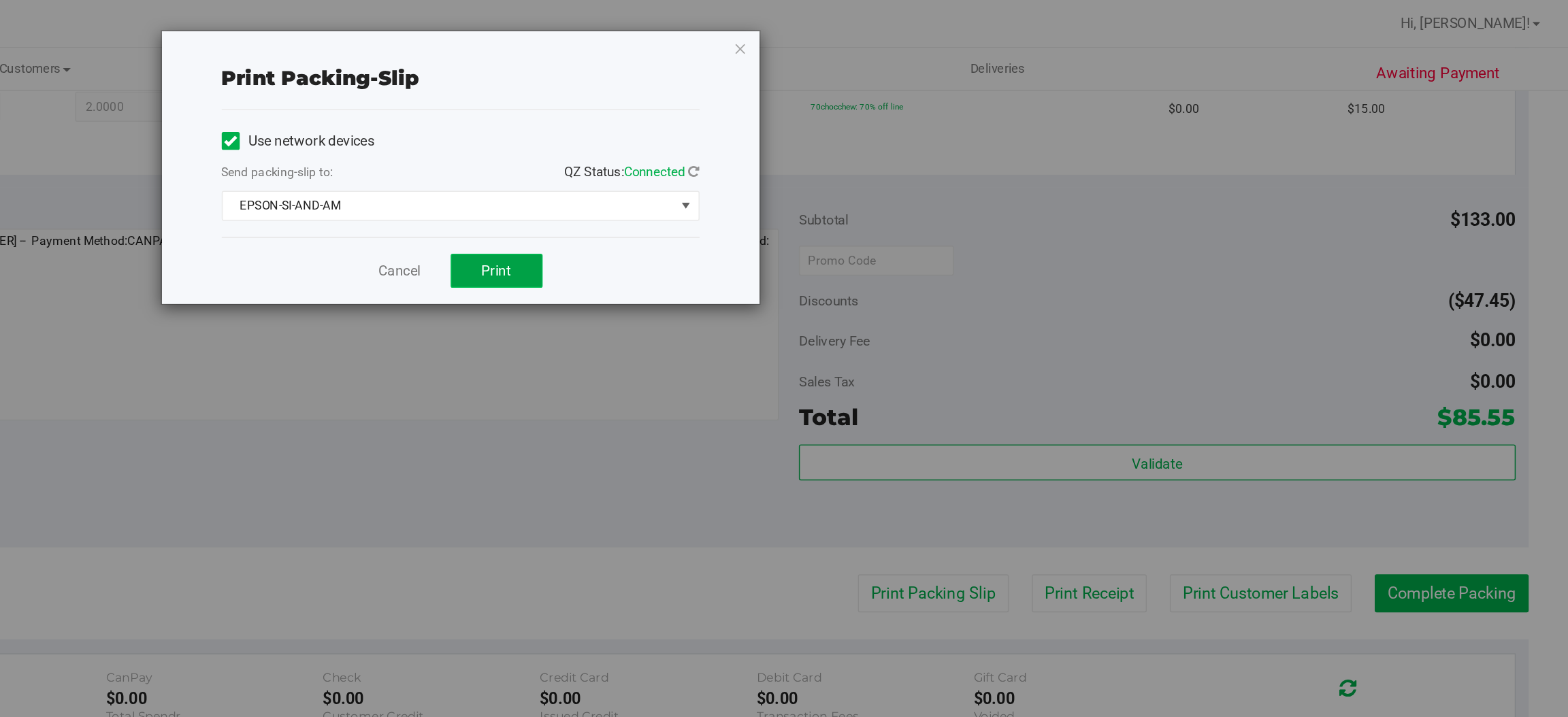
click at [844, 191] on button "Print" at bounding box center [839, 184] width 63 height 23
click at [1004, 31] on icon "button" at bounding box center [1004, 33] width 10 height 16
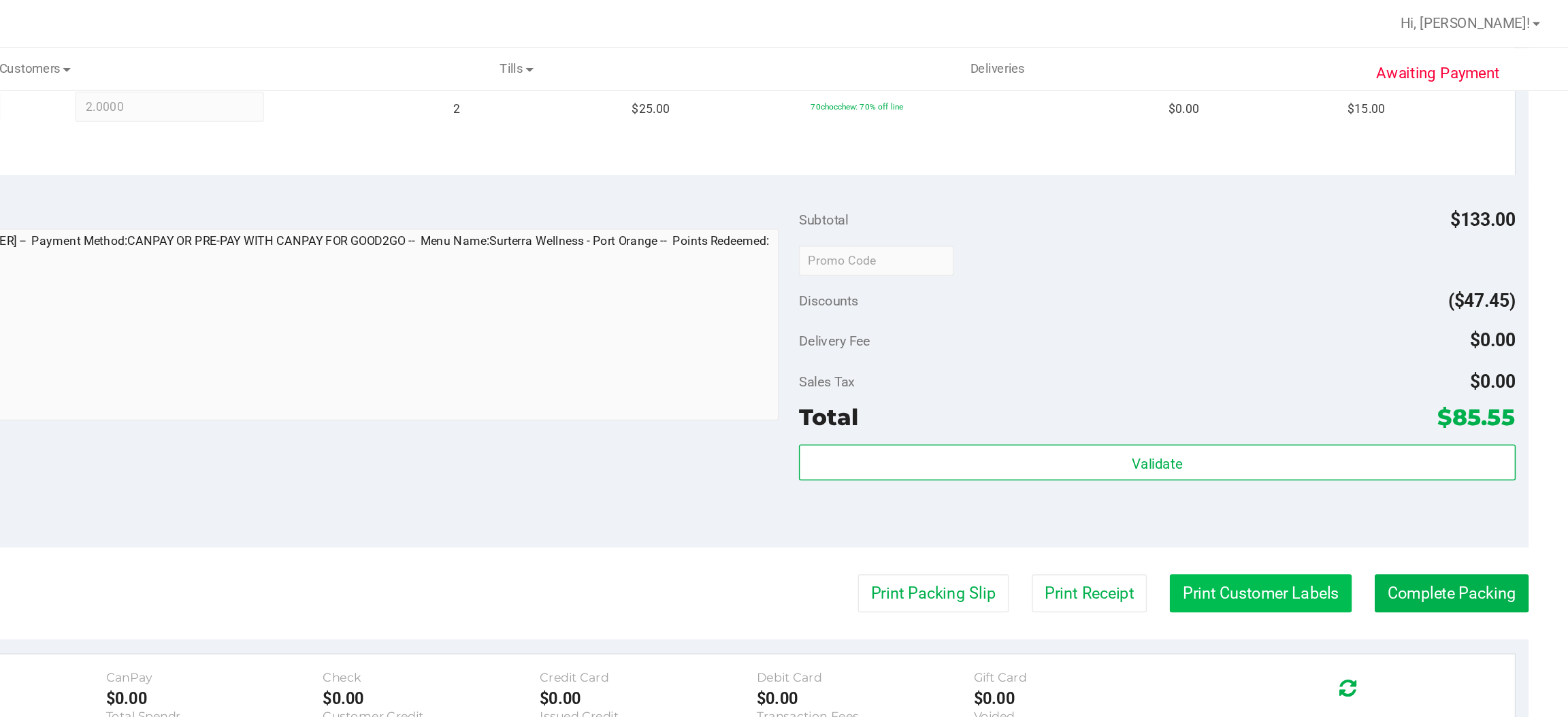
click at [1356, 401] on button "Print Customer Labels" at bounding box center [1358, 404] width 124 height 26
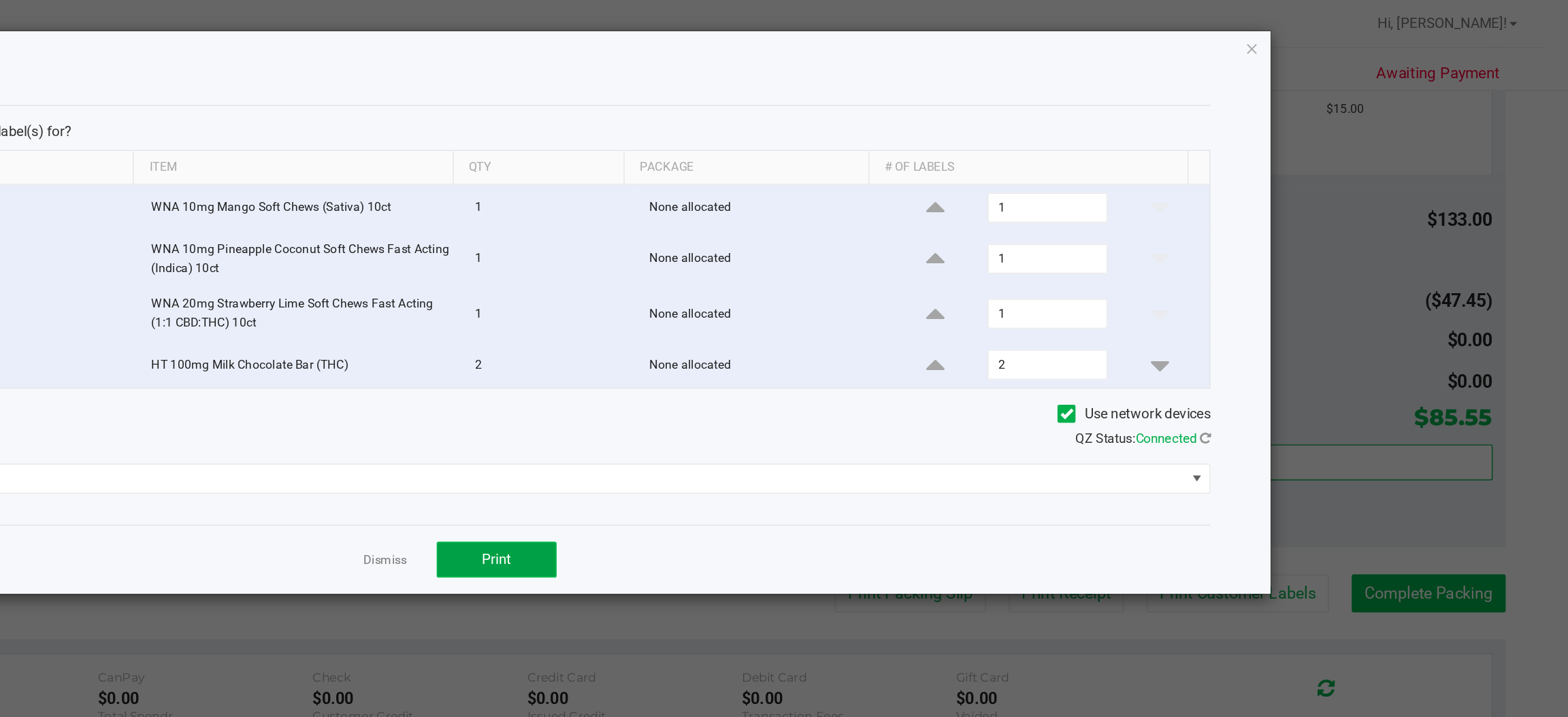
click at [847, 377] on span "Print" at bounding box center [838, 381] width 20 height 11
click at [1352, 32] on icon "button" at bounding box center [1353, 33] width 10 height 16
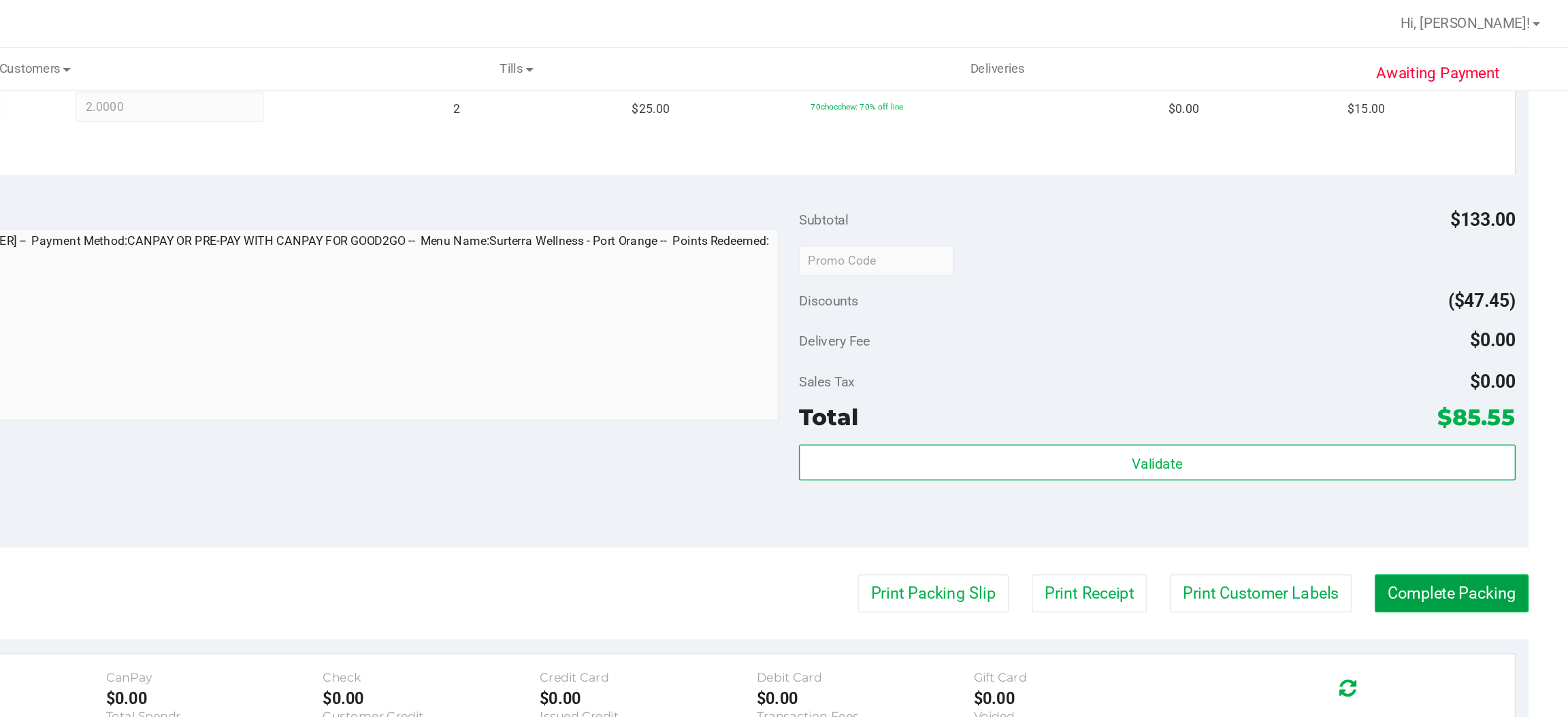
click at [1485, 402] on button "Complete Packing" at bounding box center [1488, 404] width 105 height 26
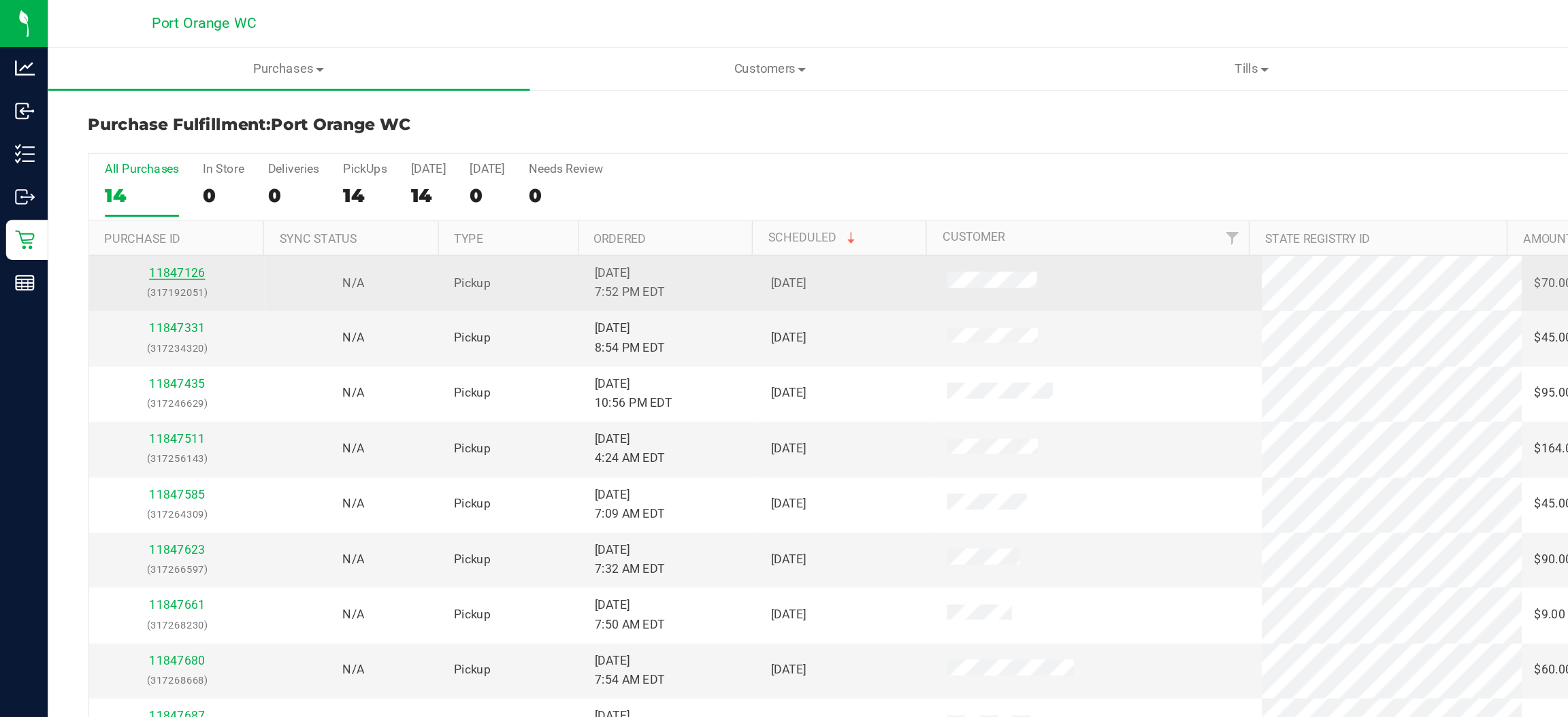
click at [125, 190] on link "11847126" at bounding box center [120, 186] width 38 height 10
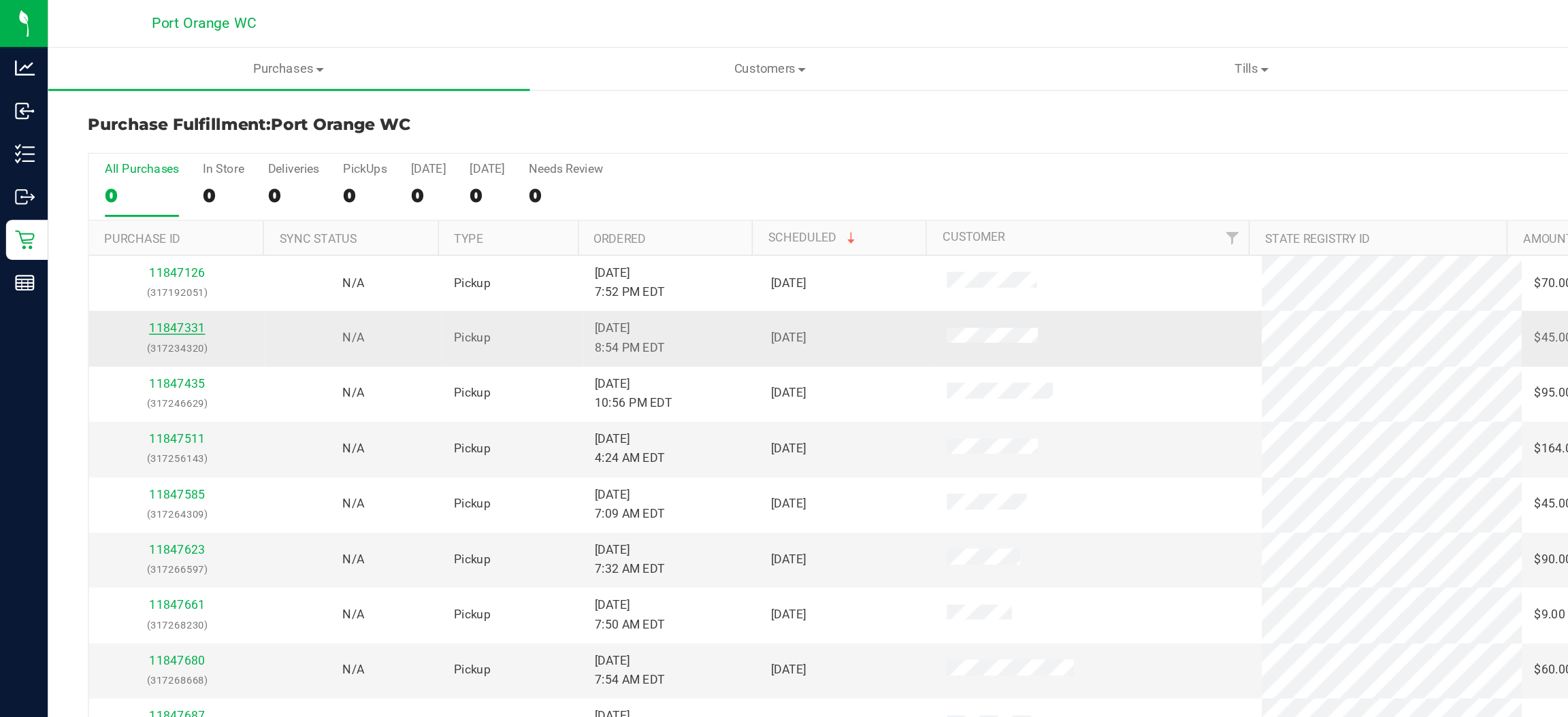
click at [116, 224] on link "11847331" at bounding box center [120, 224] width 38 height 10
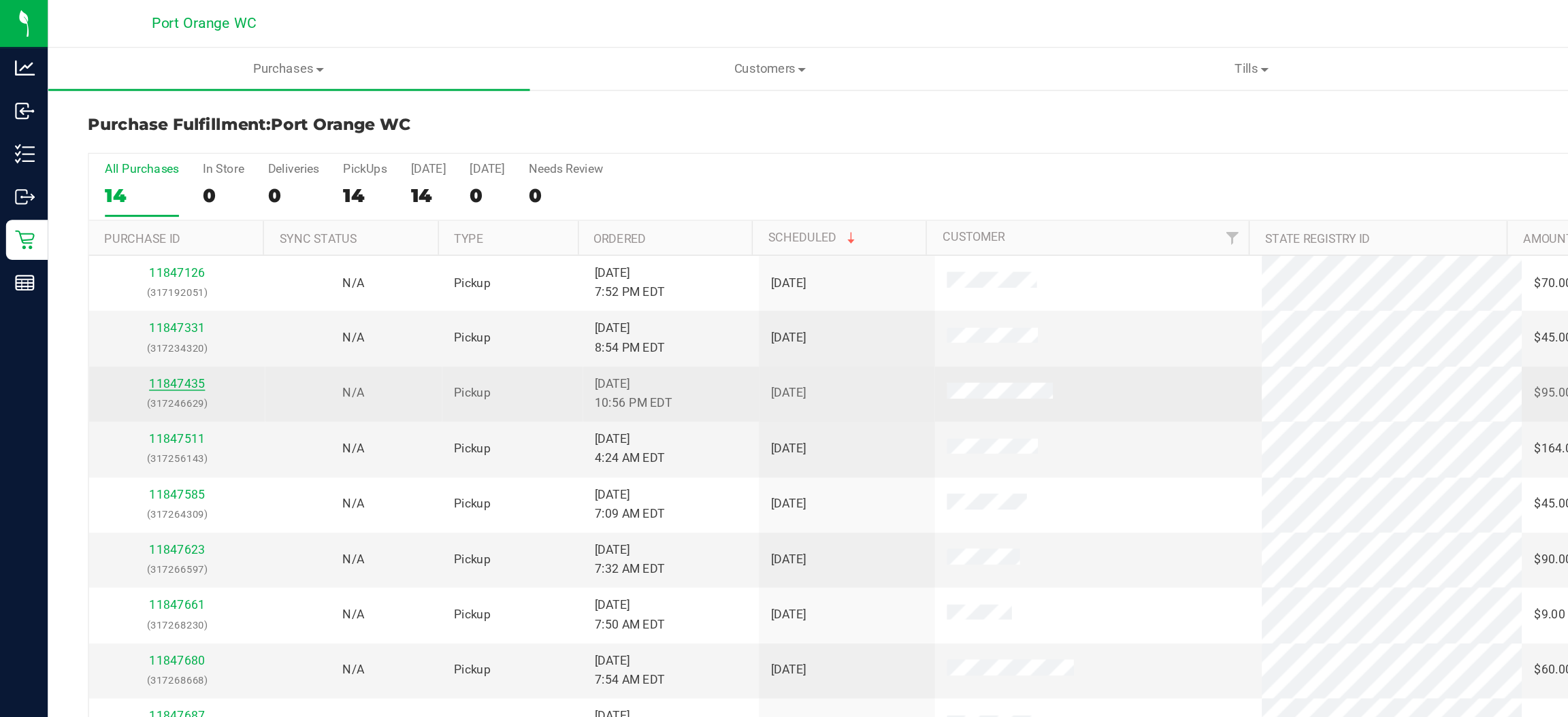
click at [126, 260] on link "11847435" at bounding box center [120, 261] width 38 height 10
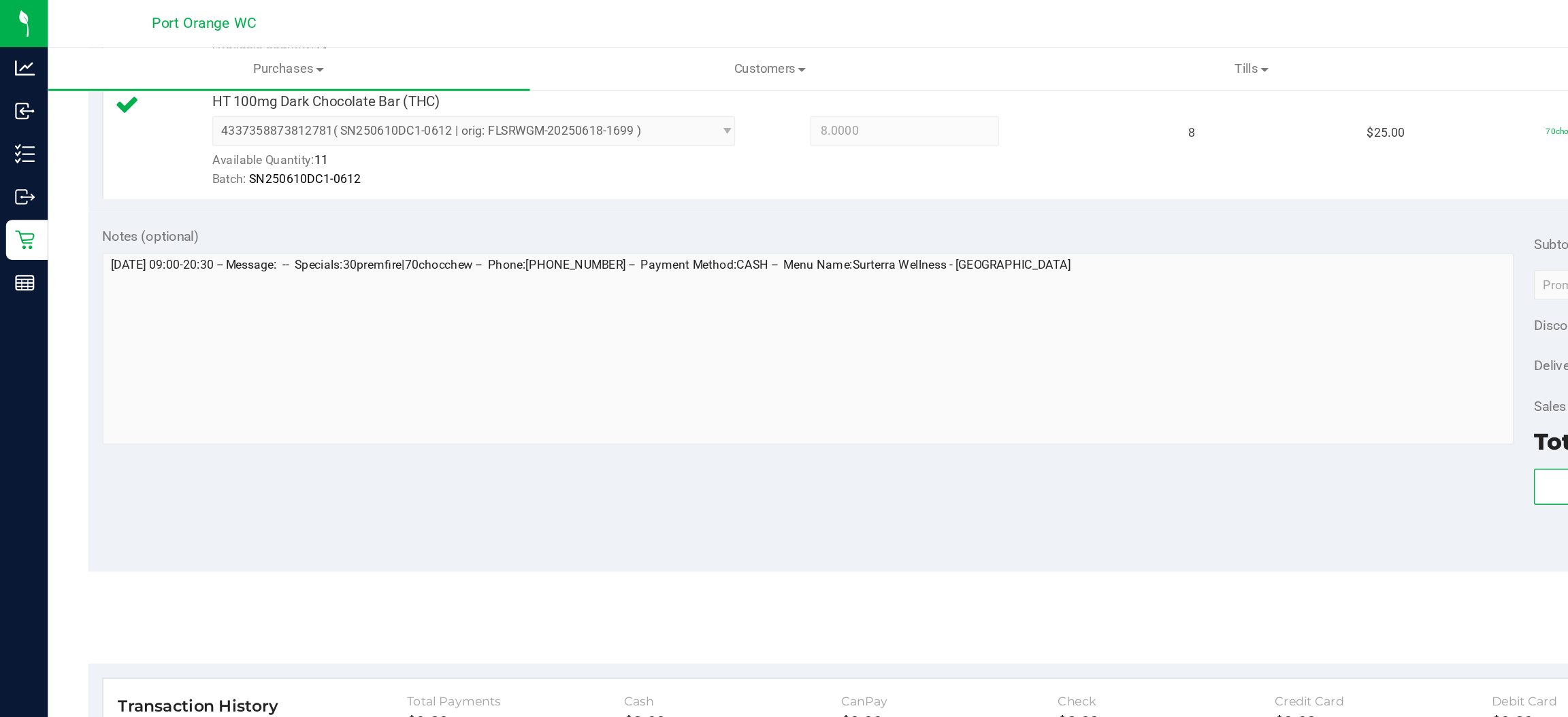
scroll to position [476, 0]
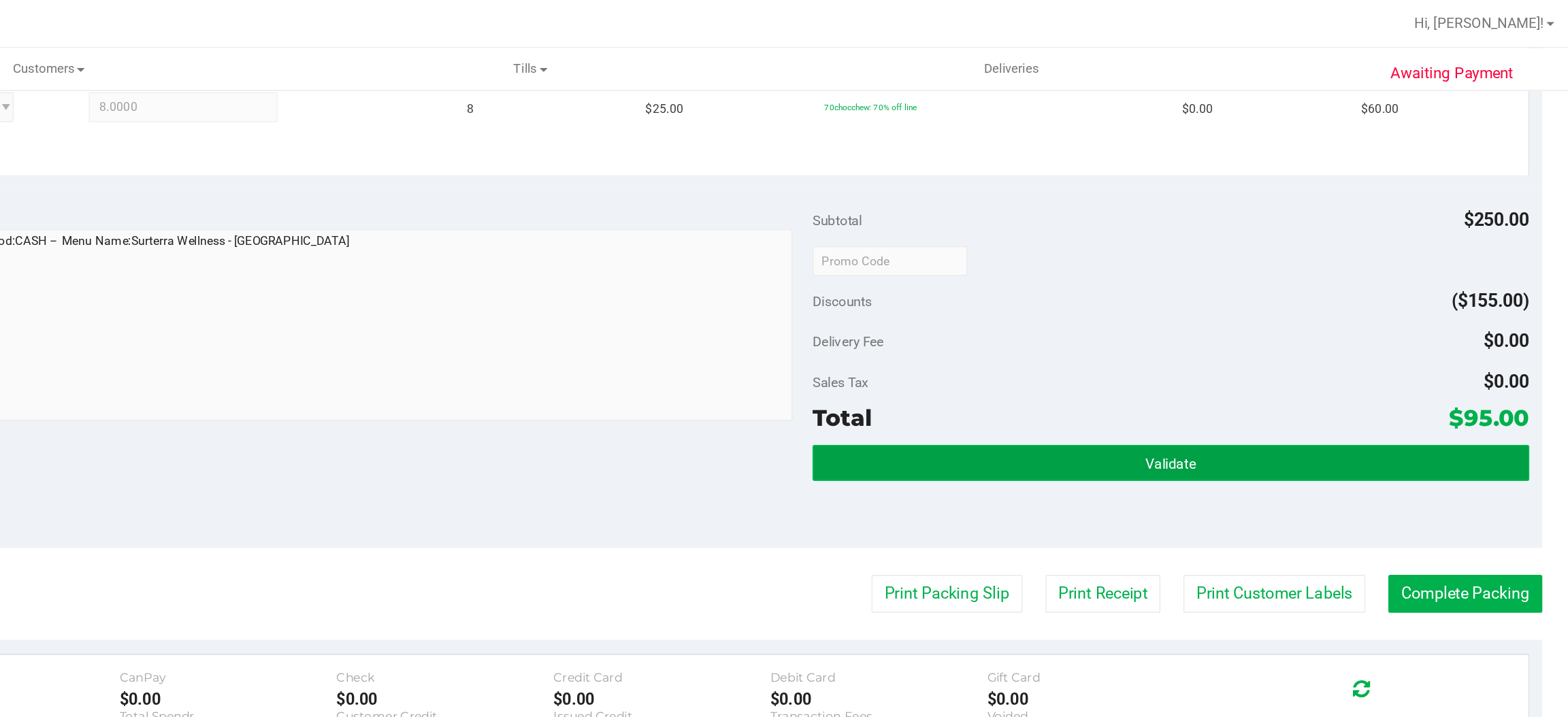
click at [1241, 313] on button "Validate" at bounding box center [1287, 315] width 487 height 25
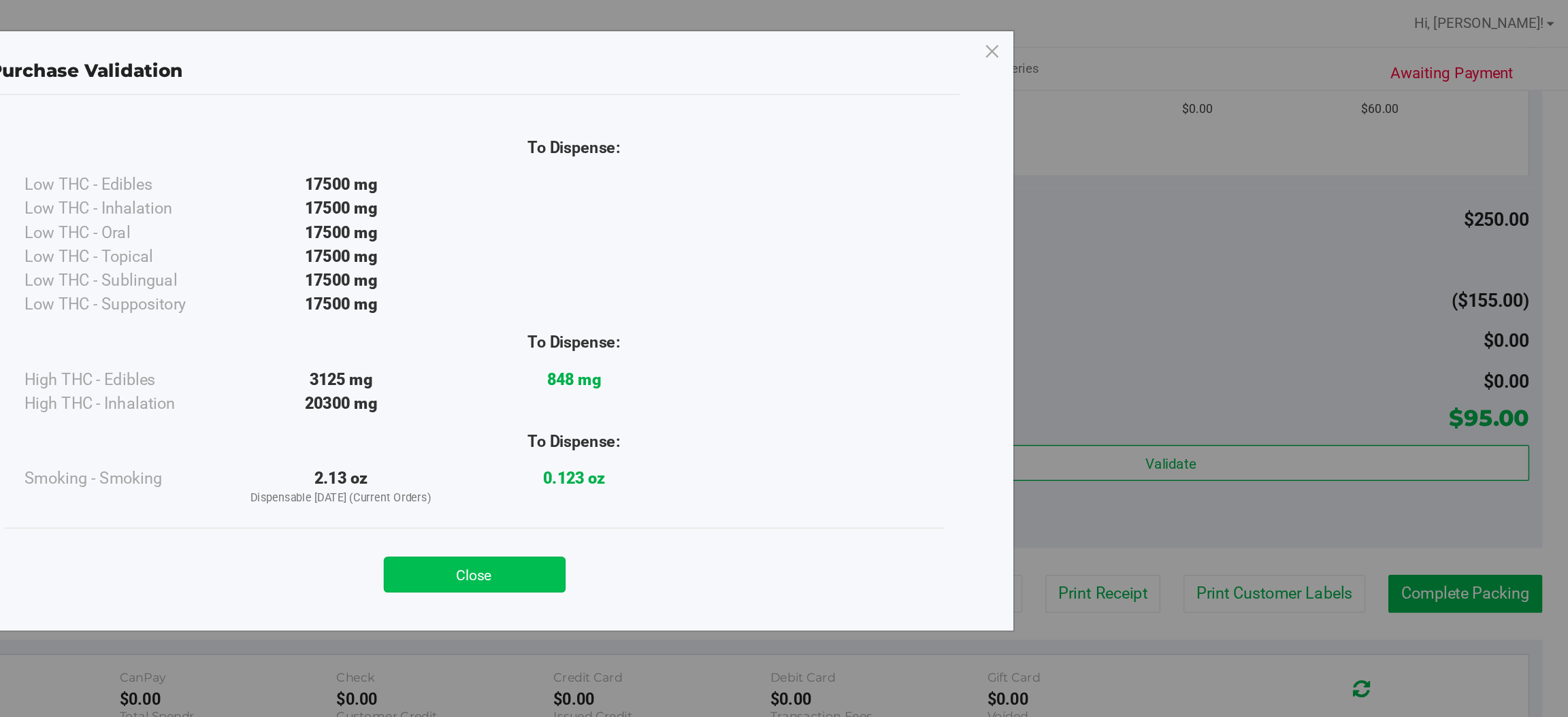
click at [823, 393] on button "Close" at bounding box center [814, 391] width 124 height 25
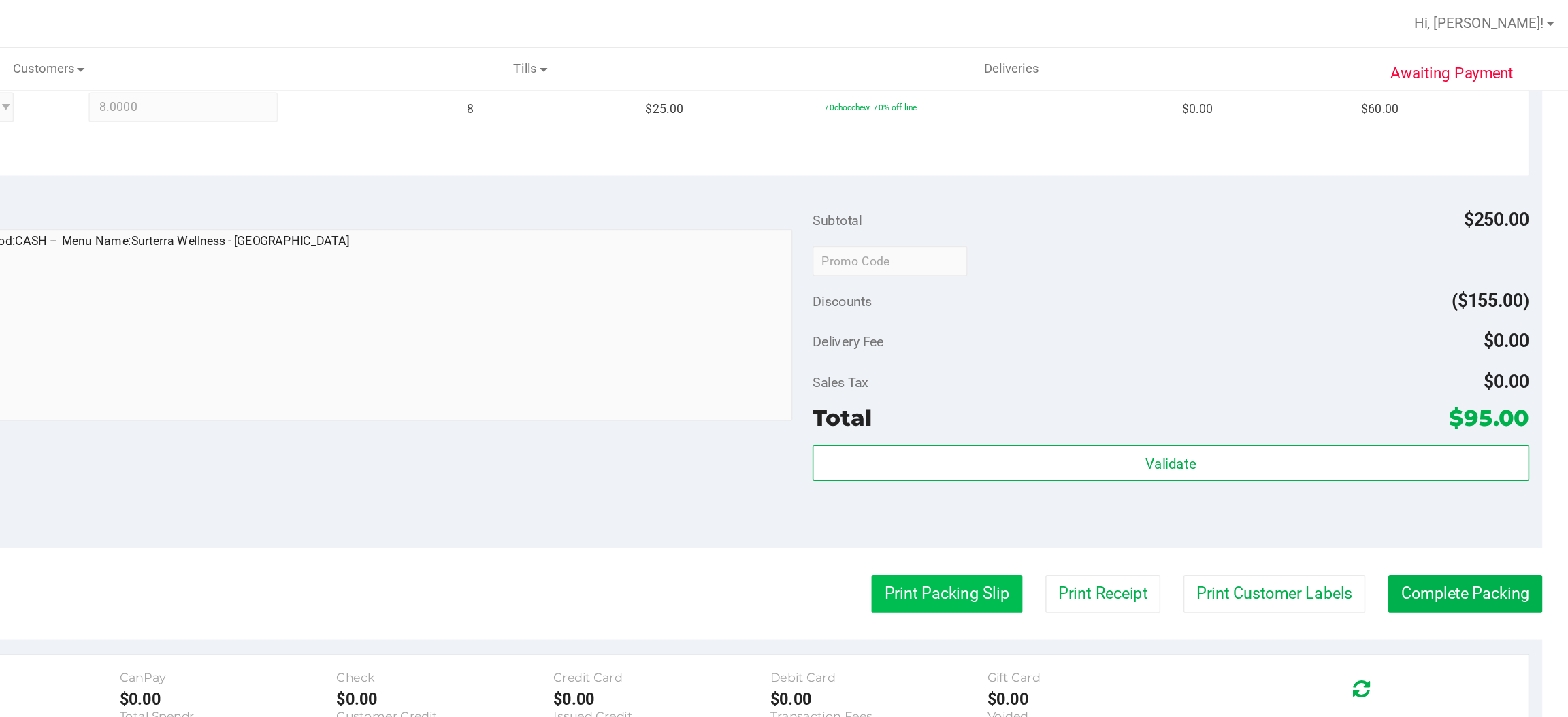
click at [1120, 403] on button "Print Packing Slip" at bounding box center [1135, 404] width 103 height 26
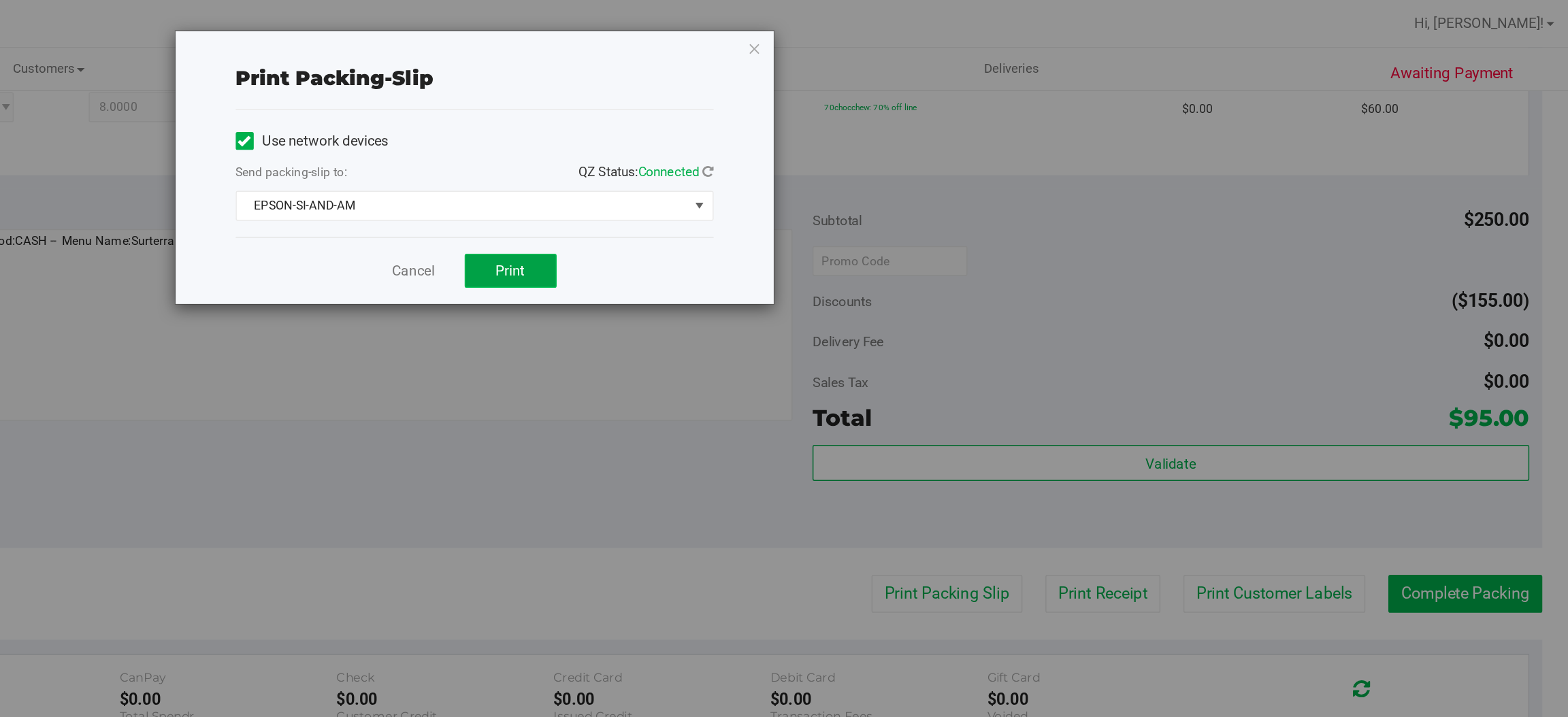
click at [847, 179] on span "Print" at bounding box center [838, 184] width 20 height 11
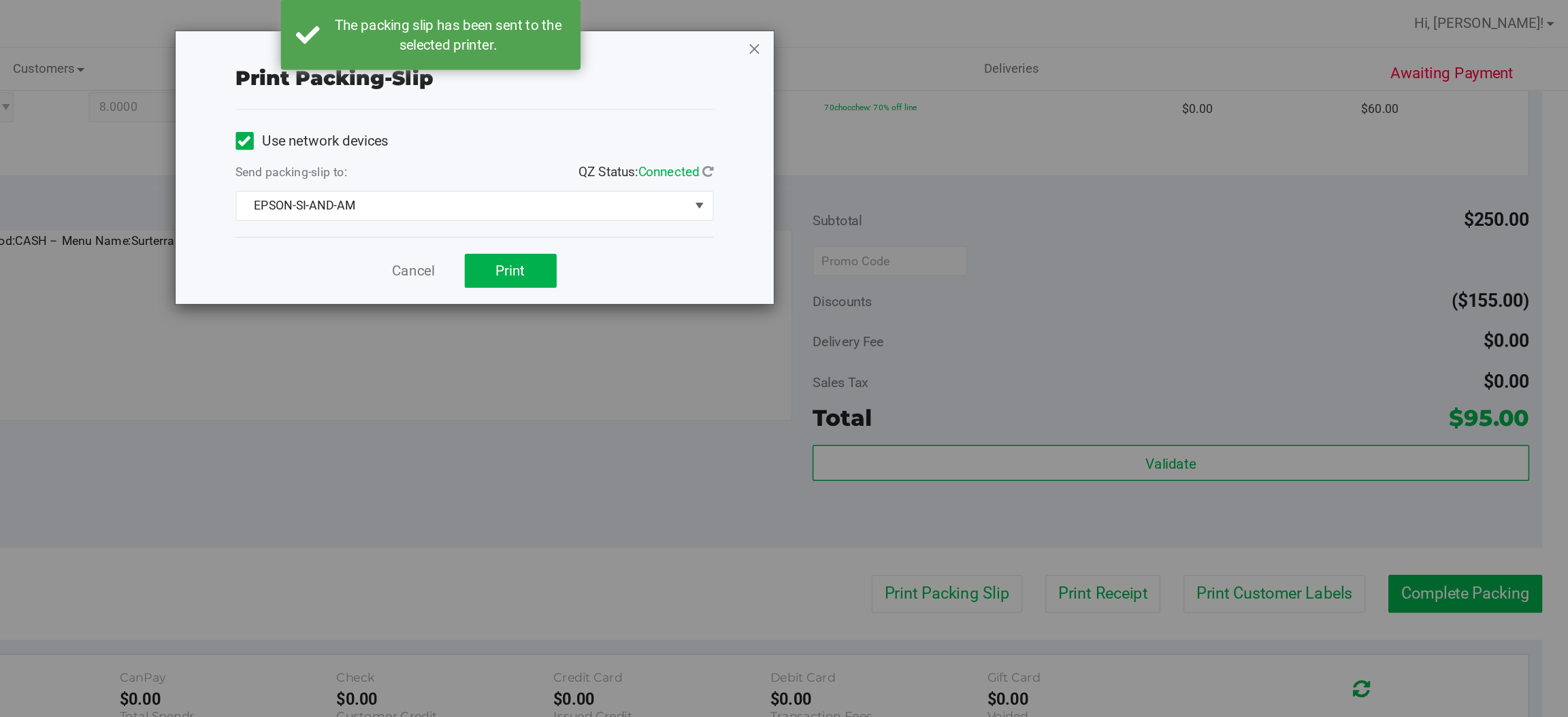
click at [1007, 36] on icon "button" at bounding box center [1004, 33] width 10 height 16
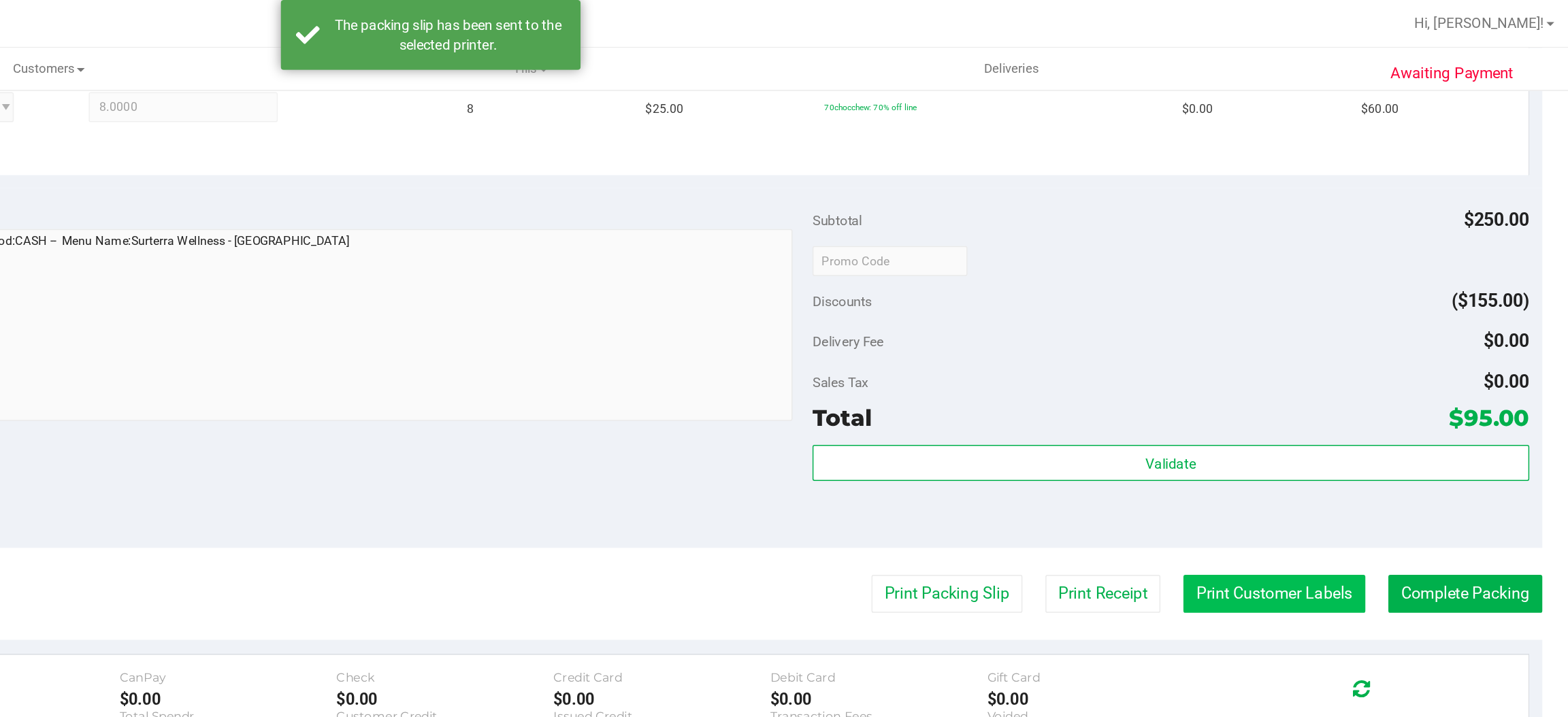
click at [1348, 399] on button "Print Customer Labels" at bounding box center [1358, 404] width 124 height 26
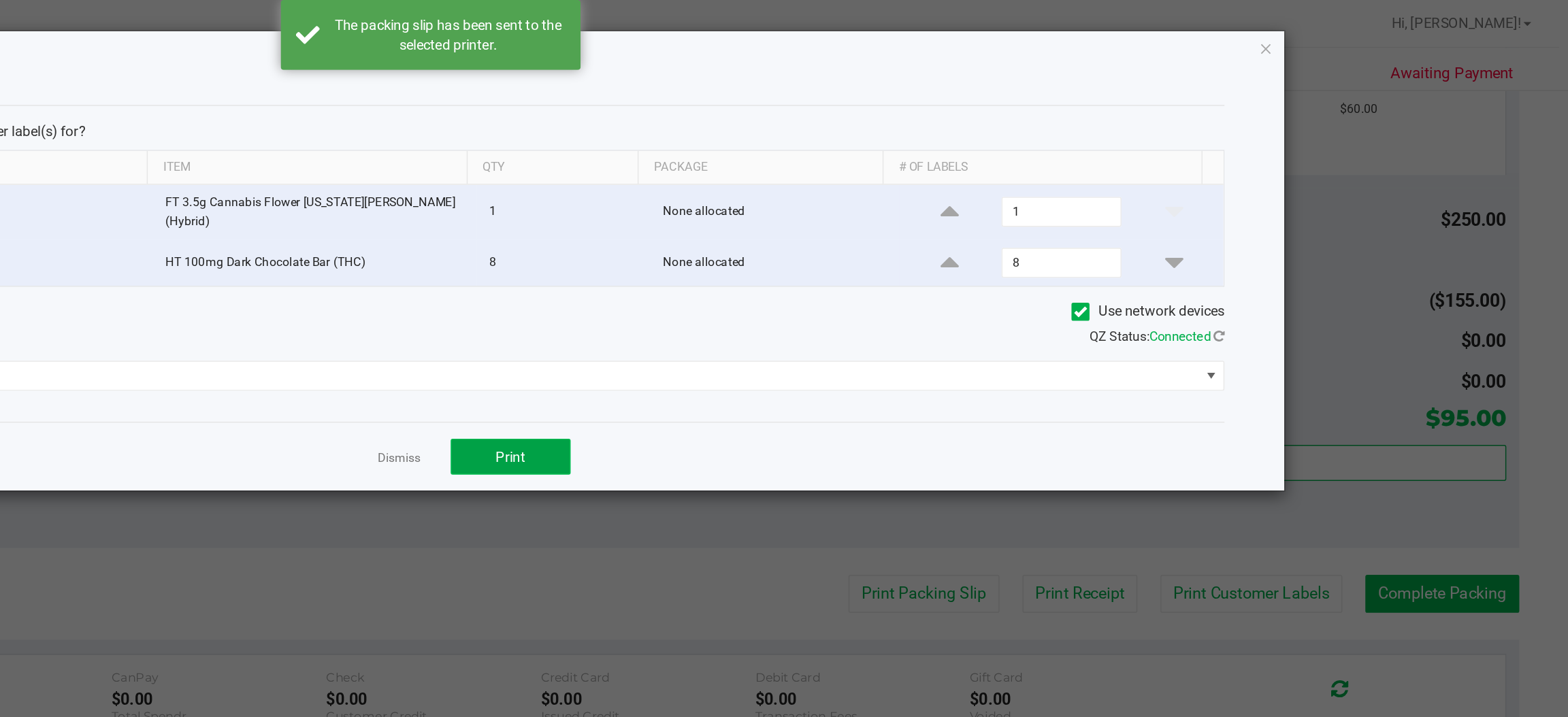
click at [851, 308] on button "Print" at bounding box center [839, 311] width 82 height 25
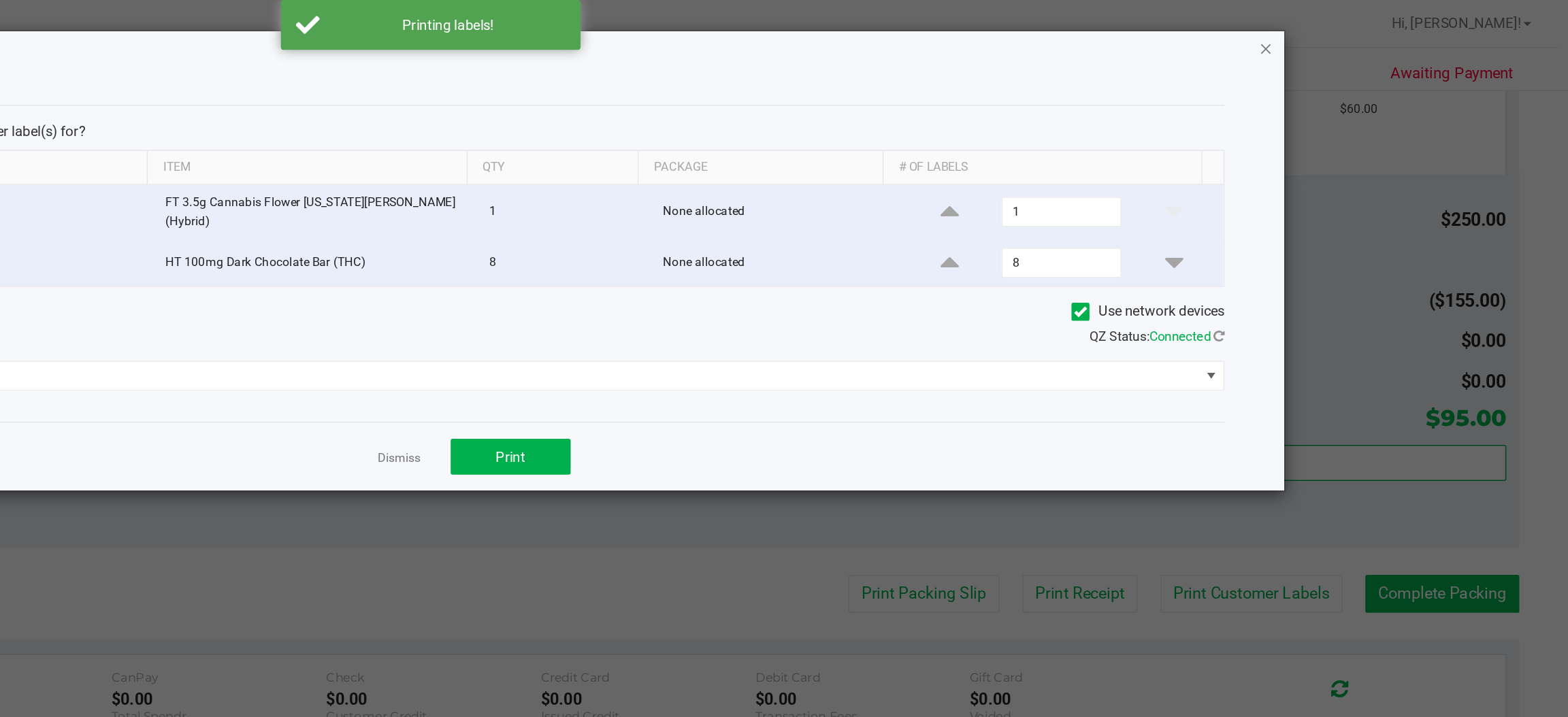
click at [1352, 31] on icon "button" at bounding box center [1353, 33] width 10 height 16
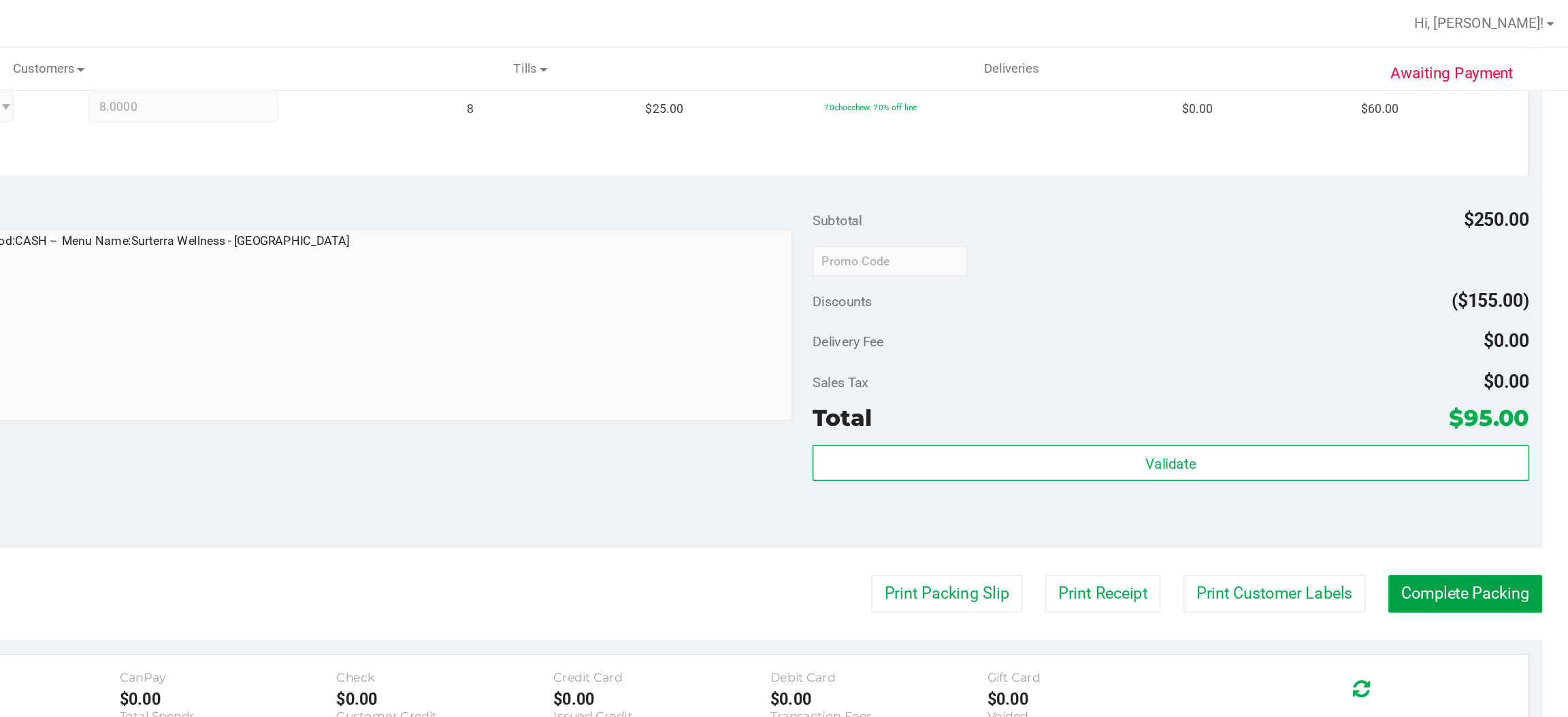
click at [1468, 412] on button "Complete Packing" at bounding box center [1488, 404] width 105 height 26
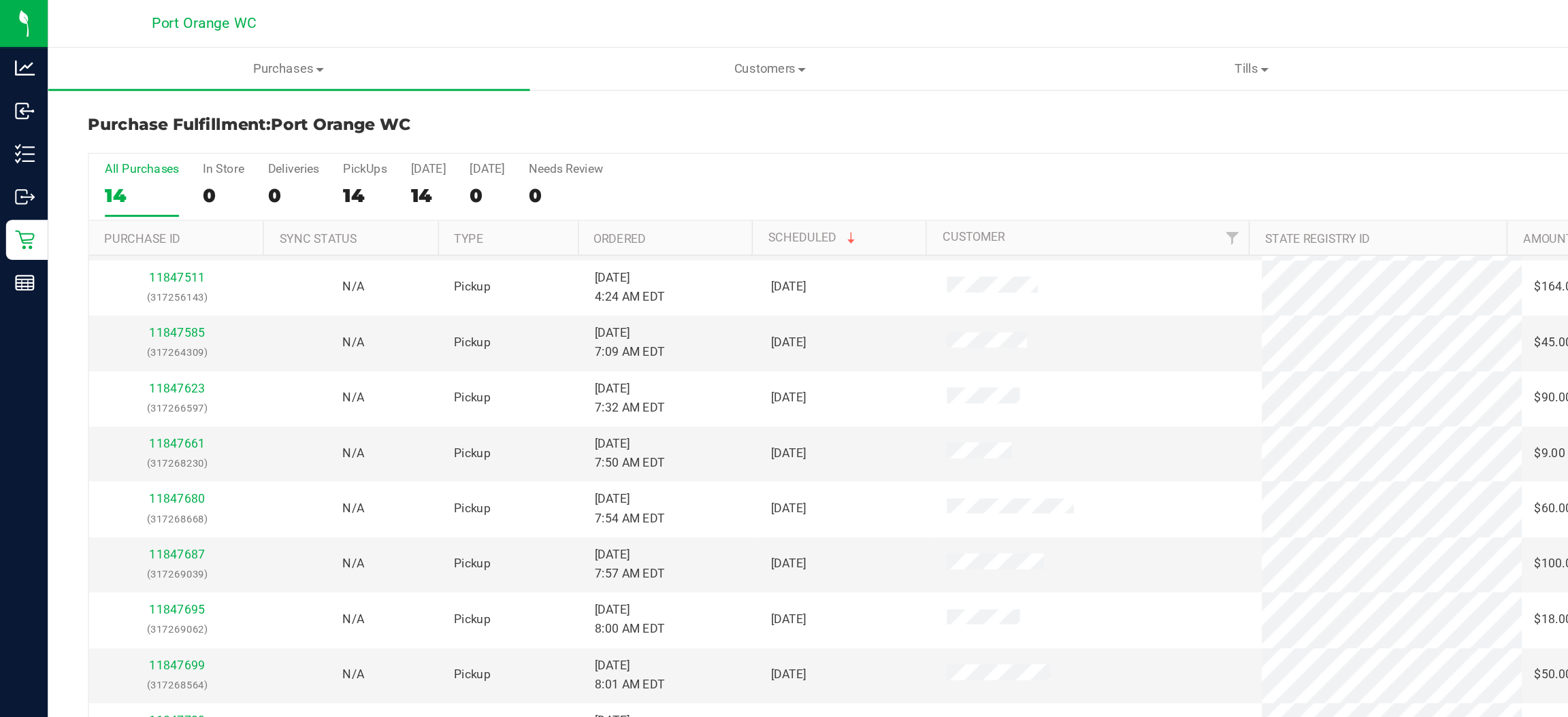
scroll to position [75, 0]
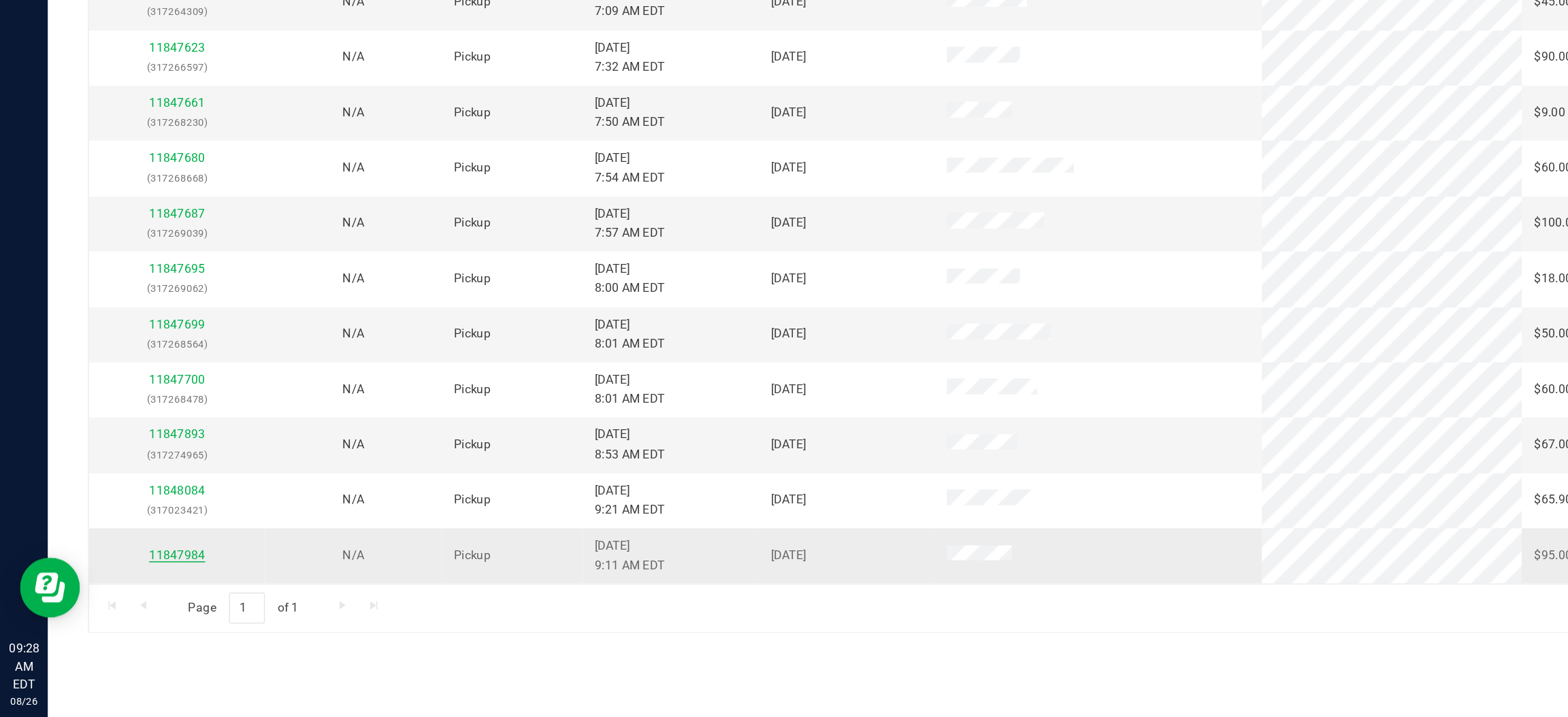
click at [112, 603] on link "11847984" at bounding box center [120, 606] width 38 height 10
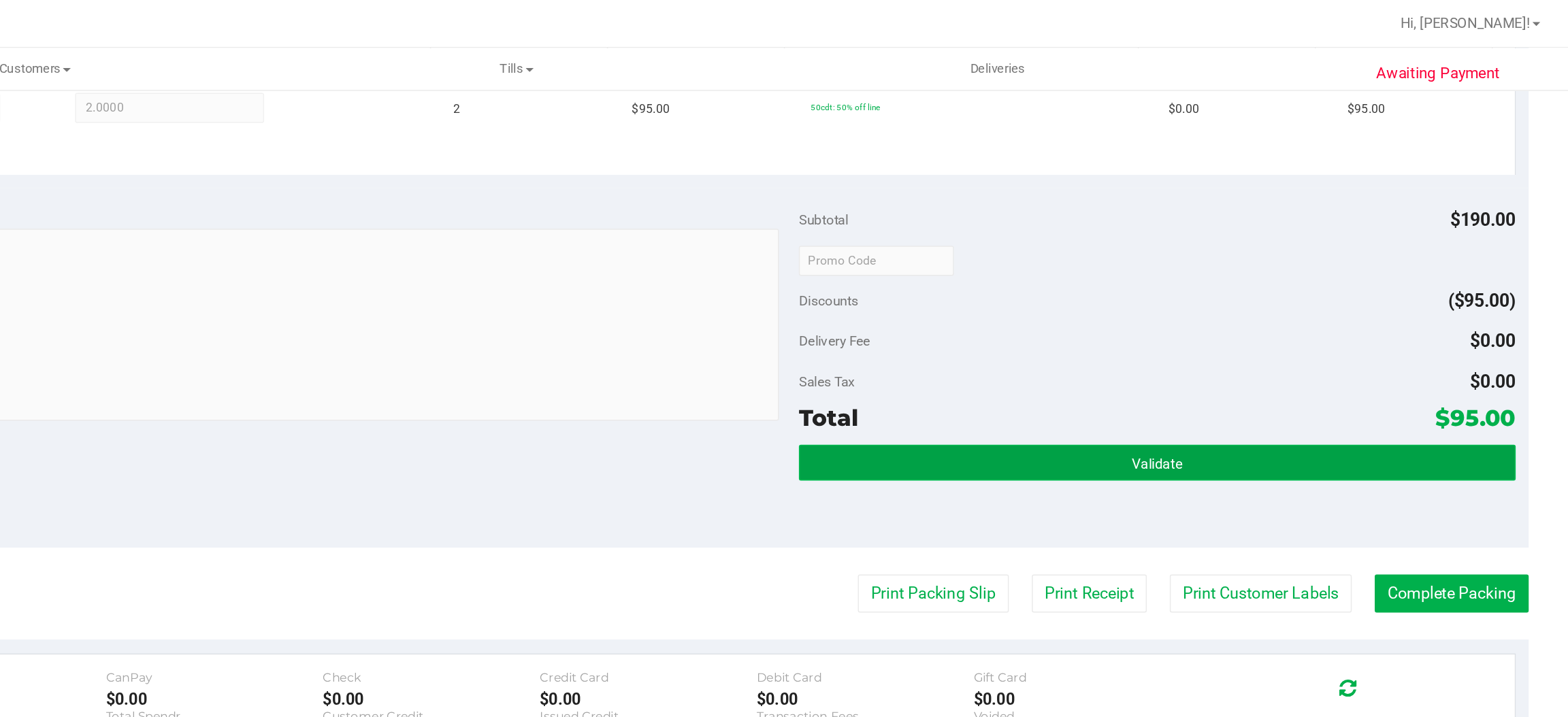
click at [1232, 317] on button "Validate" at bounding box center [1287, 315] width 487 height 25
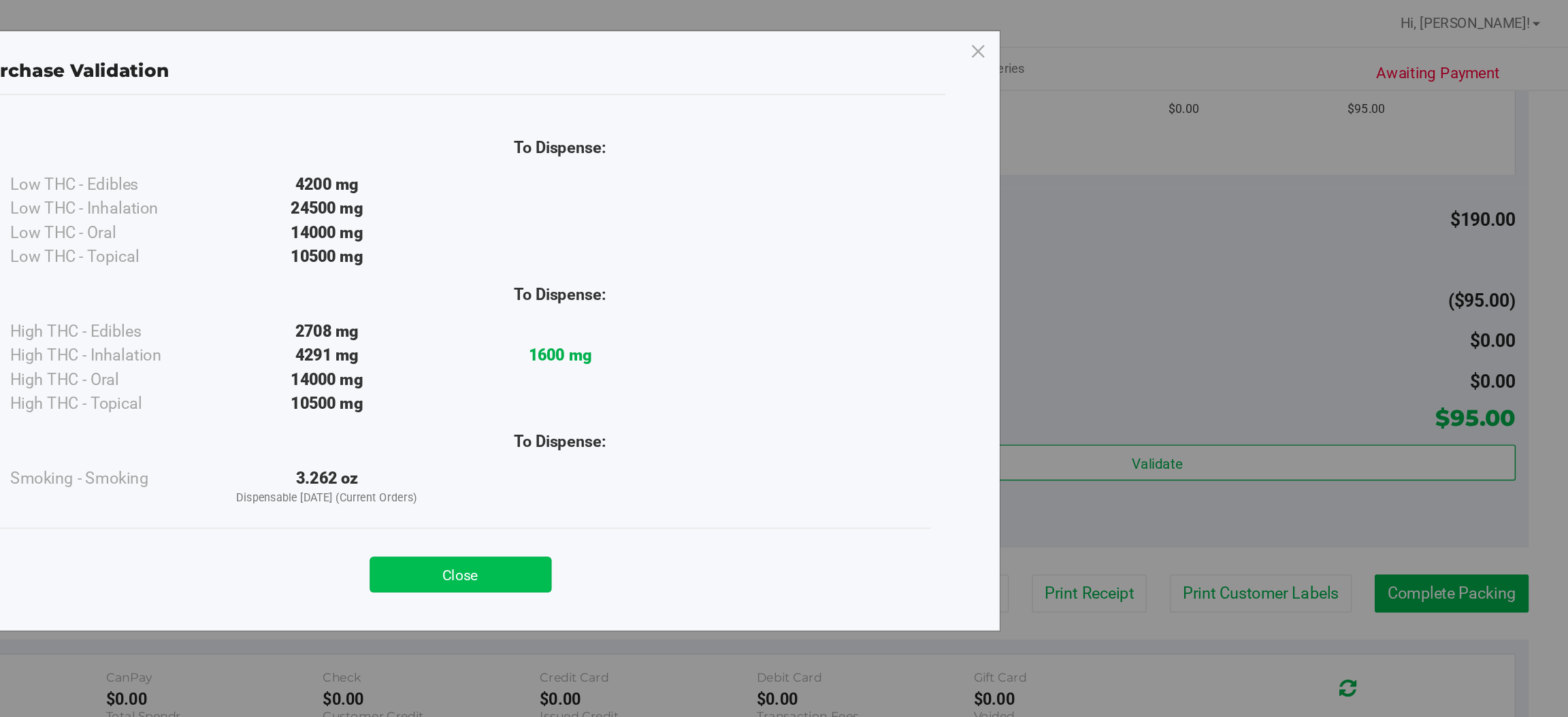
click at [831, 389] on button "Close" at bounding box center [814, 391] width 124 height 25
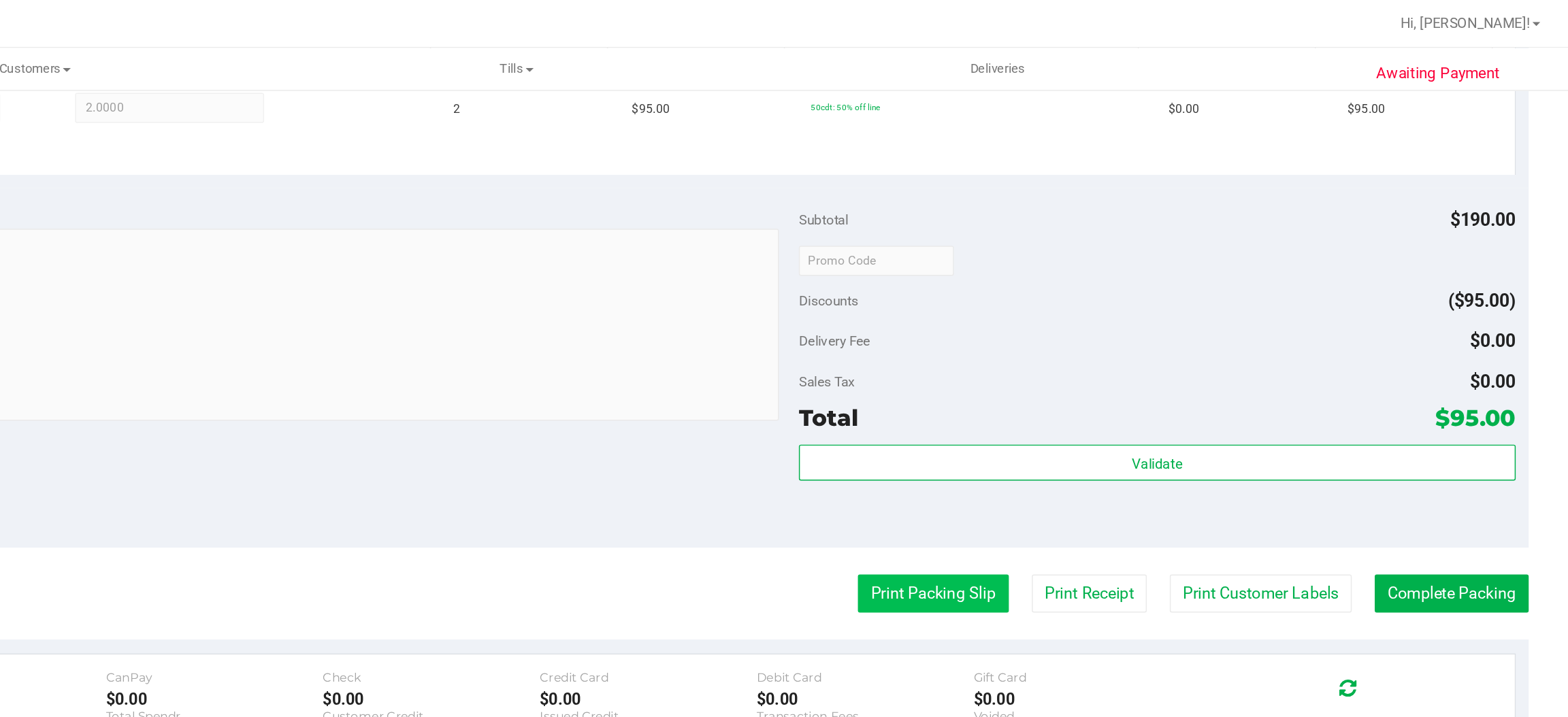
click at [1116, 403] on button "Print Packing Slip" at bounding box center [1135, 404] width 103 height 26
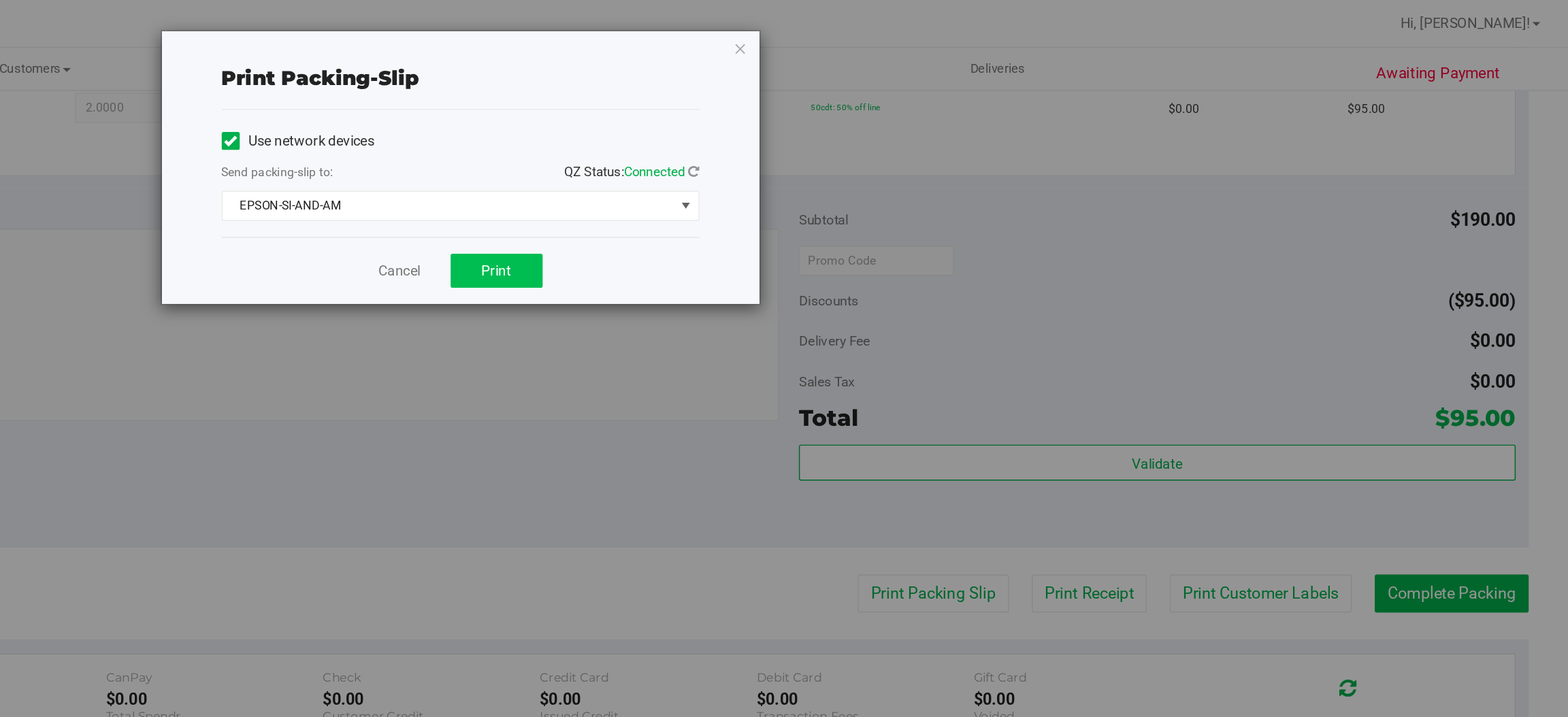
click at [847, 187] on span "Print" at bounding box center [838, 184] width 20 height 11
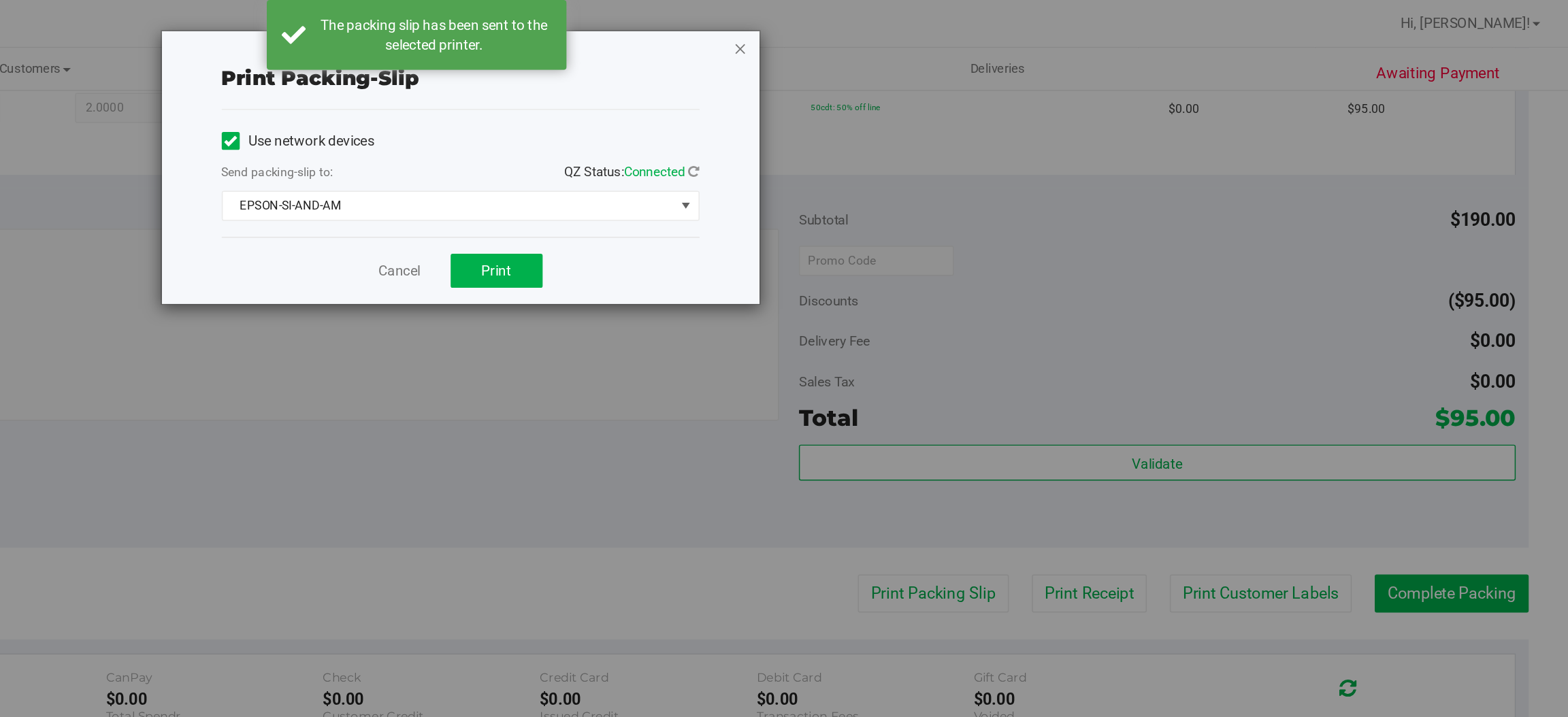
click at [1003, 34] on icon "button" at bounding box center [1004, 33] width 10 height 16
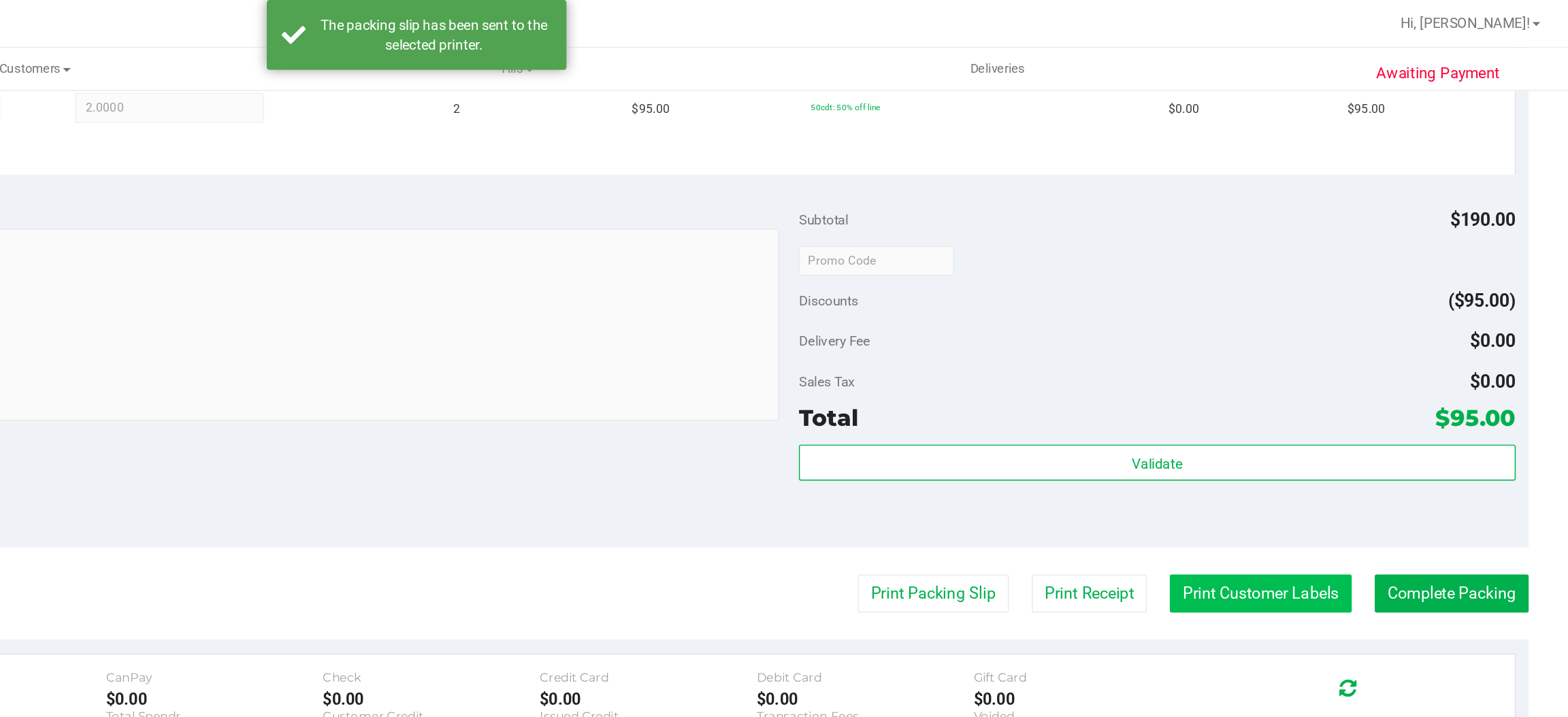
click at [1356, 402] on button "Print Customer Labels" at bounding box center [1358, 404] width 124 height 26
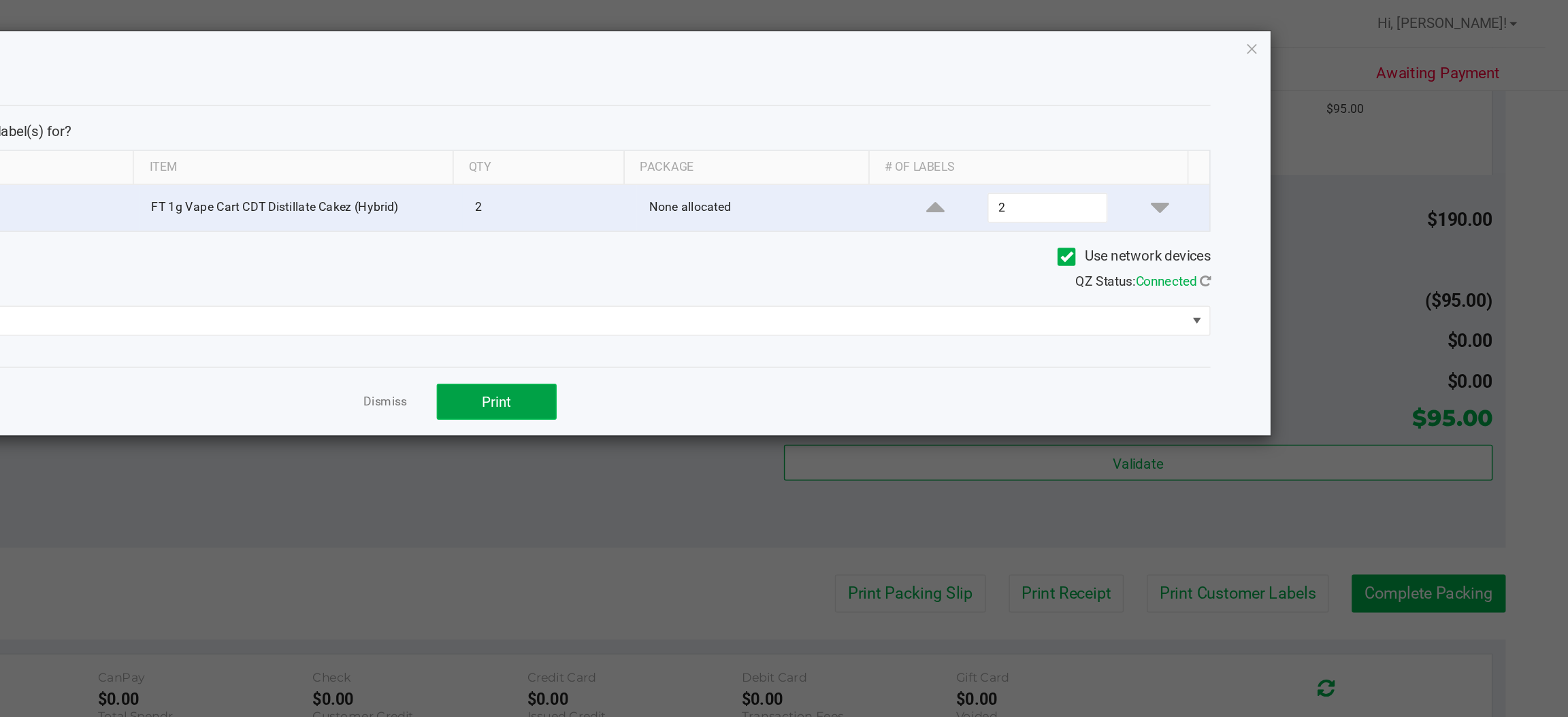
click at [839, 272] on span "Print" at bounding box center [838, 273] width 20 height 11
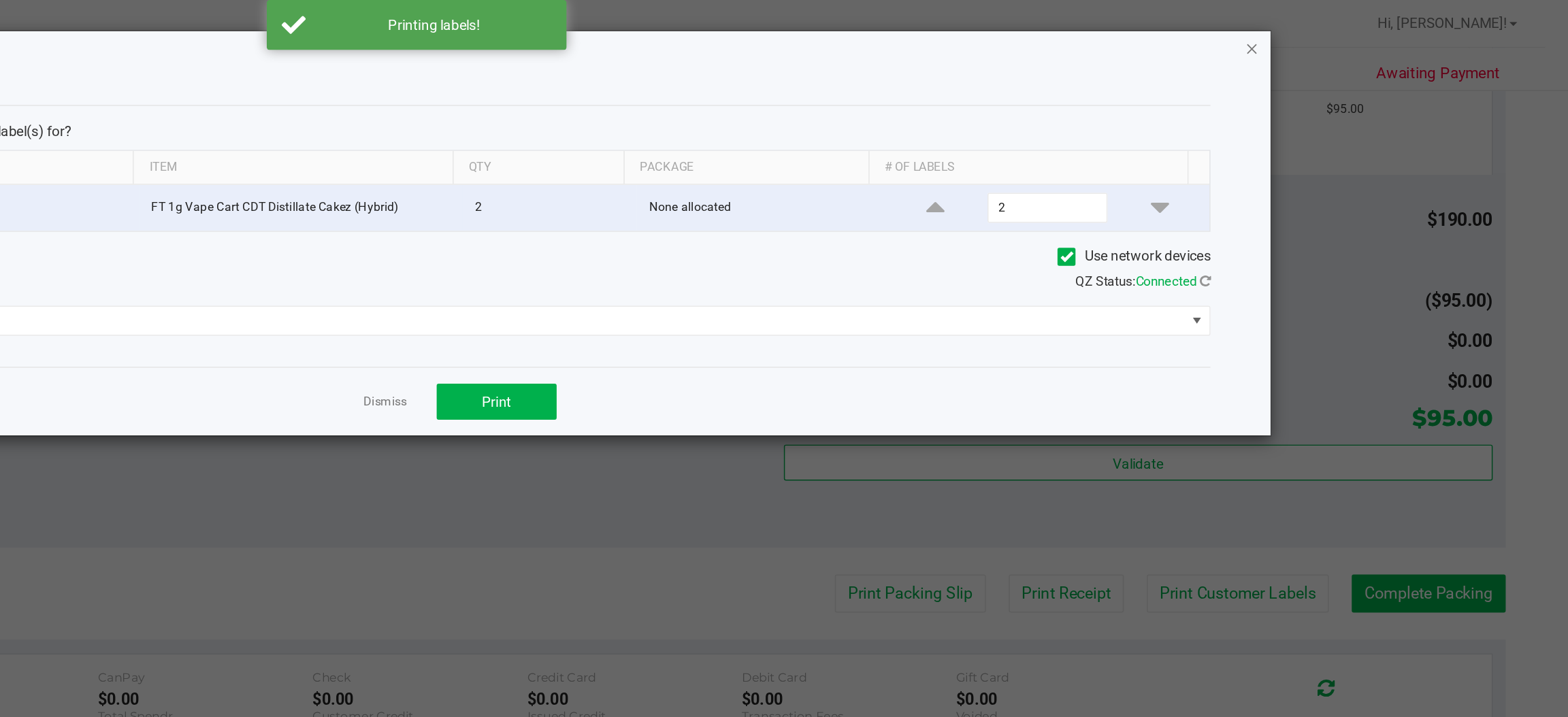
click at [1352, 34] on icon "button" at bounding box center [1353, 33] width 10 height 16
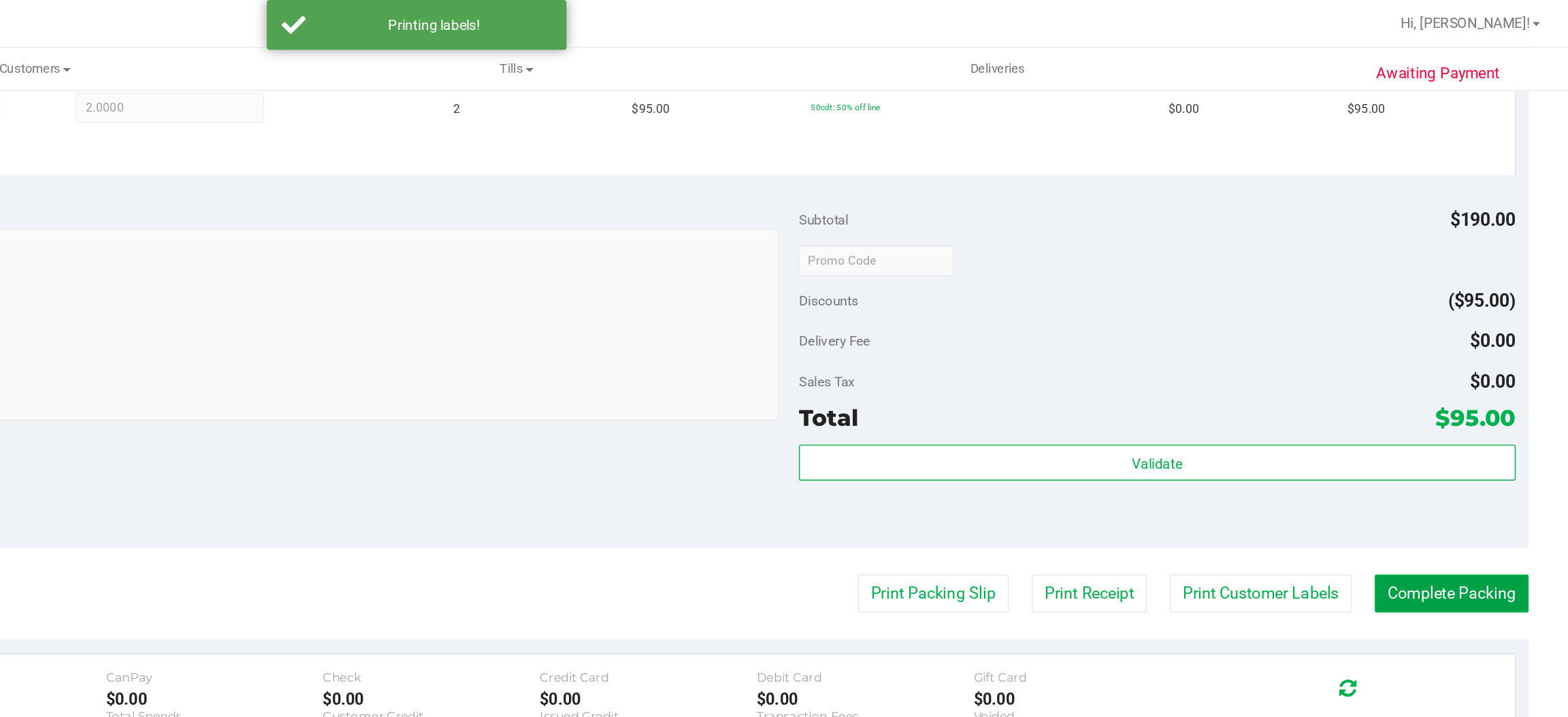
click at [1471, 403] on button "Complete Packing" at bounding box center [1488, 404] width 105 height 26
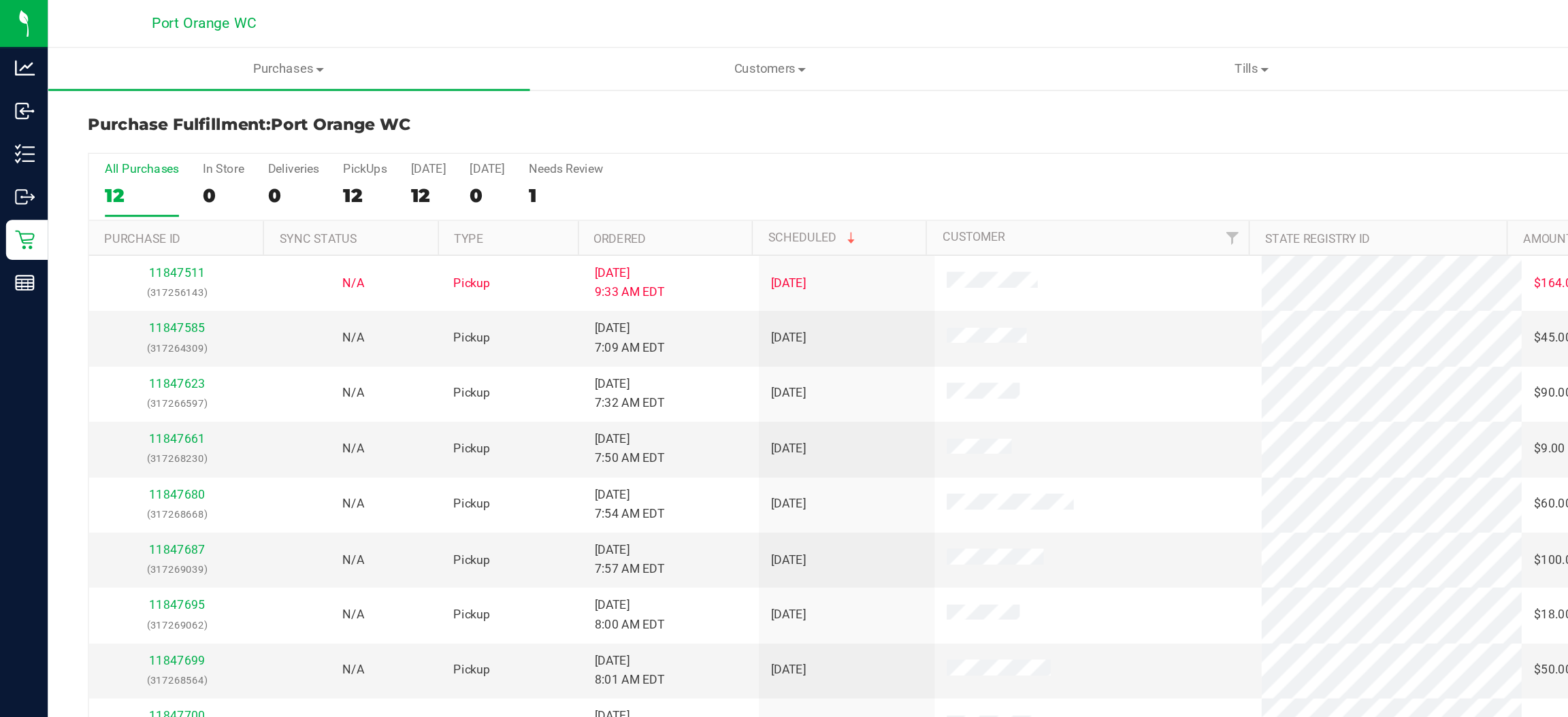
scroll to position [1, 0]
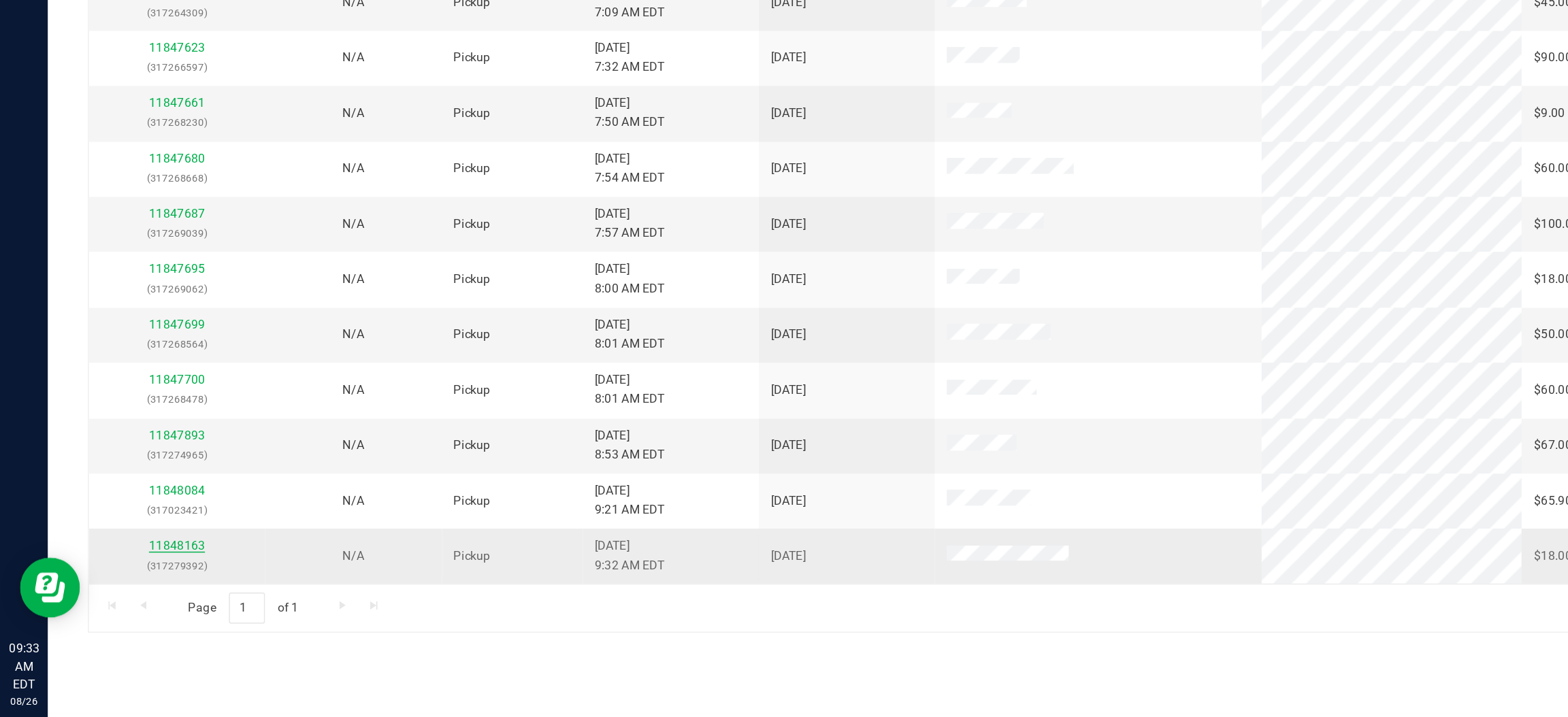
click at [119, 601] on link "11848163" at bounding box center [120, 600] width 38 height 10
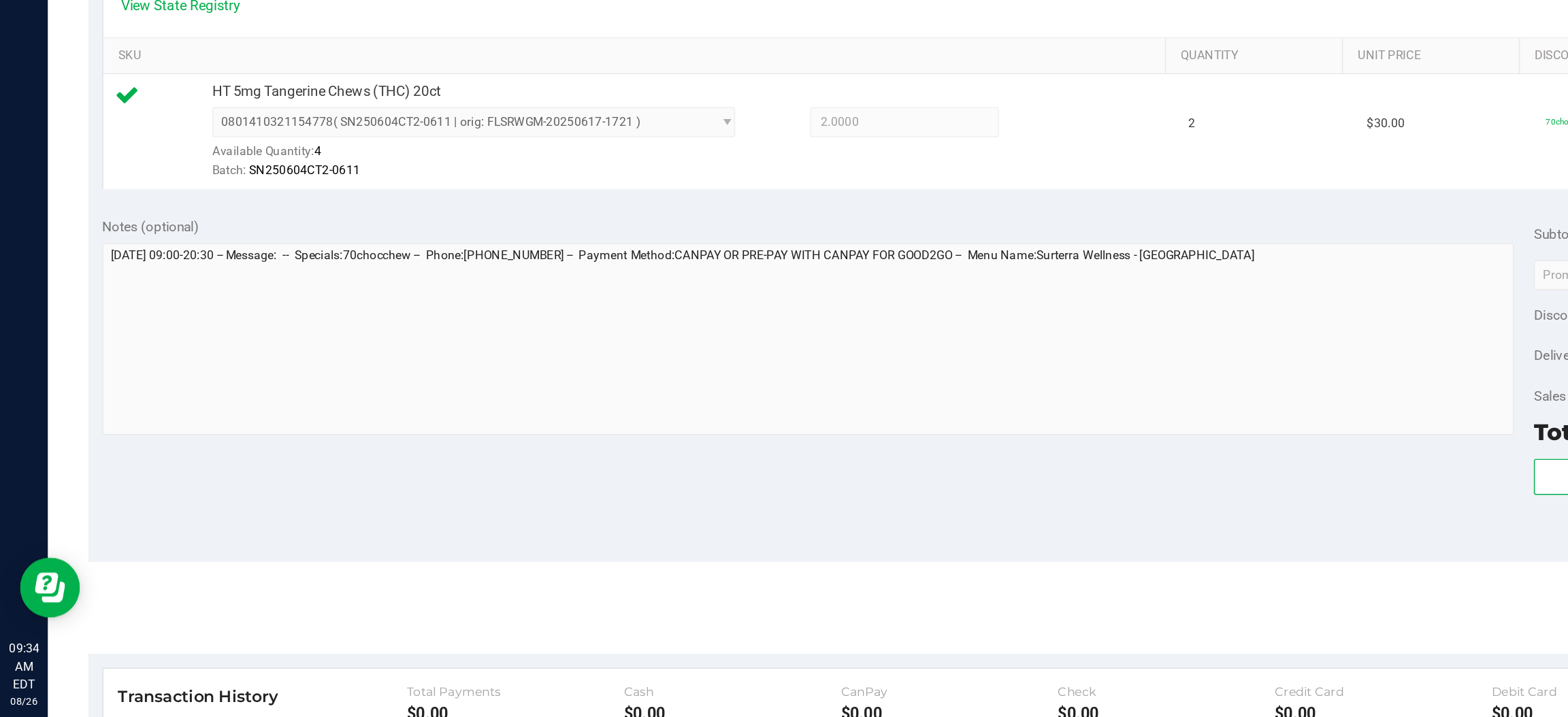
scroll to position [191, 0]
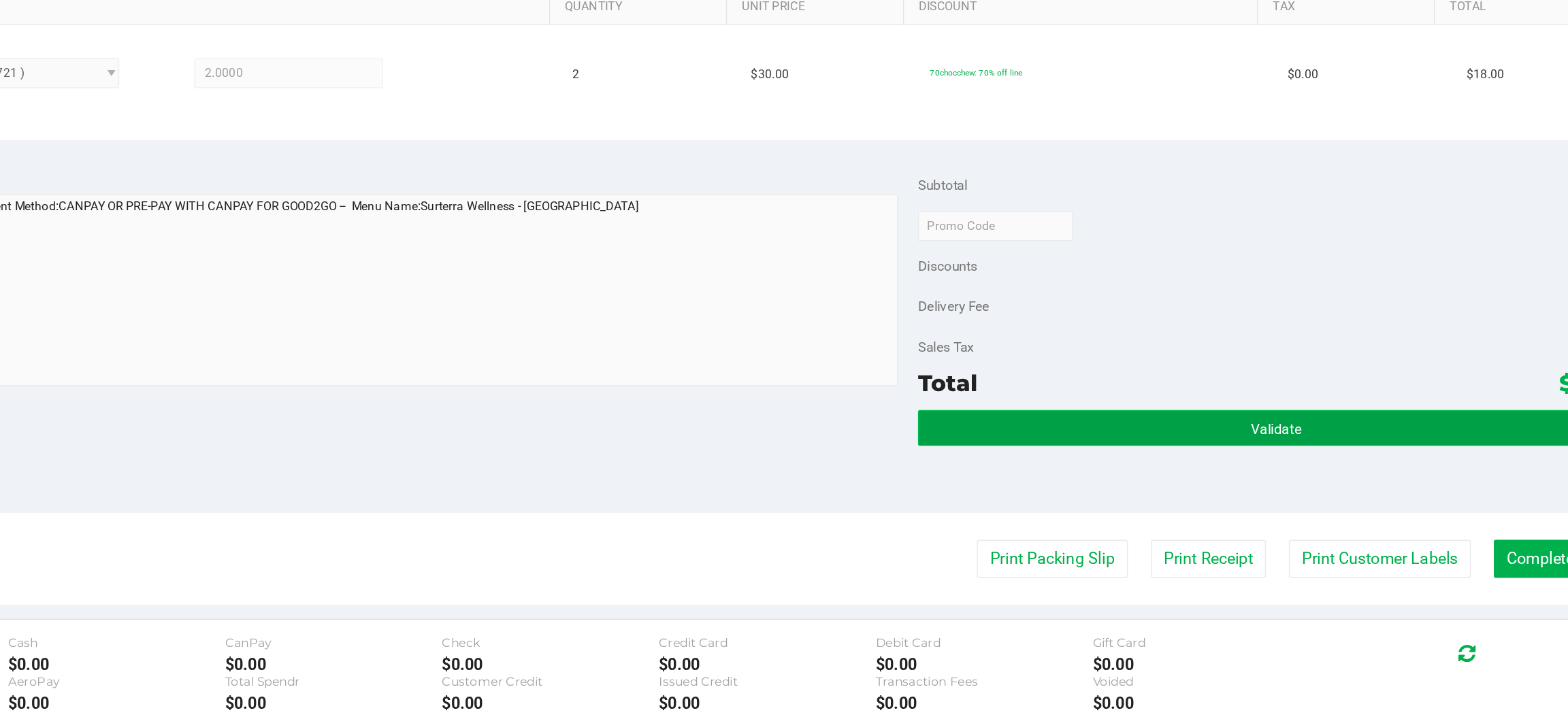
click at [1242, 516] on button "Validate" at bounding box center [1287, 519] width 487 height 25
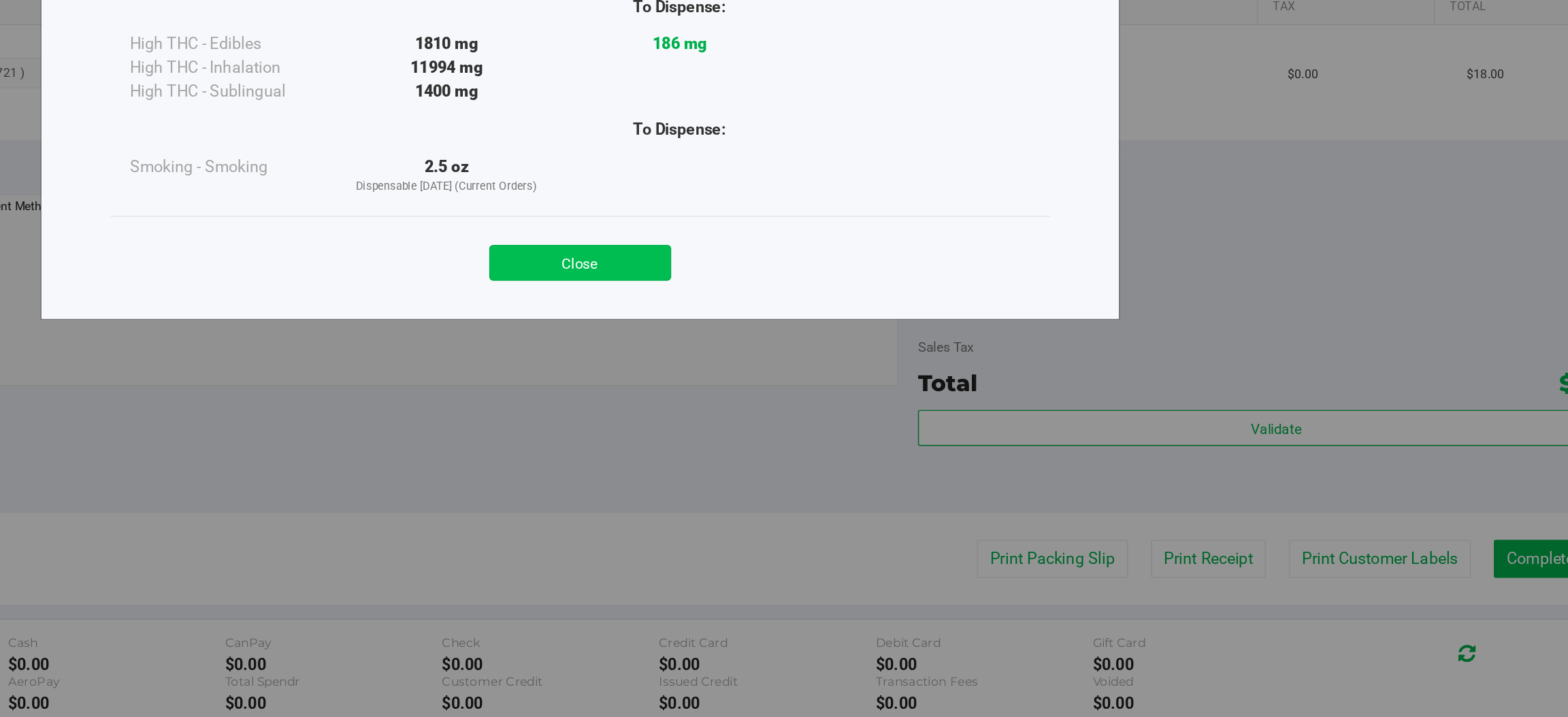
click at [823, 399] on button "Close" at bounding box center [814, 407] width 124 height 25
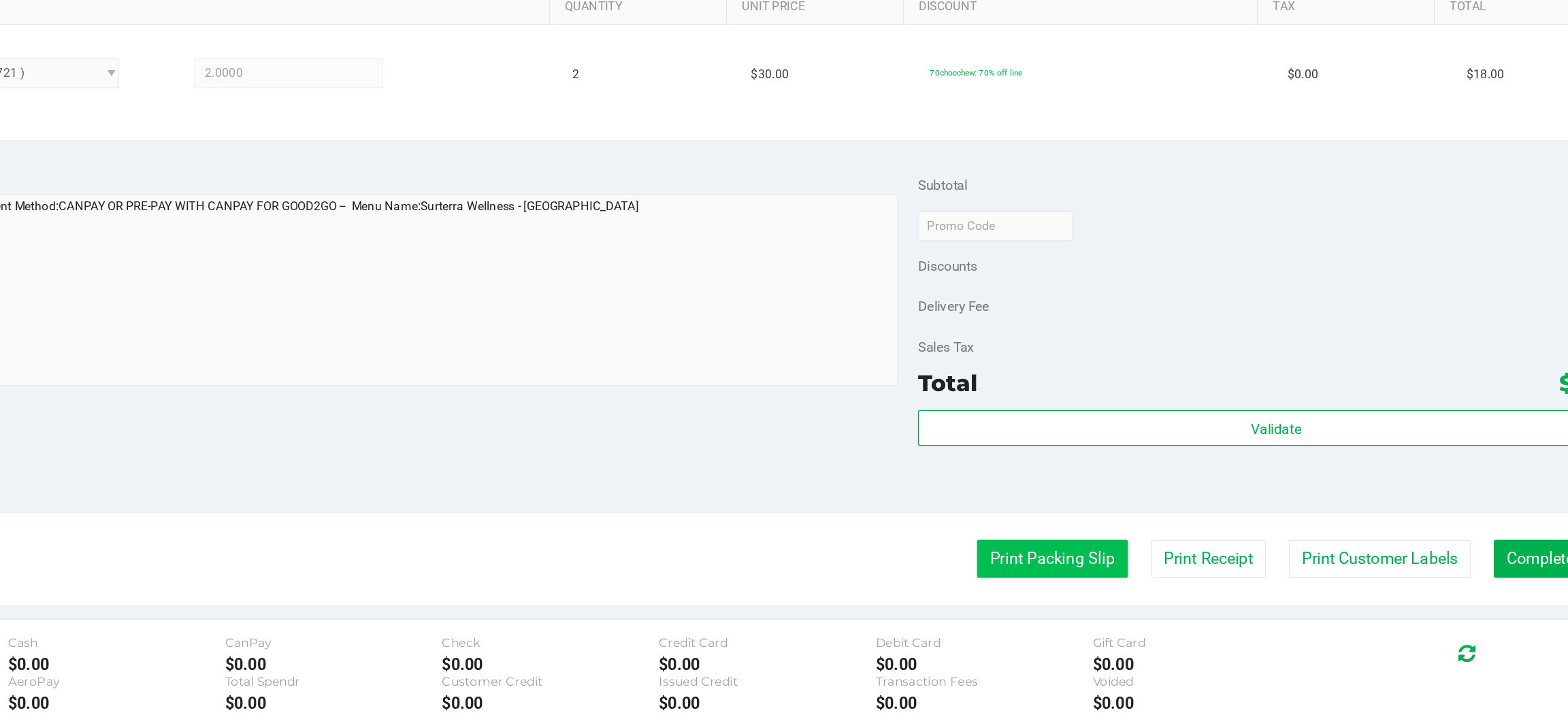
click at [1126, 601] on button "Print Packing Slip" at bounding box center [1135, 609] width 103 height 26
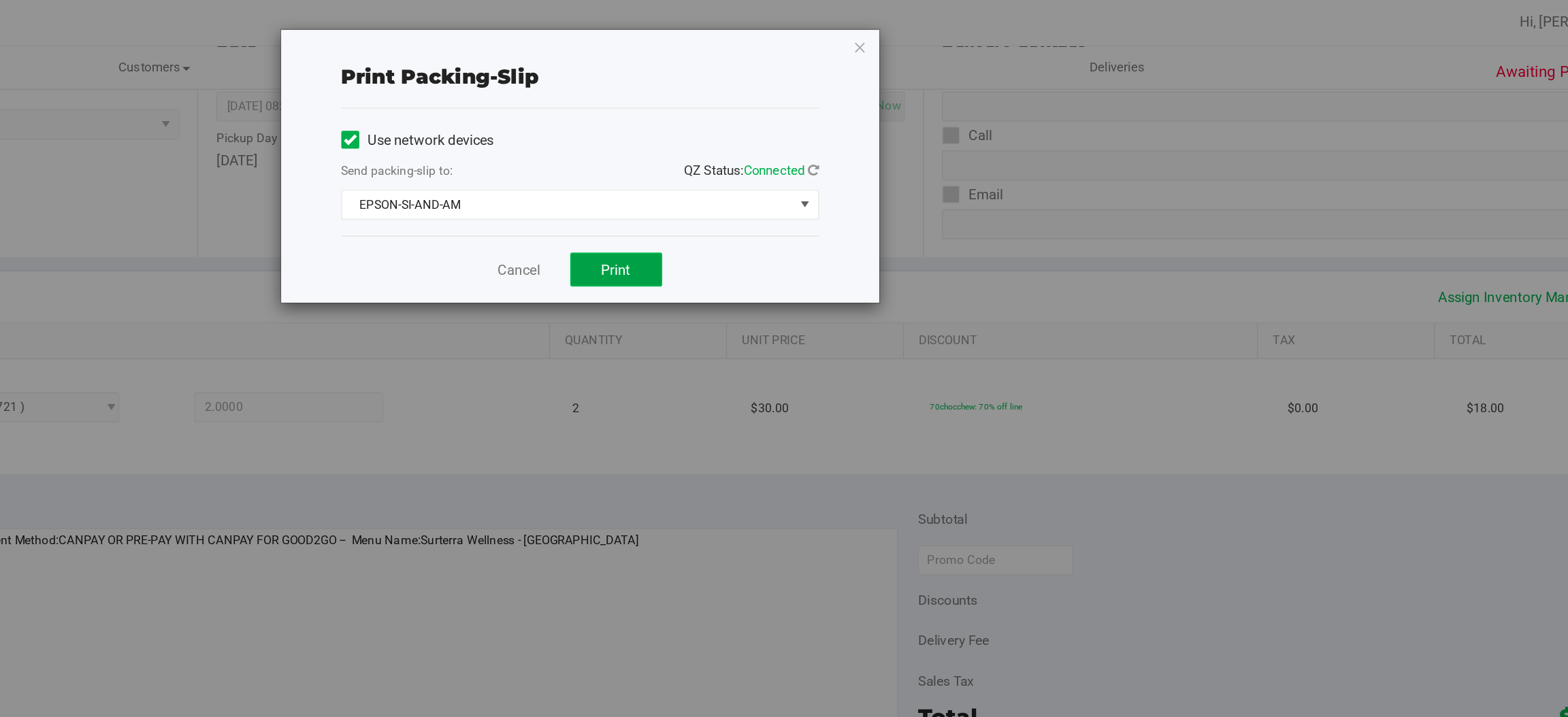
click at [836, 186] on span "Print" at bounding box center [838, 184] width 20 height 11
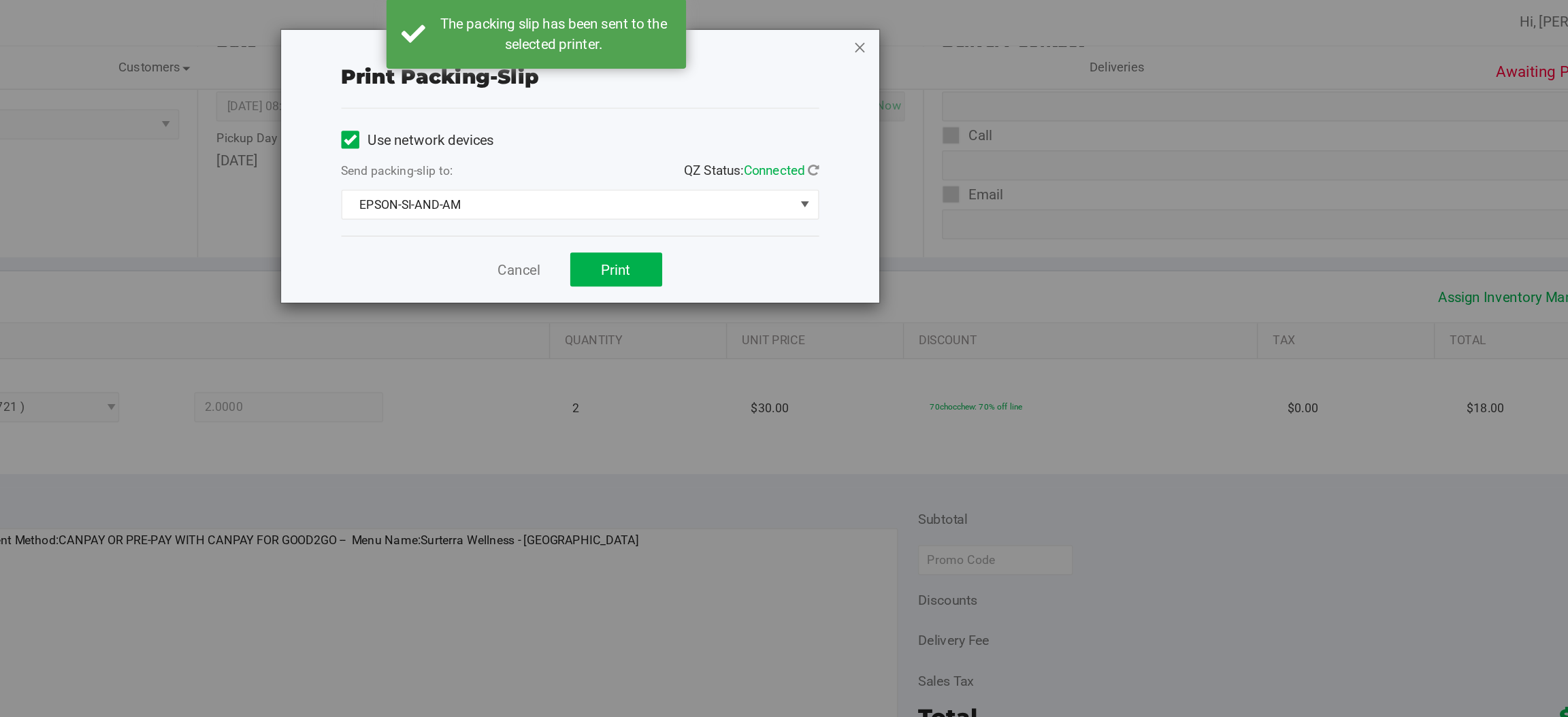
click at [1003, 38] on icon "button" at bounding box center [1004, 33] width 10 height 16
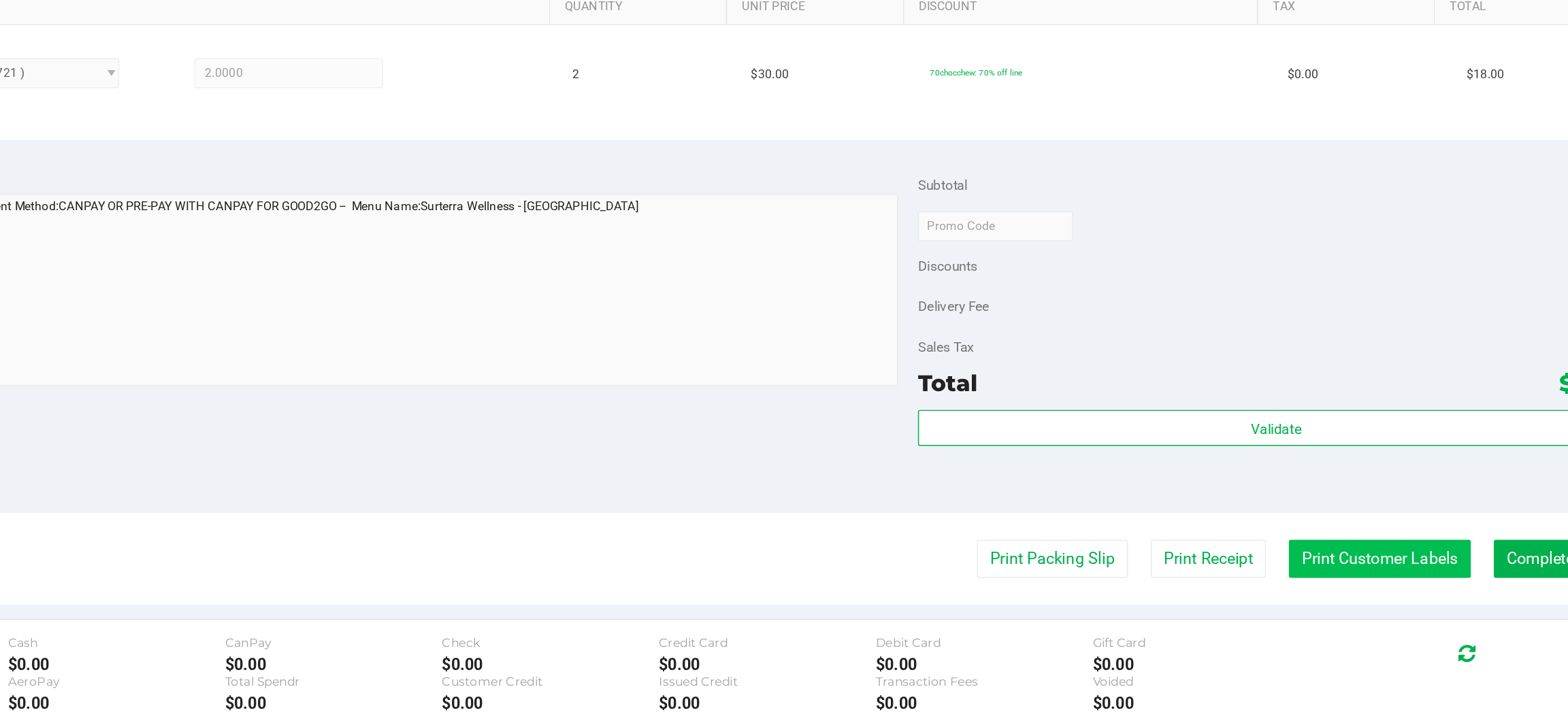
click at [1349, 614] on button "Print Customer Labels" at bounding box center [1358, 609] width 124 height 26
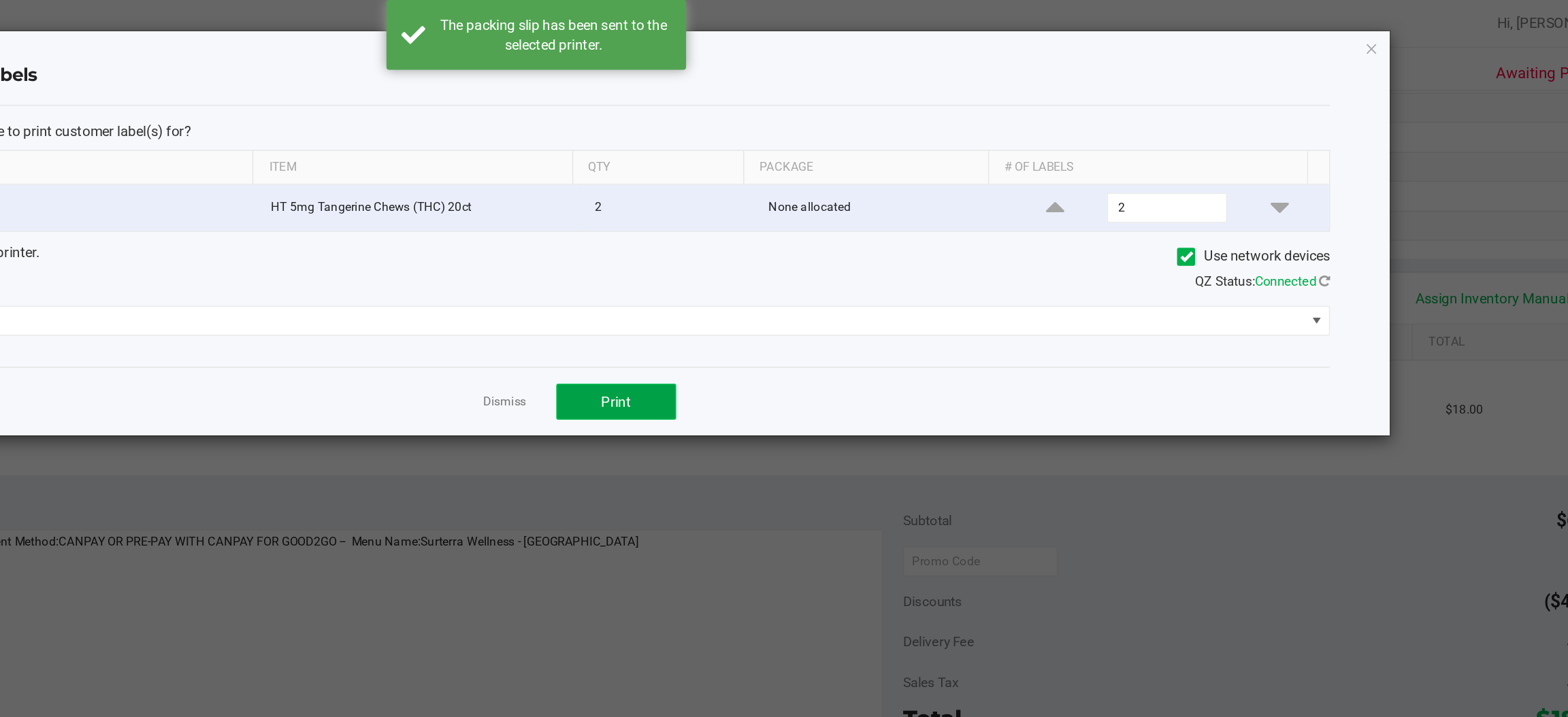
click at [838, 274] on span "Print" at bounding box center [838, 273] width 20 height 11
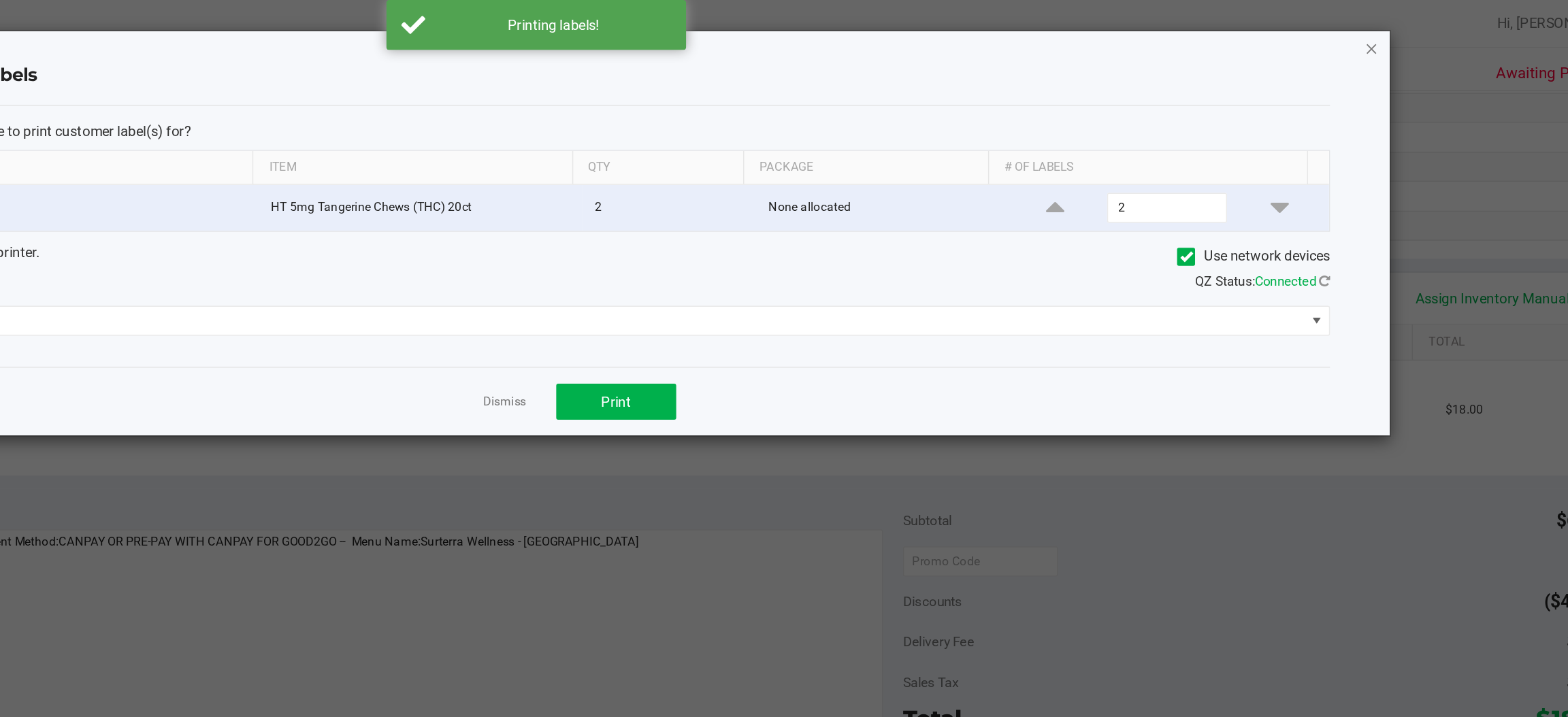
click at [1356, 38] on icon "button" at bounding box center [1353, 33] width 10 height 16
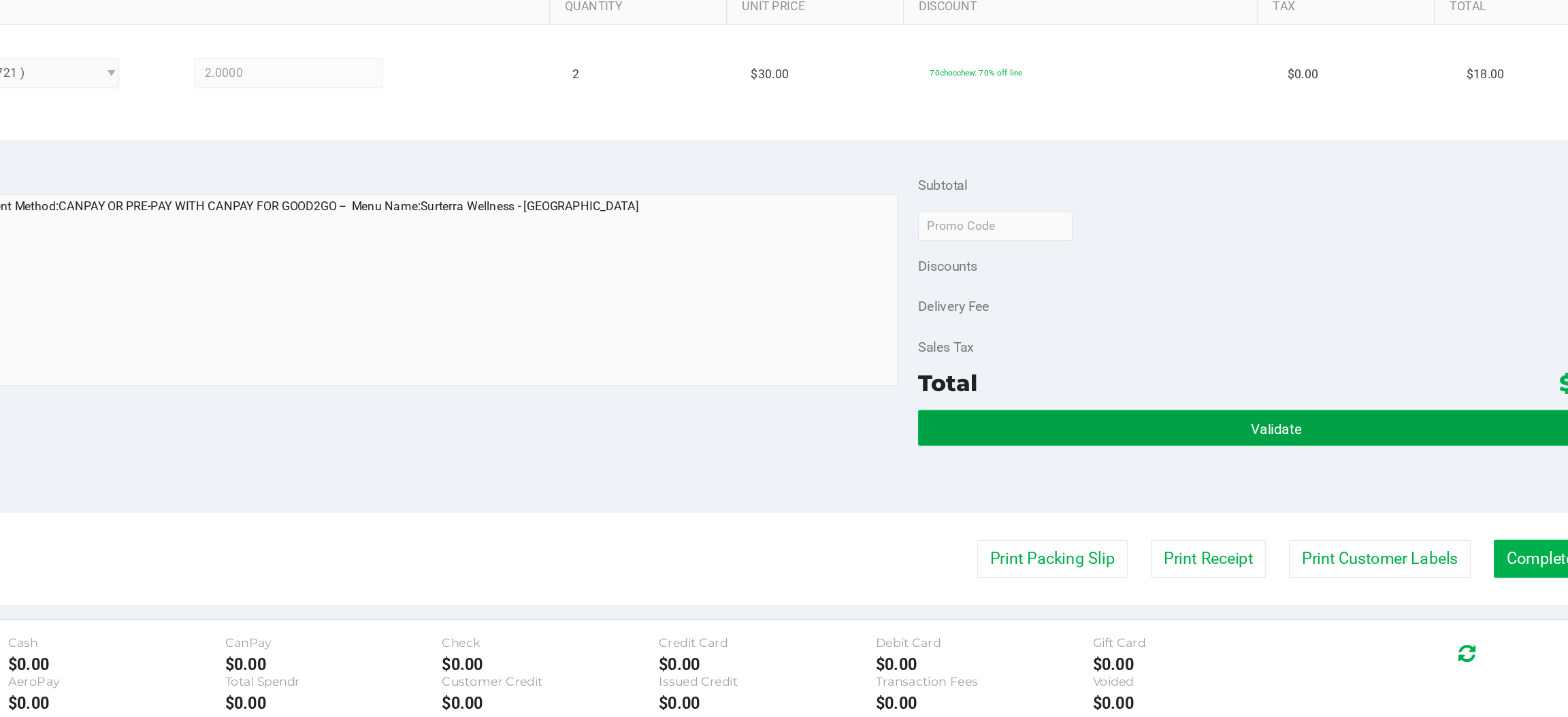
click at [1271, 523] on span "Validate" at bounding box center [1287, 521] width 34 height 11
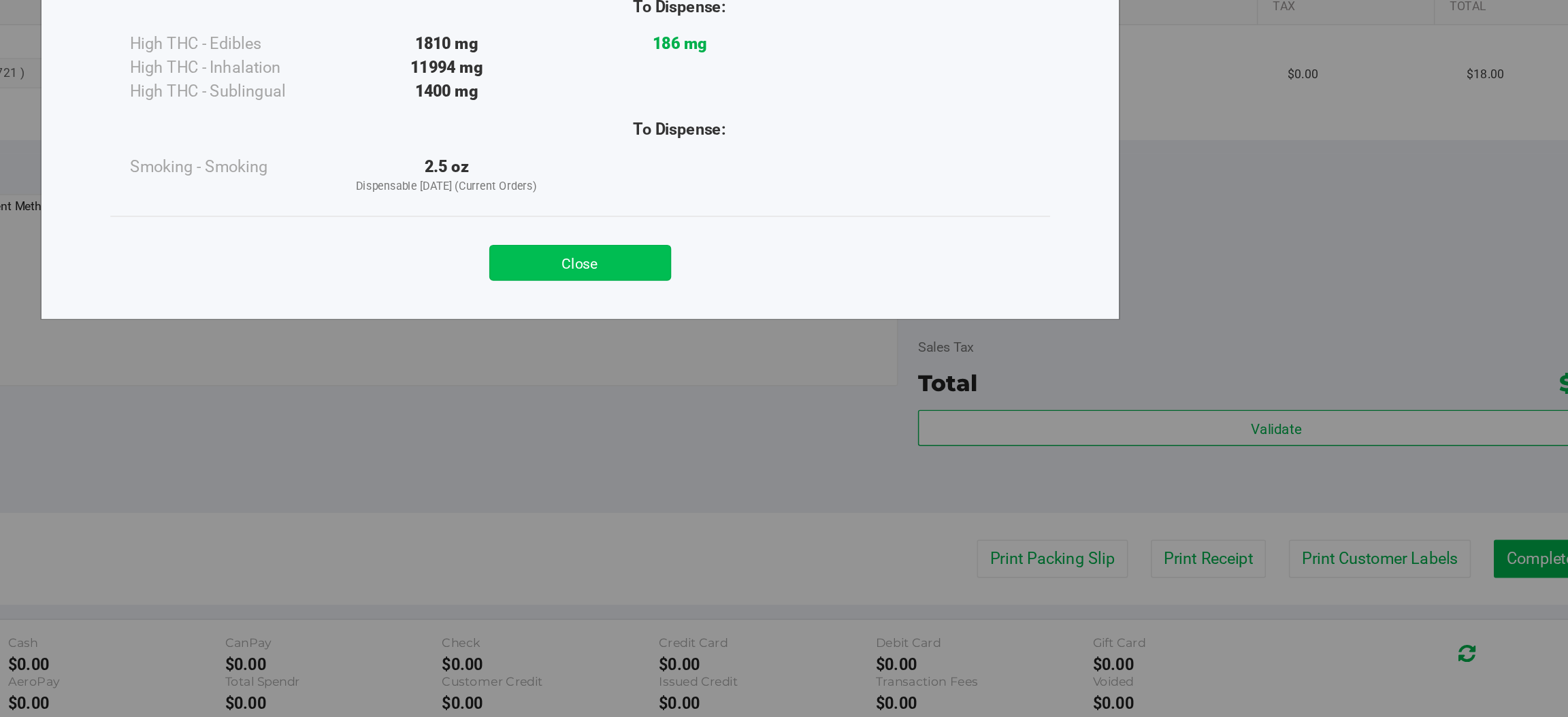
click at [816, 405] on button "Close" at bounding box center [814, 407] width 124 height 25
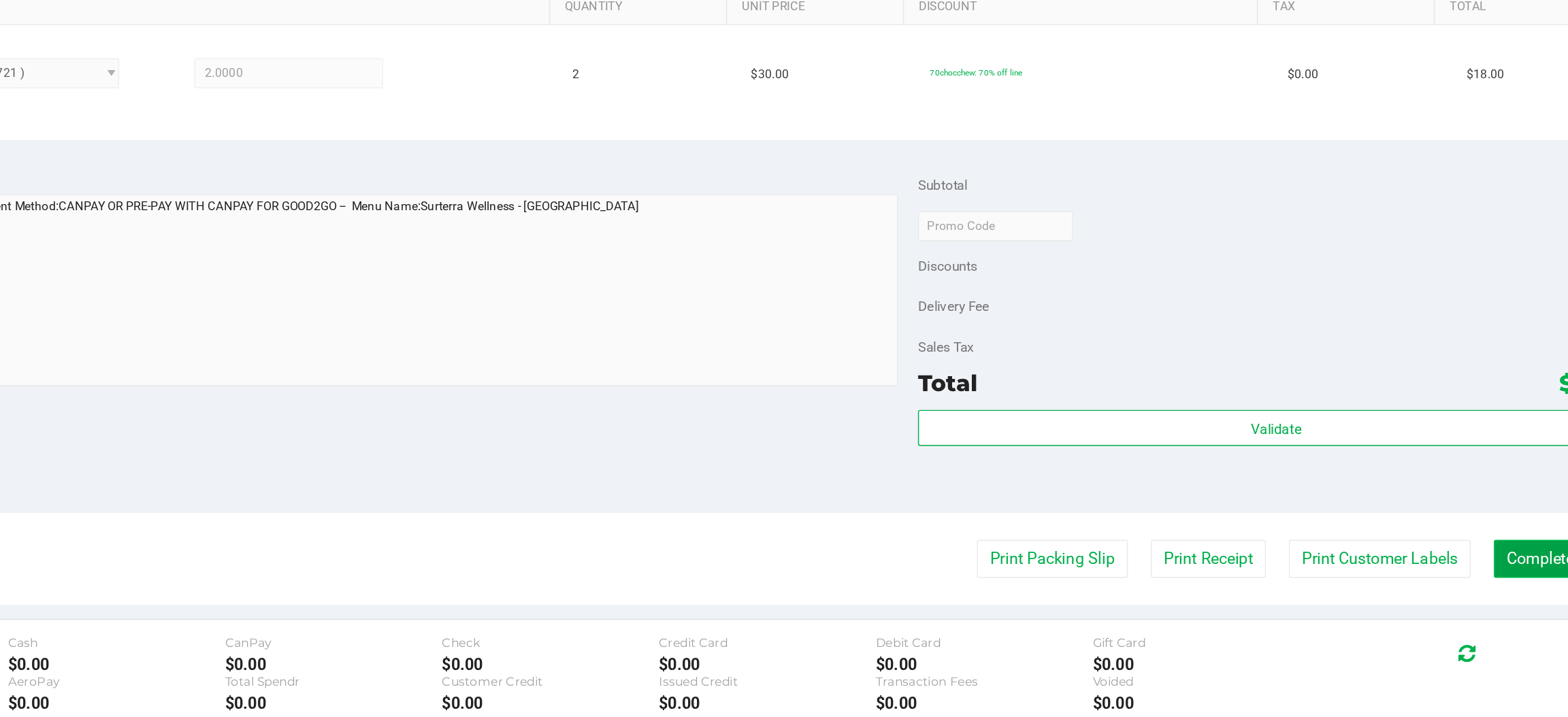
click at [1465, 610] on button "Complete Packing" at bounding box center [1488, 609] width 105 height 26
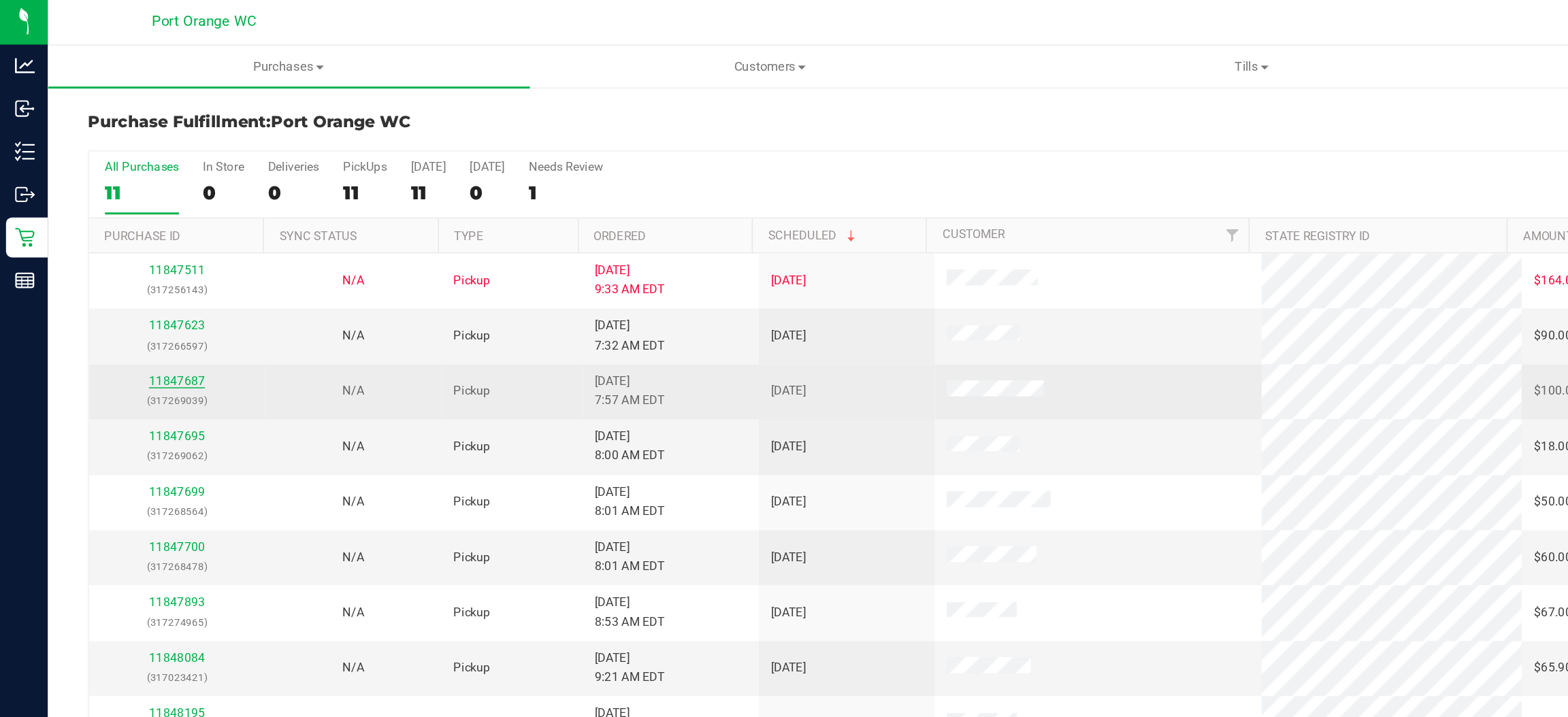
click at [122, 259] on link "11847687" at bounding box center [120, 261] width 38 height 10
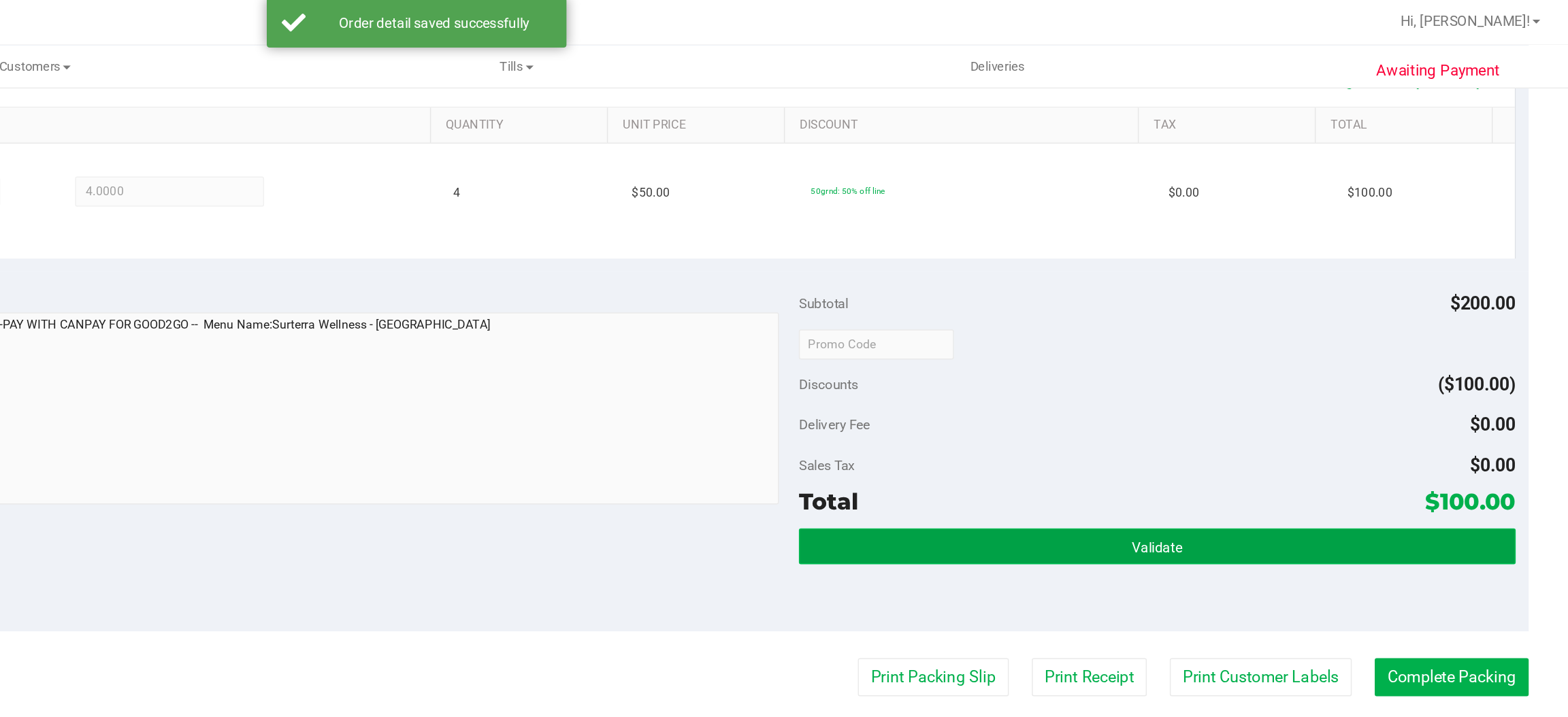
click at [1227, 377] on button "Validate" at bounding box center [1287, 373] width 487 height 25
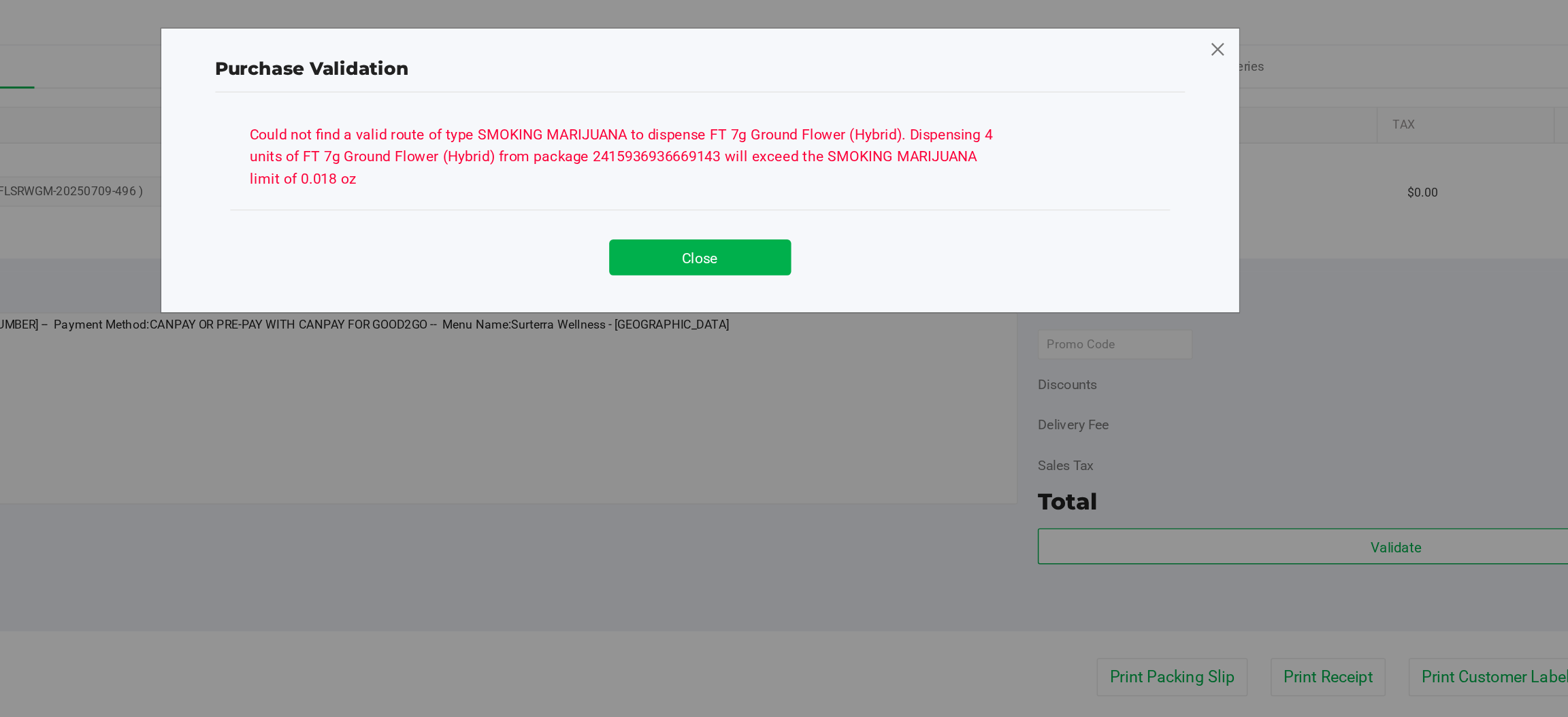
click at [1166, 36] on icon at bounding box center [1166, 35] width 12 height 22
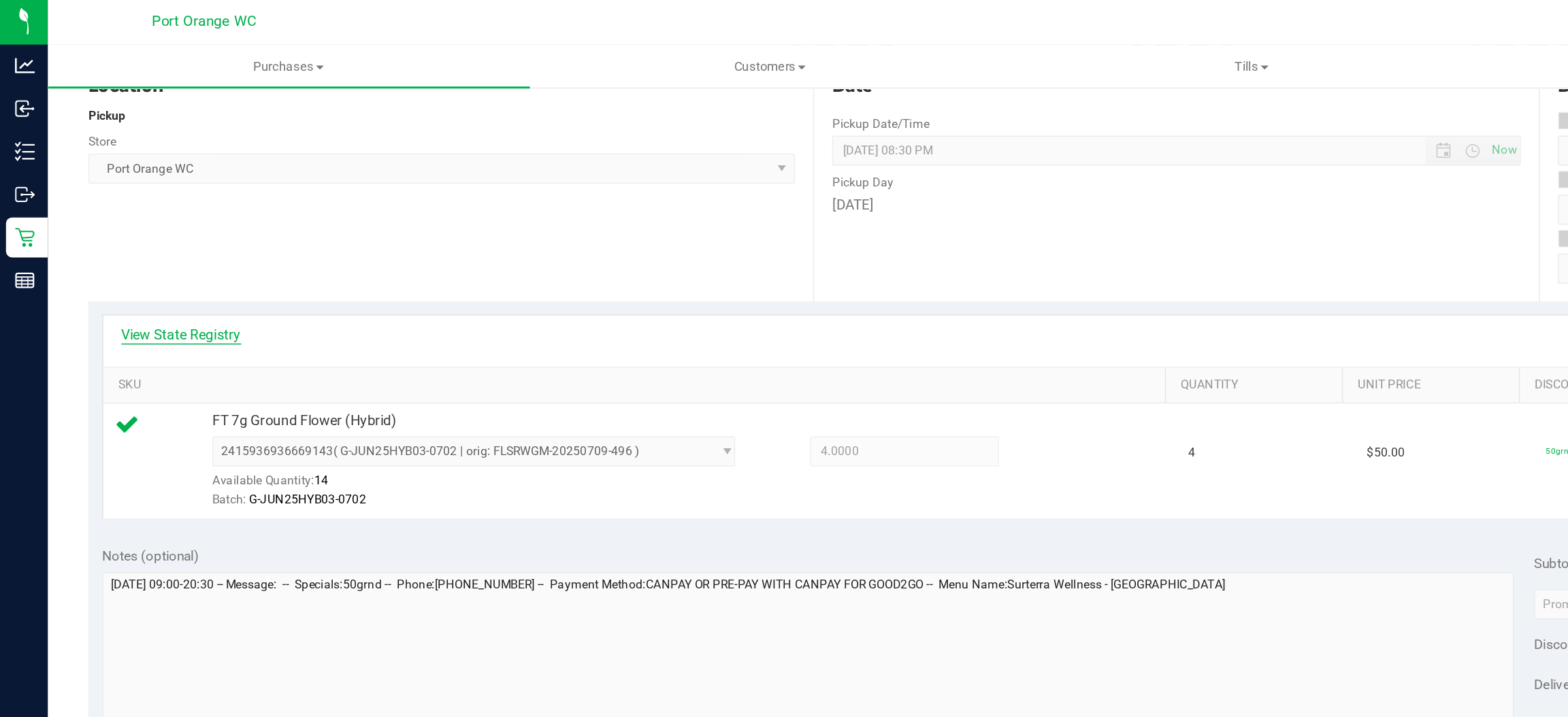
click at [124, 223] on link "View State Registry" at bounding box center [123, 229] width 82 height 14
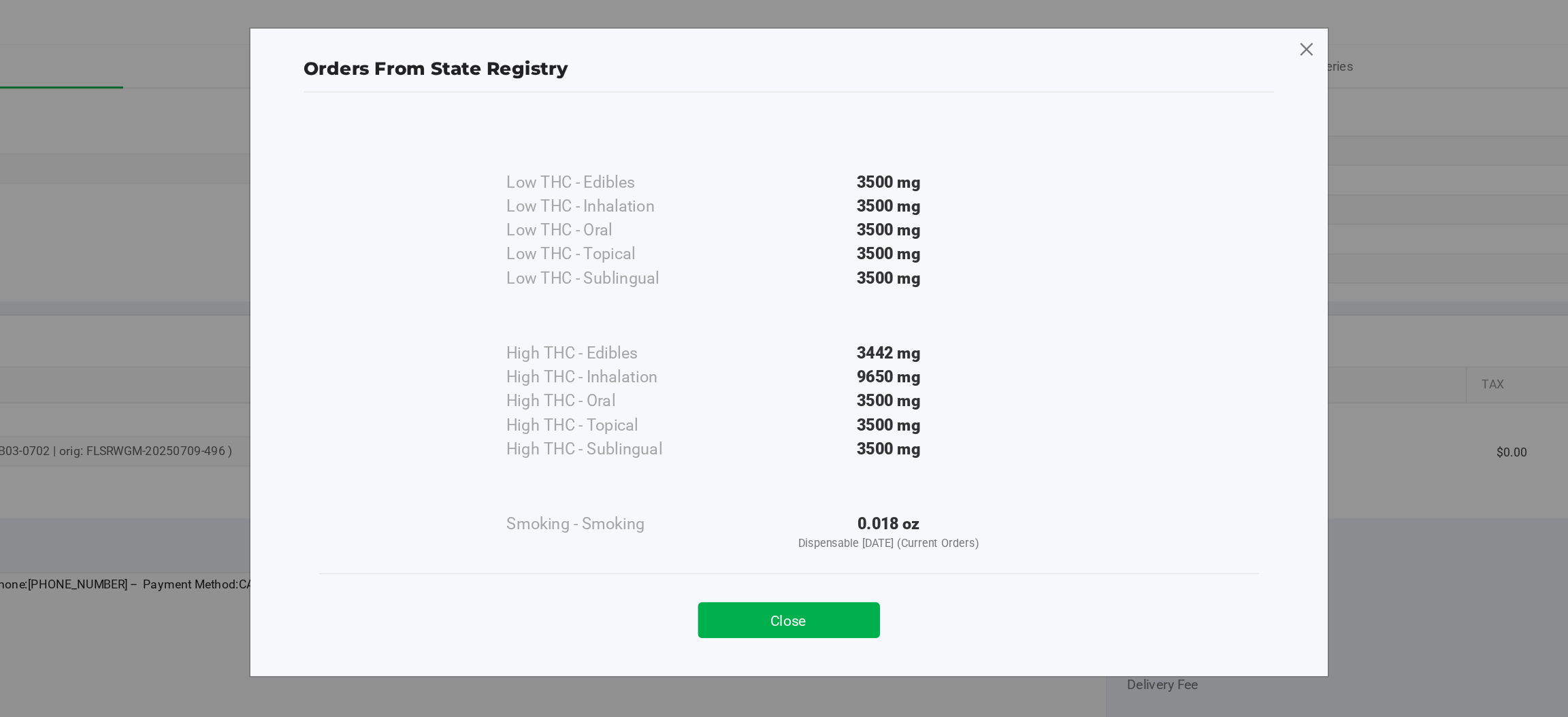
click at [1166, 34] on icon at bounding box center [1166, 35] width 12 height 22
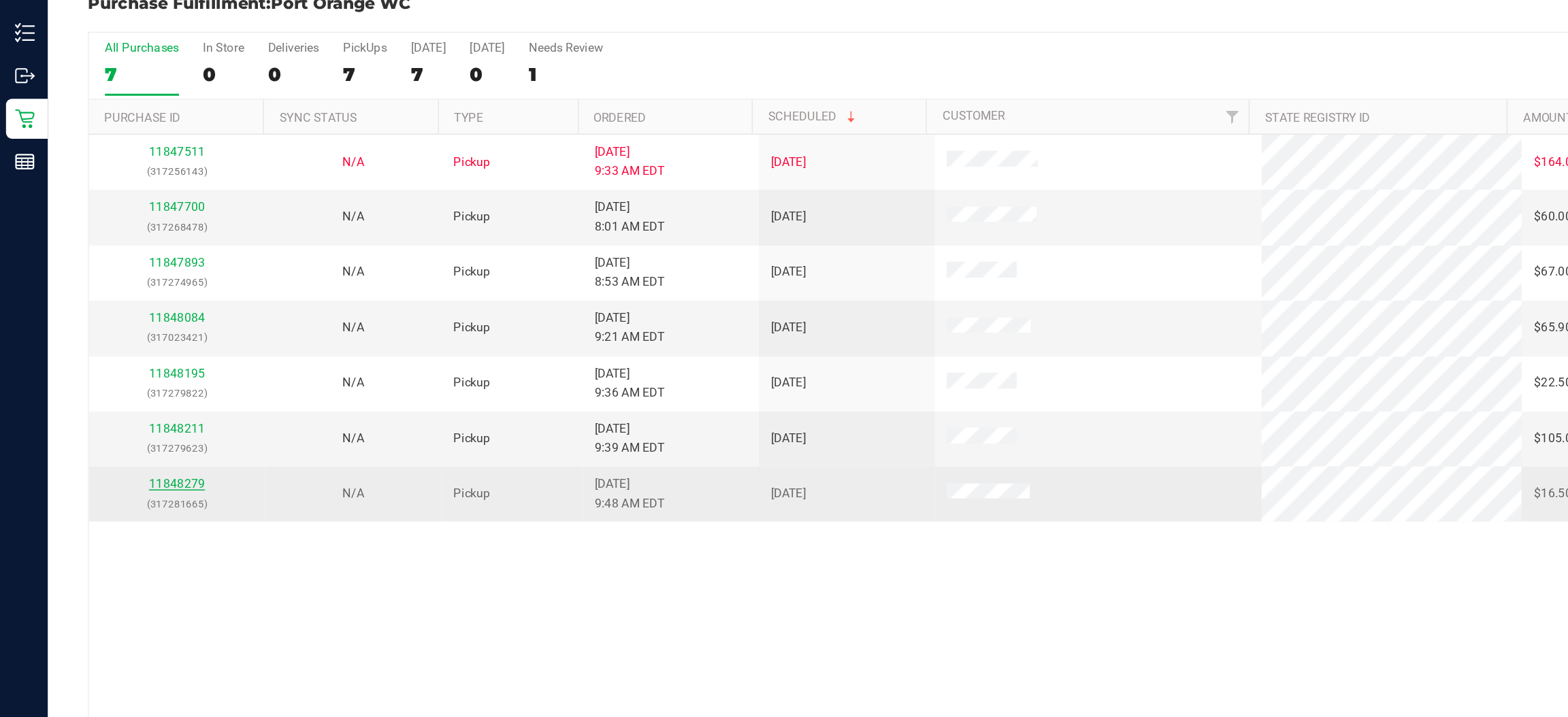
click at [115, 413] on link "11848279" at bounding box center [120, 412] width 38 height 10
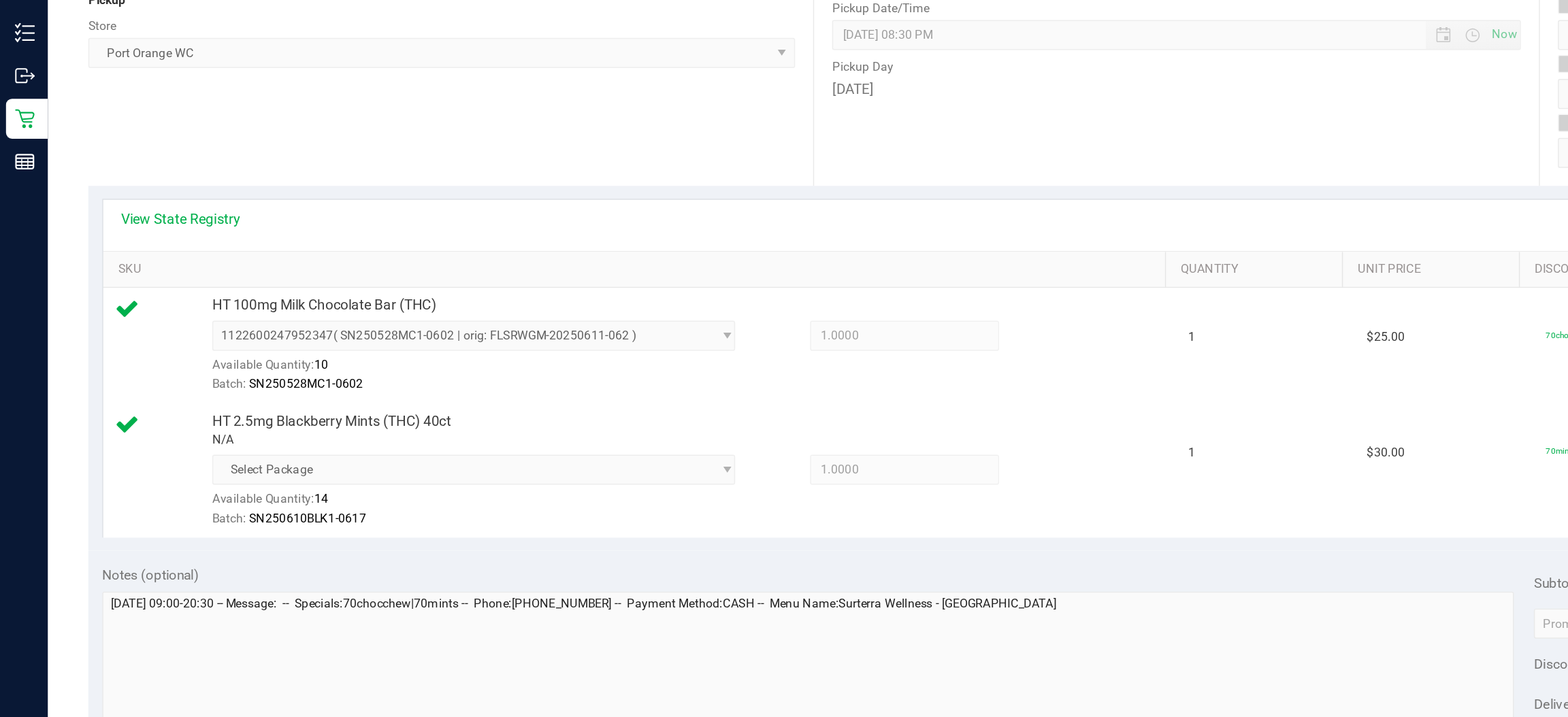
scroll to position [150, 0]
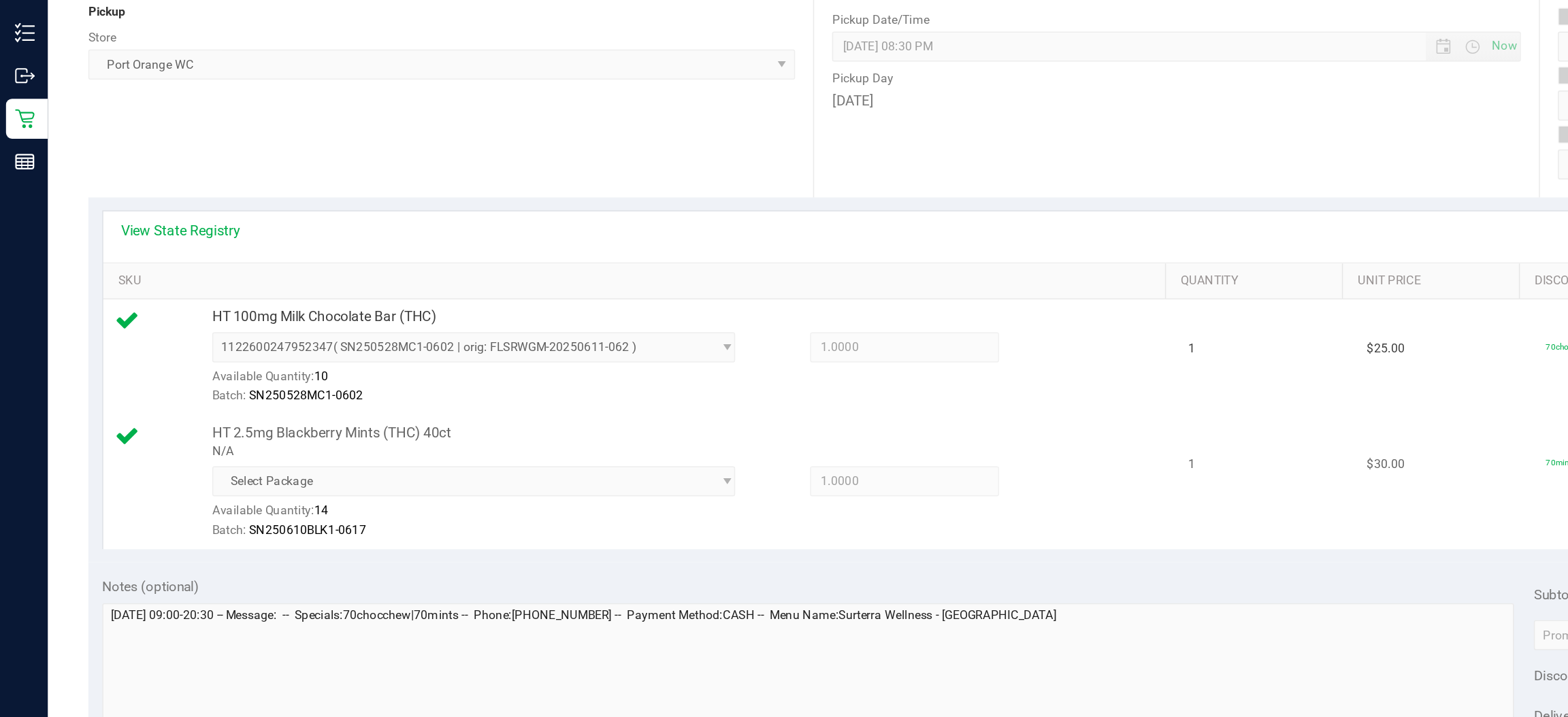
click at [471, 451] on div at bounding box center [466, 450] width 643 height 1
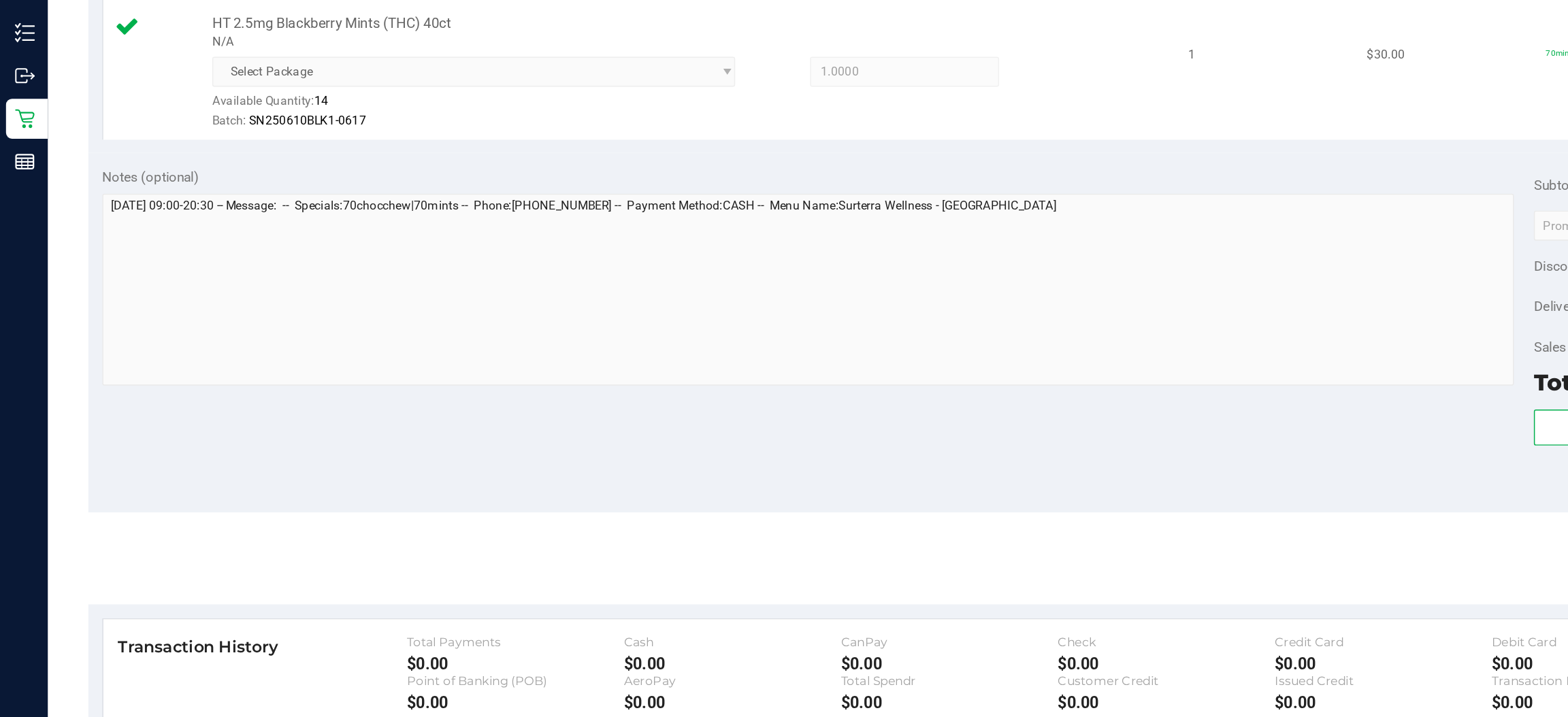
scroll to position [433, 0]
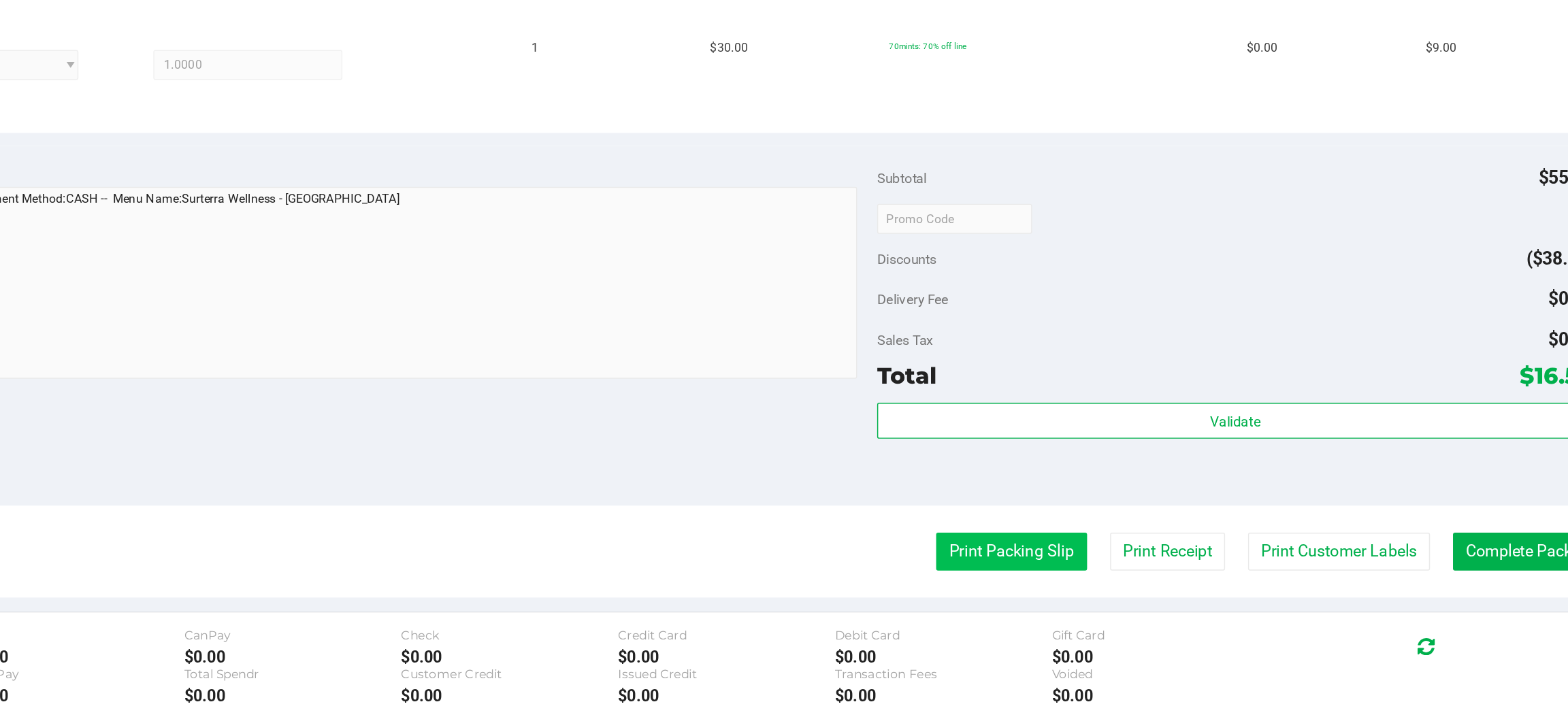
click at [1134, 457] on button "Print Packing Slip" at bounding box center [1135, 457] width 103 height 26
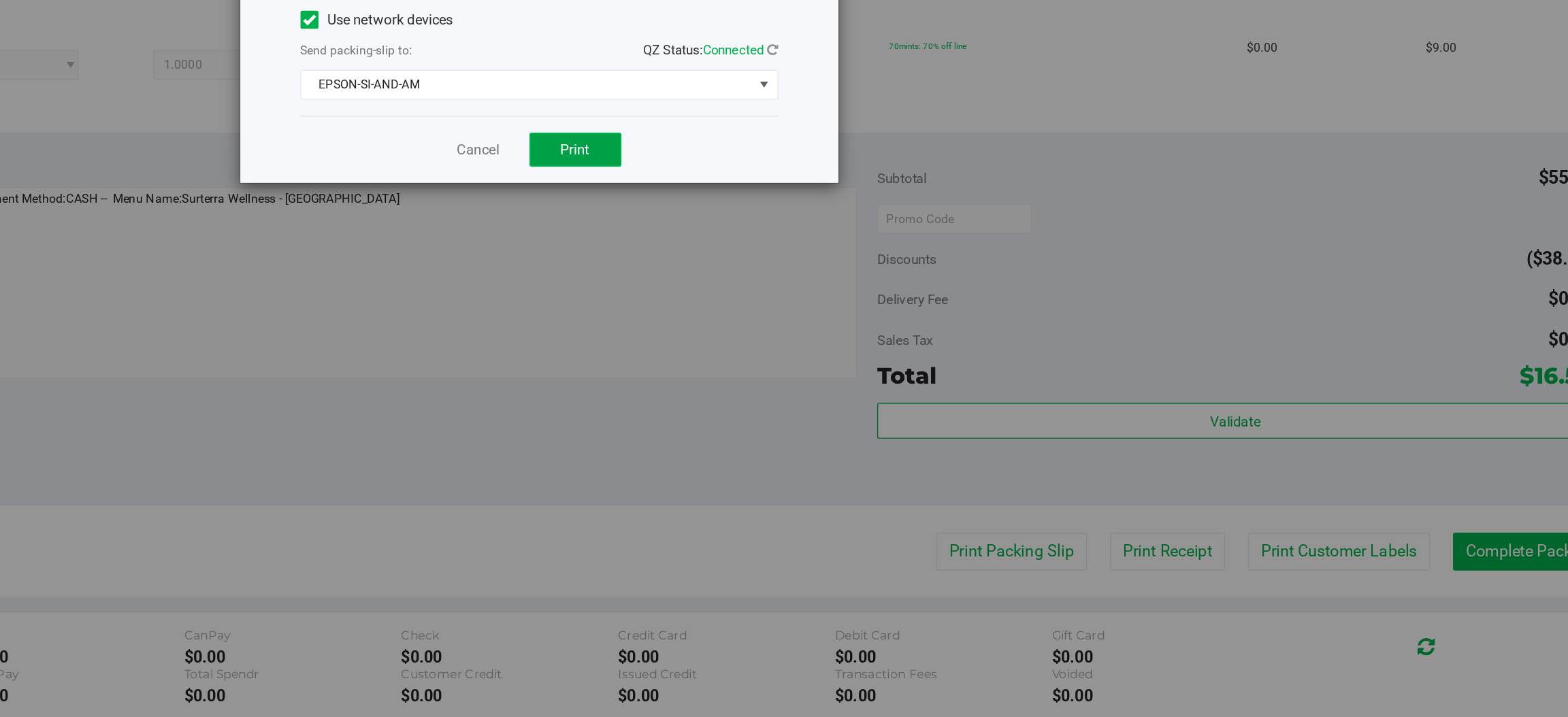
click at [845, 183] on span "Print" at bounding box center [838, 184] width 20 height 11
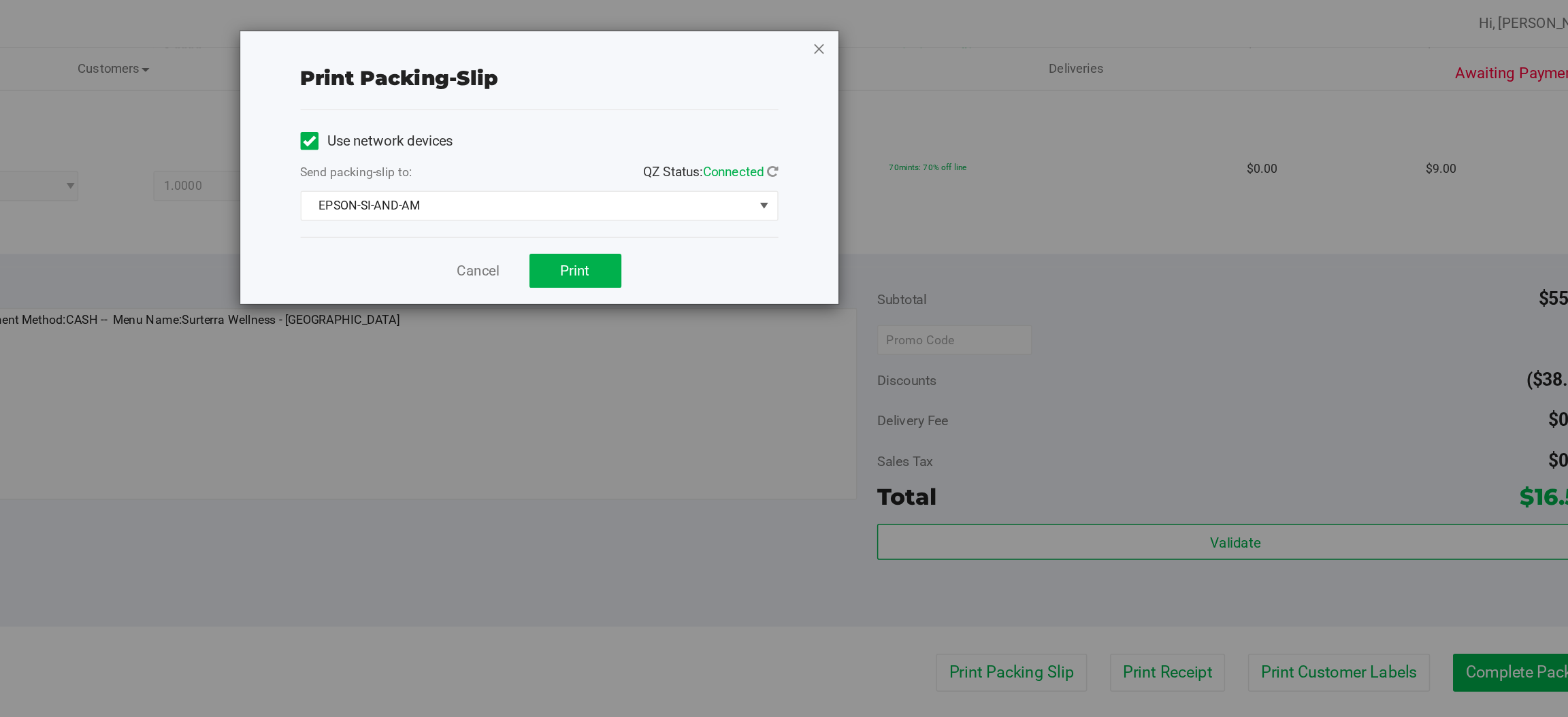
click at [1006, 34] on icon "button" at bounding box center [1004, 33] width 10 height 16
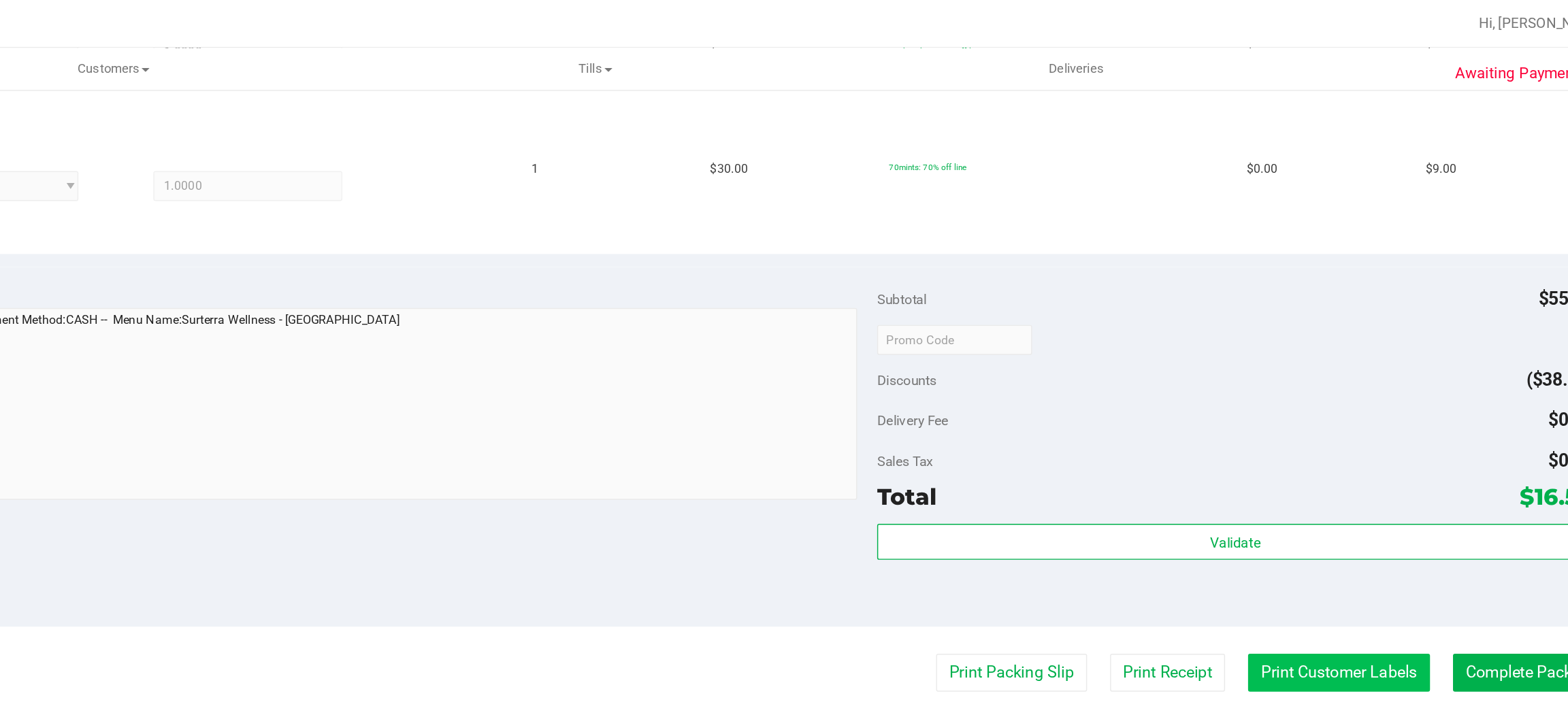
click at [1363, 458] on button "Print Customer Labels" at bounding box center [1358, 457] width 124 height 26
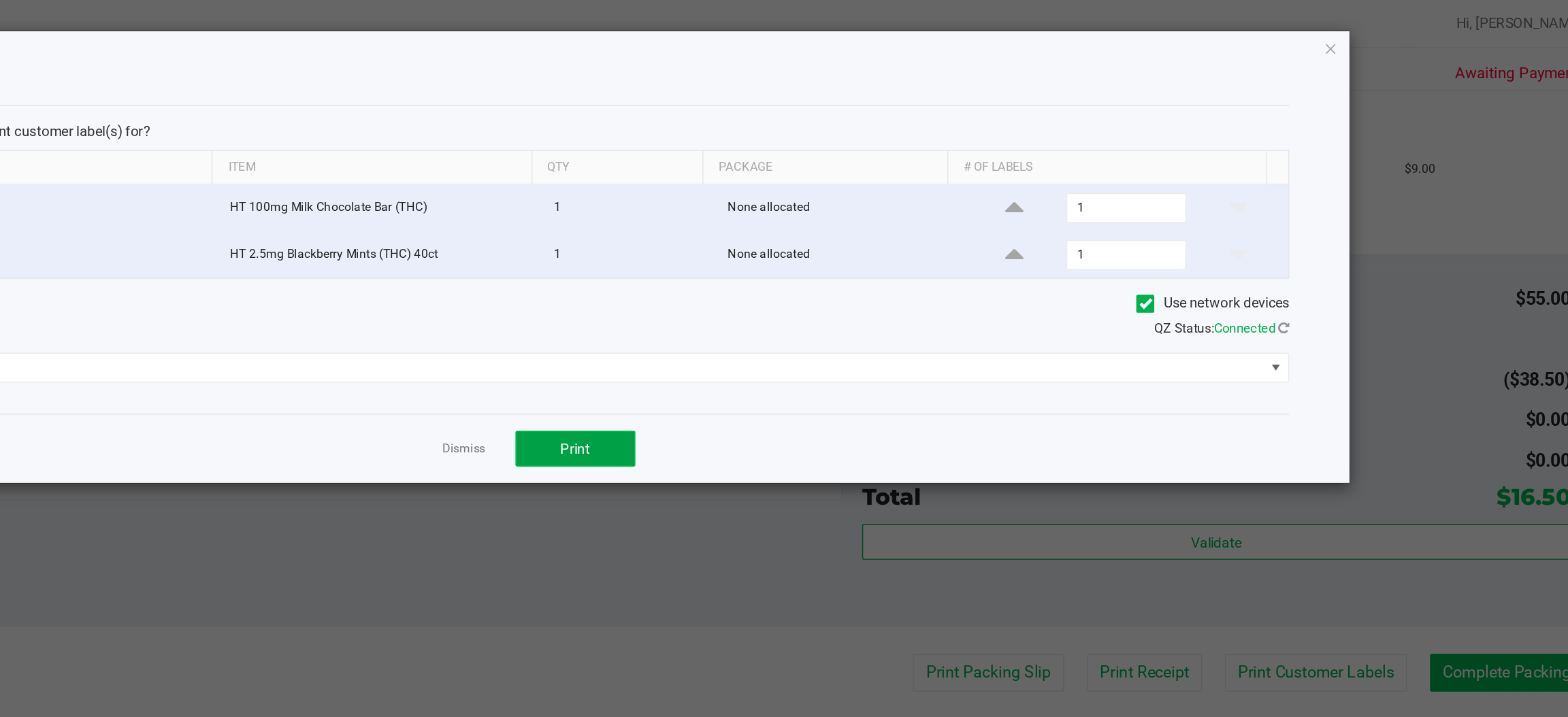
click at [849, 312] on button "Print" at bounding box center [839, 305] width 82 height 25
click at [1353, 36] on icon "button" at bounding box center [1353, 33] width 10 height 16
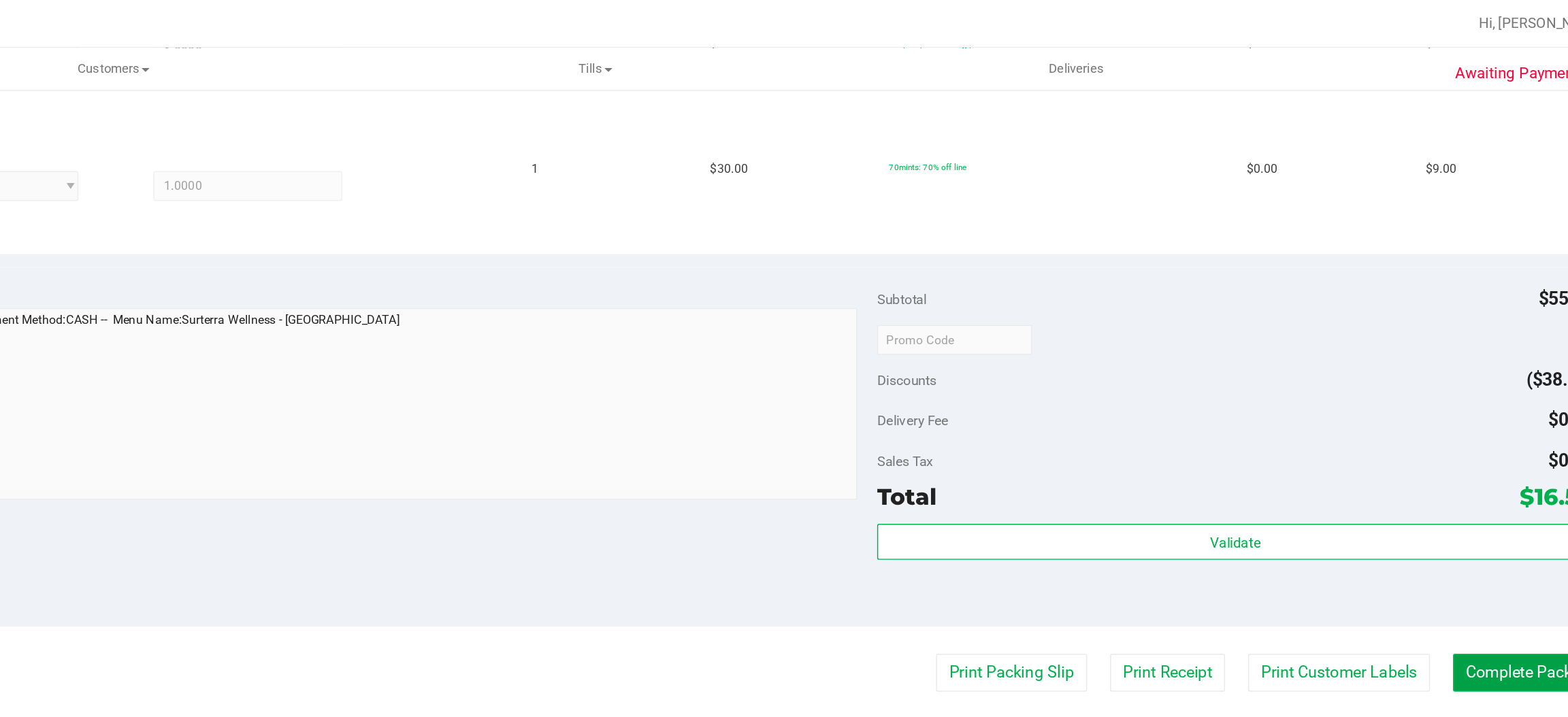
click at [1483, 453] on button "Complete Packing" at bounding box center [1488, 457] width 105 height 26
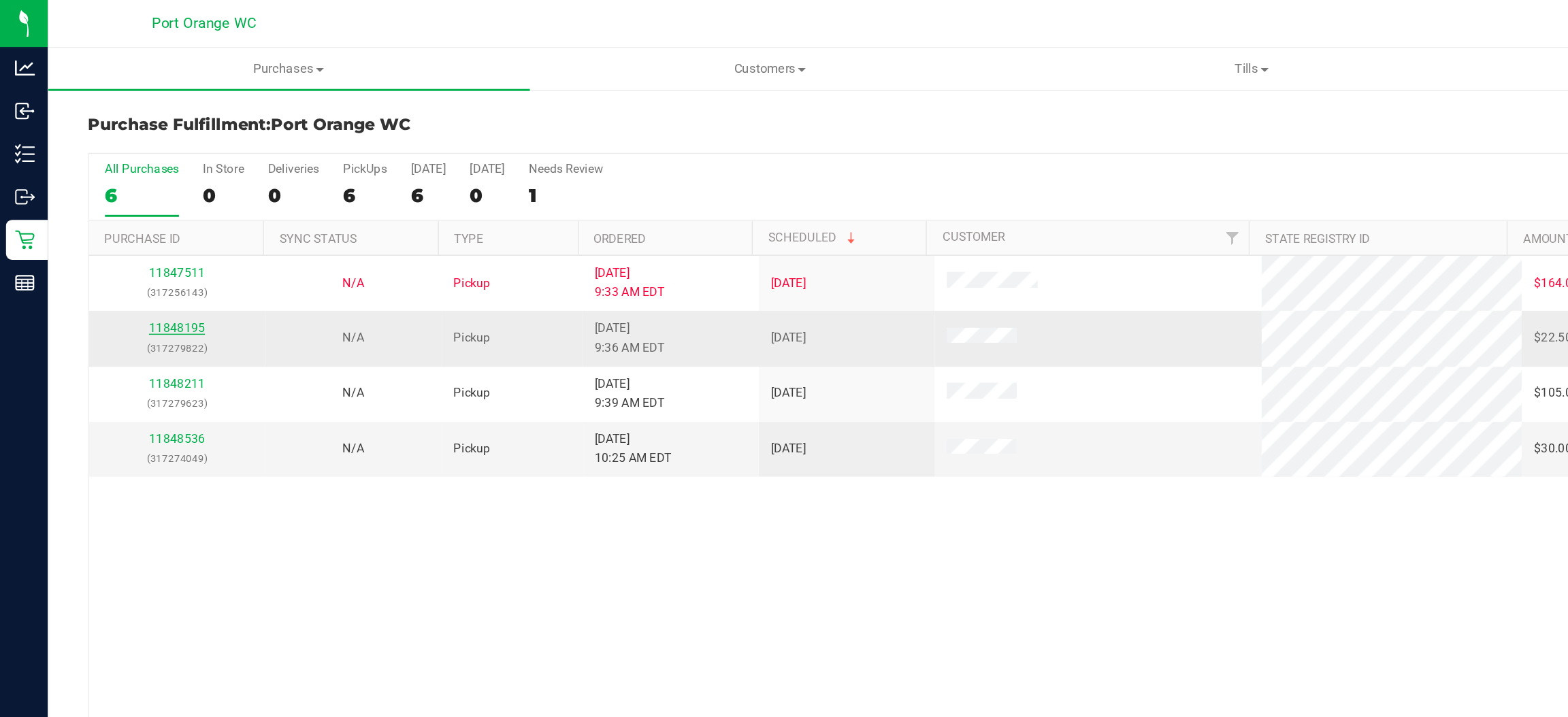
click at [122, 223] on link "11848195" at bounding box center [120, 224] width 38 height 10
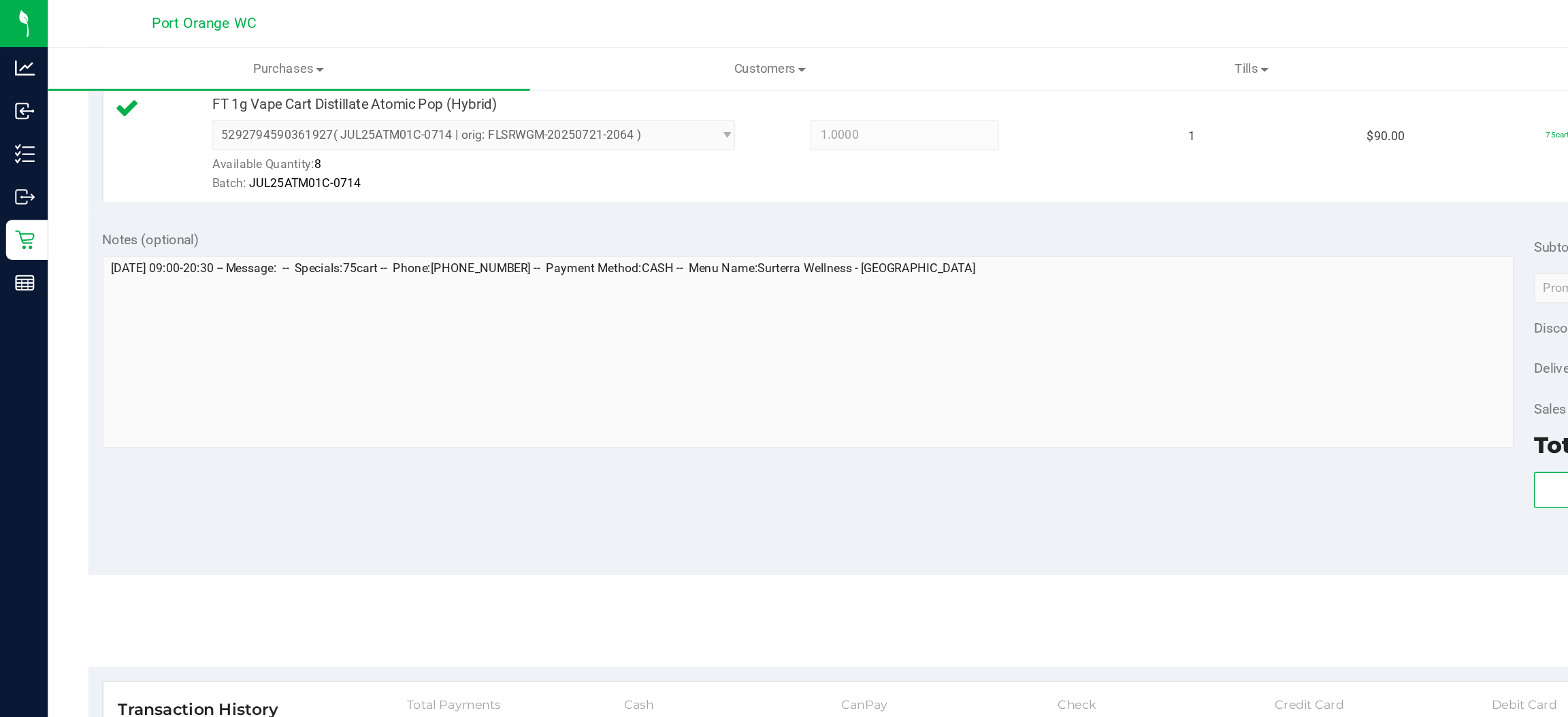
scroll to position [393, 0]
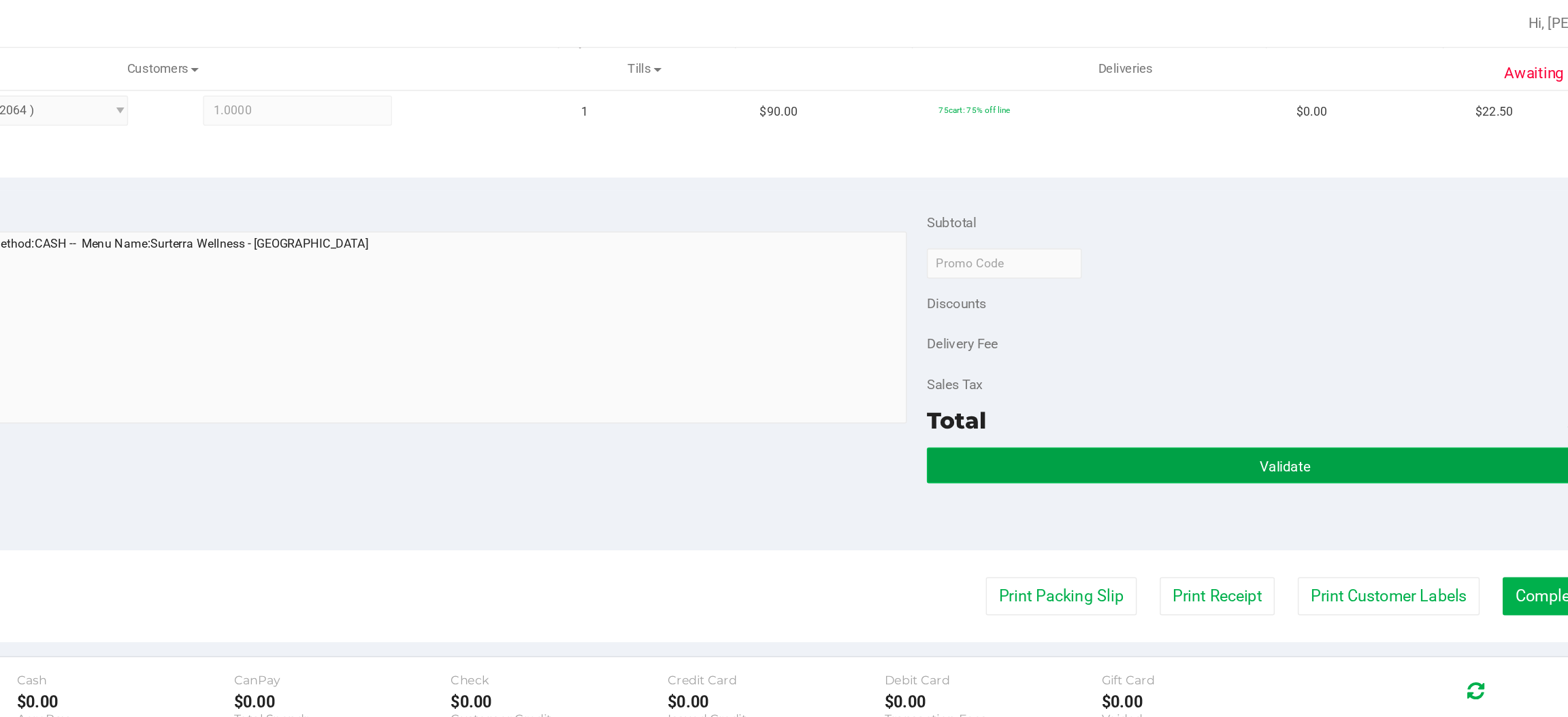
click at [1228, 320] on button "Validate" at bounding box center [1287, 316] width 487 height 25
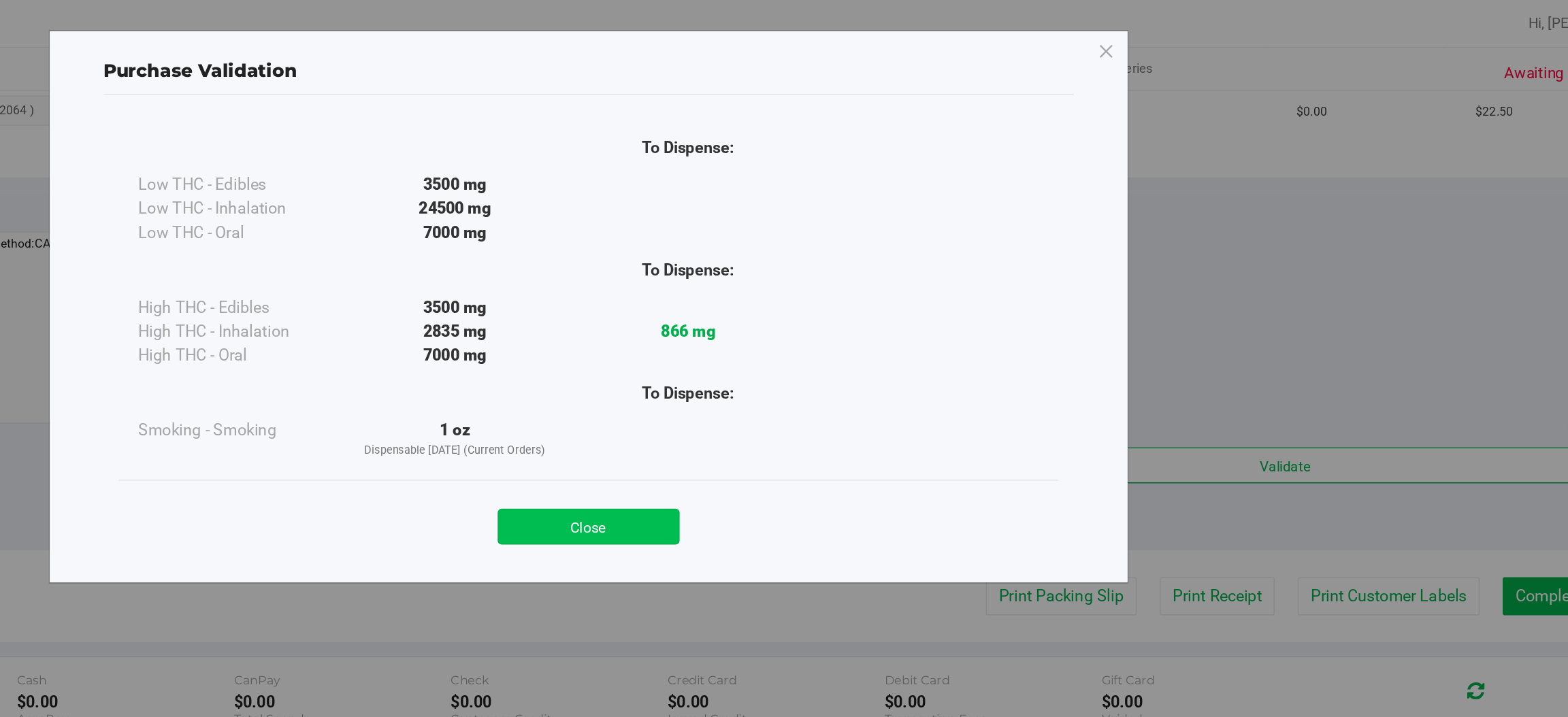
click at [831, 362] on button "Close" at bounding box center [814, 358] width 124 height 25
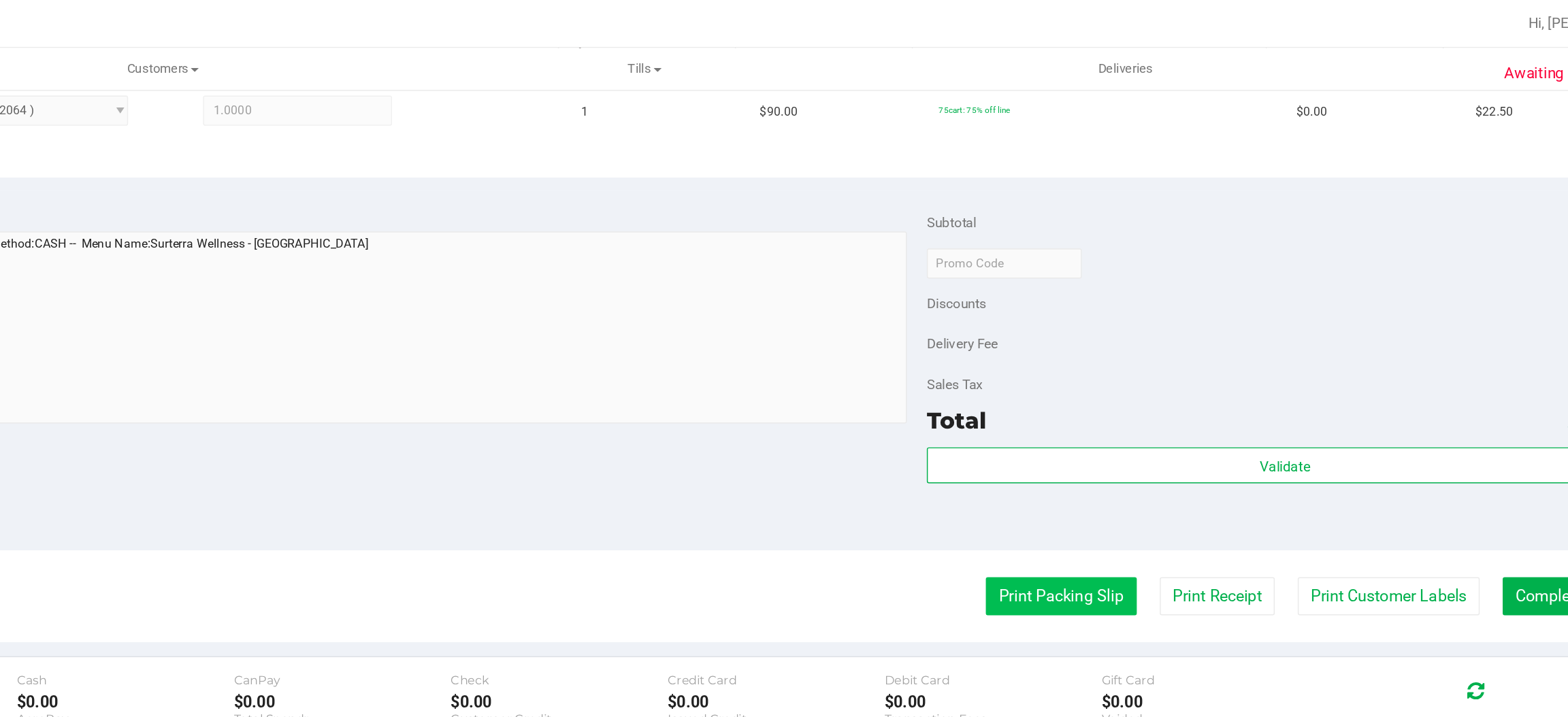
click at [1120, 408] on button "Print Packing Slip" at bounding box center [1135, 406] width 103 height 26
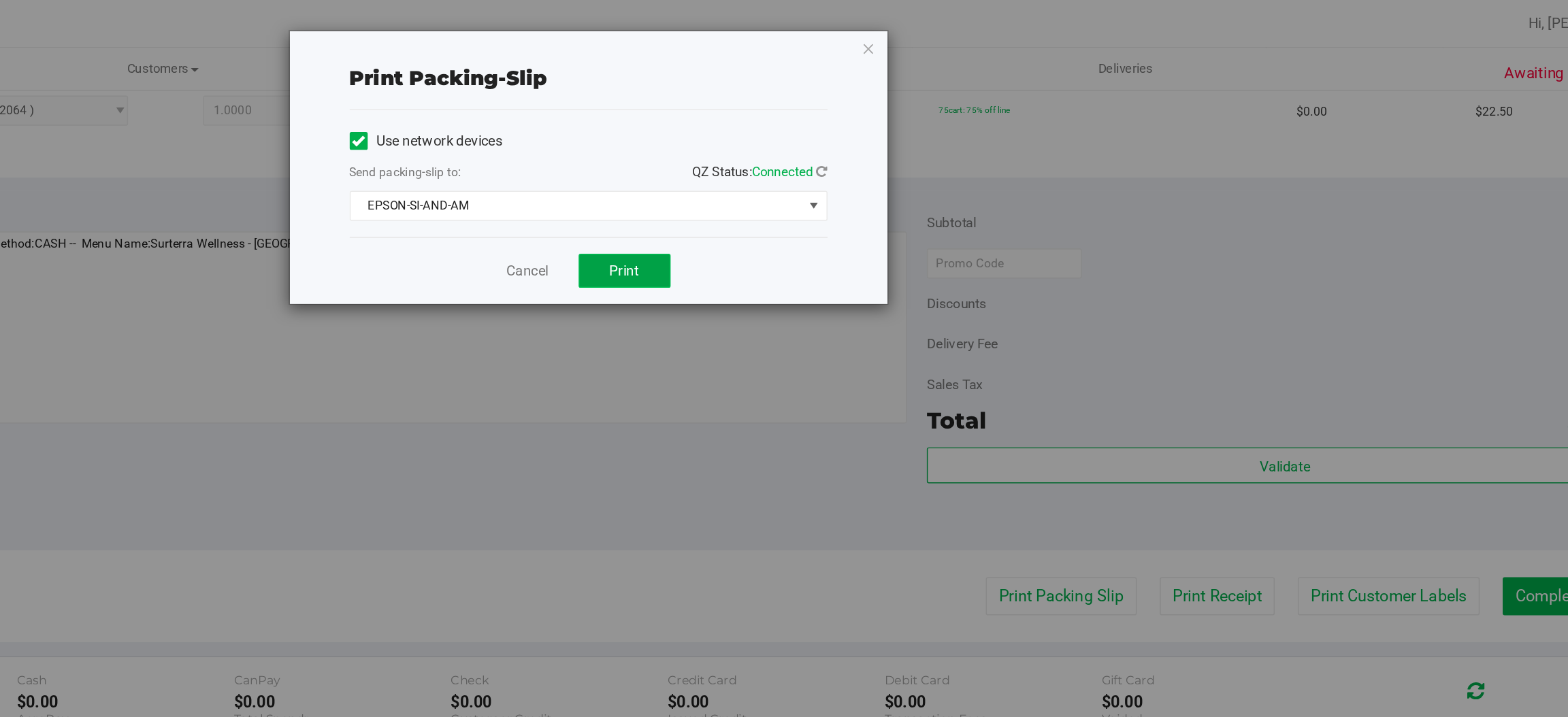
click at [844, 188] on span "Print" at bounding box center [838, 184] width 20 height 11
click at [1004, 31] on icon "button" at bounding box center [1004, 33] width 10 height 16
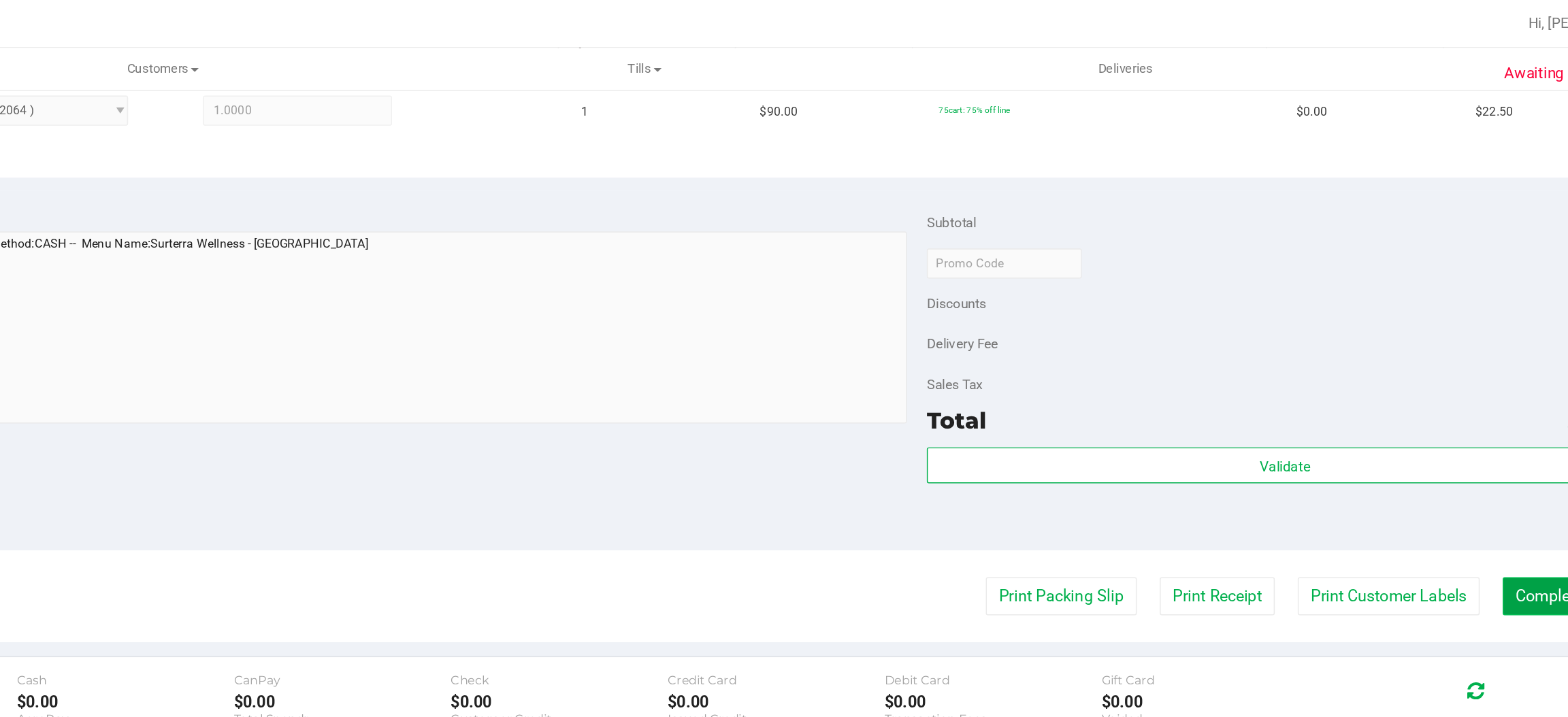
click at [1455, 403] on button "Complete Packing" at bounding box center [1488, 406] width 105 height 26
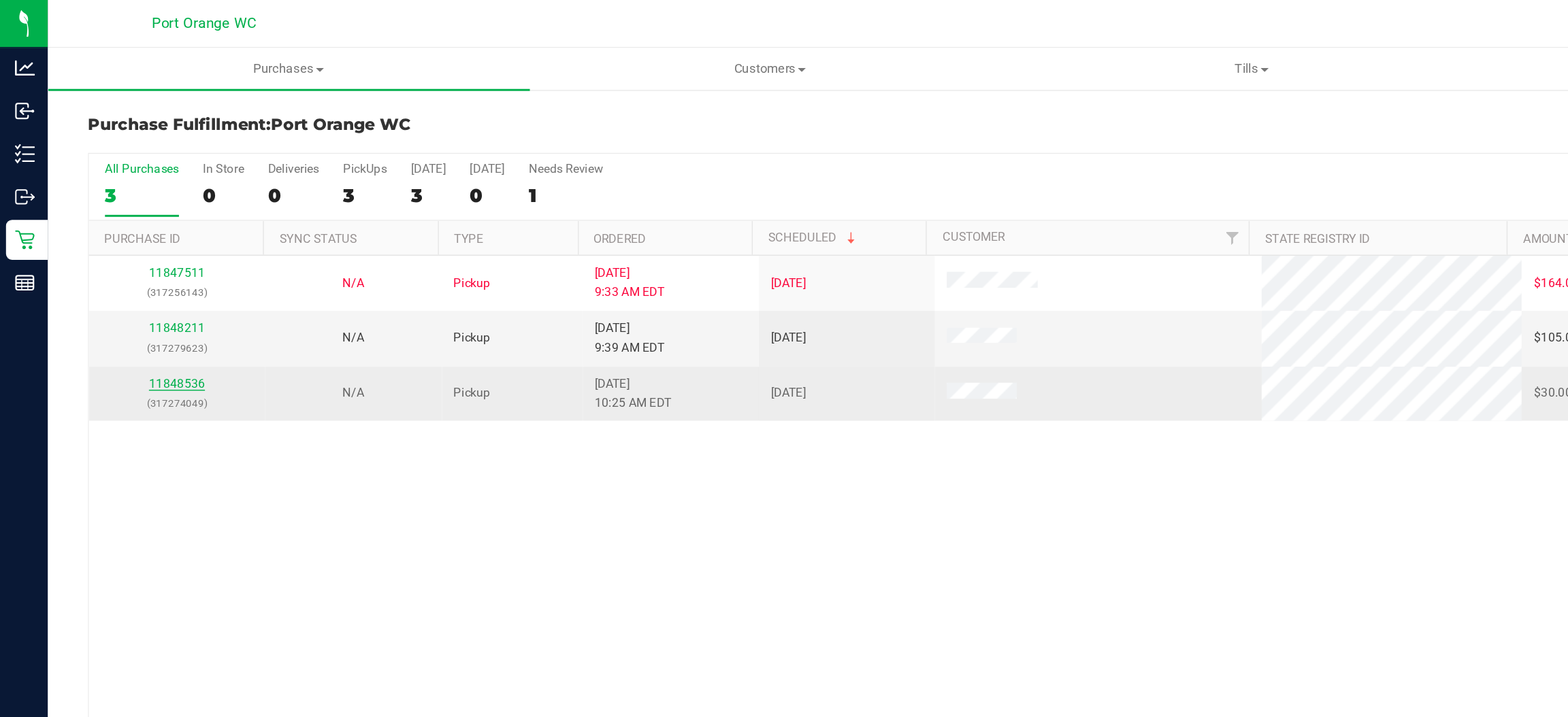
click at [119, 260] on link "11848536" at bounding box center [120, 261] width 38 height 10
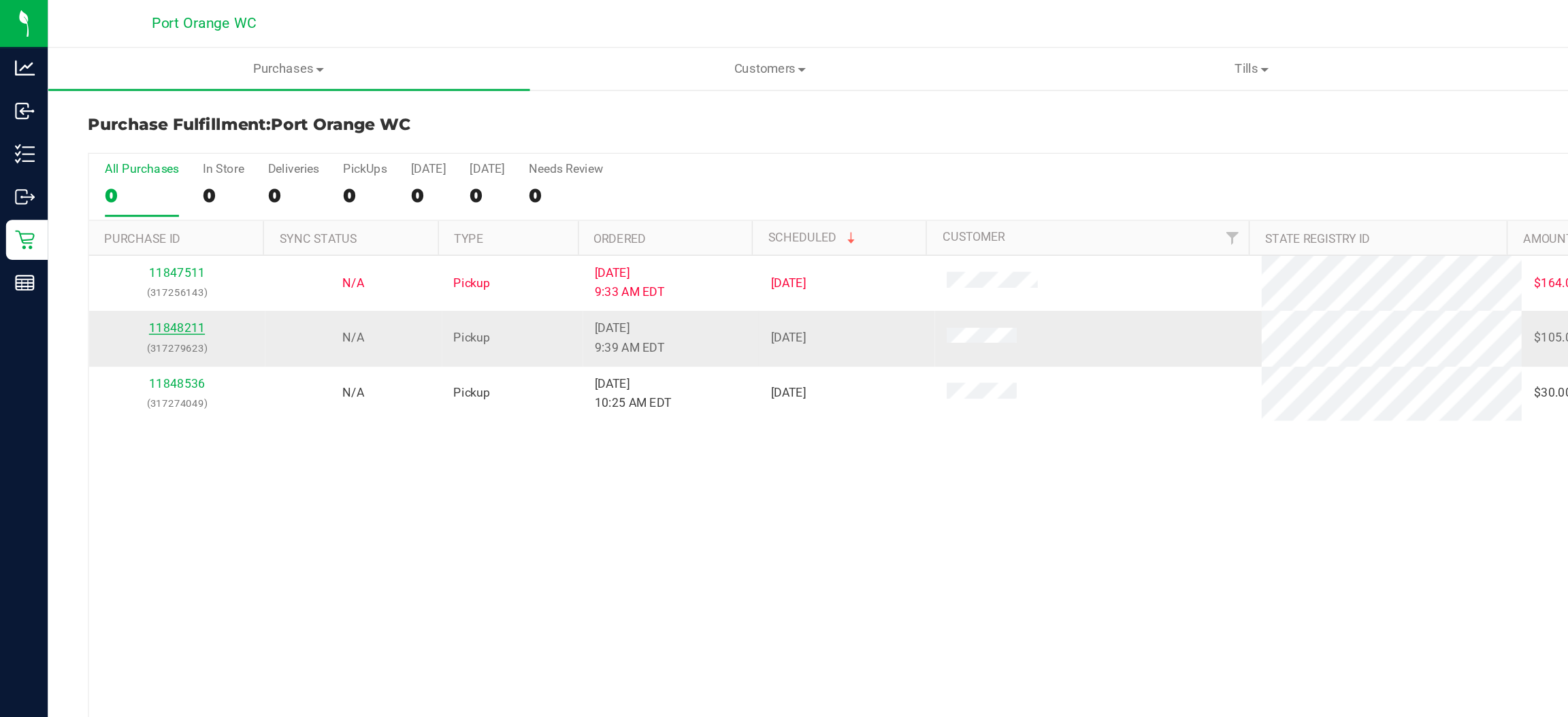
click at [123, 225] on link "11848211" at bounding box center [120, 224] width 38 height 10
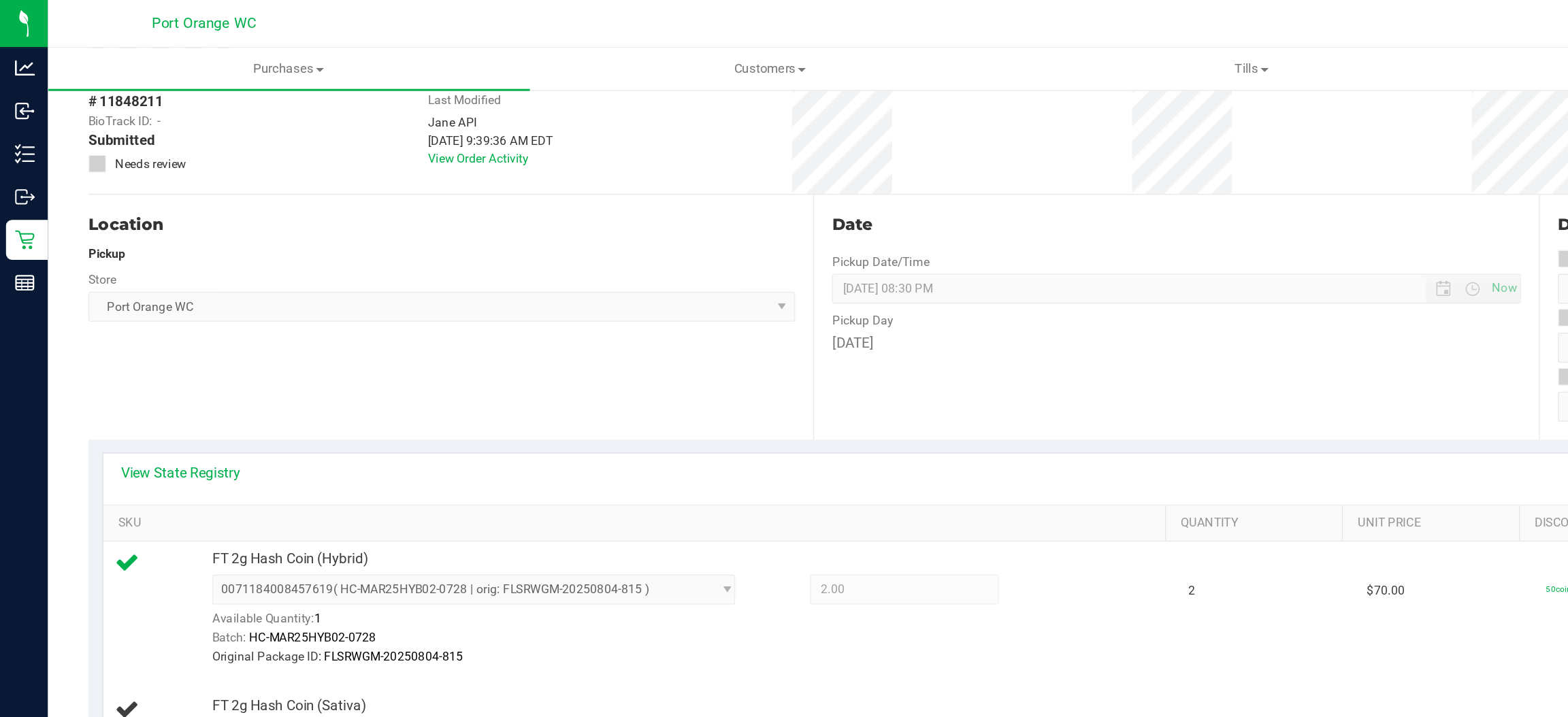
scroll to position [49, 0]
